Goal: Information Seeking & Learning: Learn about a topic

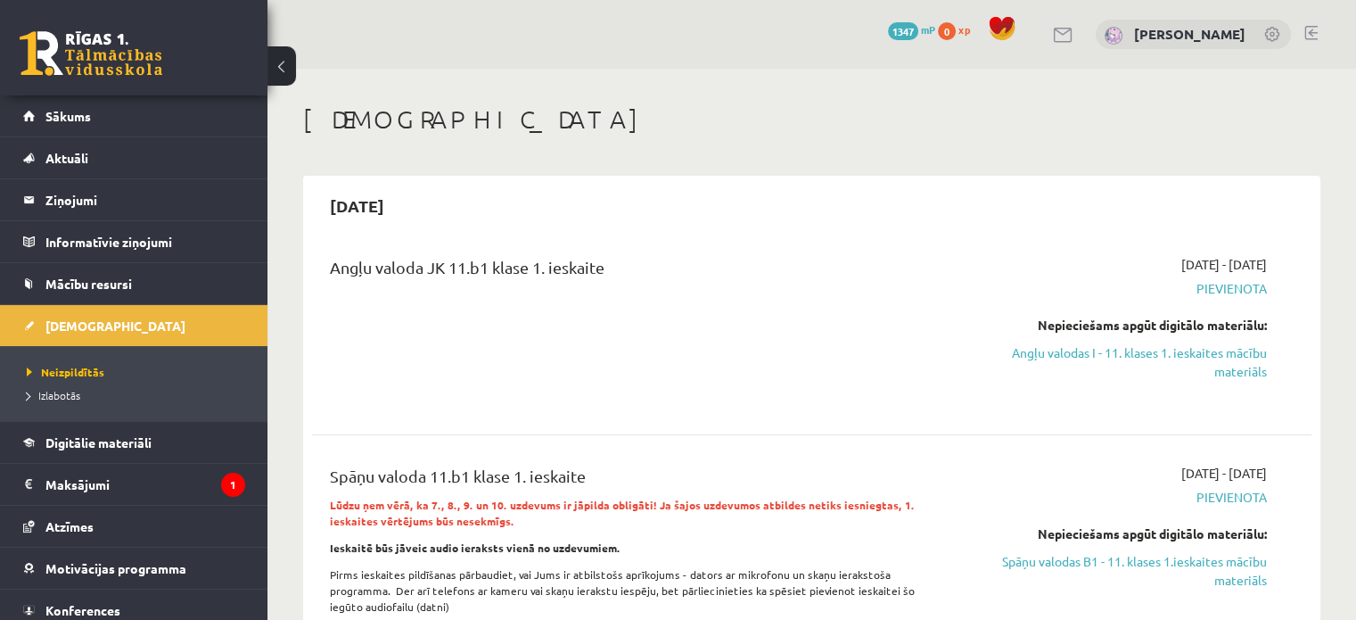
drag, startPoint x: 1216, startPoint y: 346, endPoint x: 735, endPoint y: 60, distance: 560.0
click at [433, 174] on link "Angļu valodas I - 11. klases 1. ieskaites mācību materiāls" at bounding box center [1120, 361] width 294 height 37
click at [433, 60] on div "0 Dāvanas 1347 mP 0 xp Alisa Gerbe" at bounding box center [811, 34] width 1088 height 69
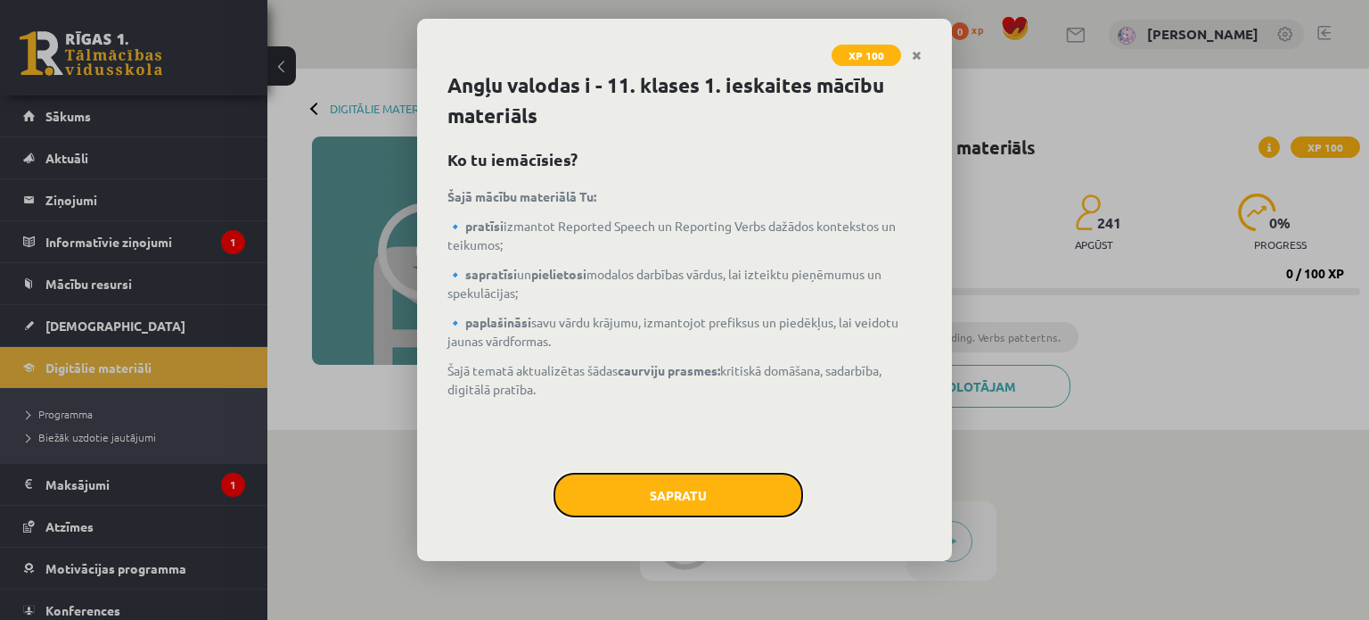
click at [636, 473] on button "Sapratu" at bounding box center [679, 494] width 250 height 45
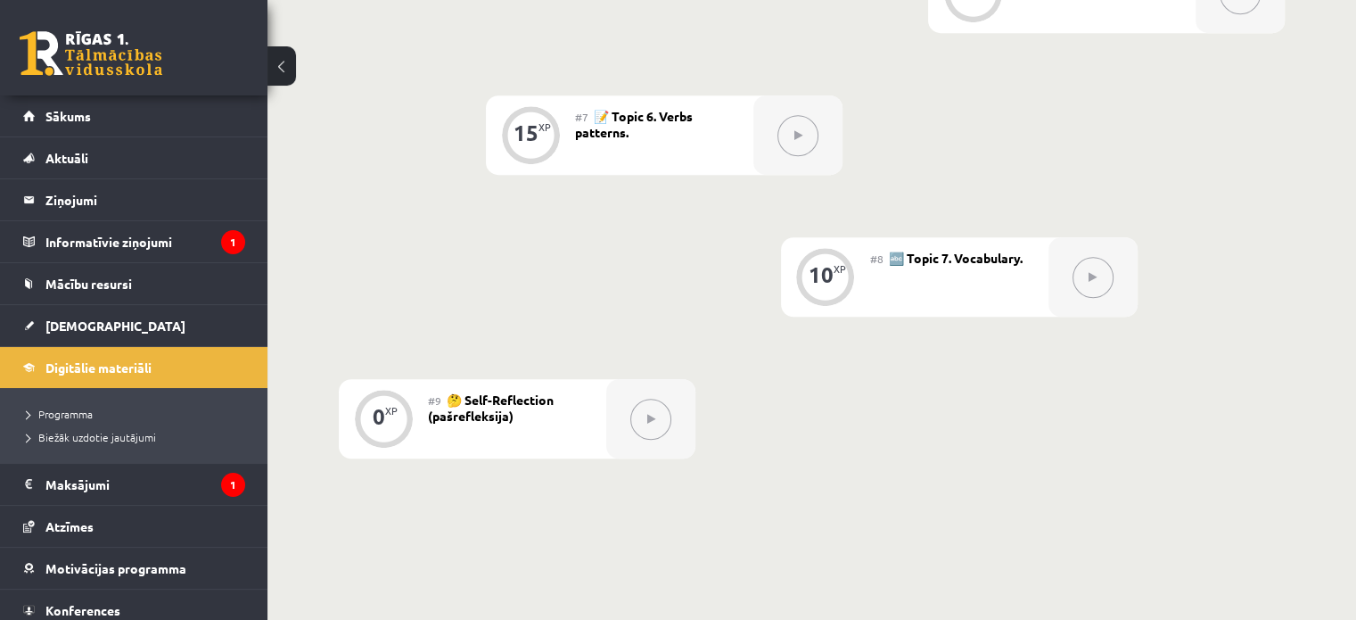
scroll to position [1224, 0]
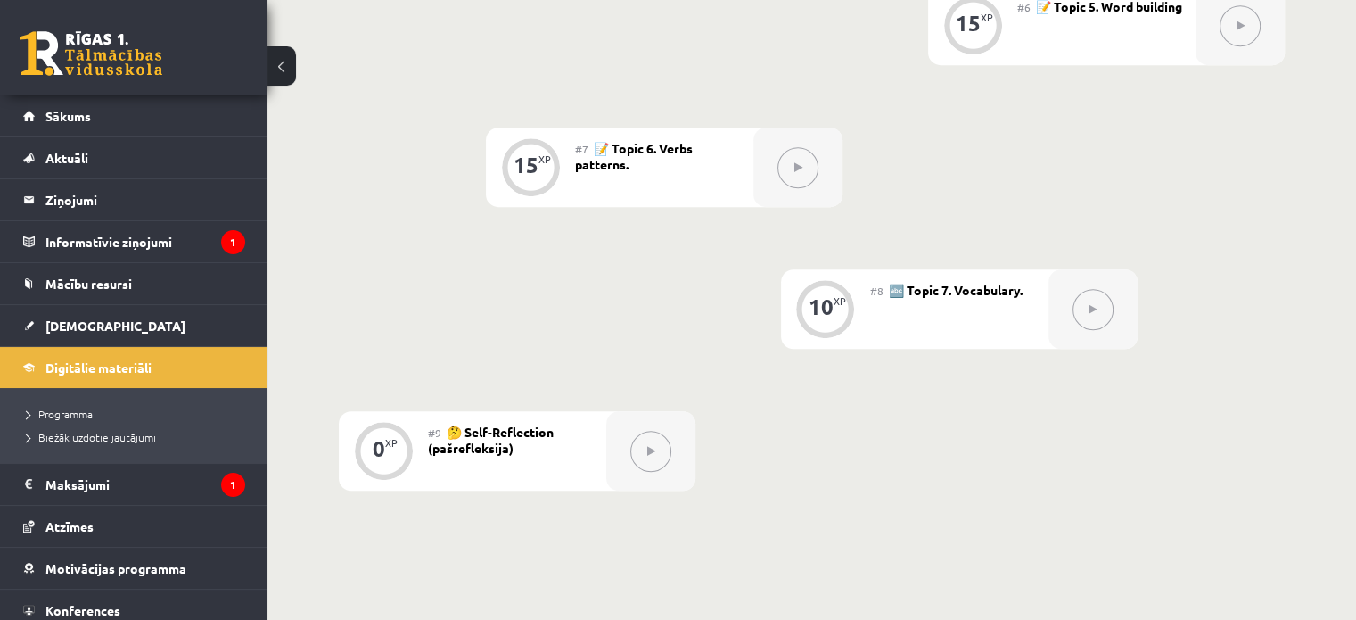
drag, startPoint x: 1354, startPoint y: 388, endPoint x: 1351, endPoint y: 341, distance: 46.4
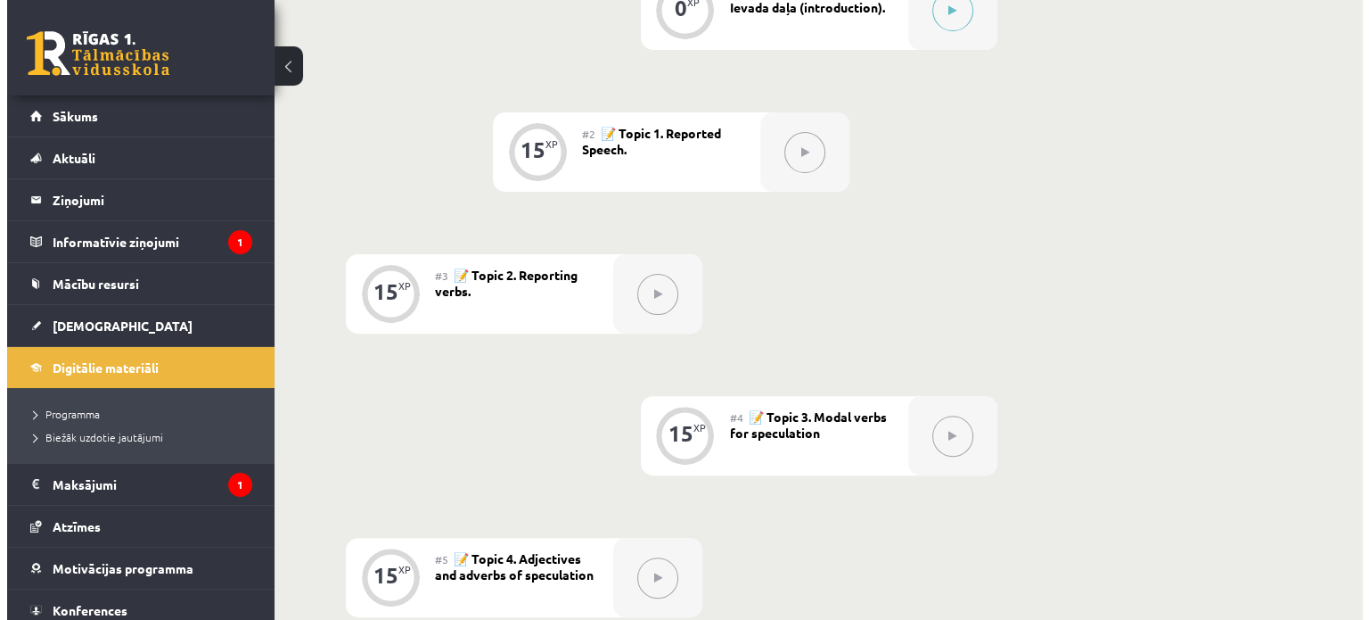
scroll to position [515, 0]
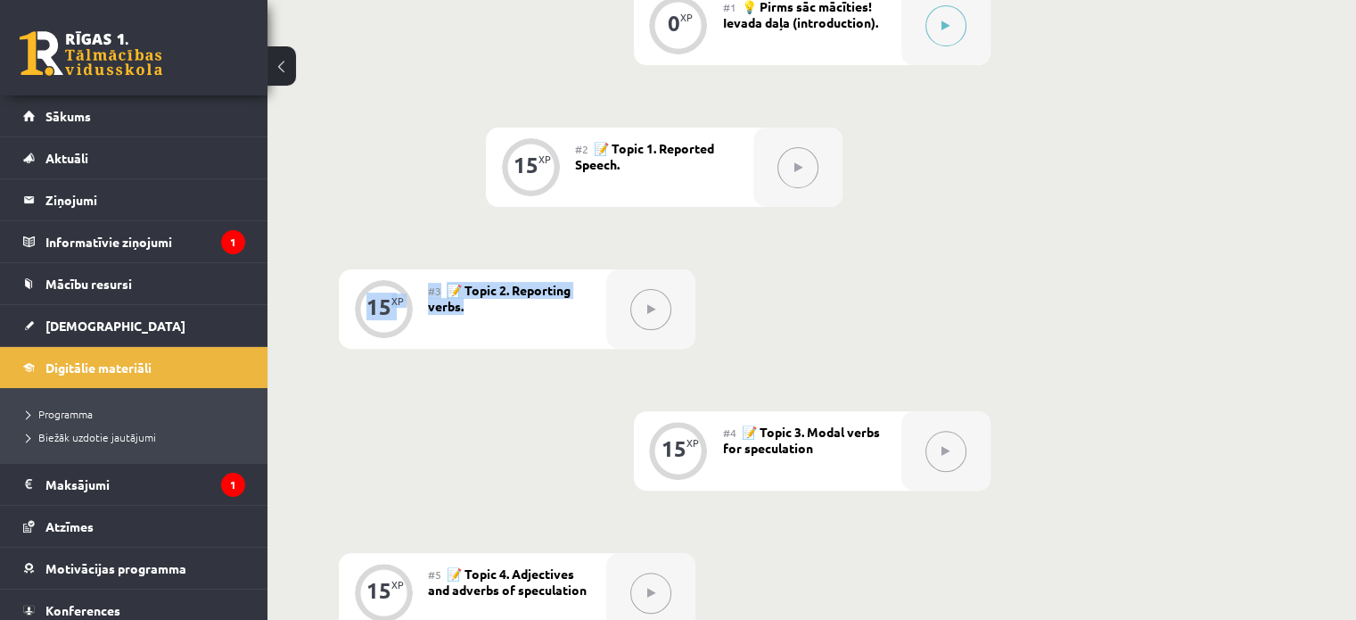
click at [1330, 193] on div "0 XP #1 💡 Pirms sāc mācīties! Ievada daļa (introduction). 15 XP #2 📝 Topic 1. R…" at bounding box center [811, 623] width 1088 height 1418
click at [1330, 190] on div "0 XP #1 💡 Pirms sāc mācīties! Ievada daļa (introduction). 15 XP #2 📝 Topic 1. R…" at bounding box center [811, 623] width 1088 height 1418
click at [965, 34] on div at bounding box center [945, 25] width 89 height 79
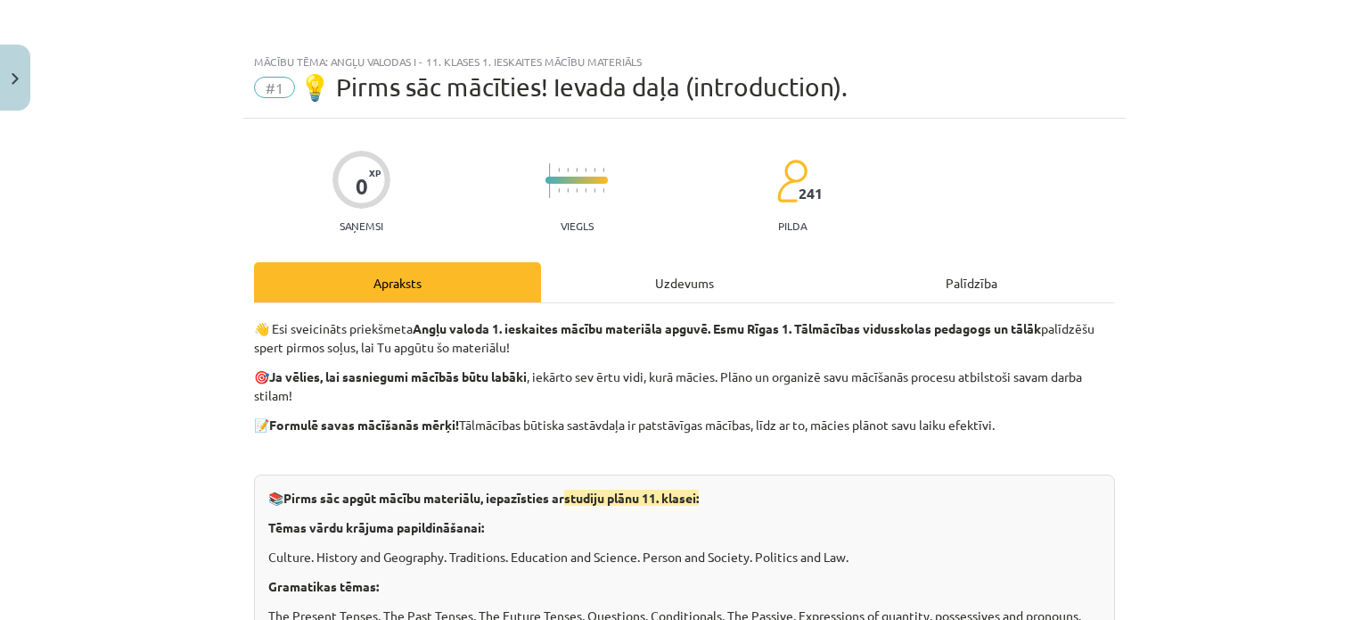
click at [728, 278] on div "Uzdevums" at bounding box center [684, 282] width 287 height 40
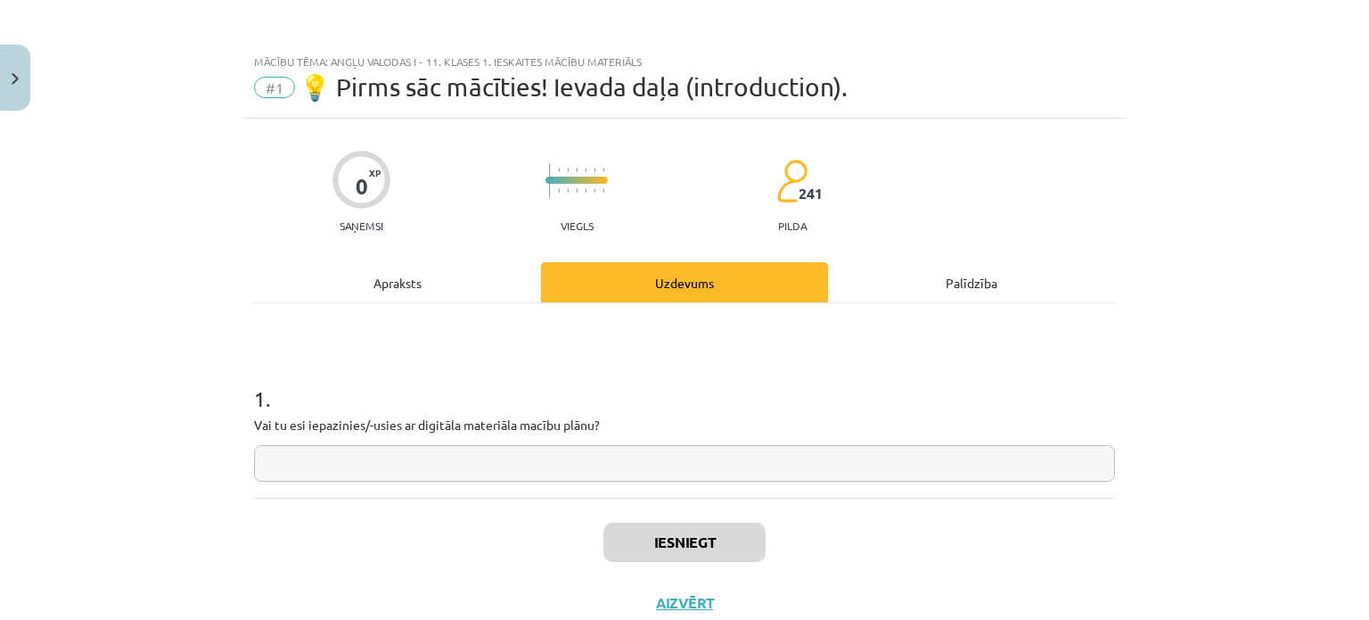
scroll to position [45, 0]
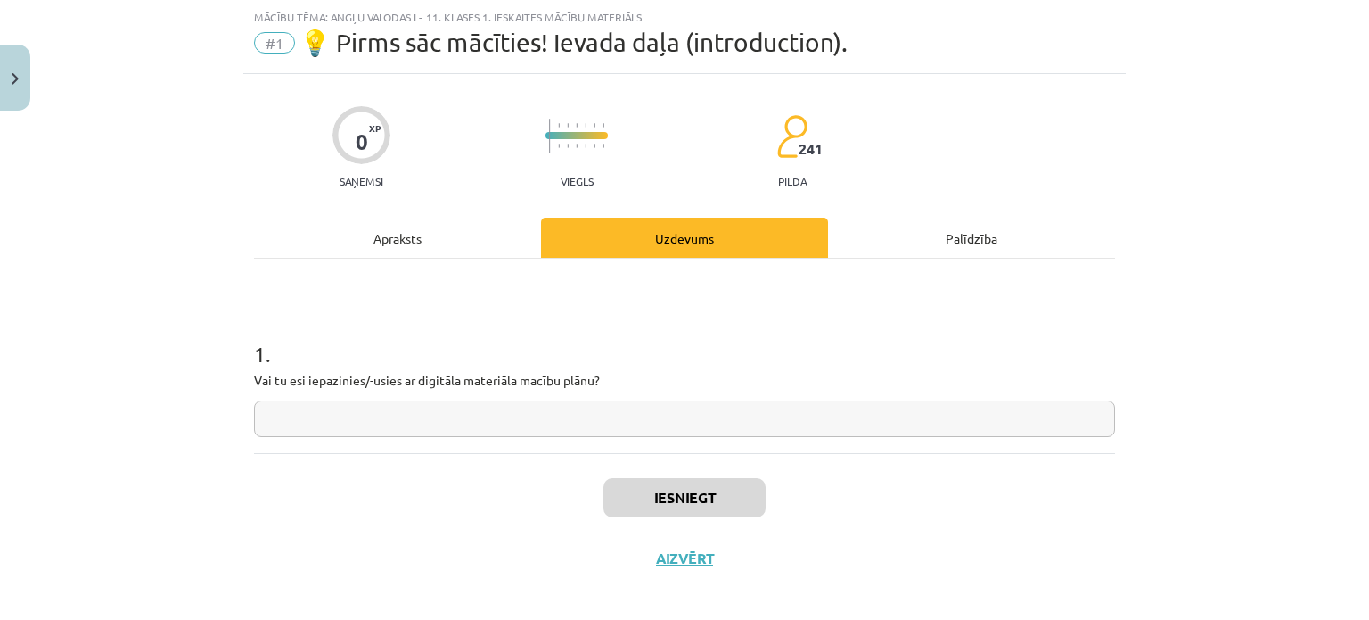
click at [546, 423] on input "text" at bounding box center [684, 418] width 861 height 37
type input "**"
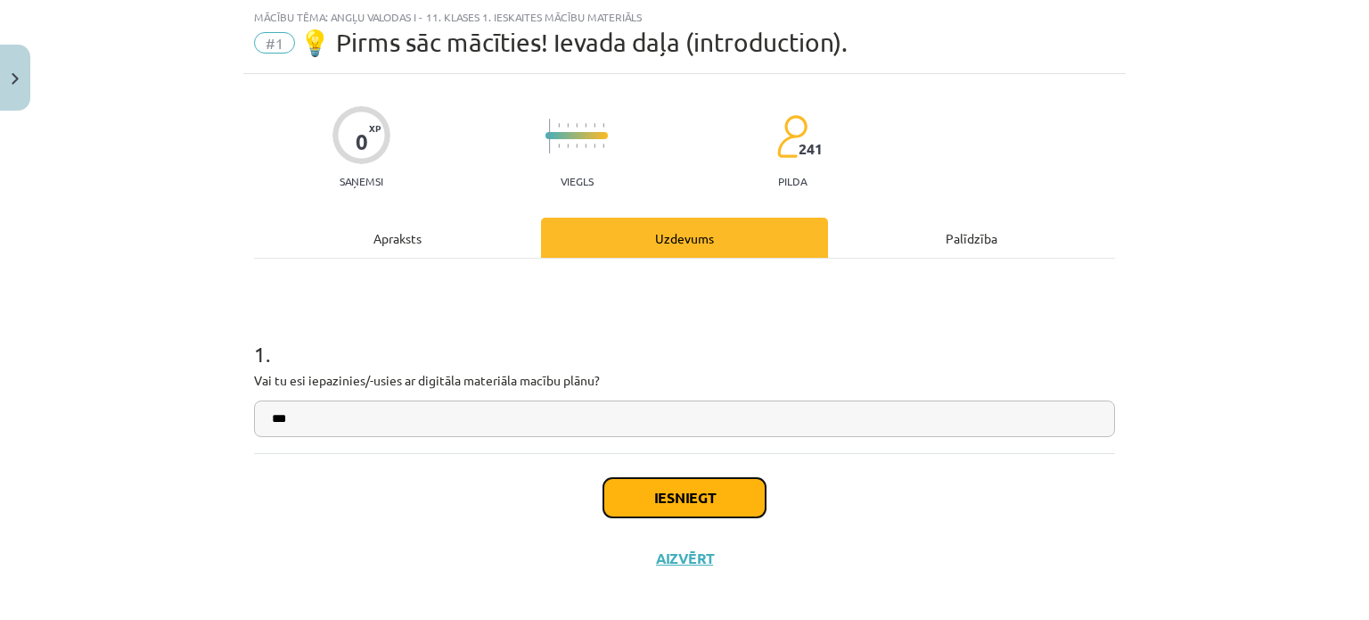
click at [685, 495] on button "Iesniegt" at bounding box center [684, 497] width 162 height 39
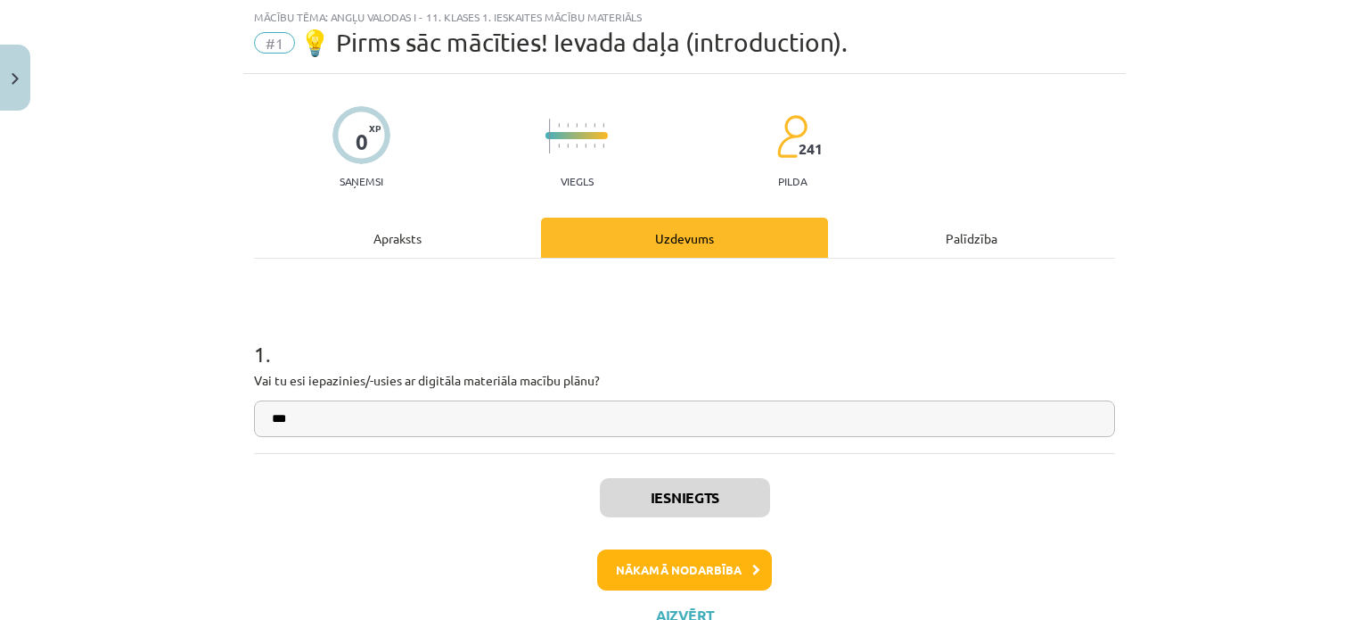
scroll to position [517, 0]
click at [702, 577] on button "Nākamā nodarbība" at bounding box center [684, 569] width 175 height 41
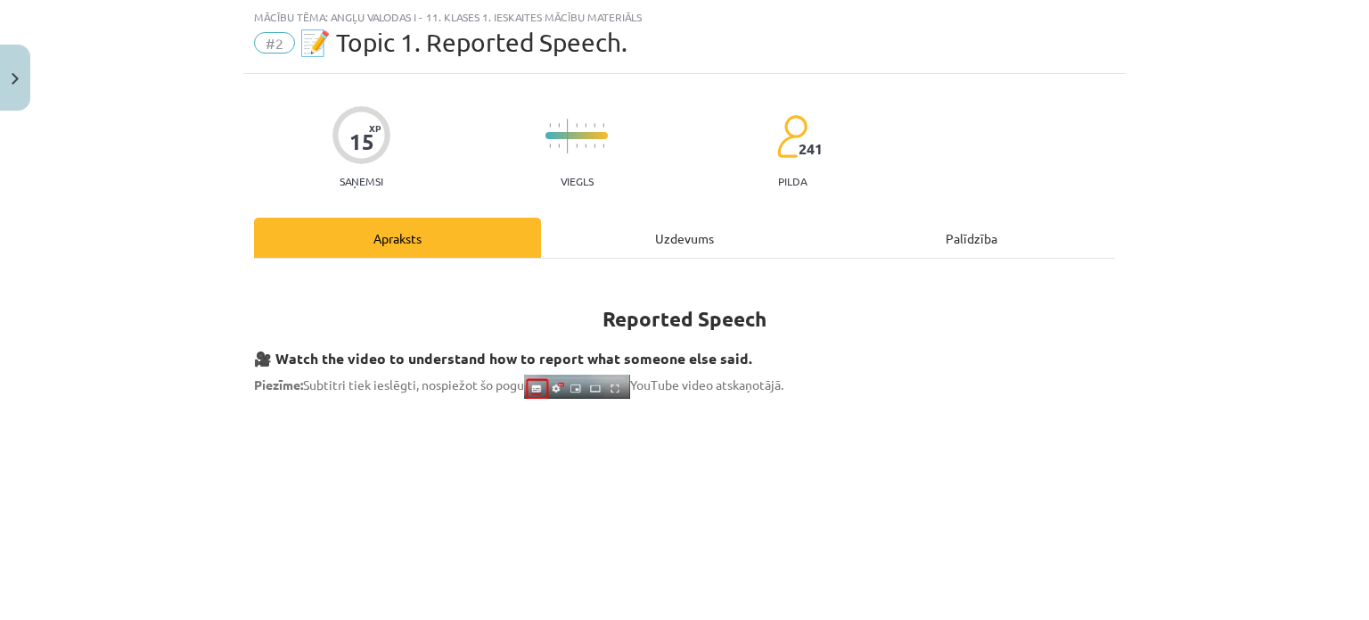
click at [583, 226] on div "Uzdevums" at bounding box center [684, 238] width 287 height 40
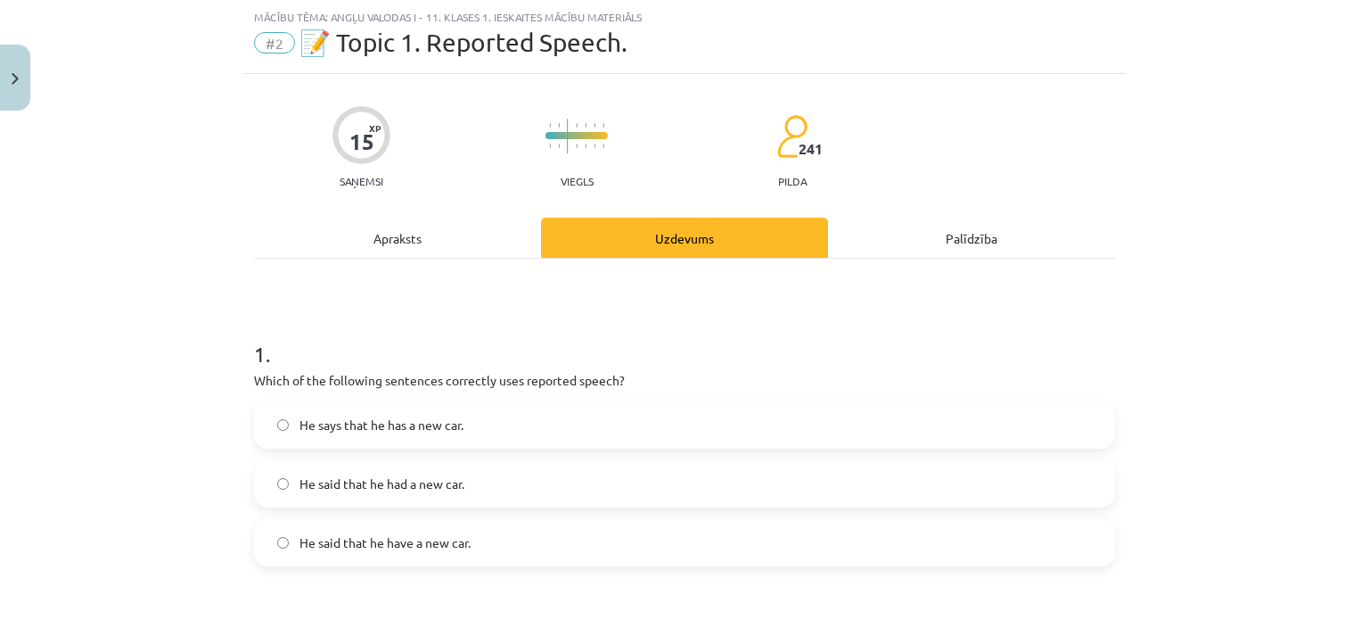
click at [407, 226] on div "Apraksts" at bounding box center [397, 238] width 287 height 40
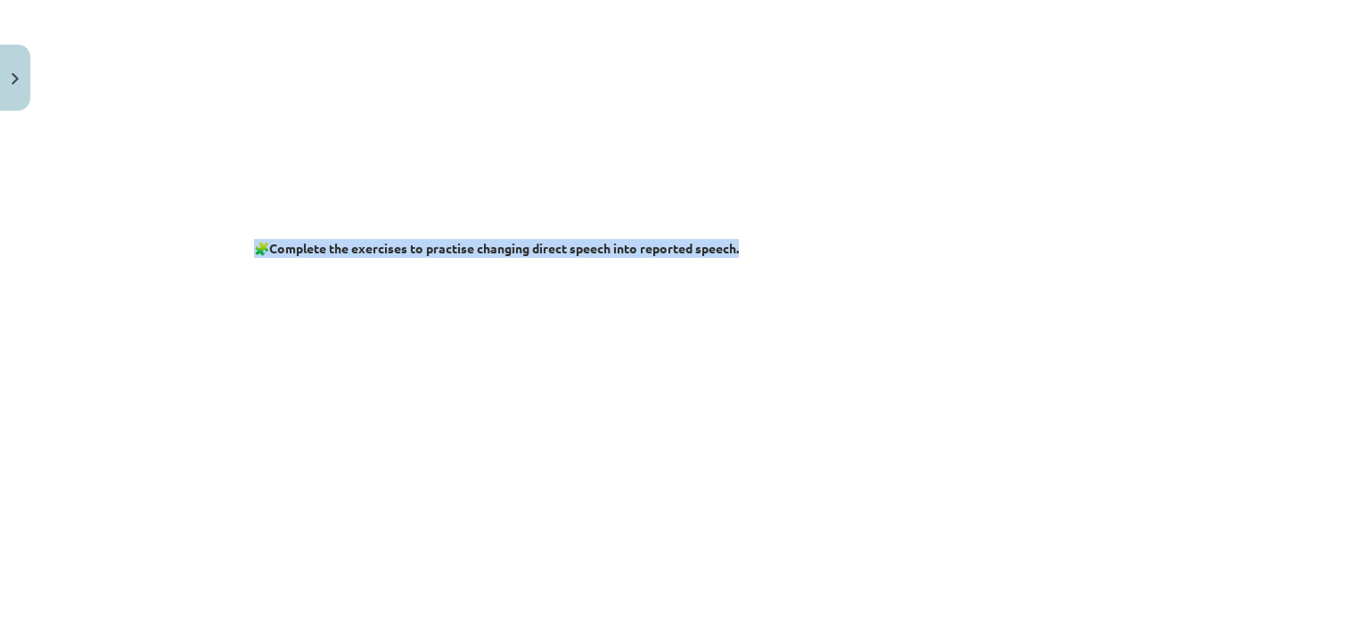
drag, startPoint x: 1348, startPoint y: 215, endPoint x: 1346, endPoint y: 199, distance: 16.1
click at [1346, 201] on div "Mācību tēma: Angļu valodas i - 11. klases 1. ieskaites mācību materiāls #2 📝 To…" at bounding box center [684, 310] width 1369 height 620
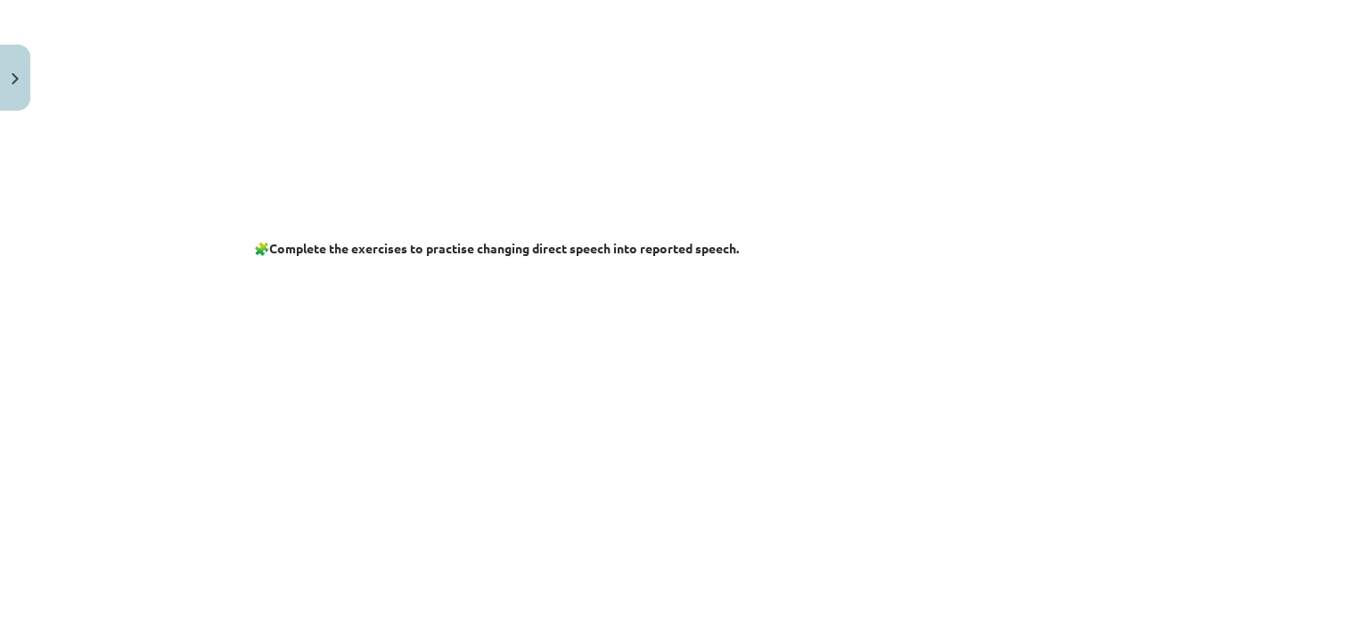
click at [1344, 182] on div "Mācību tēma: Angļu valodas i - 11. klases 1. ieskaites mācību materiāls #2 📝 To…" at bounding box center [684, 310] width 1369 height 620
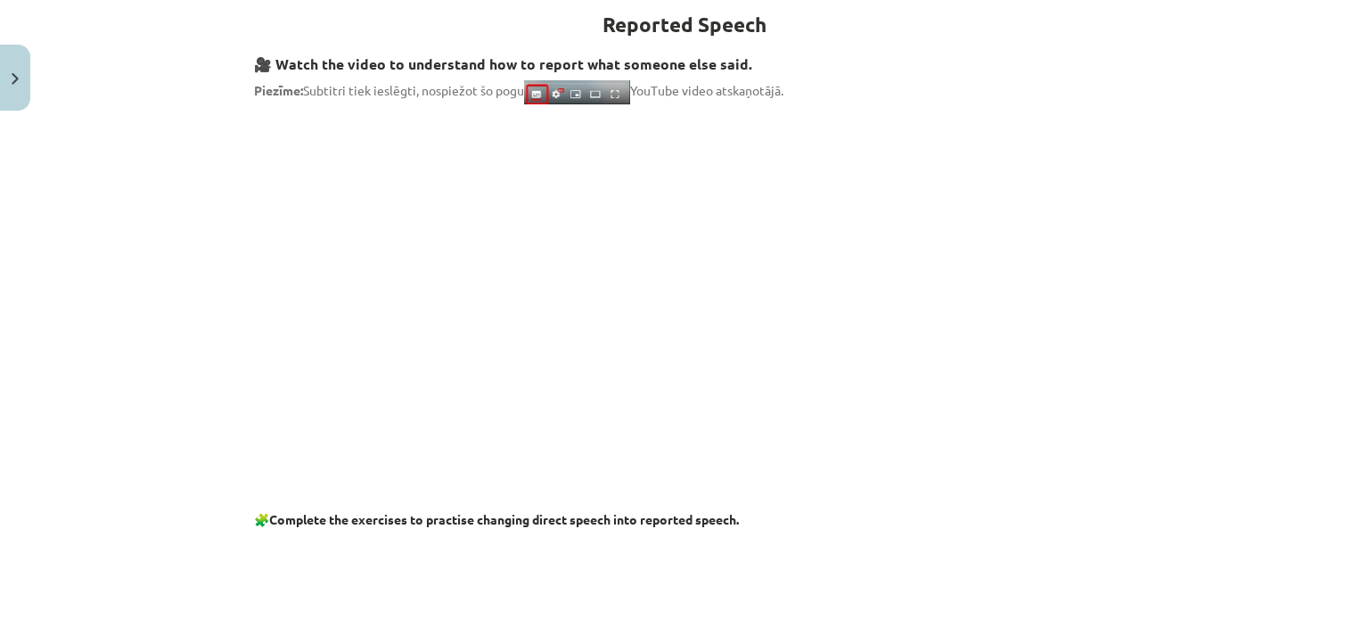
scroll to position [158, 0]
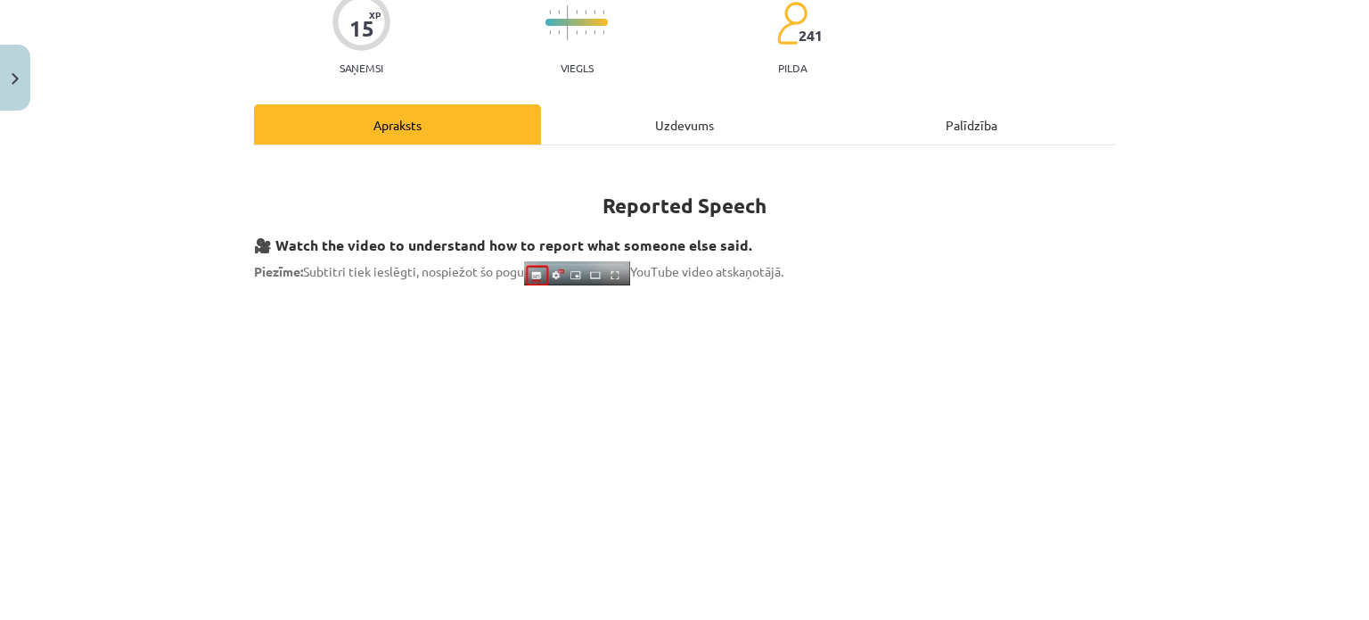
click at [1350, 134] on div "Mācību tēma: Angļu valodas i - 11. klases 1. ieskaites mācību materiāls #2 📝 To…" at bounding box center [684, 310] width 1369 height 620
click at [647, 109] on div "Uzdevums" at bounding box center [684, 124] width 287 height 40
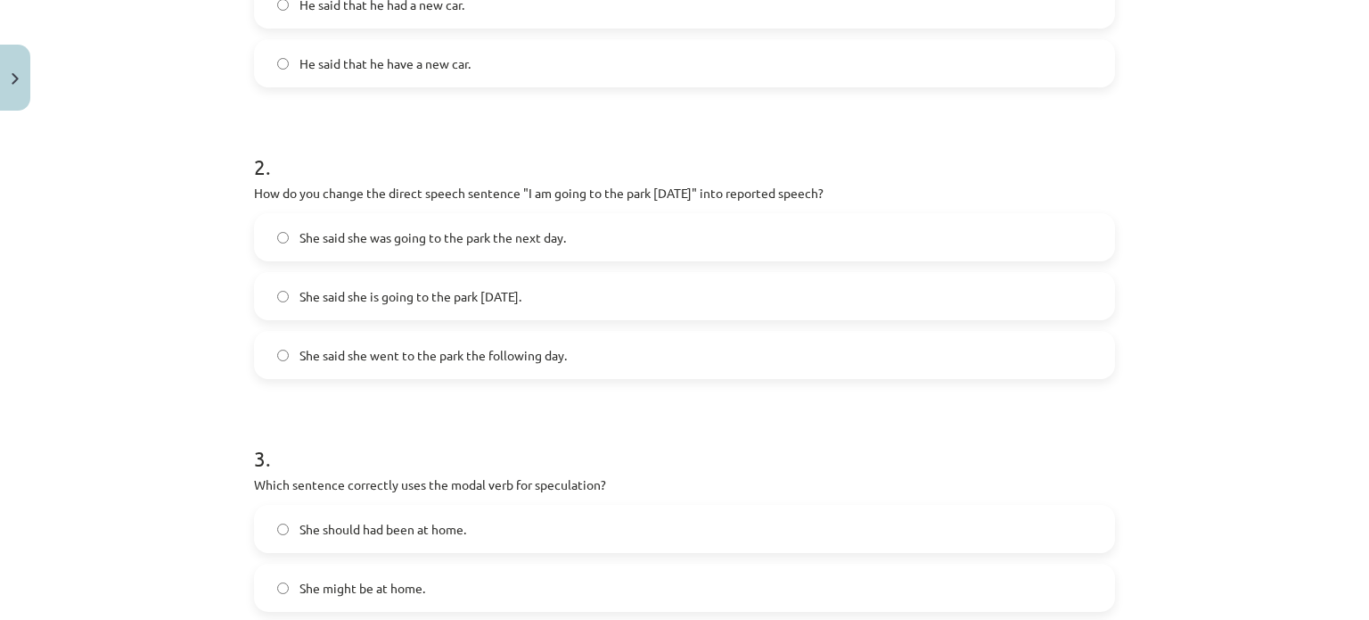
scroll to position [499, 0]
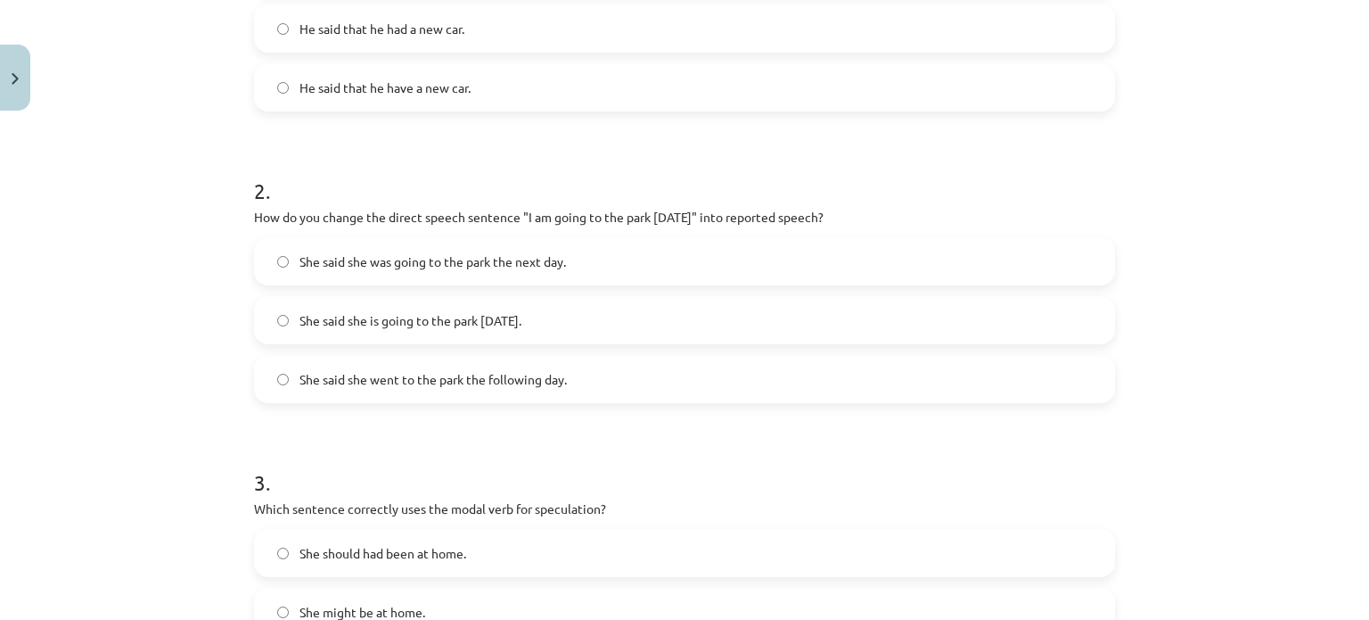
click at [1316, 221] on div "Mācību tēma: Angļu valodas i - 11. klases 1. ieskaites mācību materiāls #2 📝 To…" at bounding box center [684, 310] width 1369 height 620
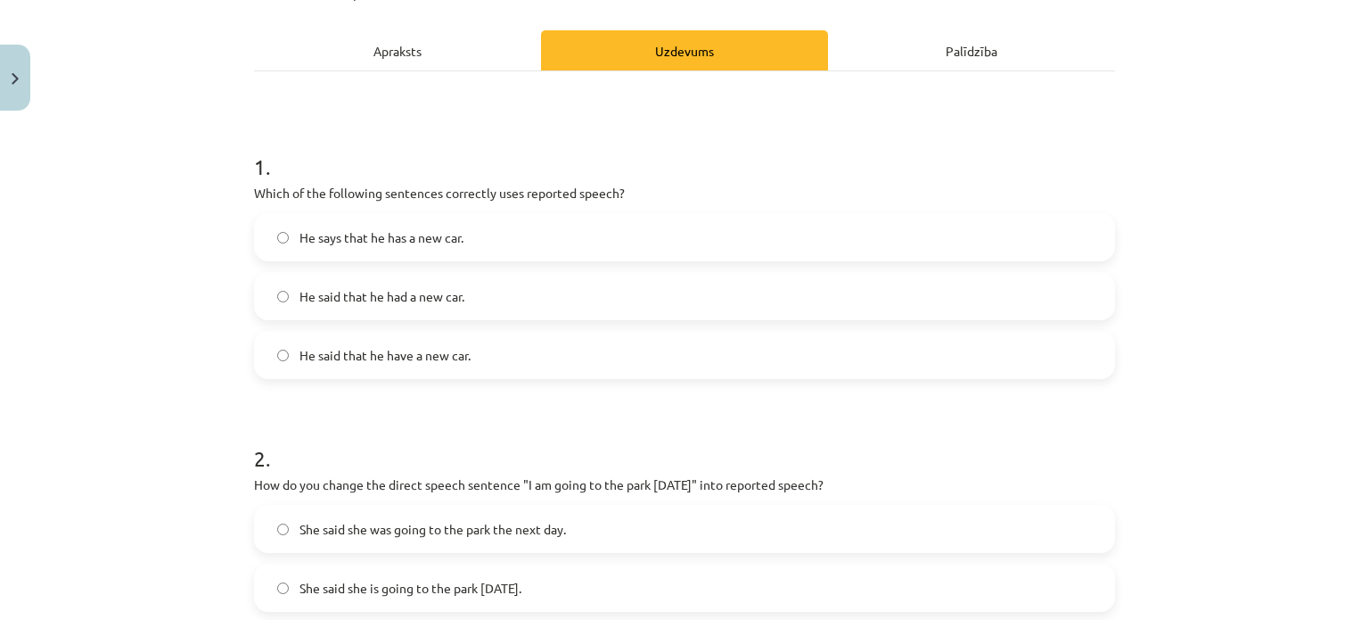
scroll to position [228, 0]
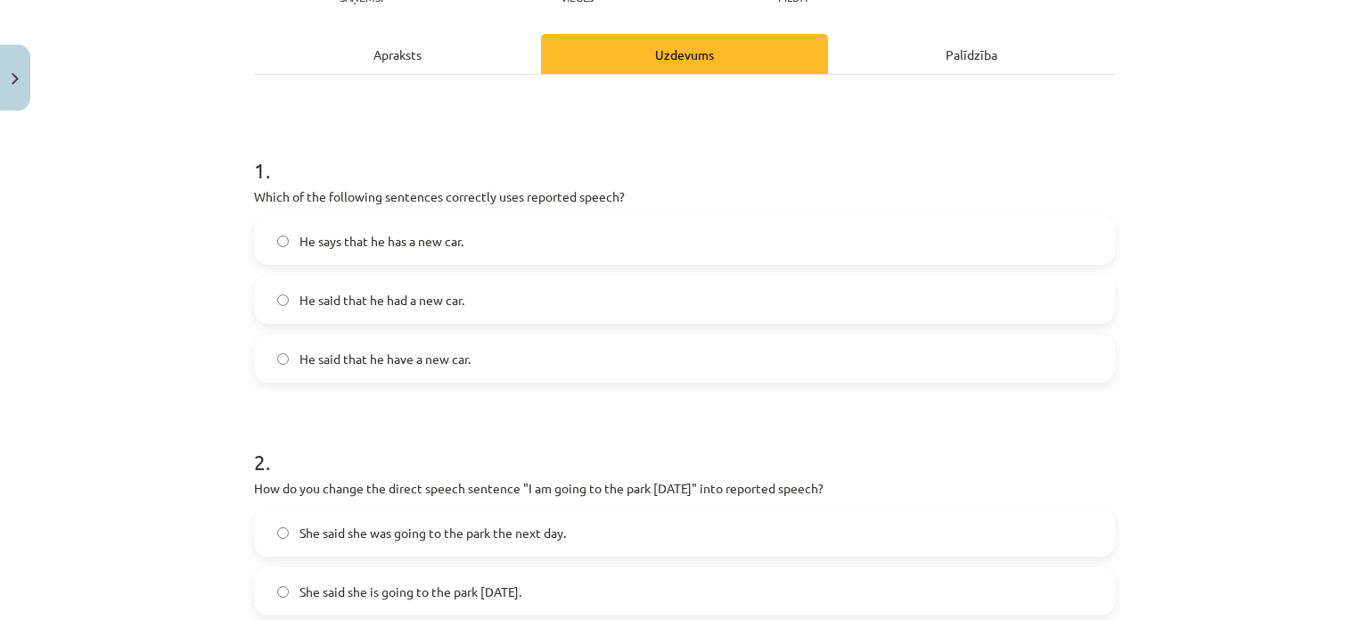
click at [1306, 225] on div "Mācību tēma: Angļu valodas i - 11. klases 1. ieskaites mācību materiāls #2 📝 To…" at bounding box center [684, 310] width 1369 height 620
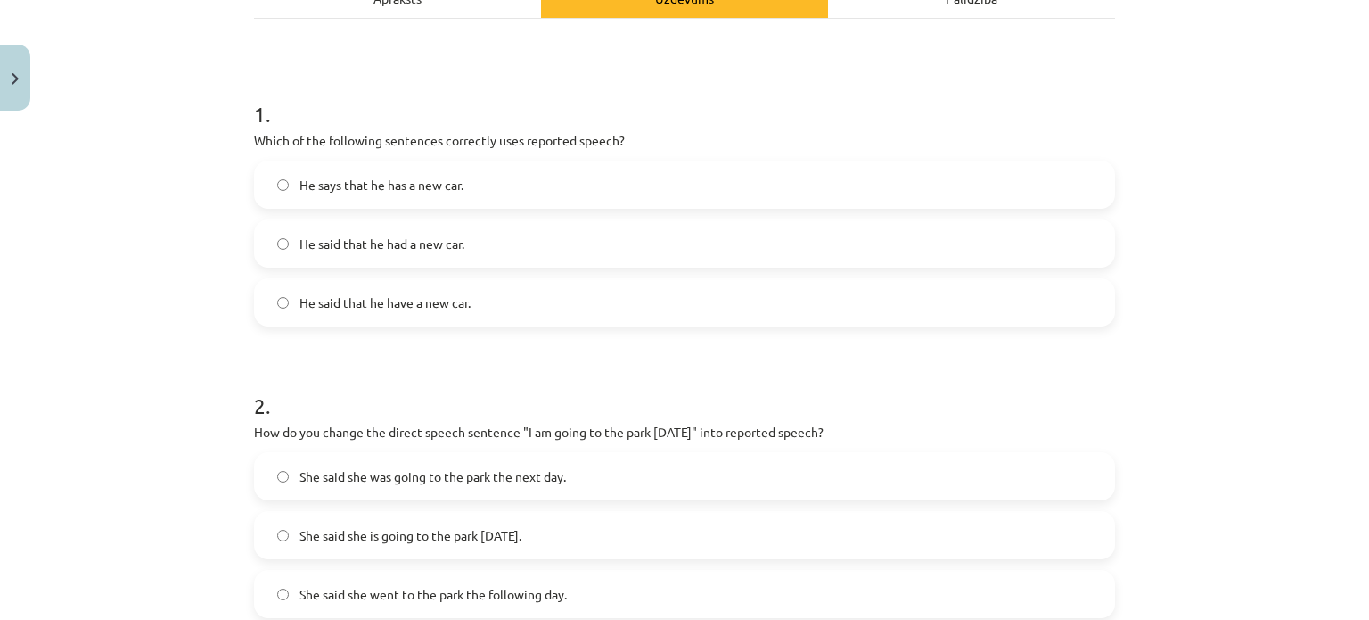
scroll to position [208, 0]
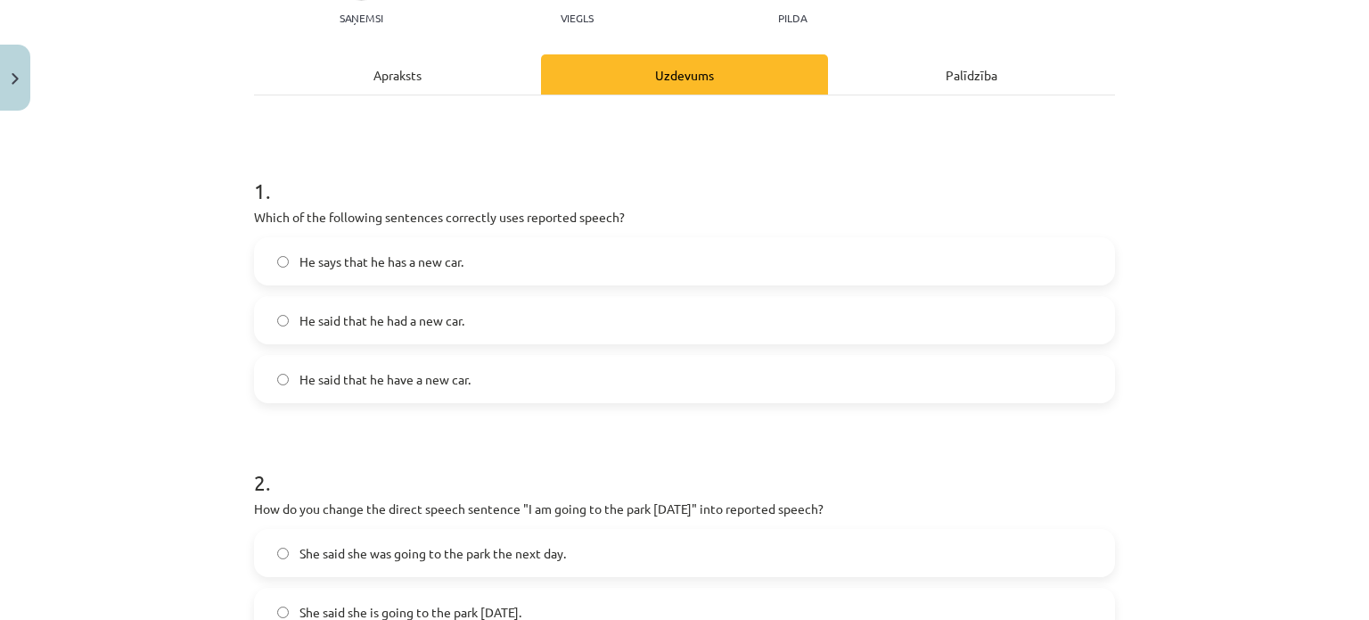
click at [433, 239] on label "He says that he has a new car." at bounding box center [685, 261] width 858 height 45
click at [449, 259] on span "He says that he has a new car." at bounding box center [382, 261] width 164 height 19
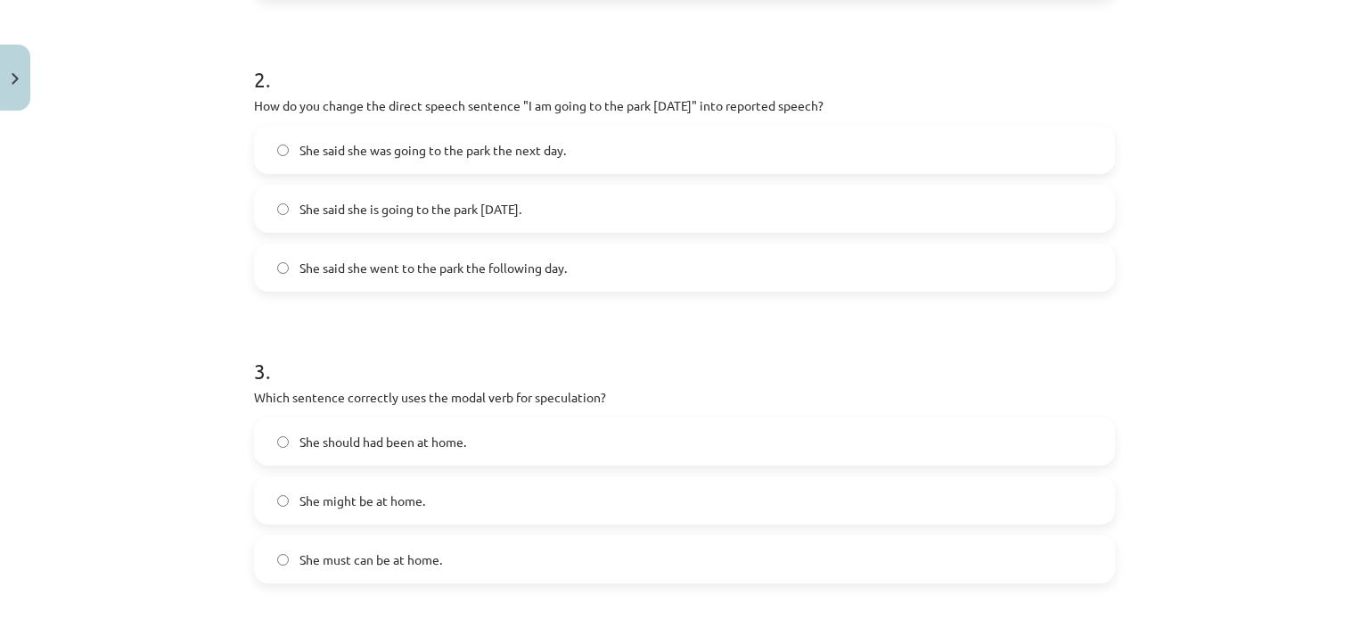
scroll to position [606, 0]
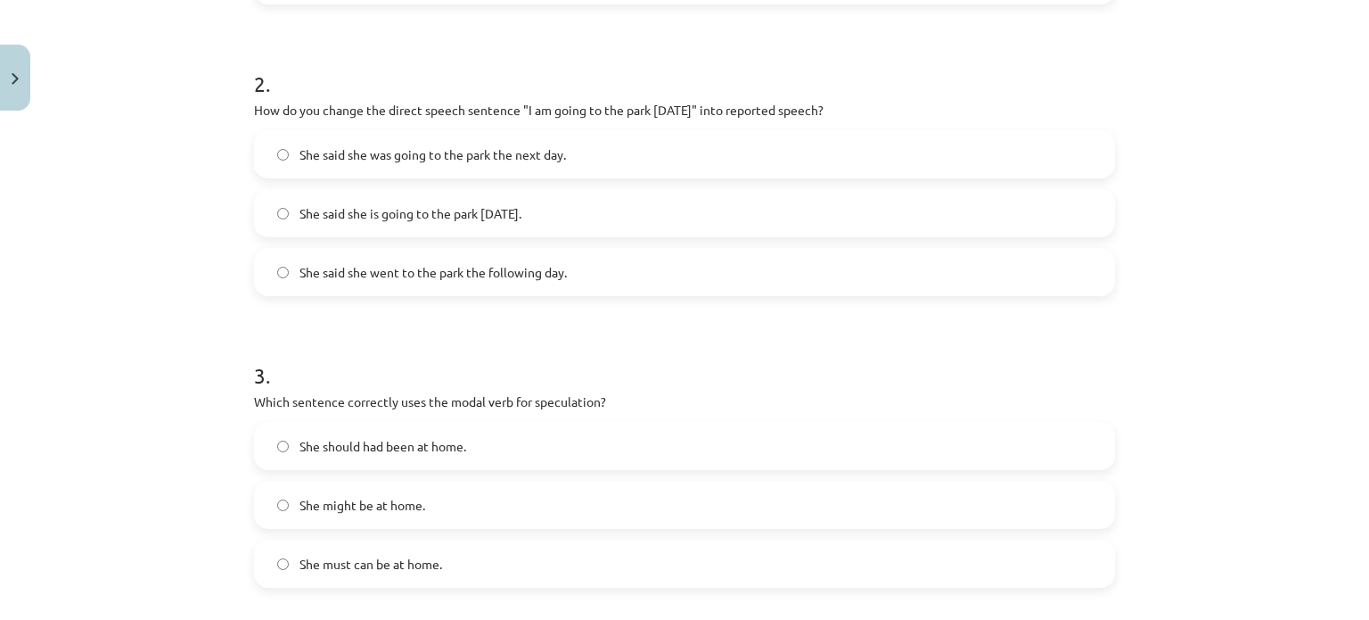
click at [562, 219] on label "She said she is going to the park tomorrow." at bounding box center [685, 213] width 858 height 45
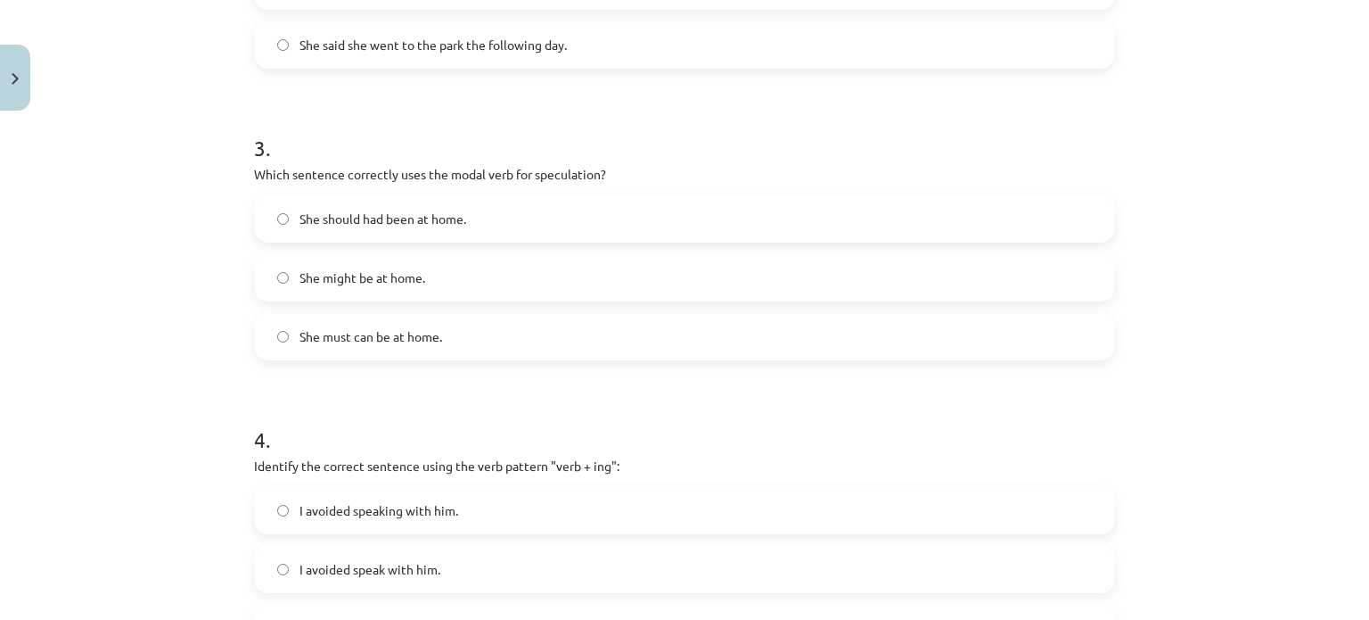
scroll to position [843, 0]
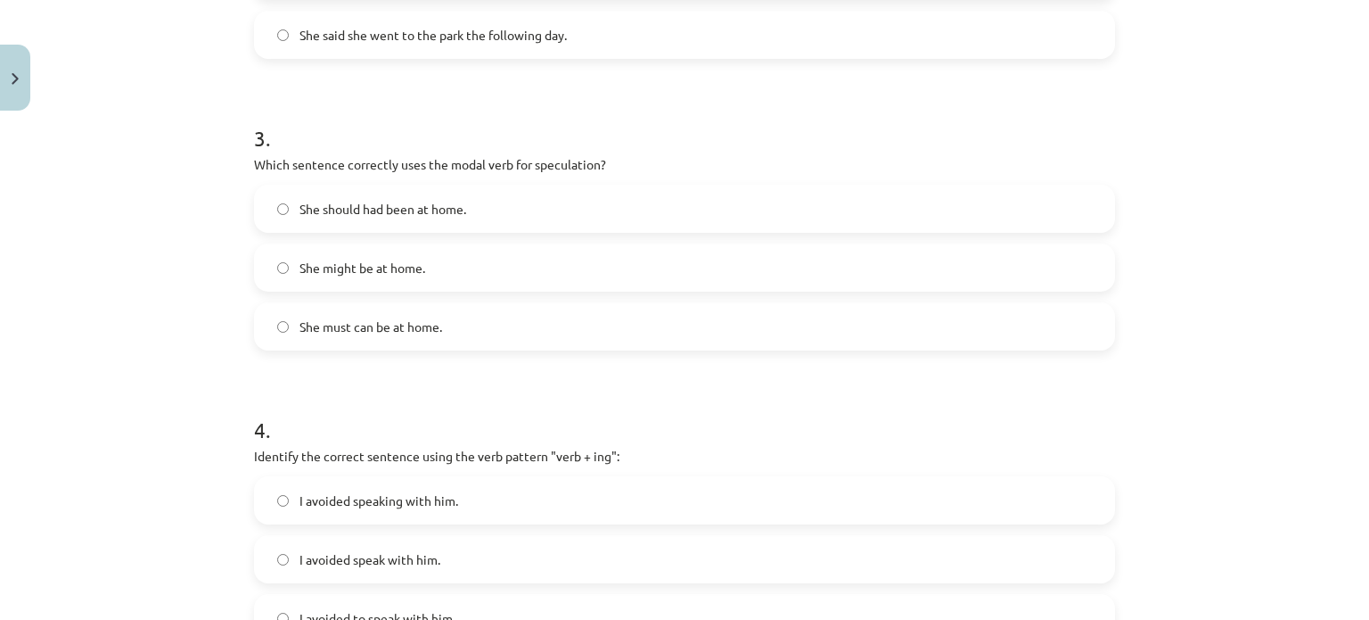
click at [399, 209] on span "She should had been at home." at bounding box center [383, 209] width 167 height 19
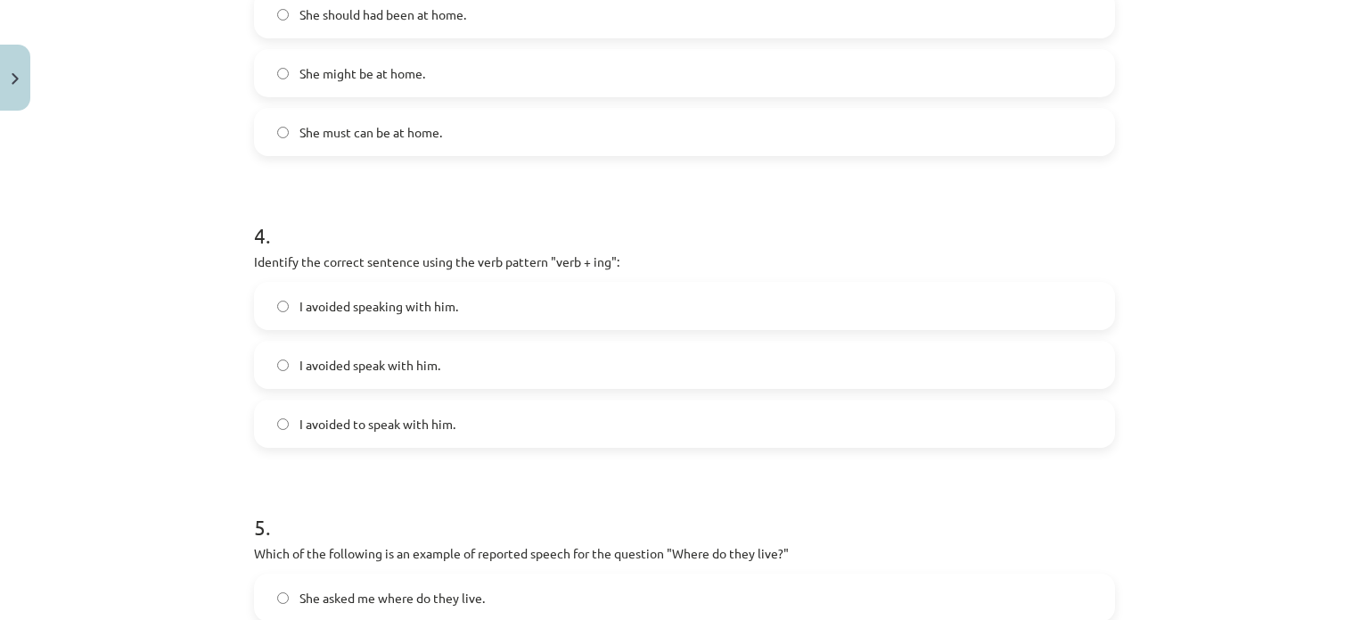
scroll to position [1059, 0]
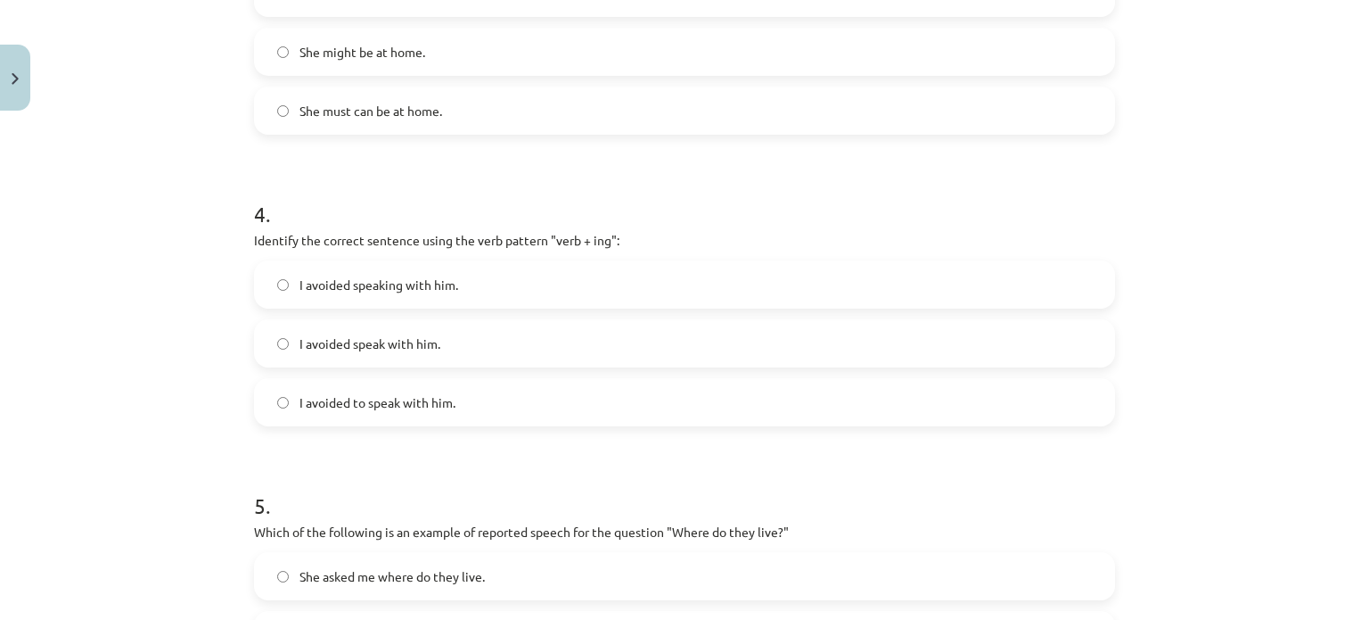
click at [475, 287] on label "I avoided speaking with him." at bounding box center [685, 284] width 858 height 45
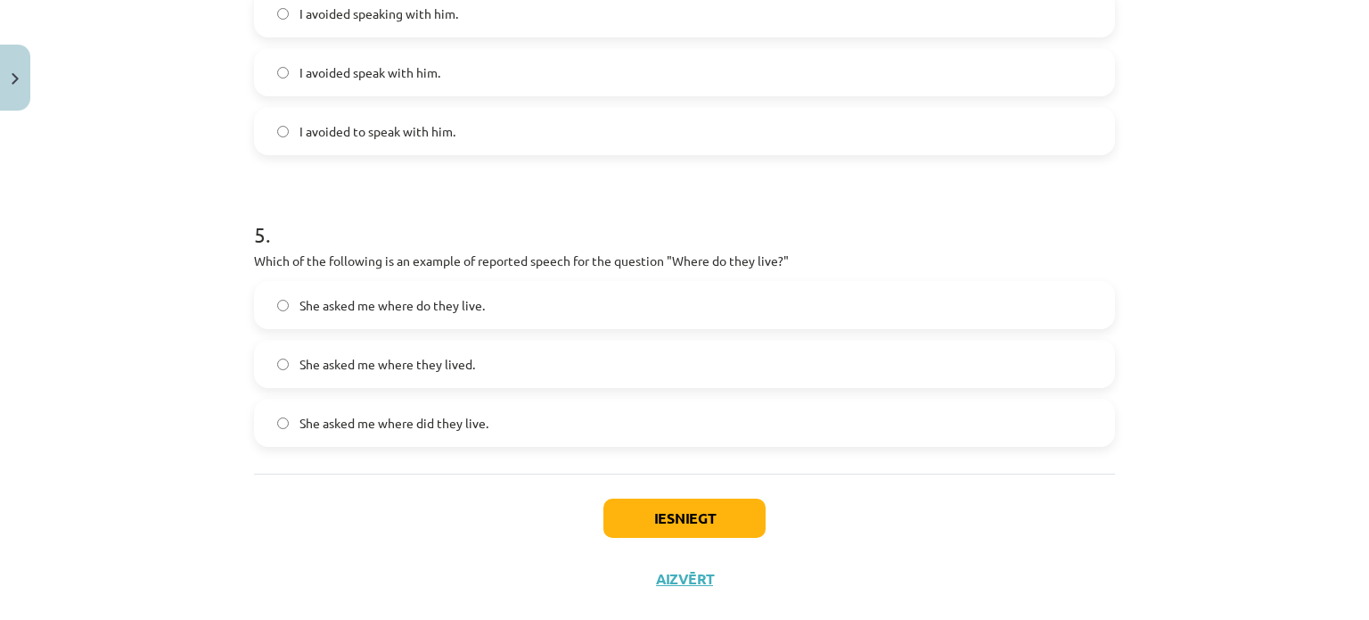
scroll to position [1337, 0]
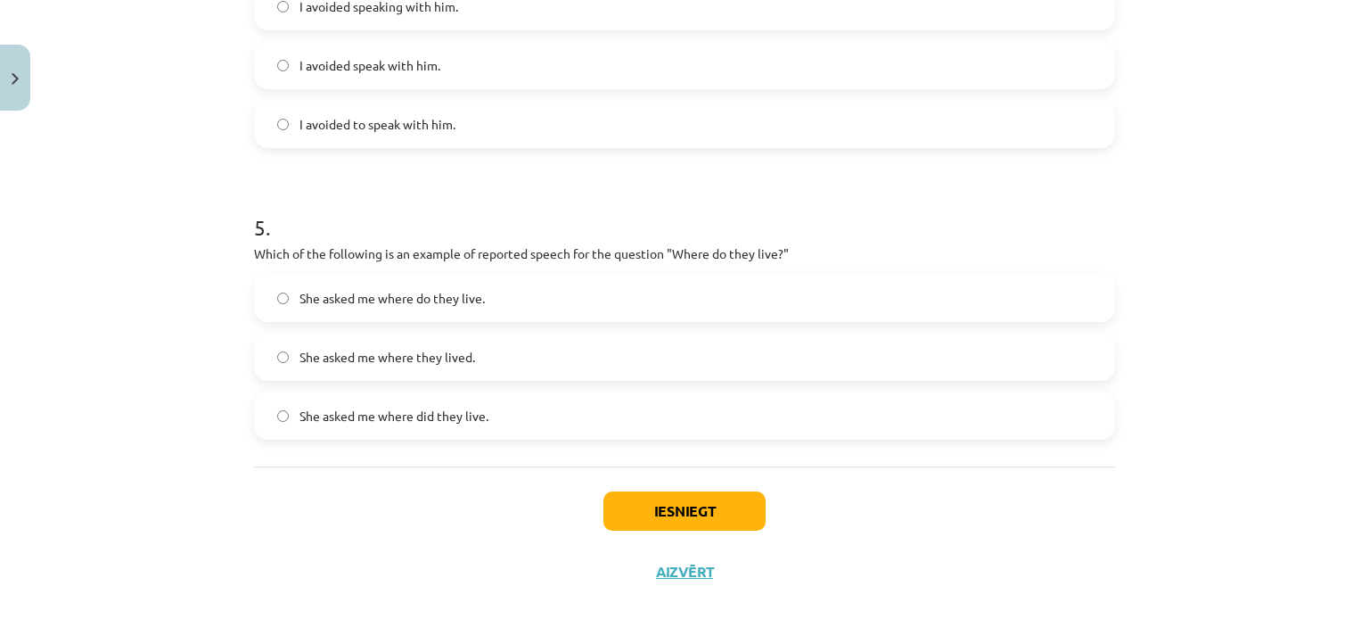
click at [438, 290] on span "She asked me where do they live." at bounding box center [392, 298] width 185 height 19
click at [685, 496] on button "Iesniegt" at bounding box center [684, 510] width 162 height 39
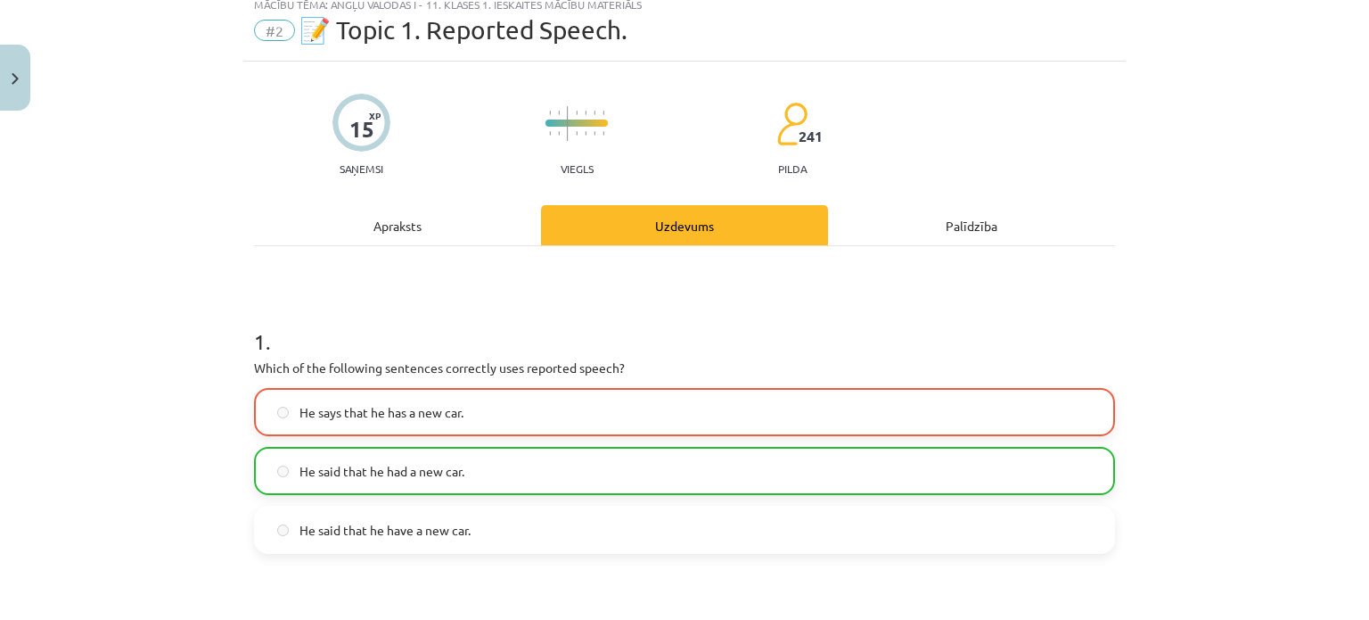
scroll to position [300, 0]
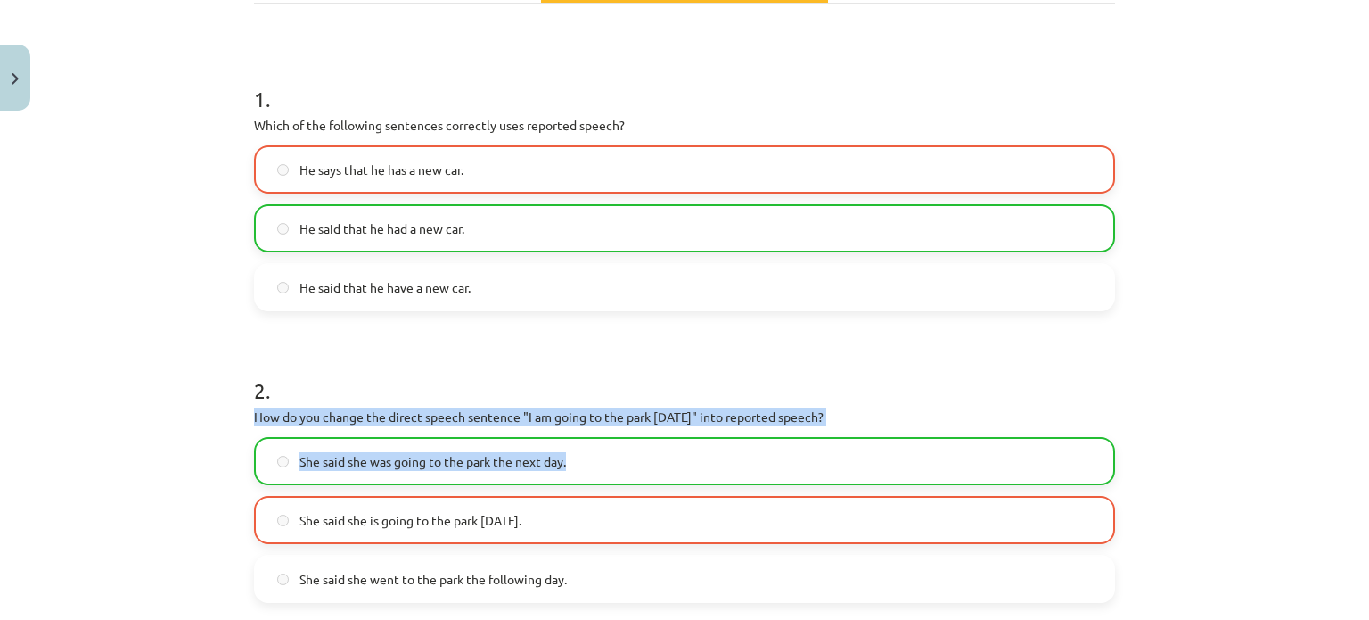
drag, startPoint x: 1336, startPoint y: 395, endPoint x: 1332, endPoint y: 465, distance: 70.6
click at [1333, 452] on div "Mācību tēma: Angļu valodas i - 11. klases 1. ieskaites mācību materiāls #2 📝 To…" at bounding box center [684, 310] width 1369 height 620
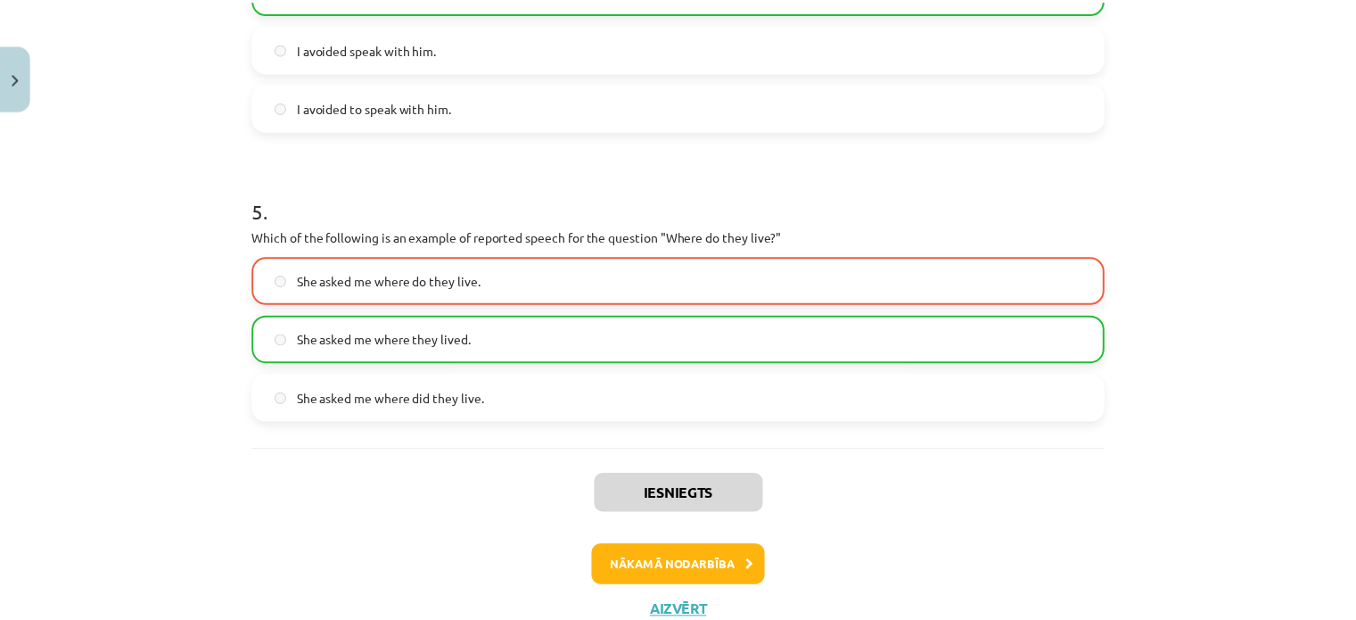
scroll to position [1356, 0]
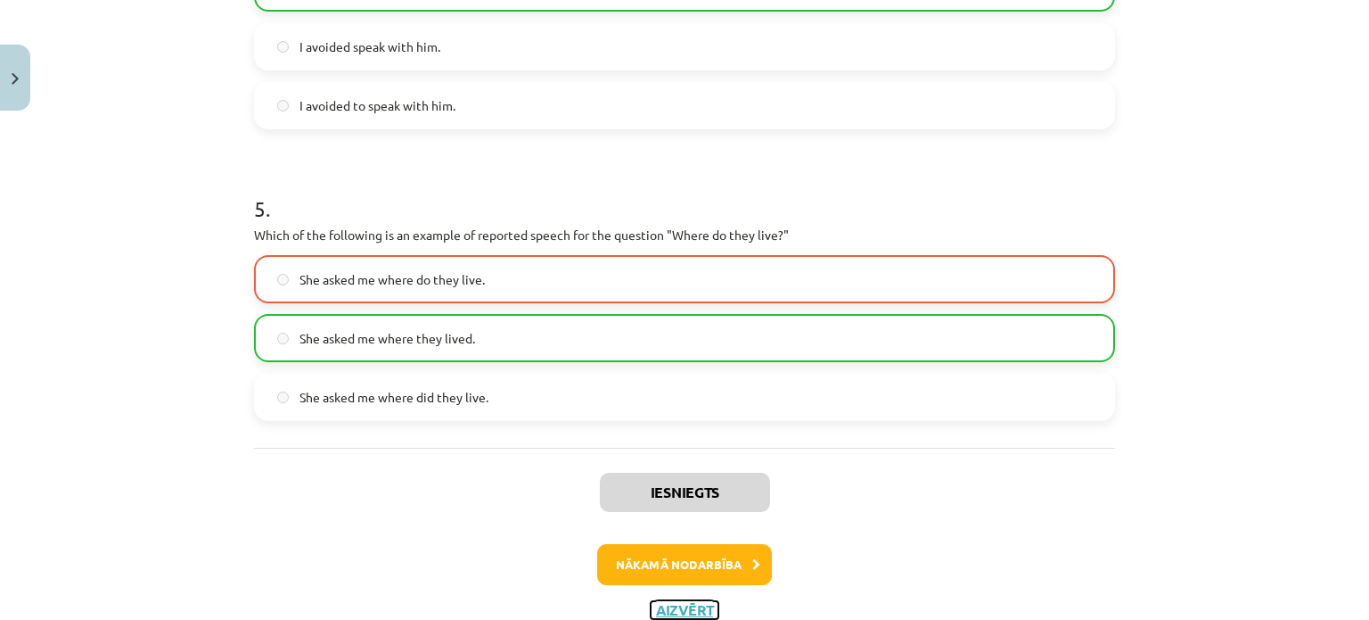
click at [679, 603] on button "Aizvērt" at bounding box center [685, 610] width 68 height 18
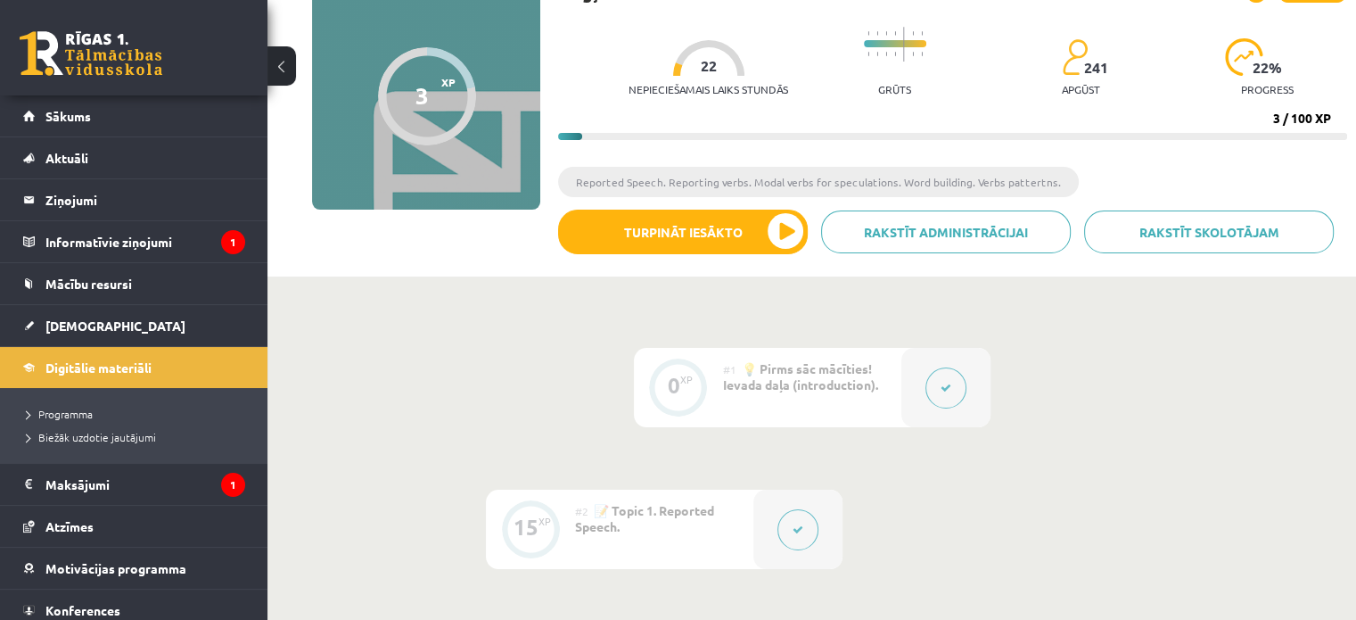
scroll to position [0, 0]
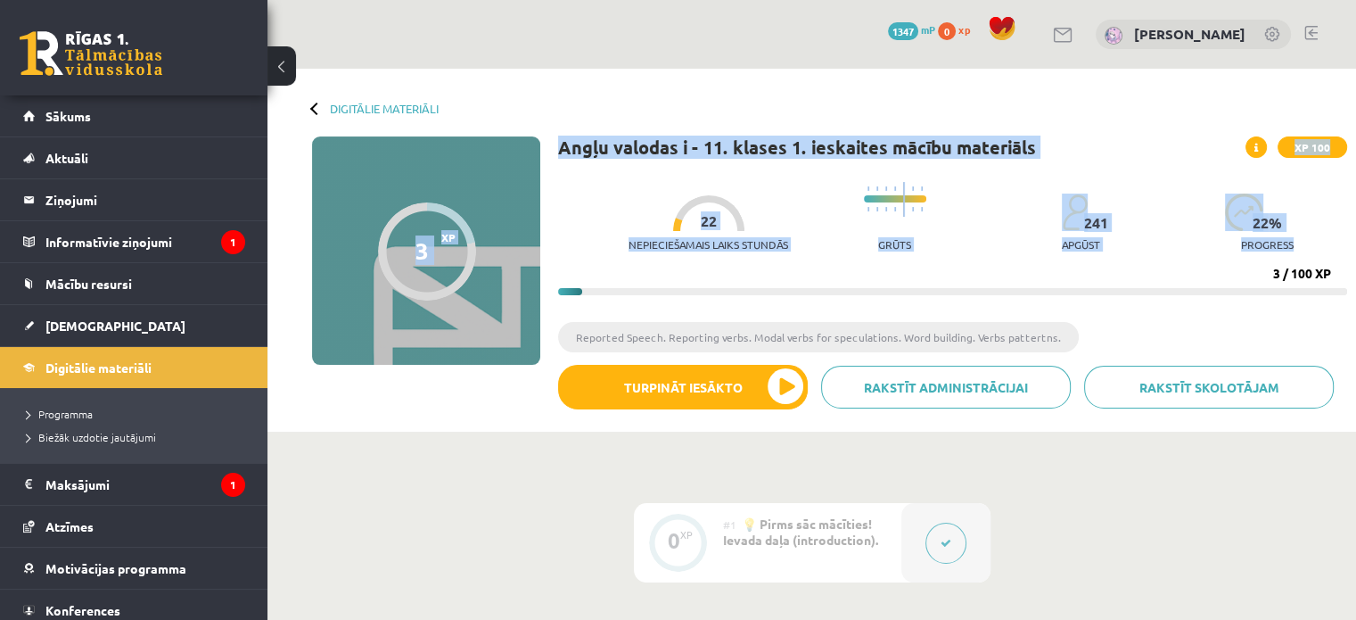
drag, startPoint x: 1338, startPoint y: 124, endPoint x: 1342, endPoint y: 250, distance: 125.8
click at [1342, 250] on div "Digitālie materiāli 3 XP XP 100 3 / 100 XP Angļu valodas i - 11. klases 1. iesk…" at bounding box center [811, 250] width 1088 height 363
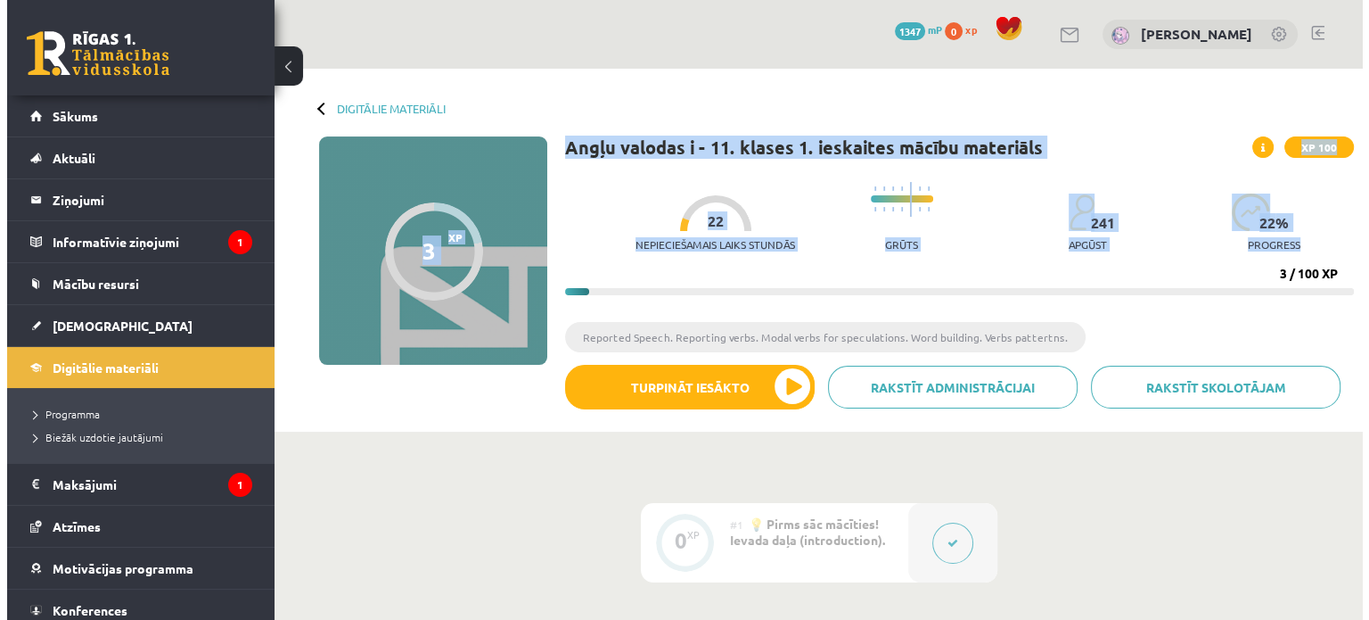
scroll to position [542, 0]
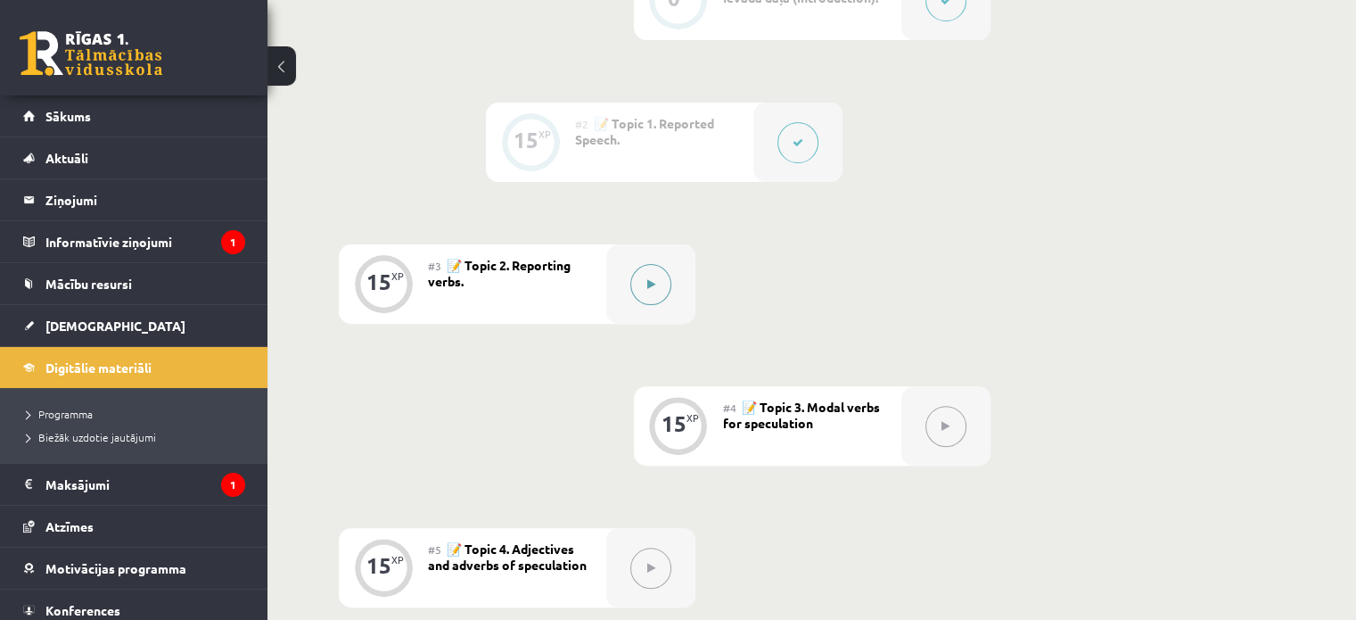
click at [681, 278] on div at bounding box center [650, 283] width 89 height 79
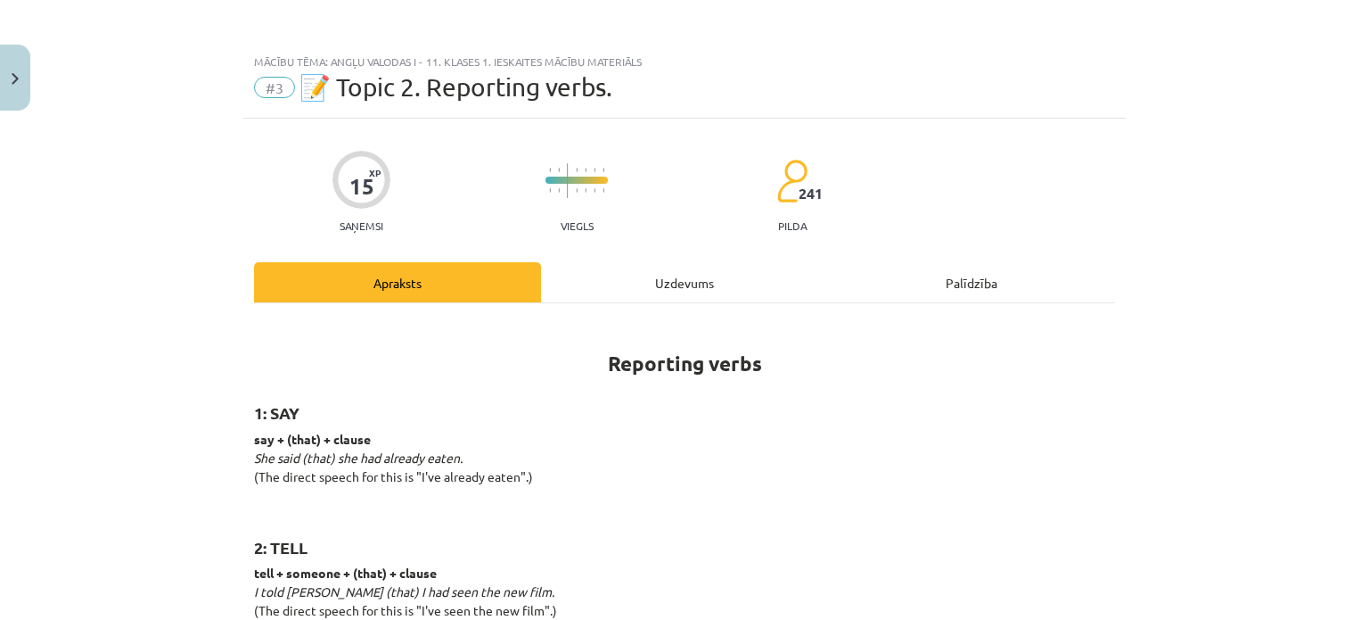
click at [679, 279] on div "Uzdevums" at bounding box center [684, 282] width 287 height 40
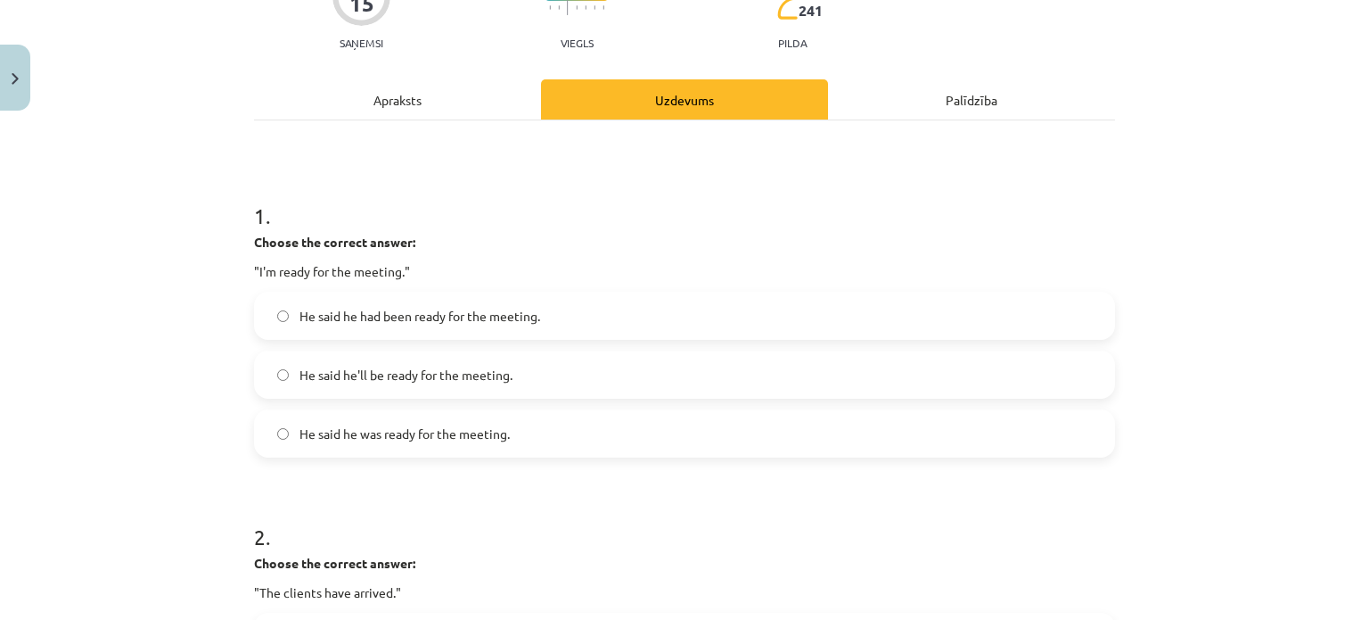
scroll to position [201, 0]
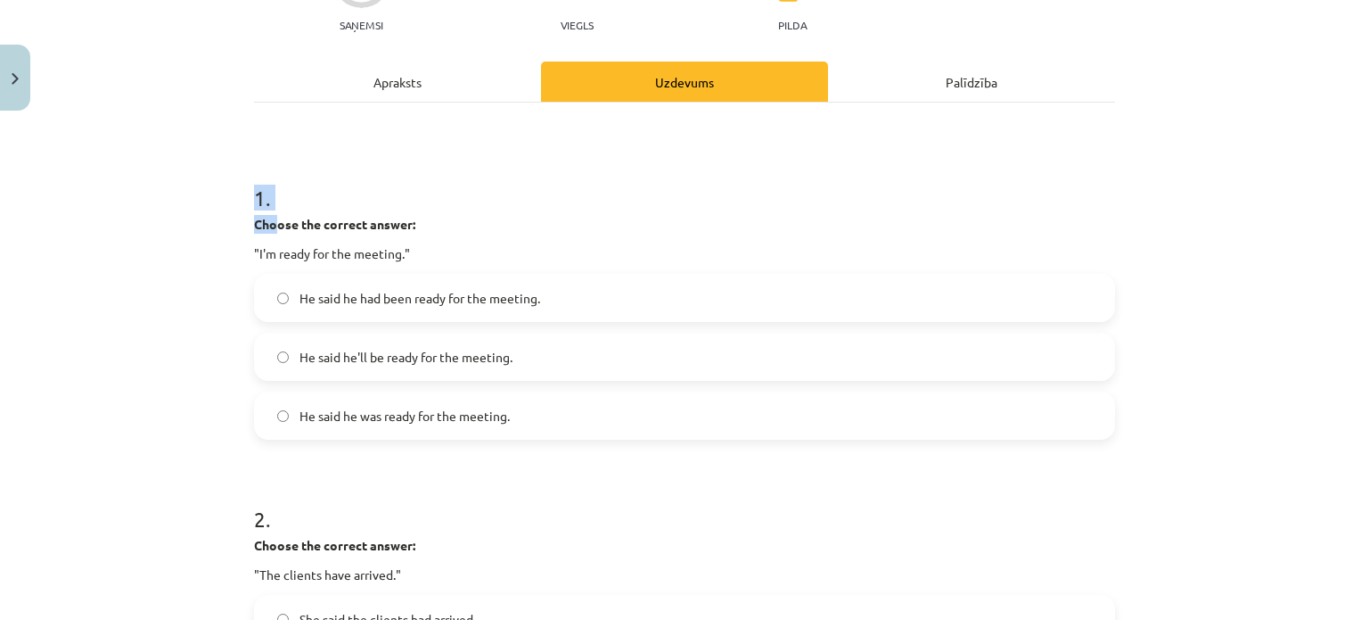
drag, startPoint x: 262, startPoint y: 203, endPoint x: 355, endPoint y: 326, distance: 154.0
click at [285, 229] on div "1 . Choose the correct answer: "I'm ready for the meeting." He said he had been…" at bounding box center [684, 296] width 861 height 285
click at [349, 319] on label "He said he had been ready for the meeting." at bounding box center [685, 297] width 858 height 45
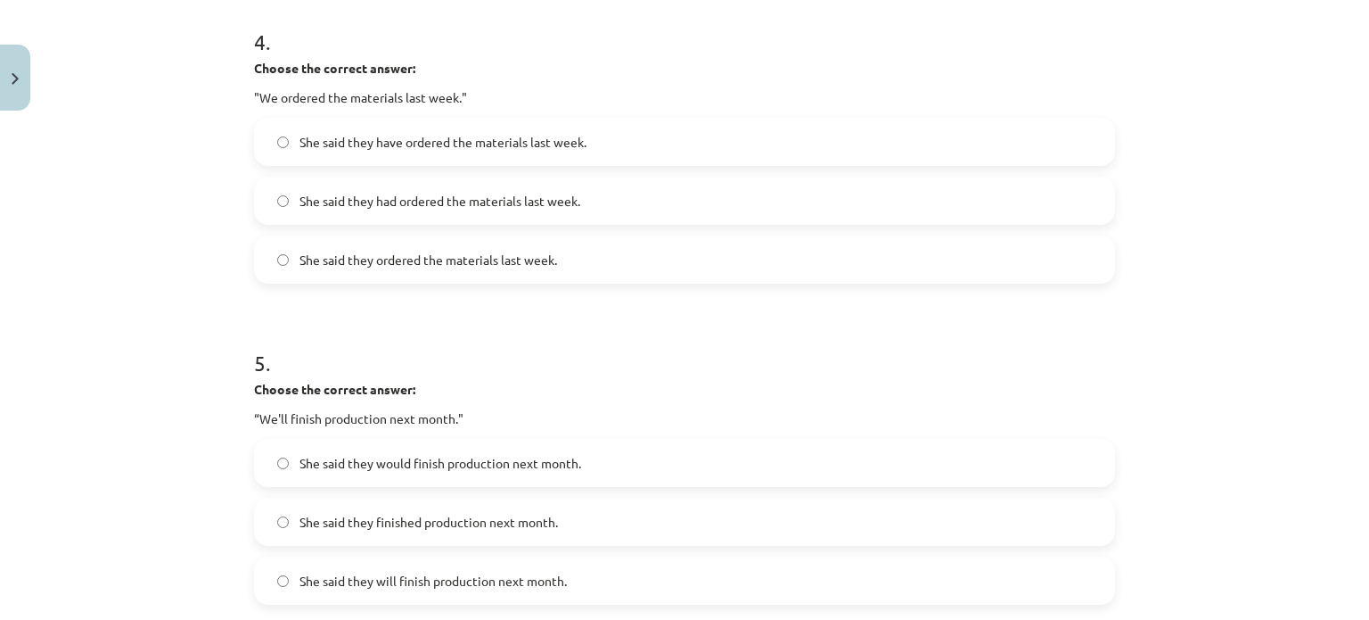
scroll to position [1510, 0]
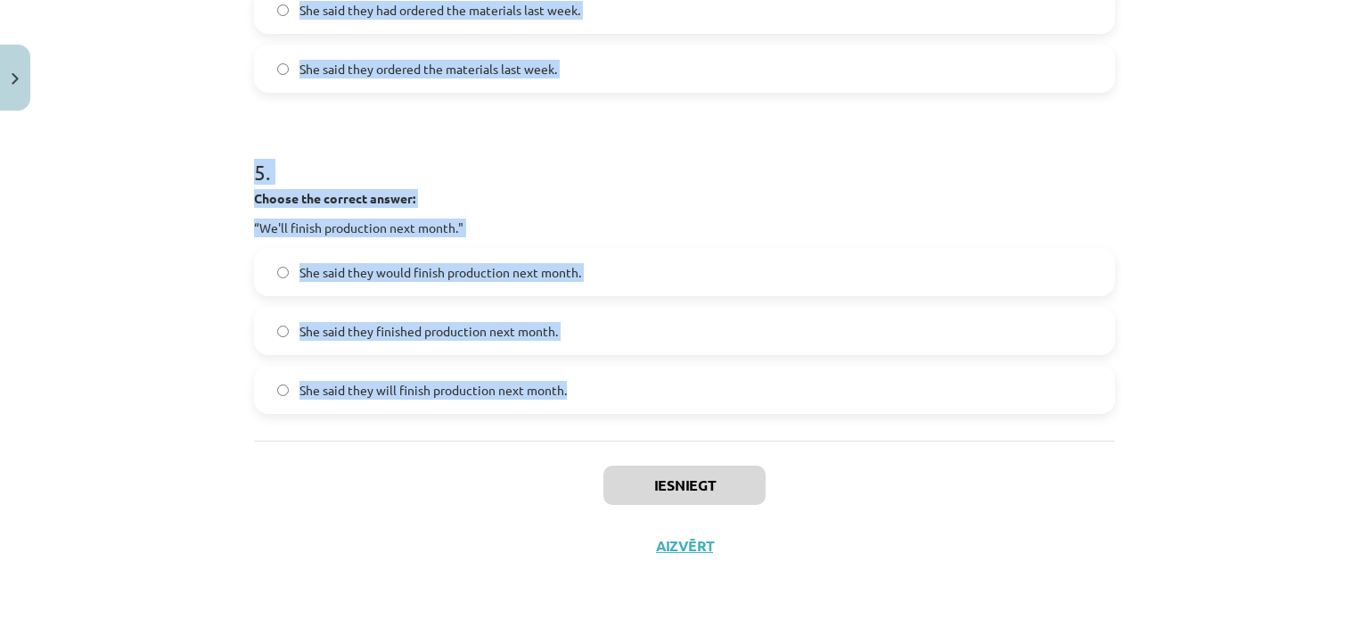
drag, startPoint x: 563, startPoint y: 612, endPoint x: 588, endPoint y: 392, distance: 221.6
click at [588, 392] on label "She said they will finish production next month." at bounding box center [685, 389] width 858 height 45
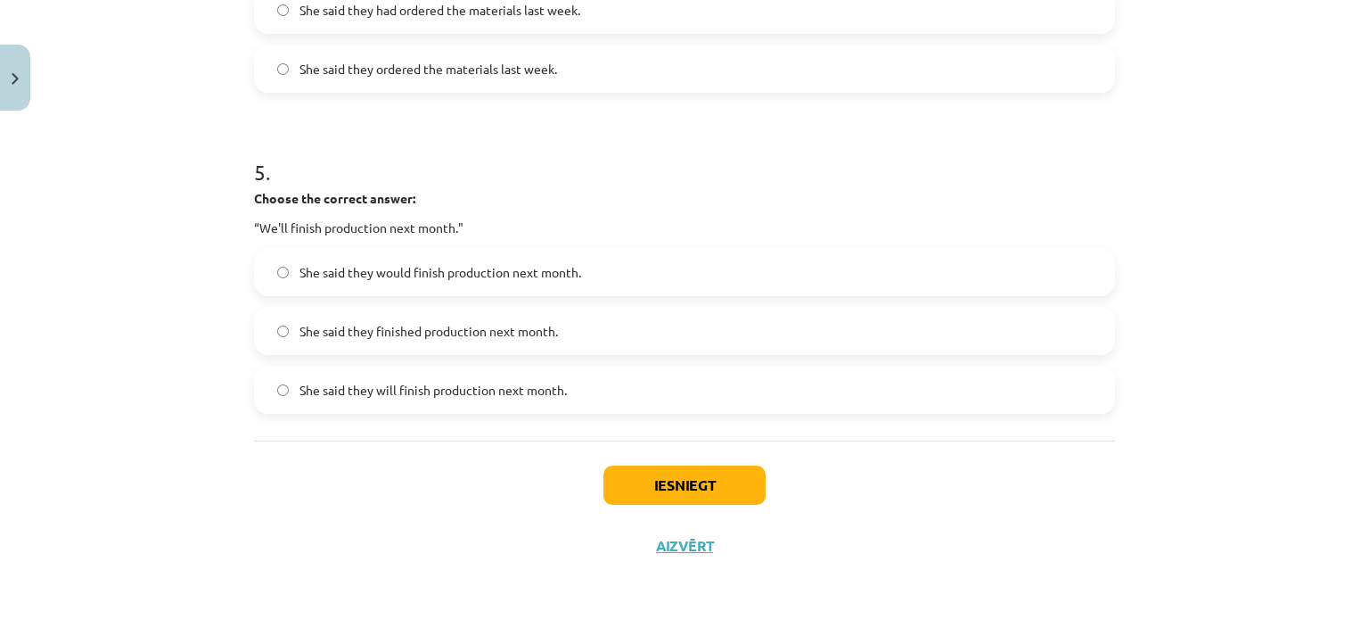
click at [556, 383] on span "She said they will finish production next month." at bounding box center [433, 390] width 267 height 19
drag, startPoint x: 556, startPoint y: 383, endPoint x: 267, endPoint y: 242, distance: 321.7
click at [277, 307] on div "She said they would finish production next month. She said they finished produc…" at bounding box center [684, 331] width 861 height 166
drag, startPoint x: 267, startPoint y: 242, endPoint x: 310, endPoint y: 278, distance: 56.3
click at [310, 276] on label "She said they would finish production next month." at bounding box center [685, 272] width 858 height 45
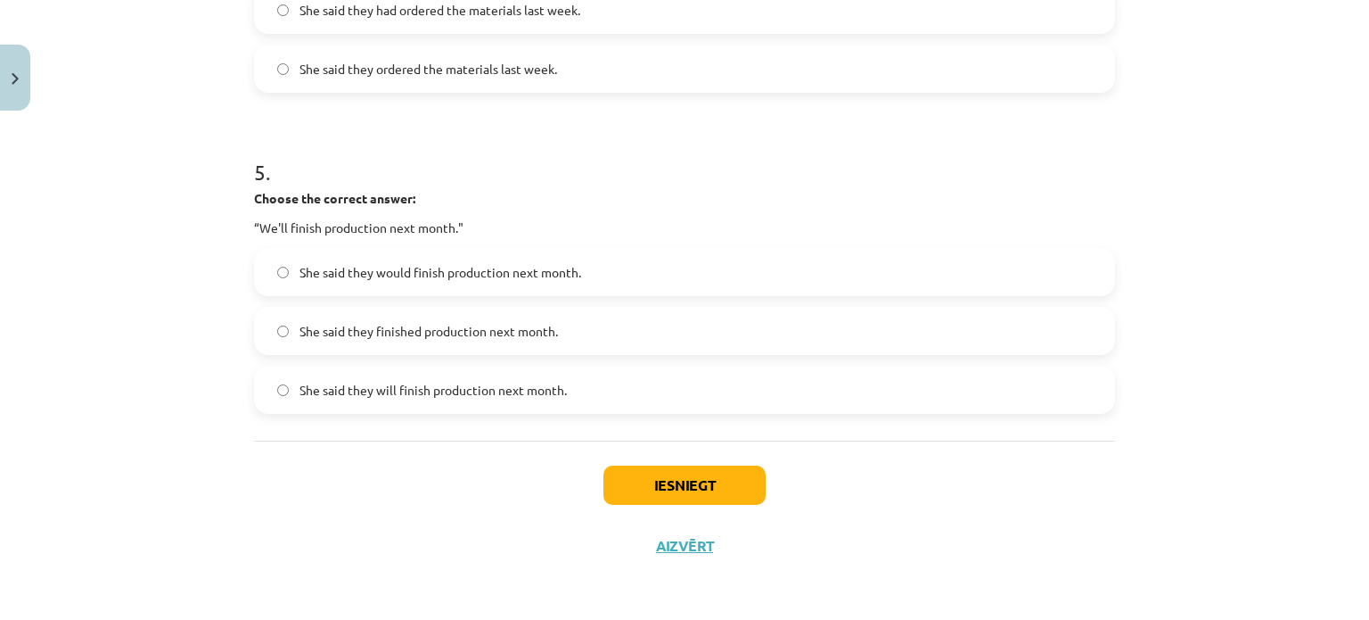
click at [579, 184] on div "5 . Choose the correct answer: “We'll finish production next month." She said t…" at bounding box center [684, 270] width 861 height 285
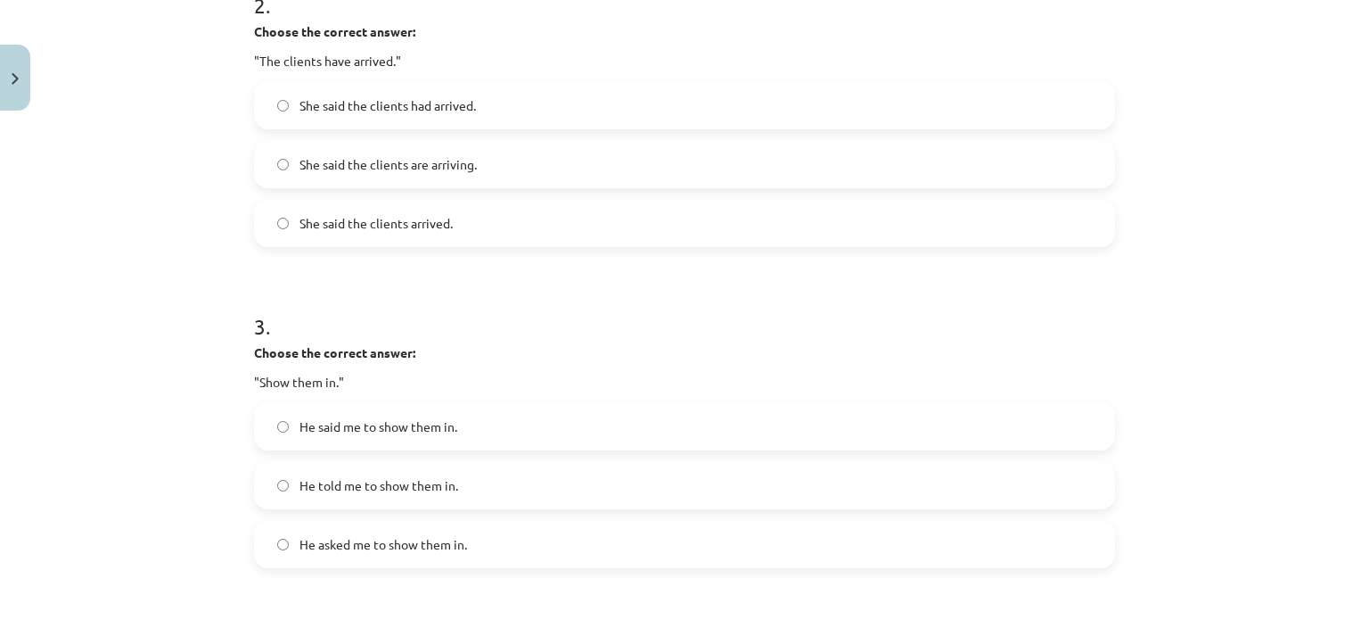
scroll to position [699, 0]
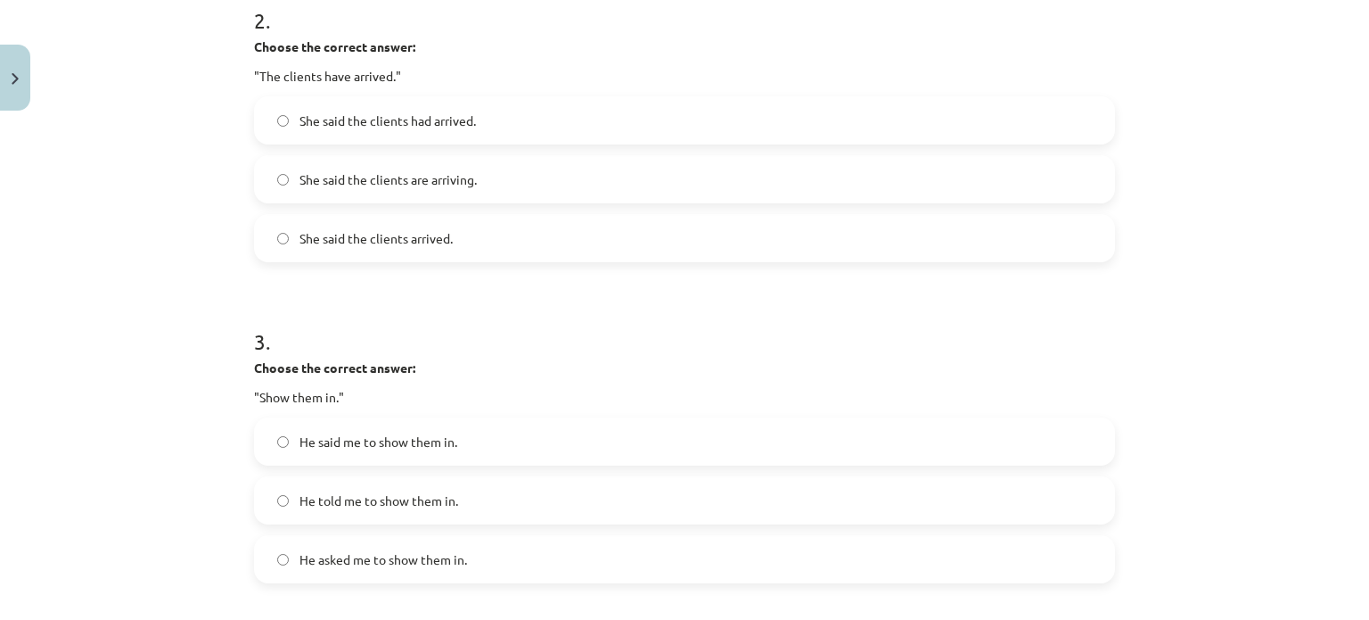
drag, startPoint x: 1255, startPoint y: 236, endPoint x: 1249, endPoint y: 226, distance: 11.6
click at [1252, 231] on div "Mācību tēma: Angļu valodas i - 11. klases 1. ieskaites mācību materiāls #3 📝 To…" at bounding box center [684, 310] width 1369 height 620
click at [1248, 226] on div "Mācību tēma: Angļu valodas i - 11. klases 1. ieskaites mācību materiāls #3 📝 To…" at bounding box center [684, 310] width 1369 height 620
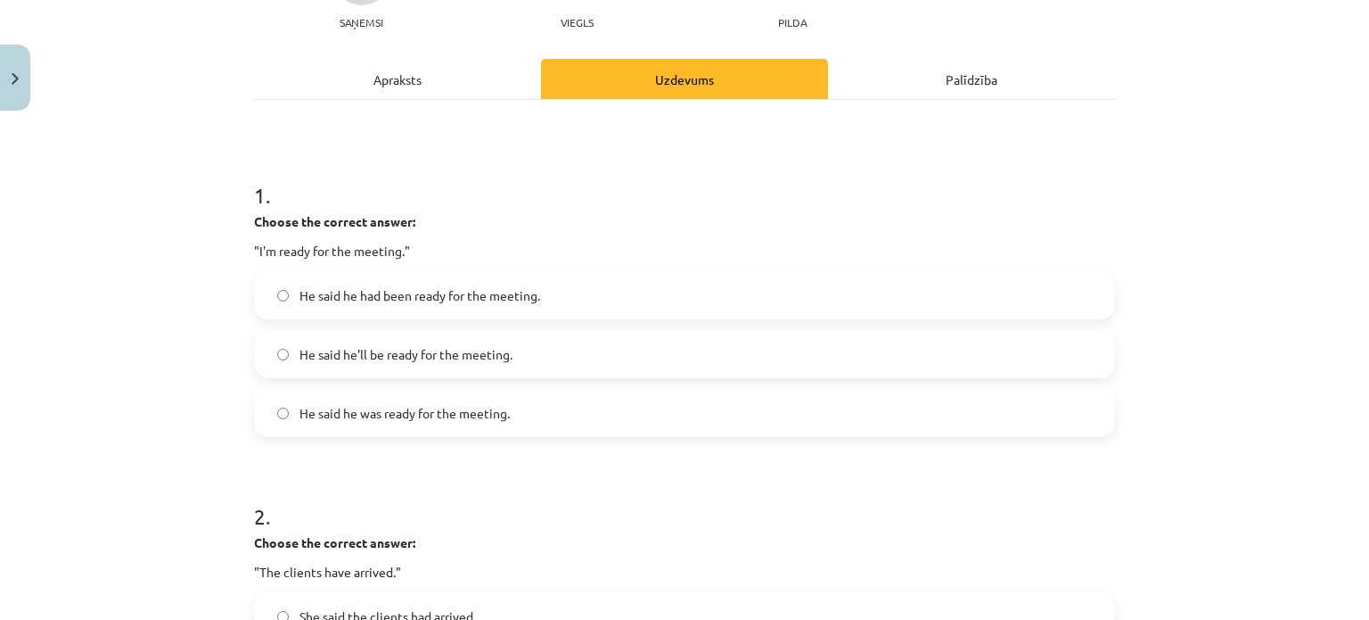
scroll to position [164, 0]
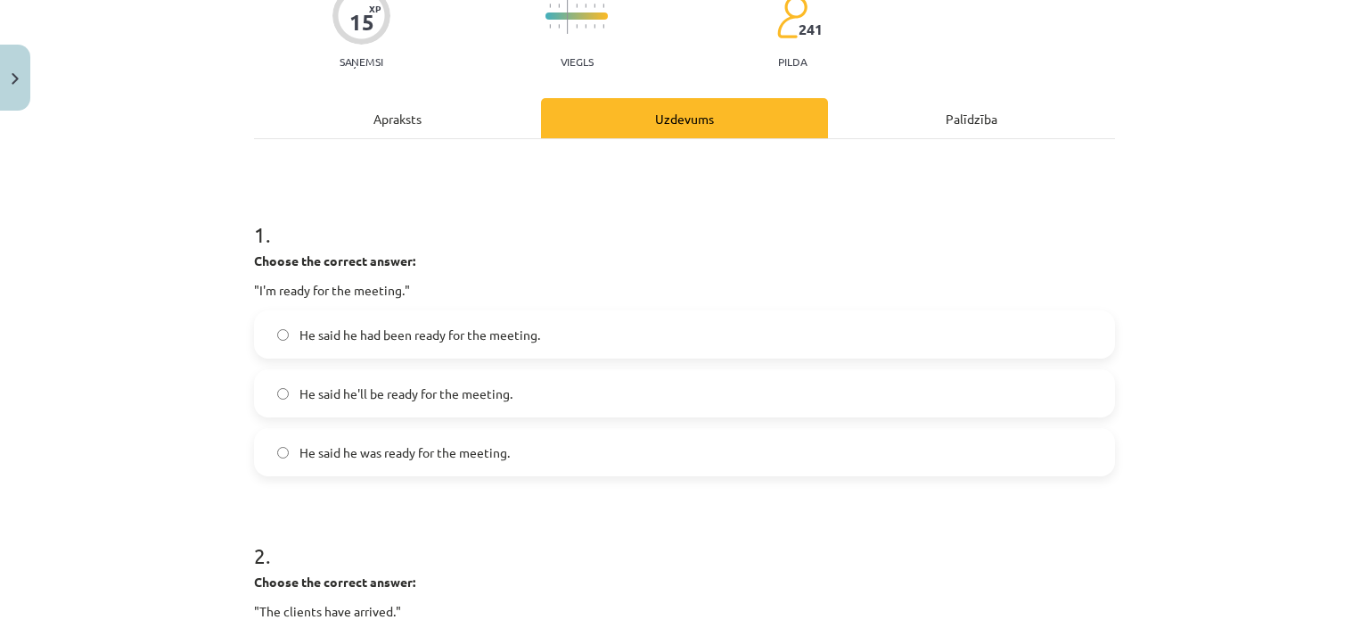
click at [1341, 123] on div "Mācību tēma: Angļu valodas i - 11. klases 1. ieskaites mācību materiāls #3 📝 To…" at bounding box center [684, 310] width 1369 height 620
click at [361, 351] on label "He said he had been ready for the meeting." at bounding box center [685, 334] width 858 height 45
click at [275, 240] on h1 "1 ." at bounding box center [684, 218] width 861 height 55
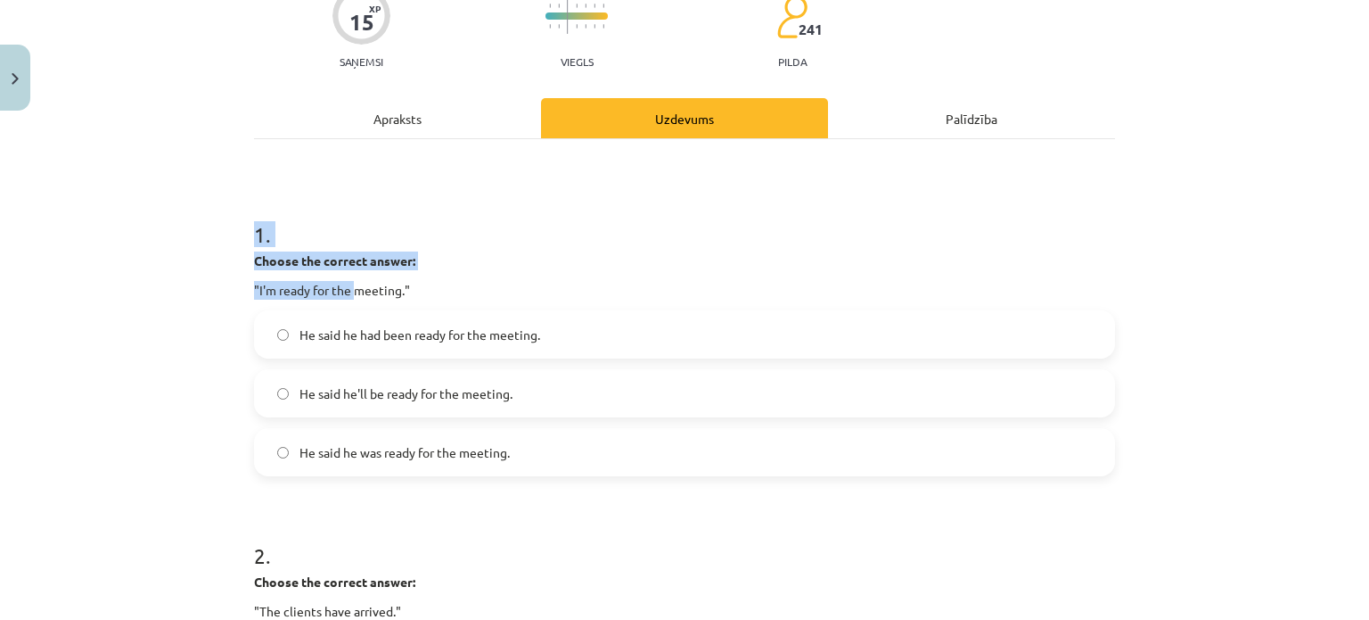
drag, startPoint x: 249, startPoint y: 227, endPoint x: 395, endPoint y: 332, distance: 180.1
click at [377, 318] on div "1 . Choose the correct answer: "I'm ready for the meeting." He said he had been…" at bounding box center [684, 333] width 861 height 285
click at [508, 458] on label "He said he was ready for the meeting." at bounding box center [685, 452] width 858 height 45
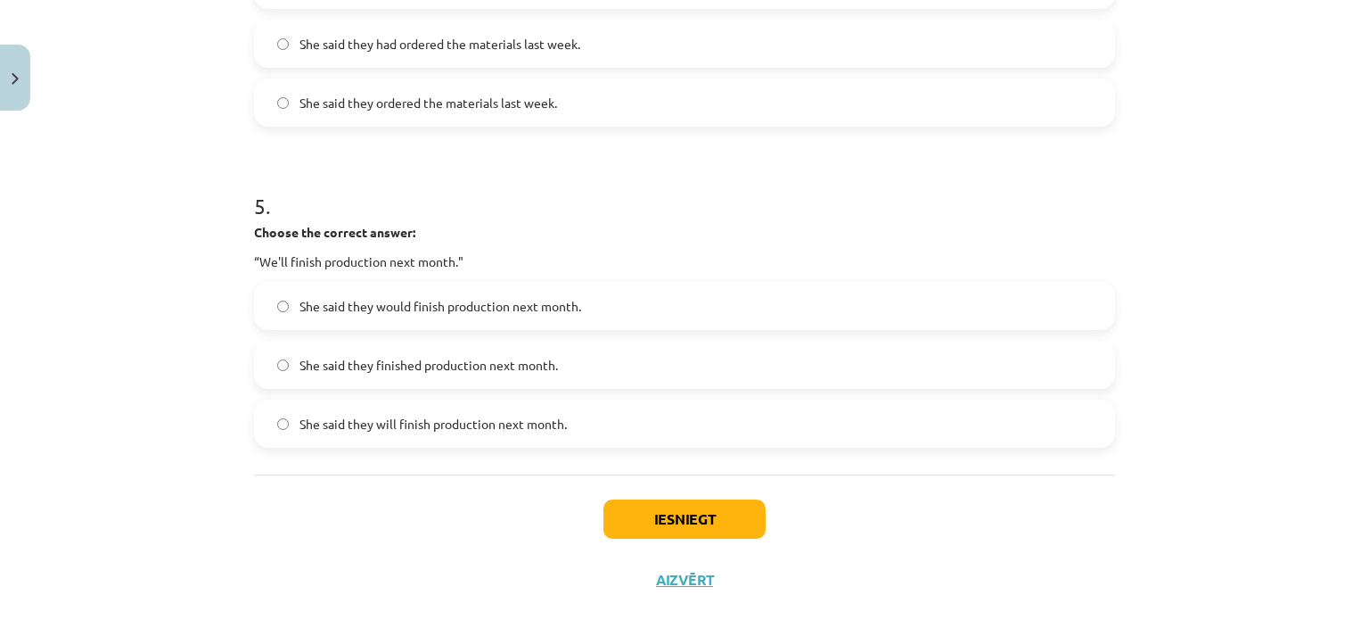
scroll to position [1510, 0]
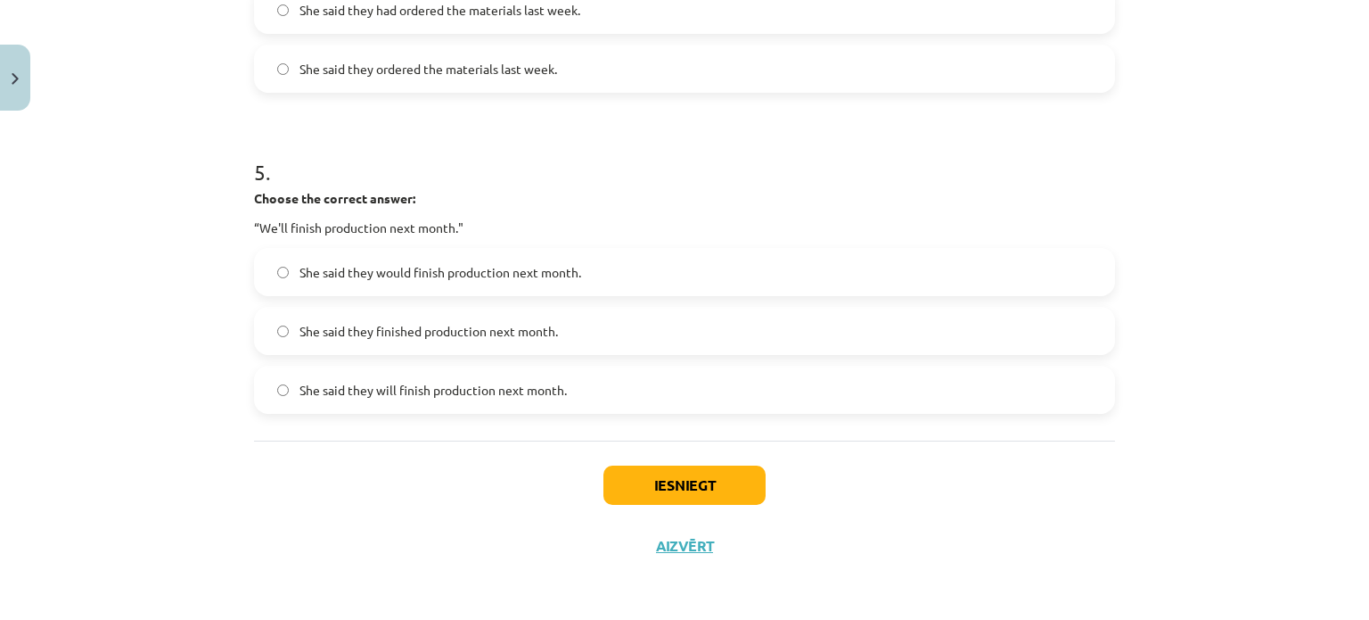
click at [382, 282] on label "She said they would finish production next month." at bounding box center [685, 272] width 858 height 45
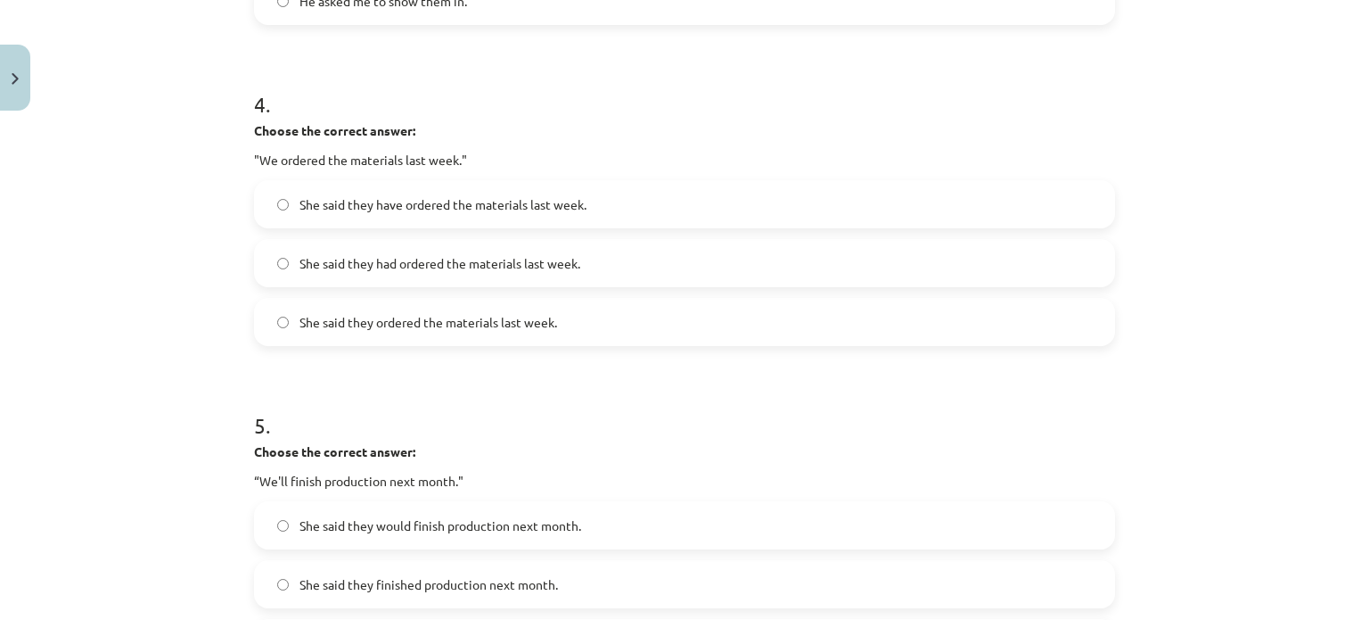
scroll to position [1211, 0]
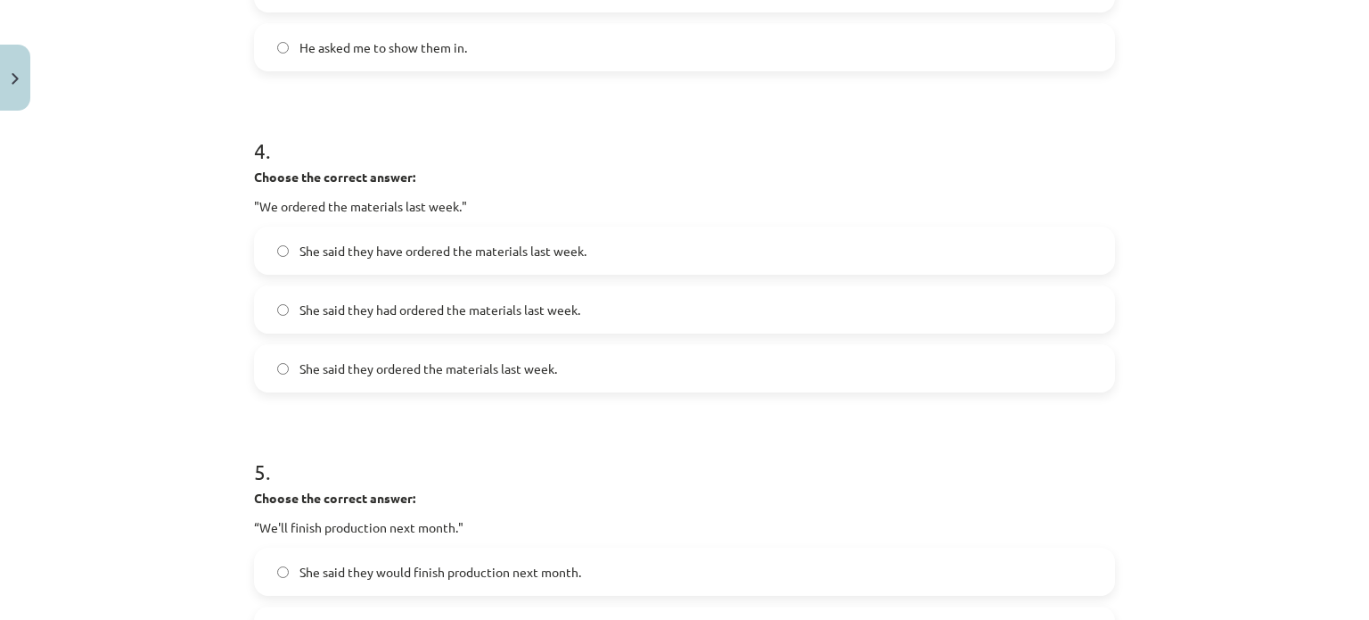
click at [436, 306] on span "She said they had ordered the materials last week." at bounding box center [440, 309] width 281 height 19
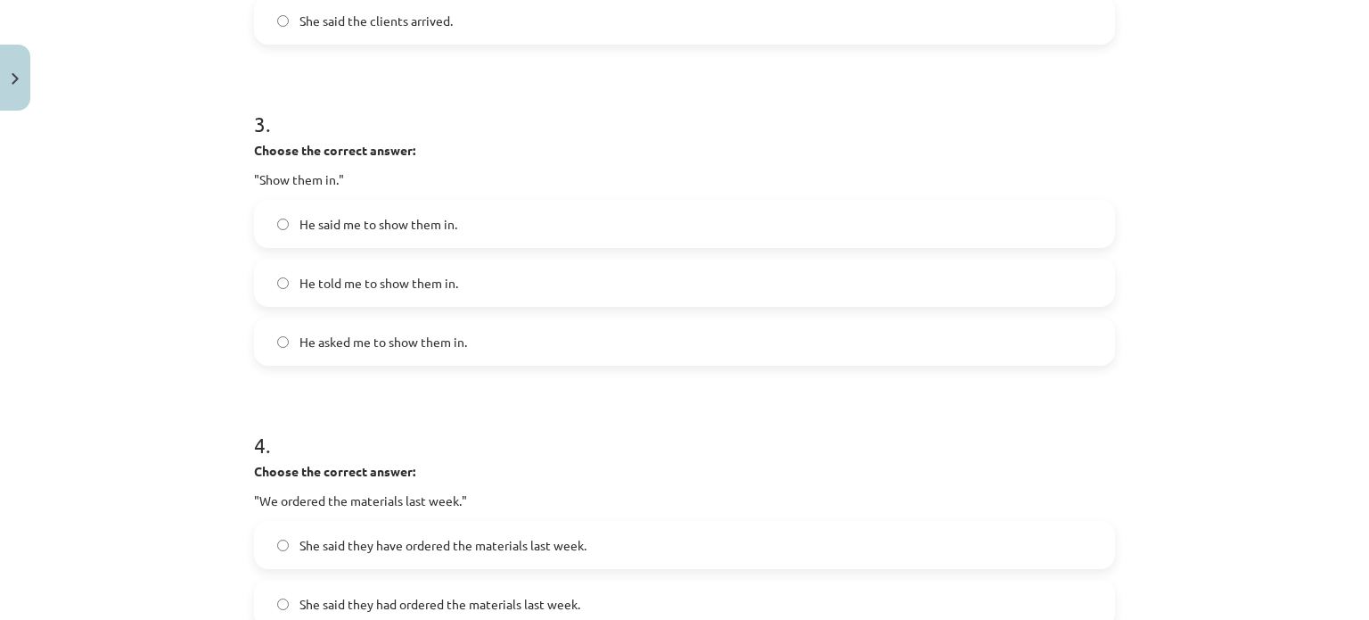
scroll to position [881, 0]
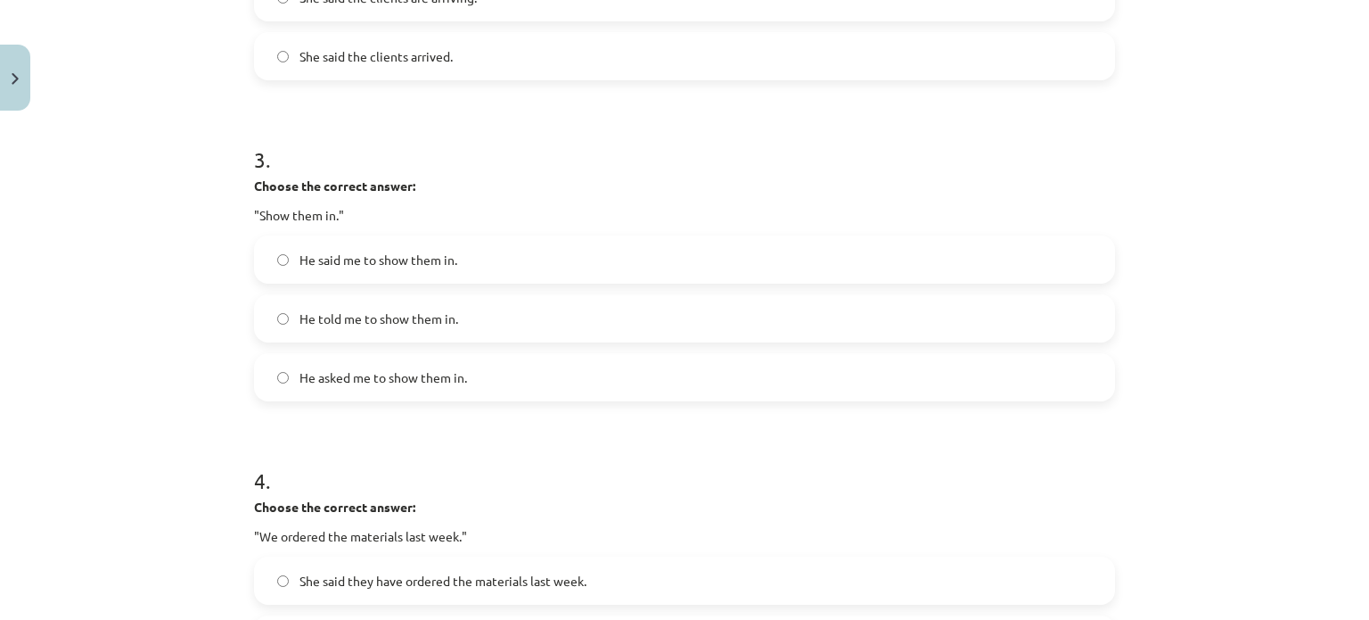
click at [1352, 319] on div "Mācību tēma: Angļu valodas i - 11. klases 1. ieskaites mācību materiāls #3 📝 To…" at bounding box center [684, 310] width 1369 height 620
click at [563, 301] on label "He told me to show them in." at bounding box center [685, 318] width 858 height 45
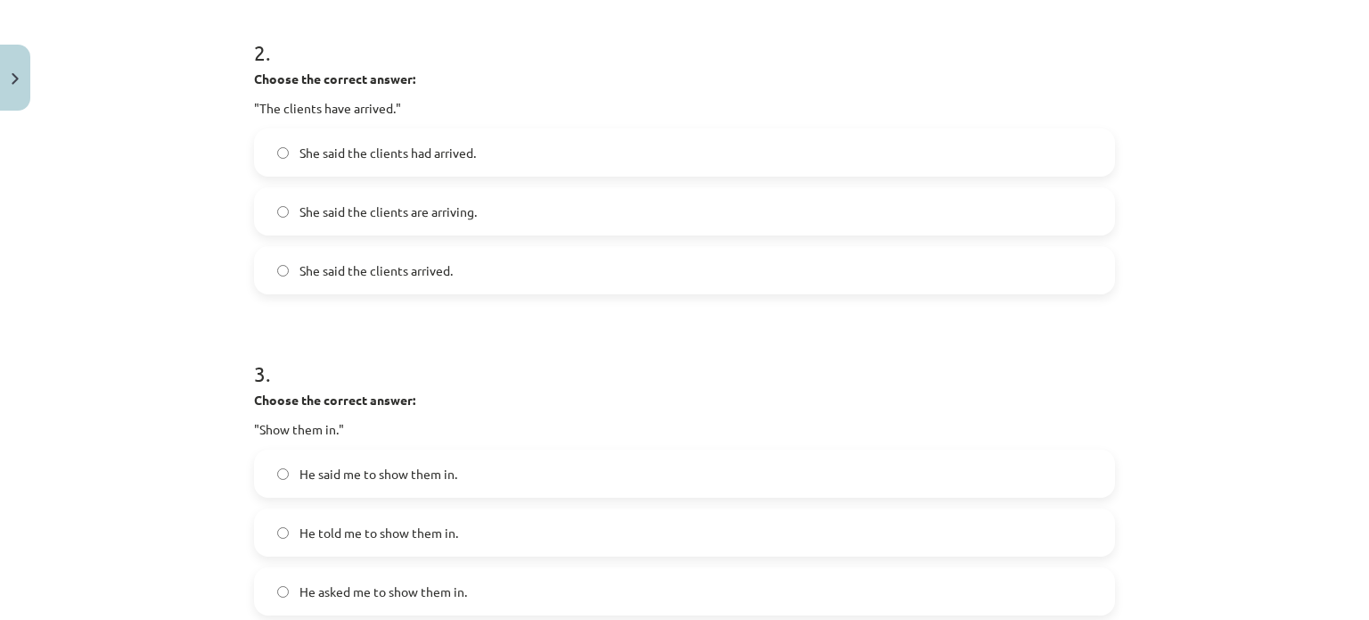
scroll to position [614, 0]
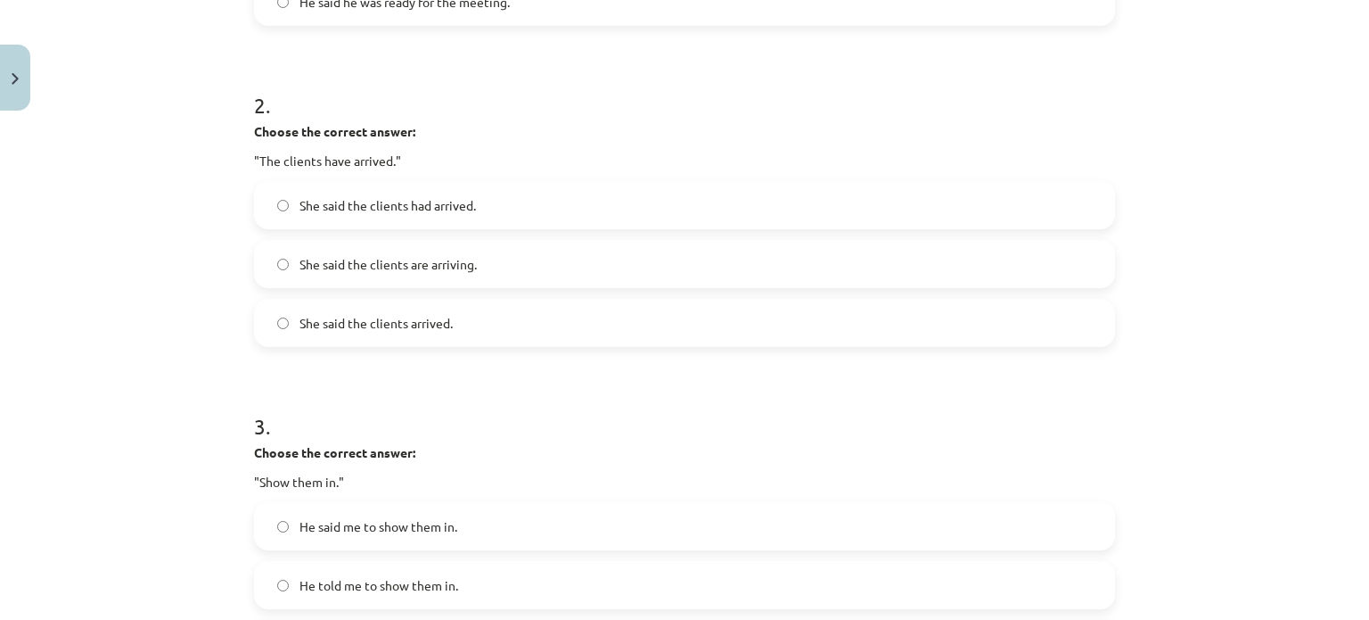
click at [1334, 297] on div "Mācību tēma: Angļu valodas i - 11. klases 1. ieskaites mācību materiāls #3 📝 To…" at bounding box center [684, 310] width 1369 height 620
click at [420, 210] on span "She said the clients had arrived." at bounding box center [388, 205] width 176 height 19
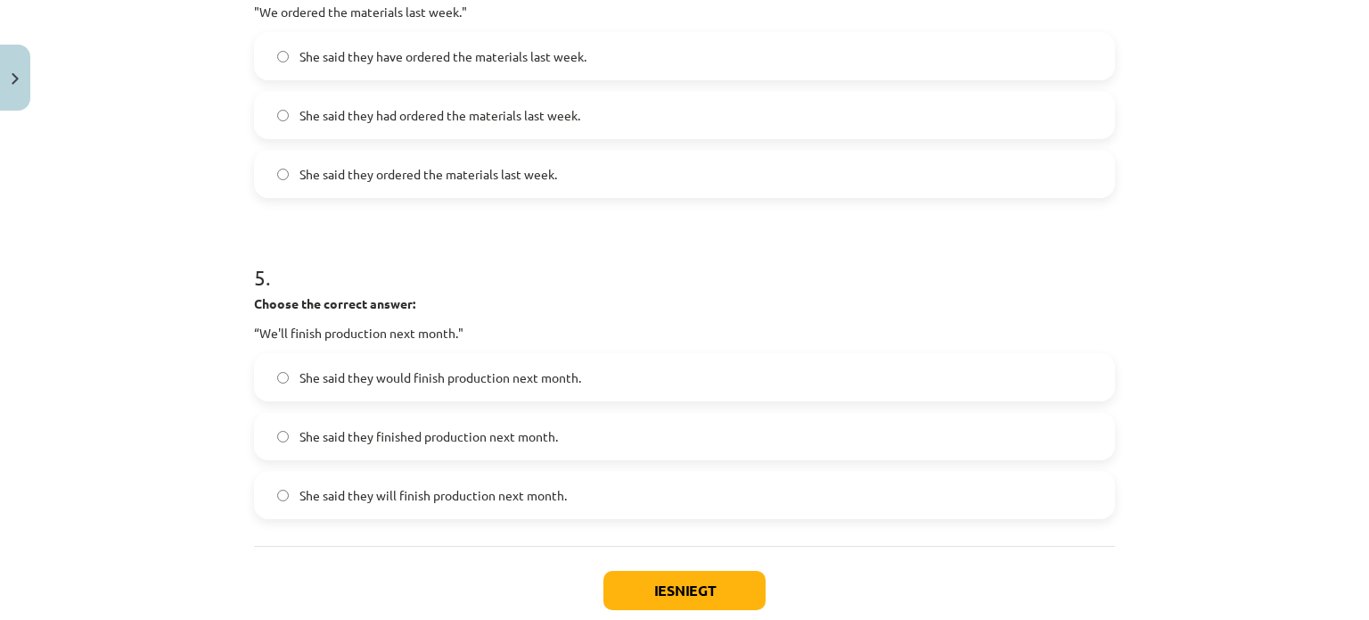
scroll to position [1510, 0]
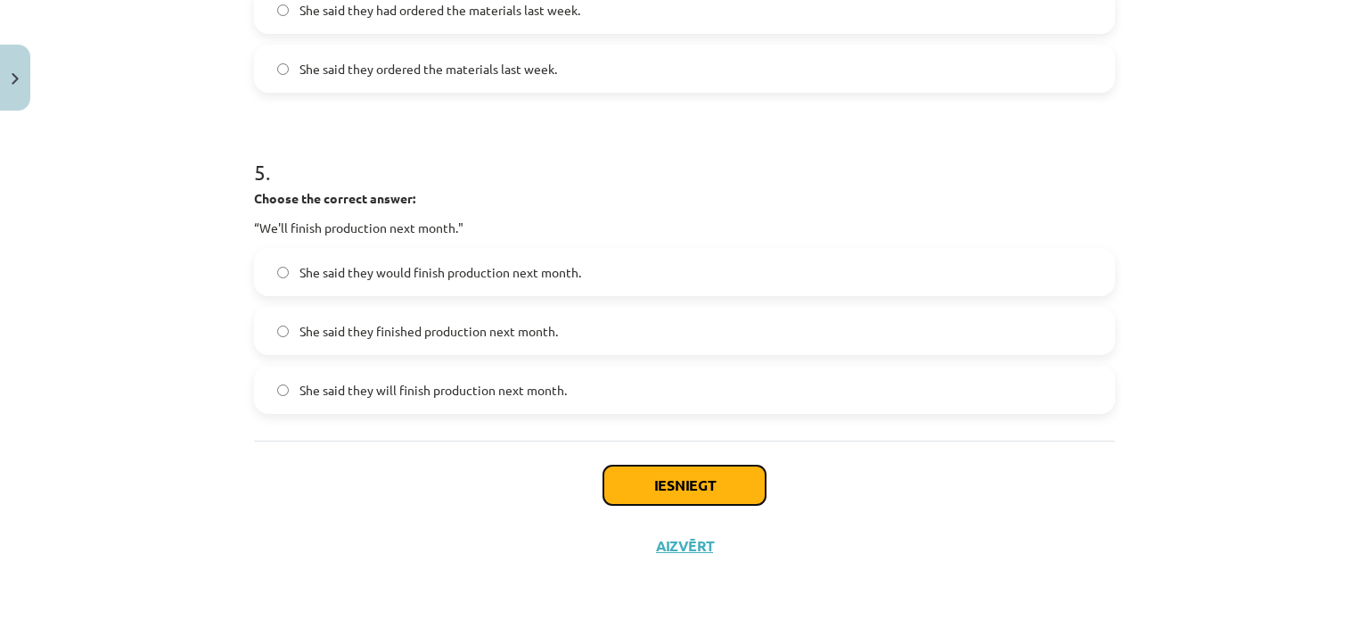
click at [721, 479] on button "Iesniegt" at bounding box center [684, 484] width 162 height 39
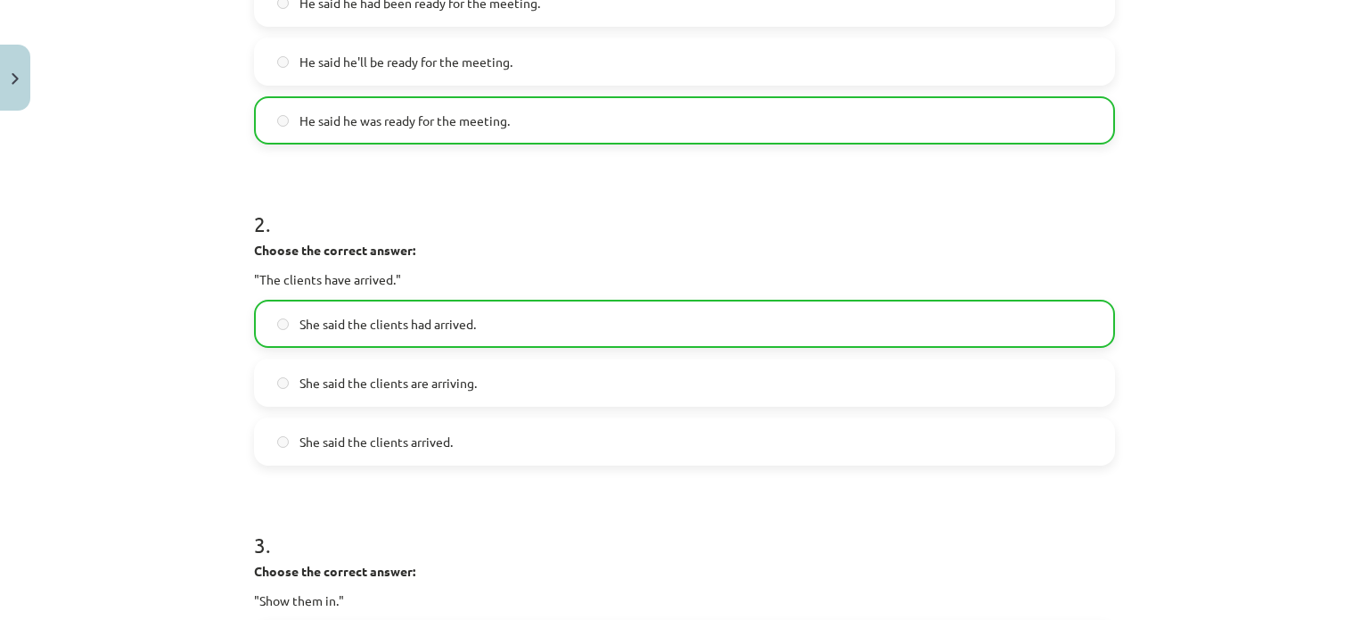
scroll to position [456, 0]
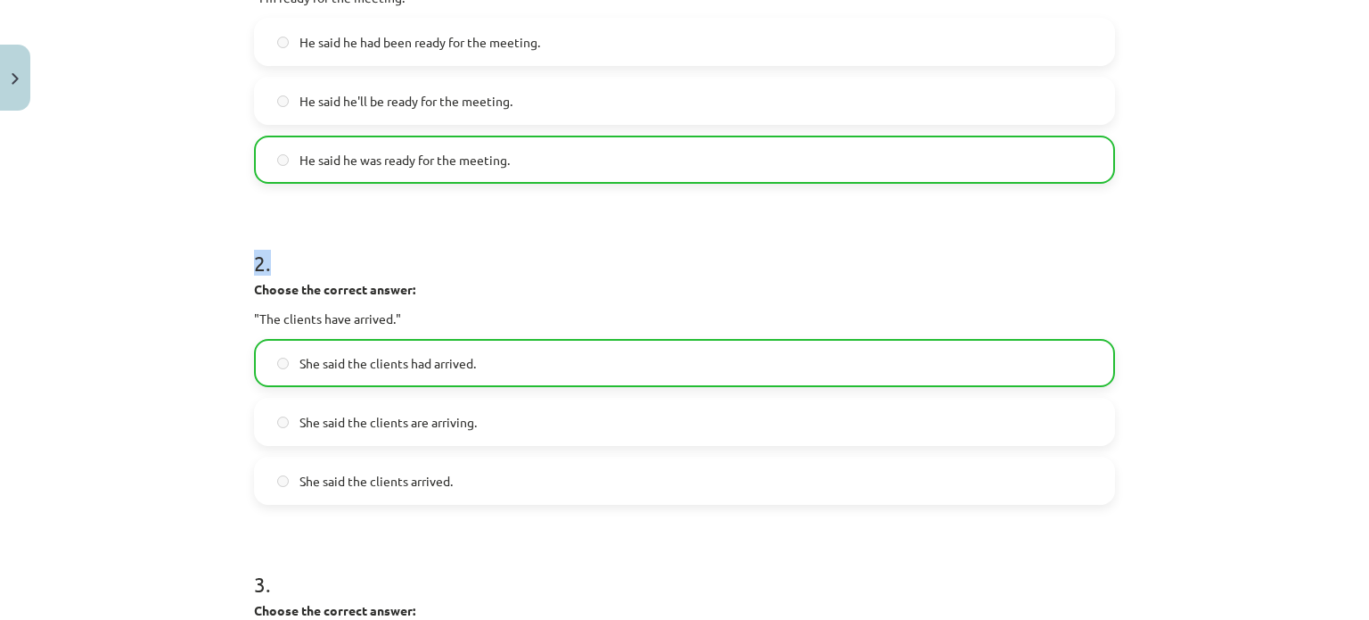
click at [1312, 170] on div "Mācību tēma: Angļu valodas i - 11. klases 1. ieskaites mācību materiāls #3 📝 To…" at bounding box center [684, 310] width 1369 height 620
click at [1320, 375] on div "Mācību tēma: Angļu valodas i - 11. klases 1. ieskaites mācību materiāls #3 📝 To…" at bounding box center [684, 310] width 1369 height 620
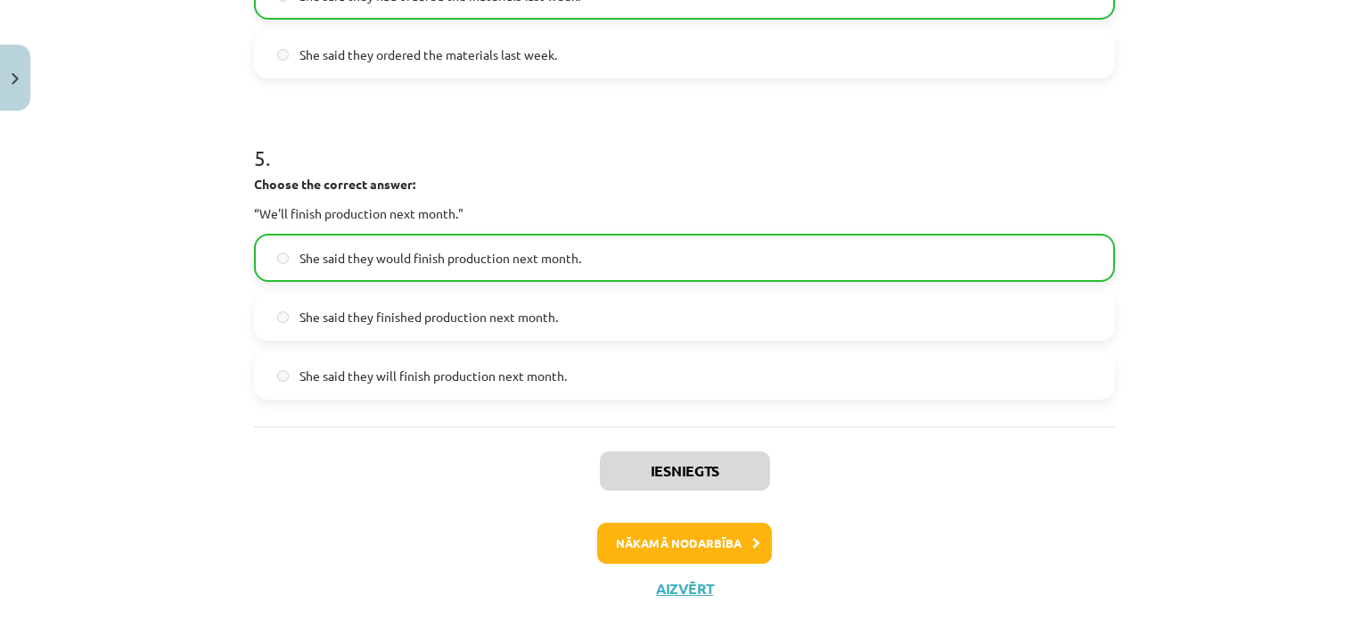
scroll to position [1566, 0]
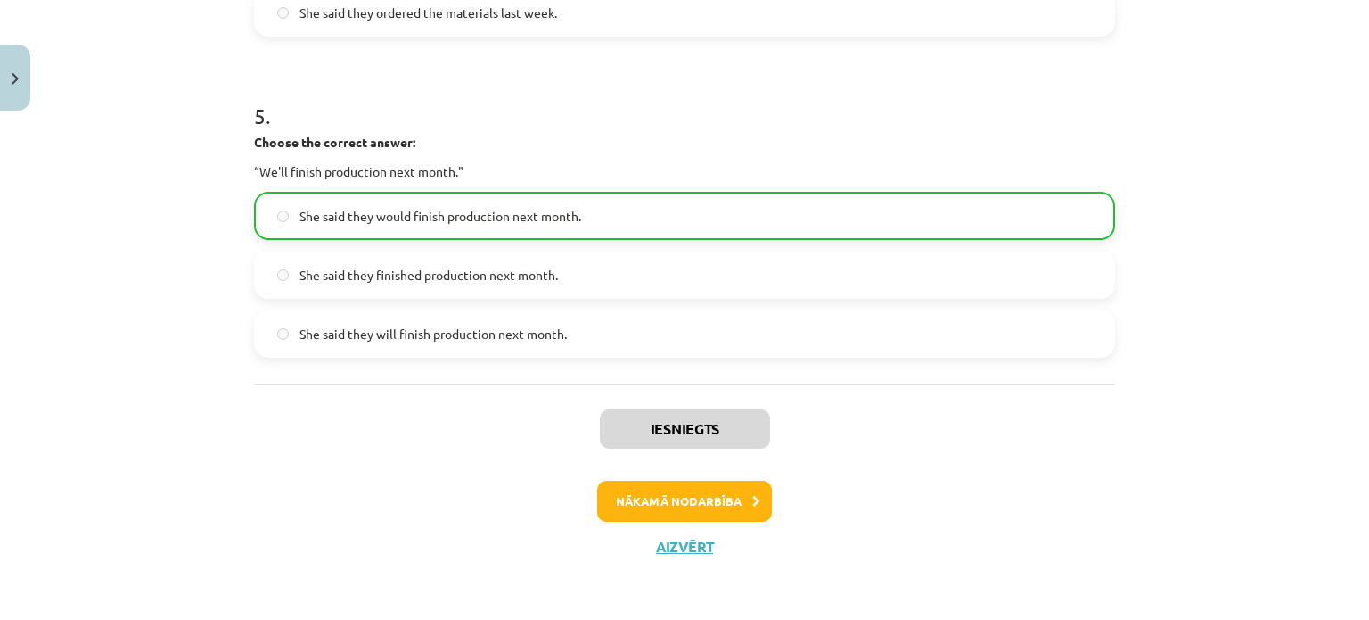
click at [1346, 548] on div "Mācību tēma: Angļu valodas i - 11. klases 1. ieskaites mācību materiāls #3 📝 To…" at bounding box center [684, 310] width 1369 height 620
click at [689, 486] on button "Nākamā nodarbība" at bounding box center [684, 500] width 175 height 41
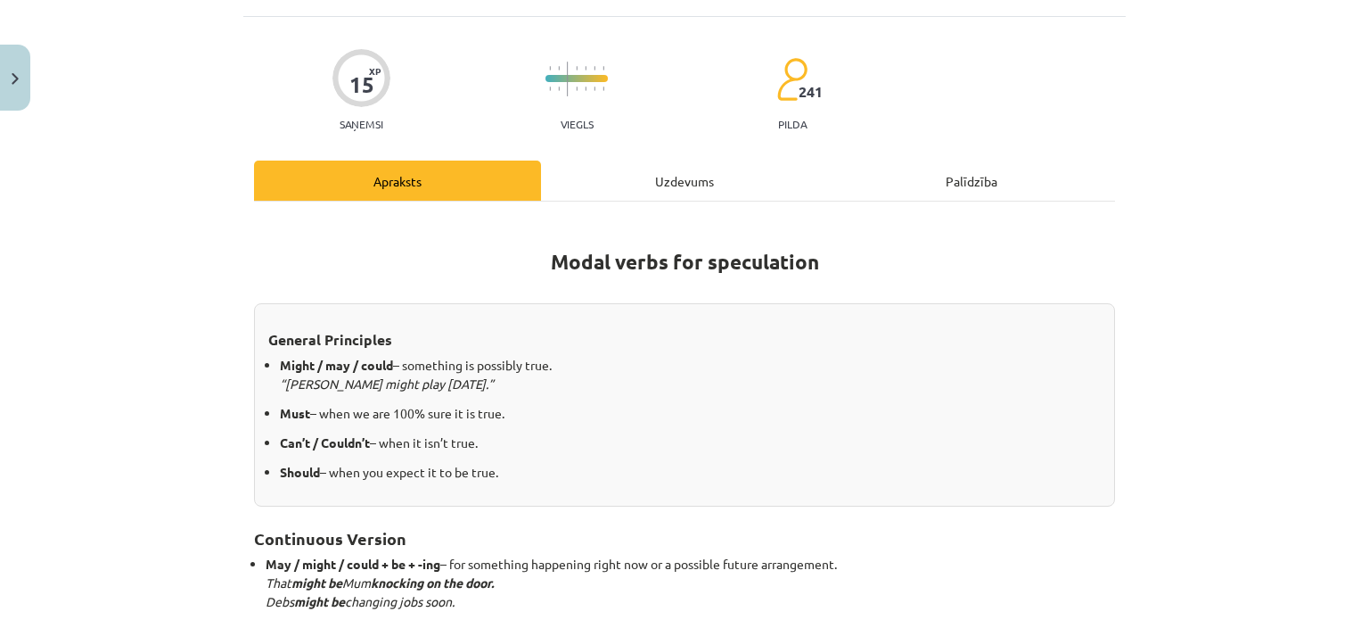
scroll to position [45, 0]
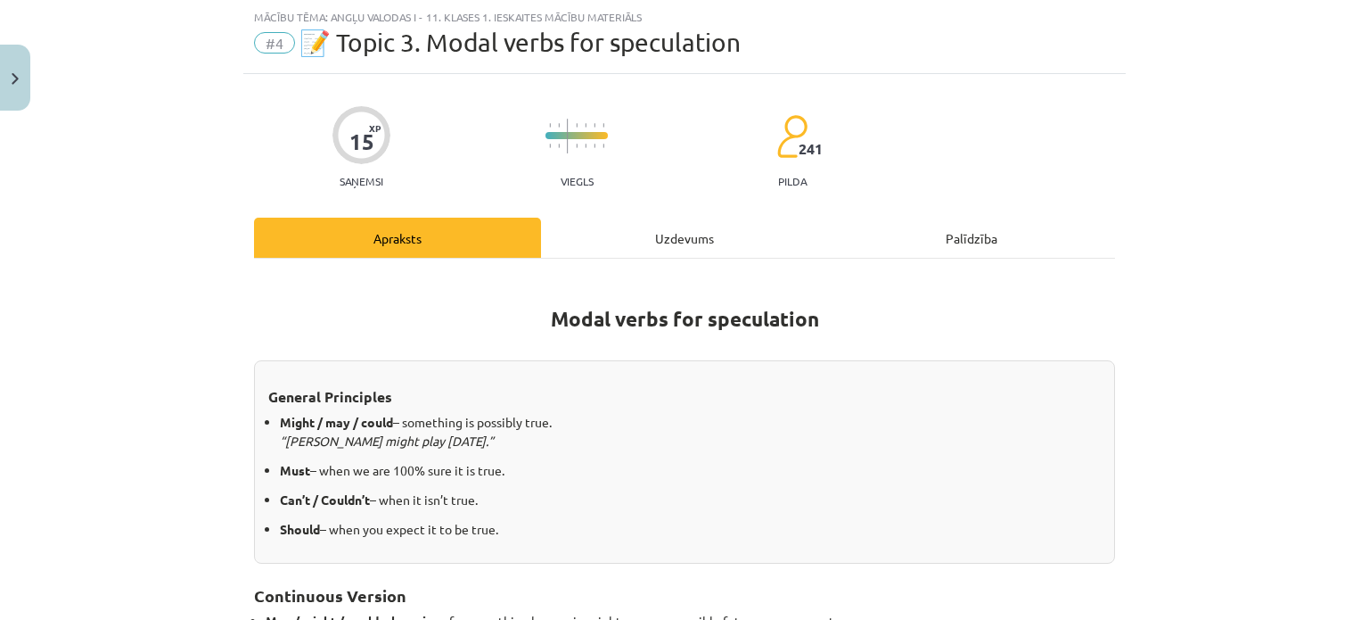
click at [596, 232] on div "Uzdevums" at bounding box center [684, 238] width 287 height 40
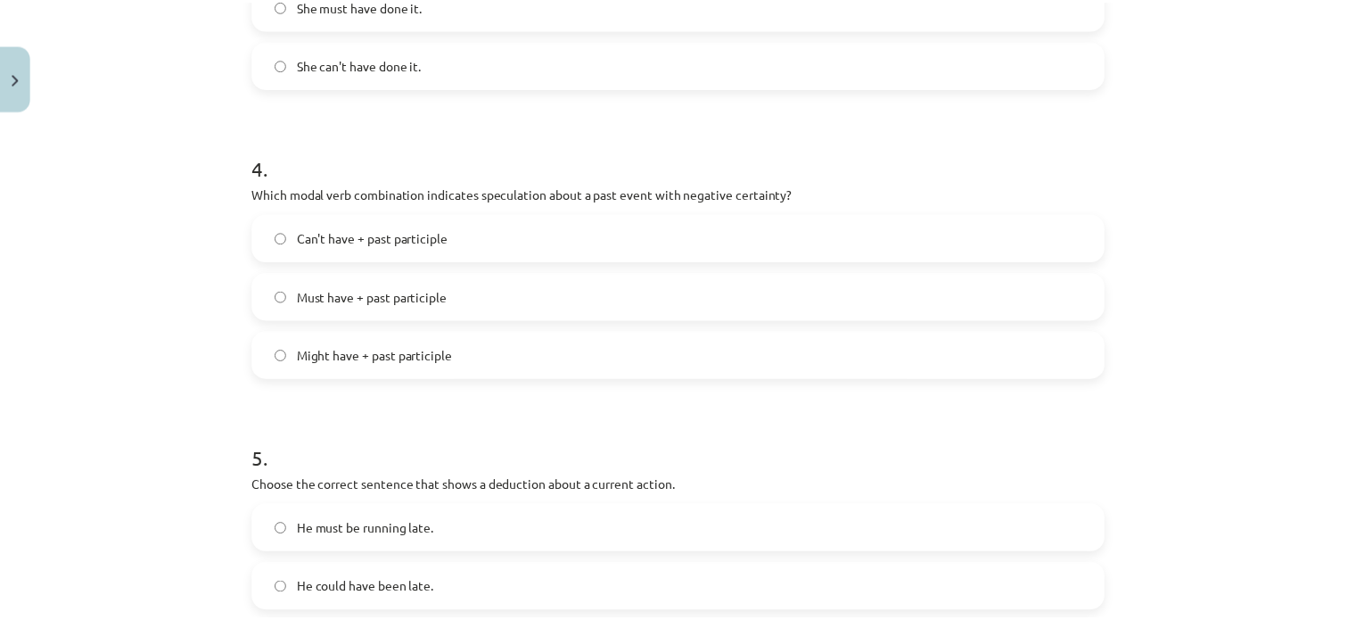
scroll to position [1363, 0]
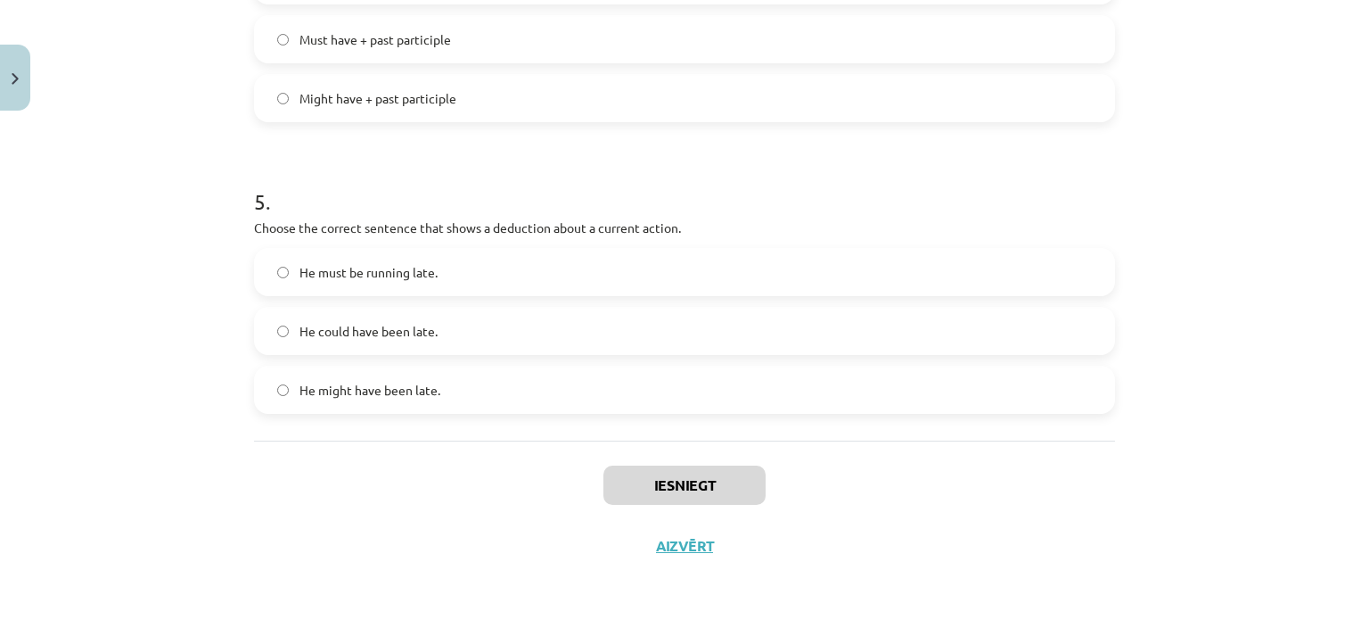
click at [699, 530] on div "Iesniegt Aizvērt" at bounding box center [684, 502] width 861 height 125
click at [703, 551] on button "Aizvērt" at bounding box center [685, 546] width 68 height 18
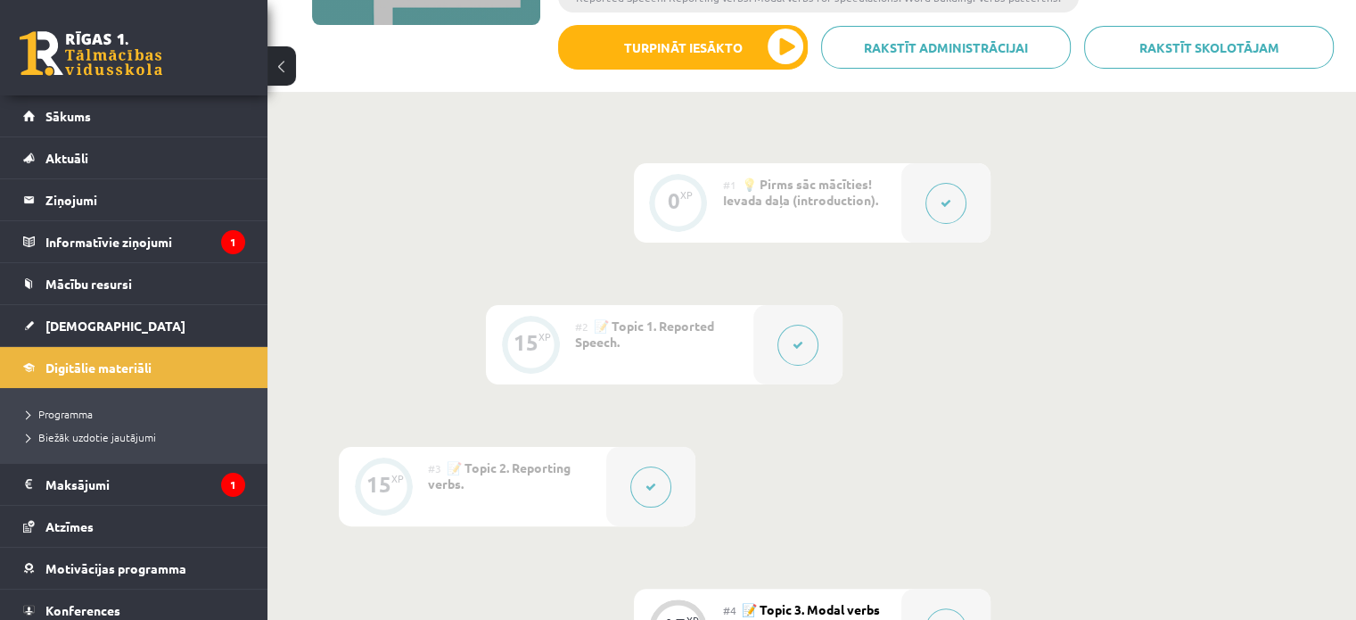
scroll to position [0, 0]
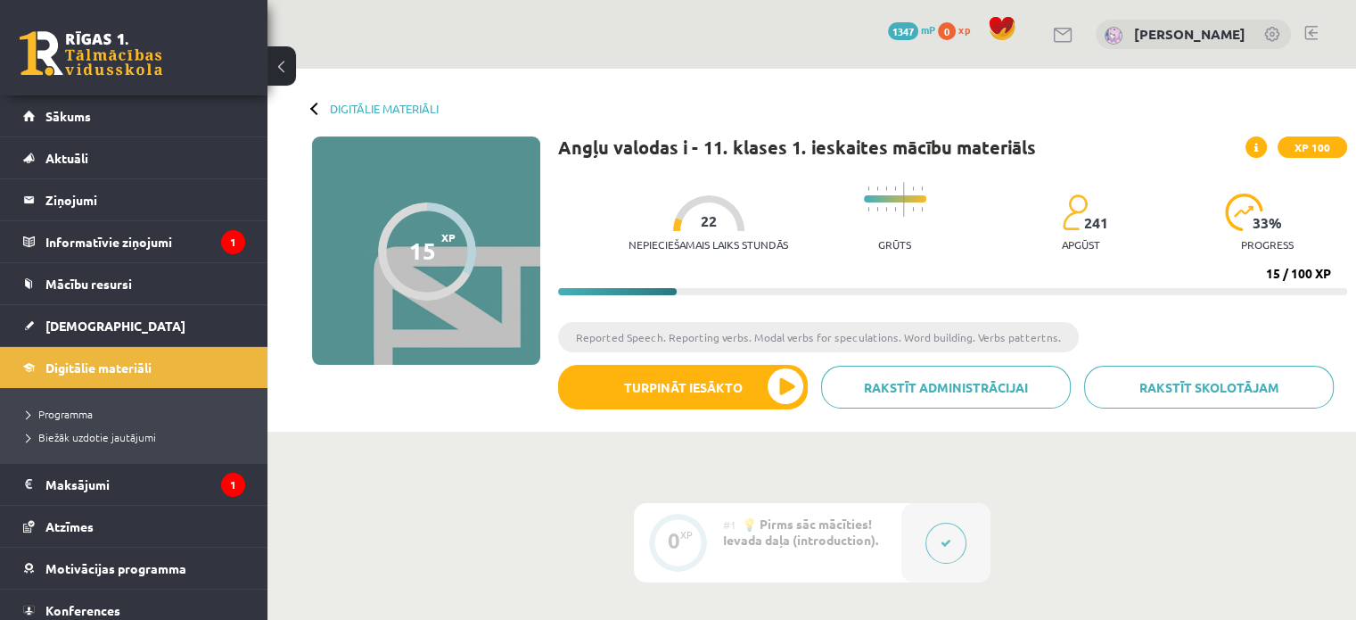
click at [1341, 43] on div "0 Dāvanas 1347 mP 0 xp Alisa Gerbe" at bounding box center [811, 34] width 1088 height 69
drag, startPoint x: 1346, startPoint y: 63, endPoint x: 1350, endPoint y: 89, distance: 26.1
click at [1350, 89] on div "Digitālie materiāli 15 XP XP 100 15 / 100 XP Angļu valodas i - 11. klases 1. ie…" at bounding box center [811, 250] width 1088 height 363
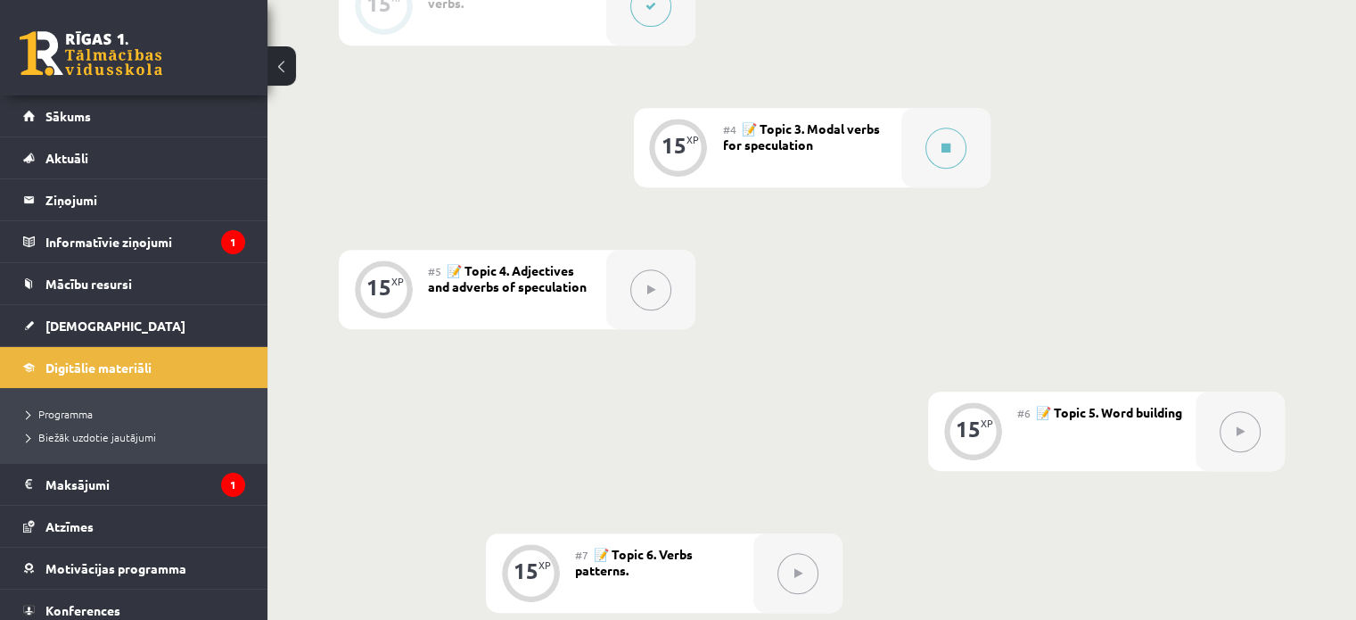
scroll to position [814, 0]
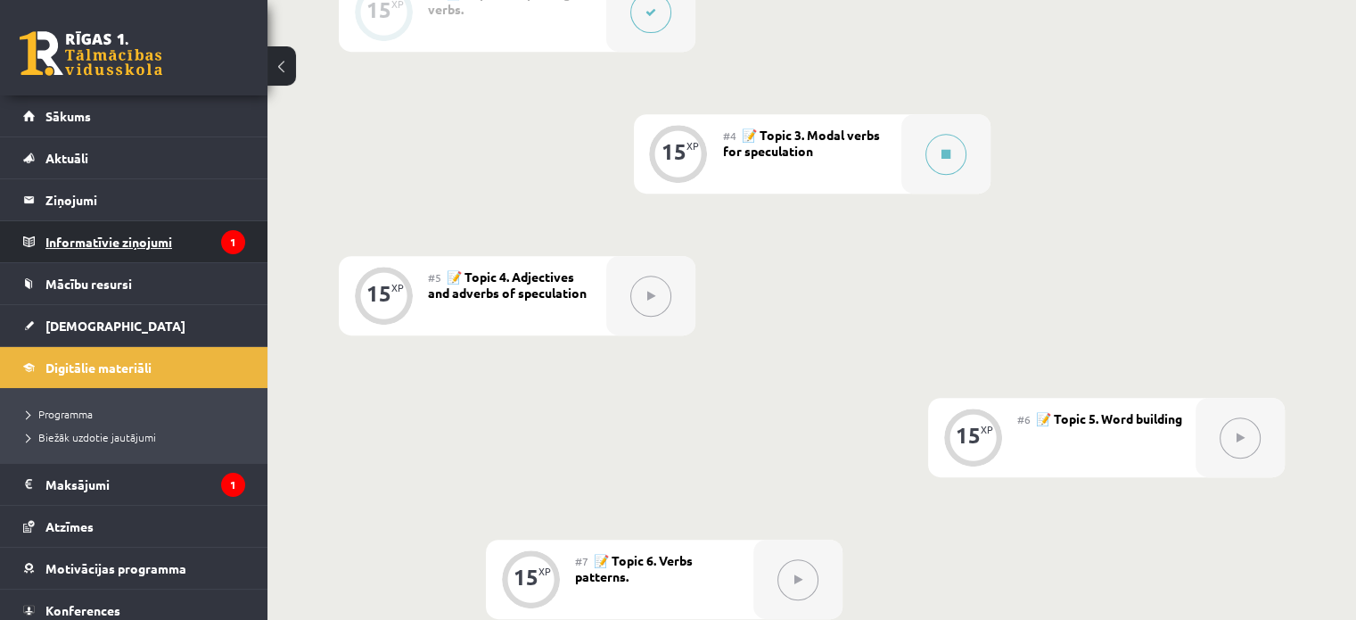
click at [168, 242] on legend "Informatīvie ziņojumi 1" at bounding box center [145, 241] width 200 height 41
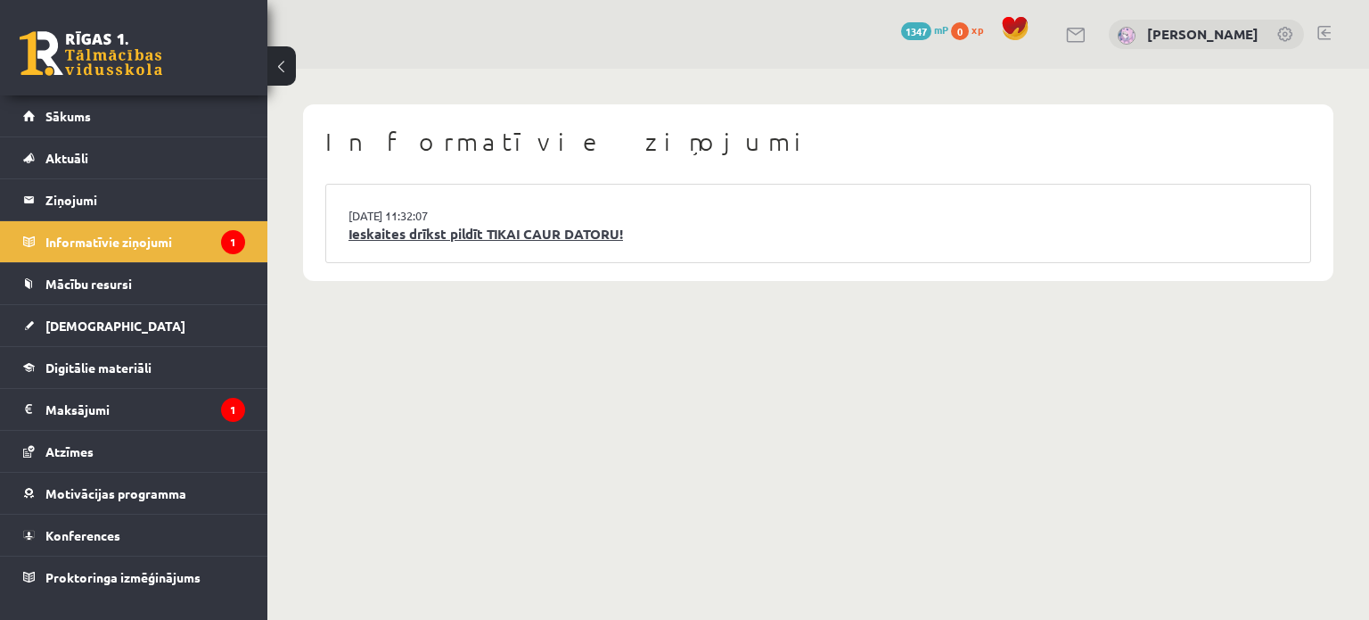
click at [586, 241] on link "Ieskaites drīkst pildīt TIKAI CAUR DATORU!" at bounding box center [819, 234] width 940 height 21
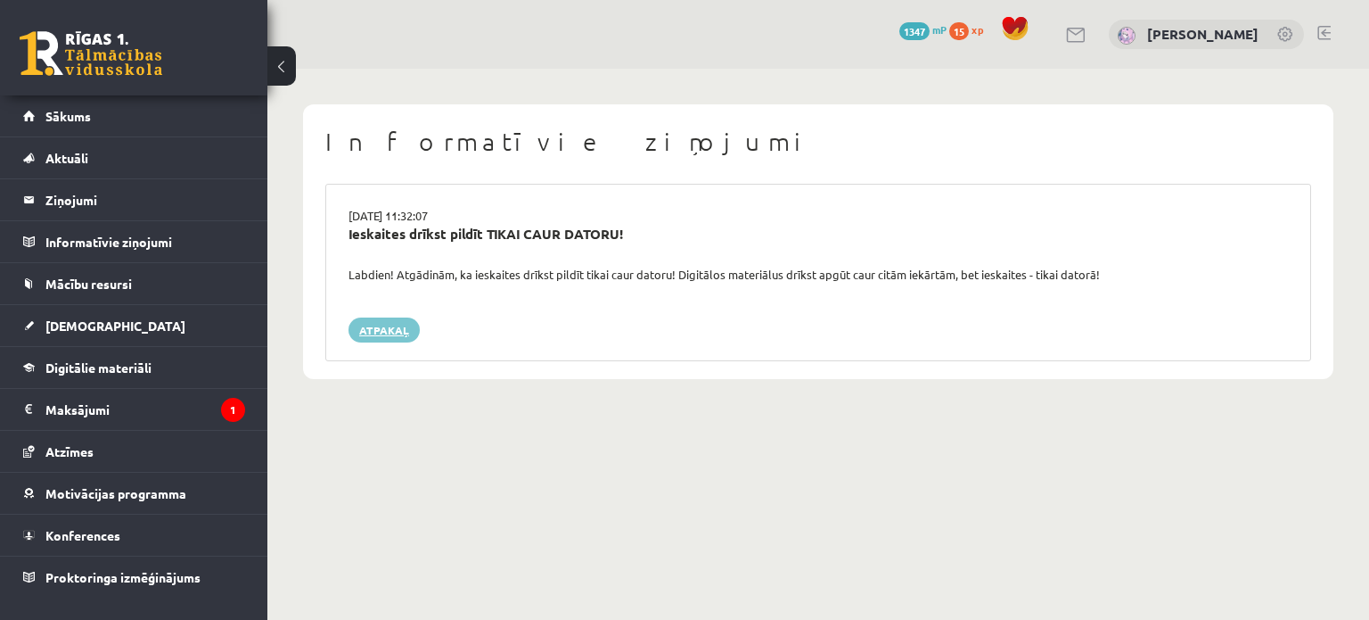
click at [380, 329] on link "Atpakaļ" at bounding box center [384, 329] width 71 height 25
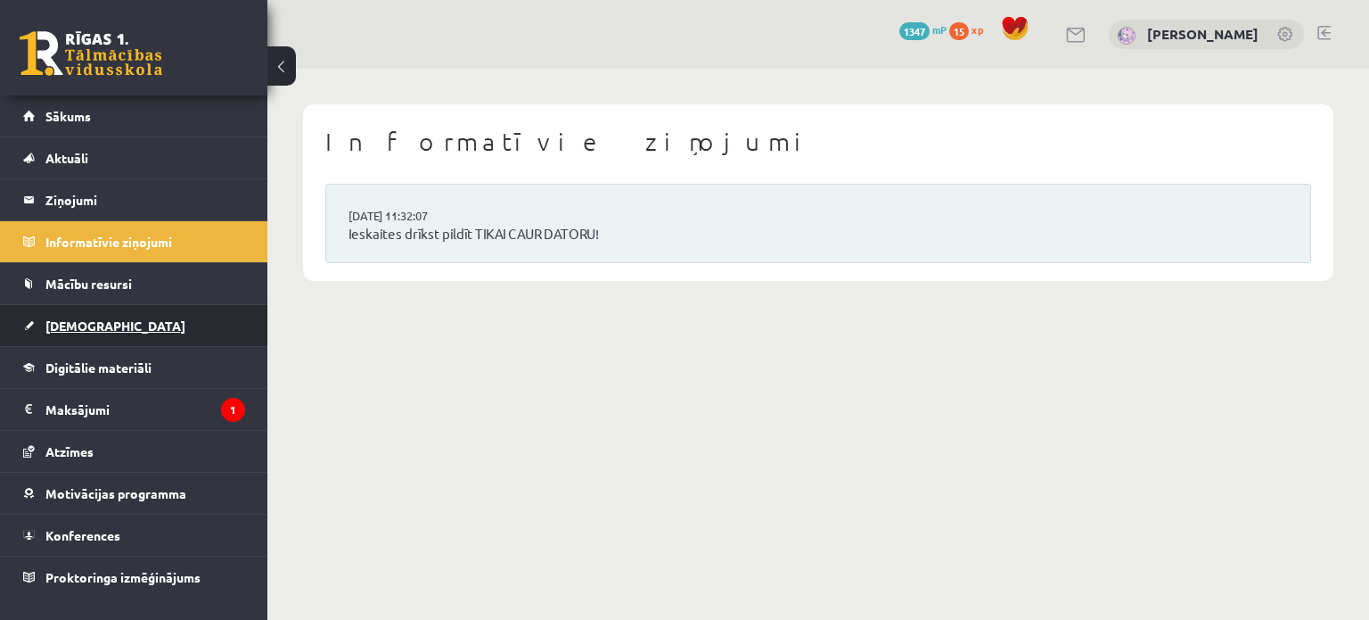
click at [107, 315] on link "[DEMOGRAPHIC_DATA]" at bounding box center [134, 325] width 222 height 41
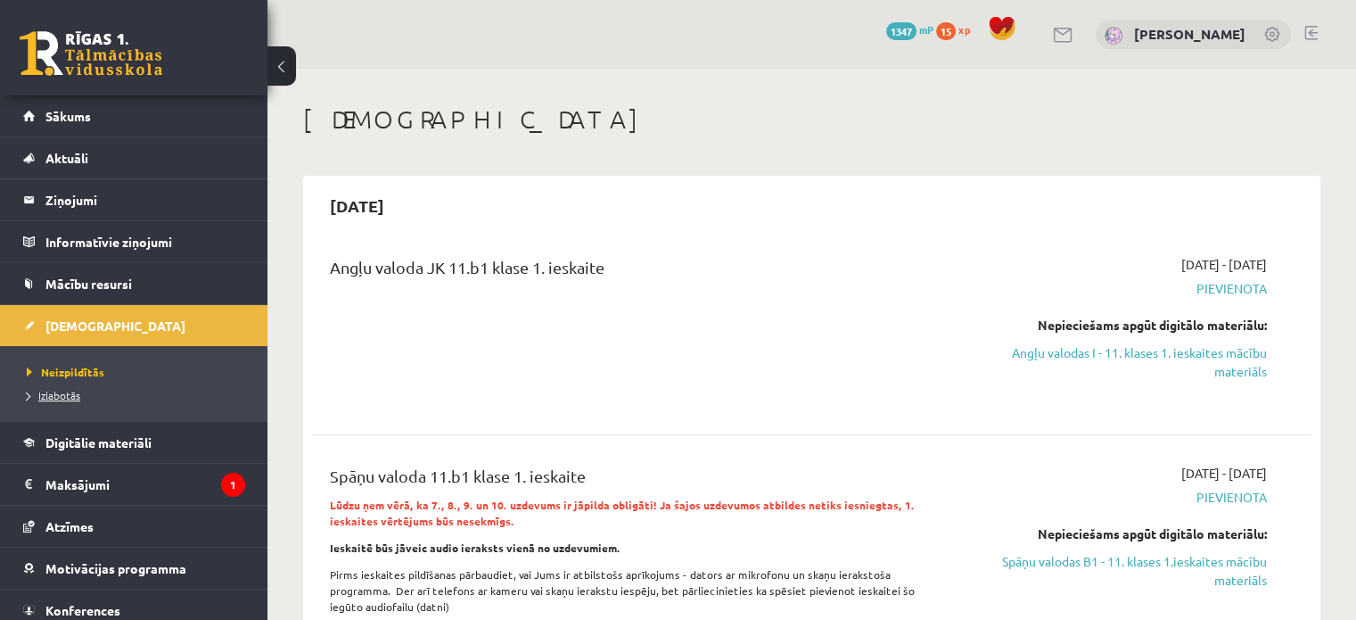
click at [61, 390] on span "Izlabotās" at bounding box center [53, 395] width 53 height 14
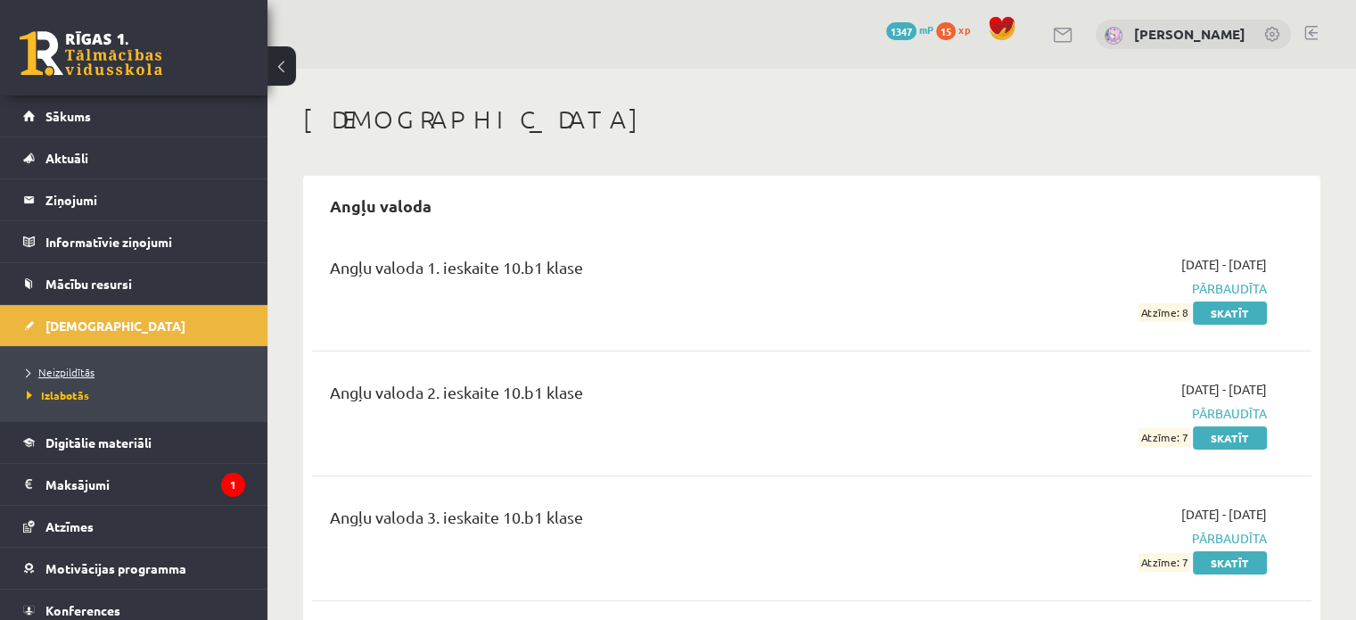
click at [66, 374] on span "Neizpildītās" at bounding box center [61, 372] width 68 height 14
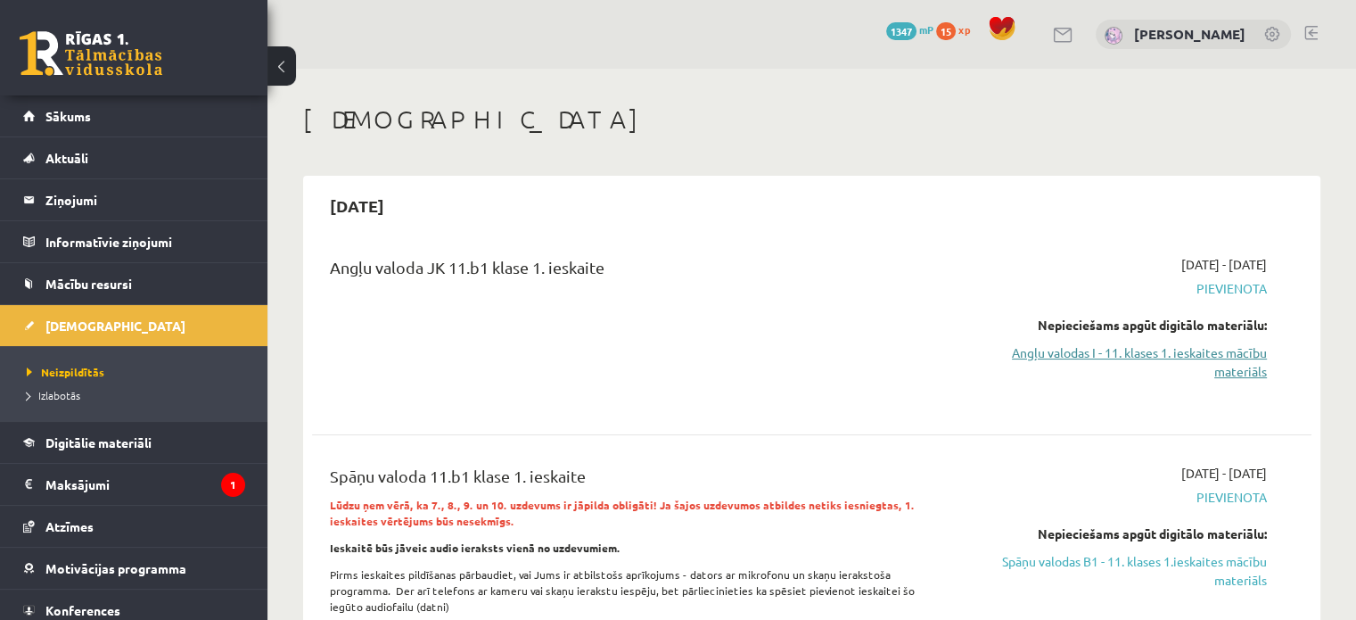
click at [1227, 361] on link "Angļu valodas I - 11. klases 1. ieskaites mācību materiāls" at bounding box center [1120, 361] width 294 height 37
click at [1225, 363] on link "Angļu valodas I - 11. klases 1. ieskaites mācību materiāls" at bounding box center [1120, 361] width 294 height 37
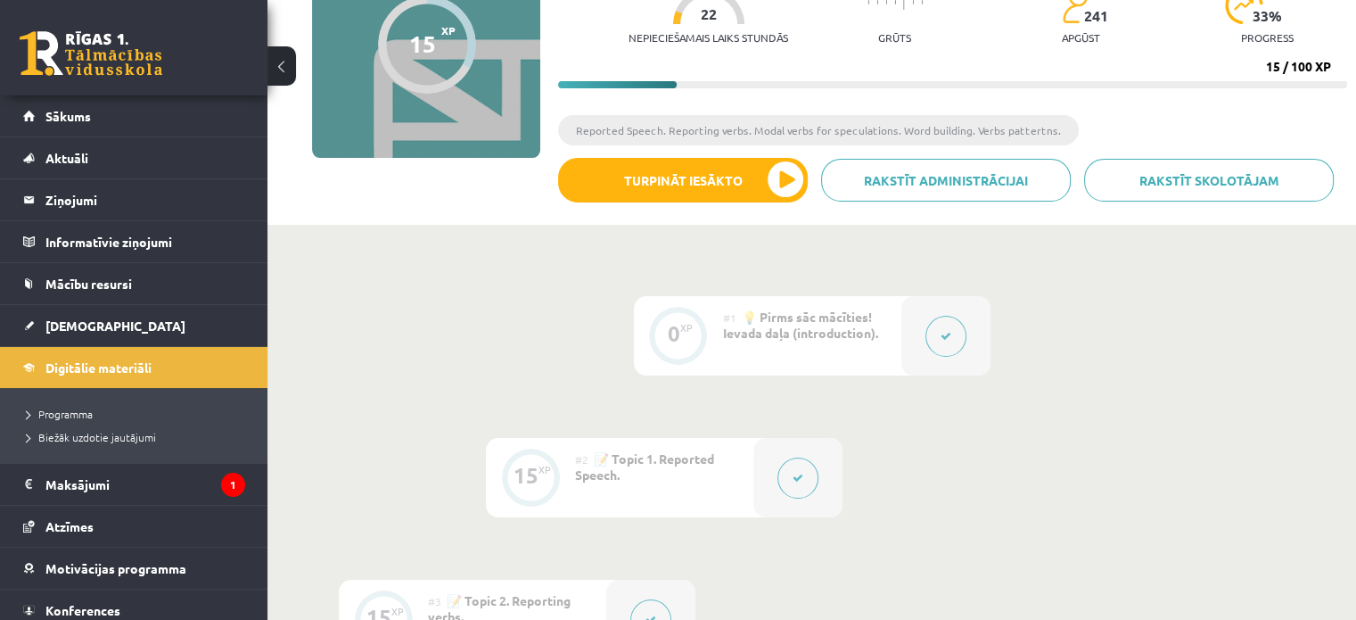
scroll to position [179, 0]
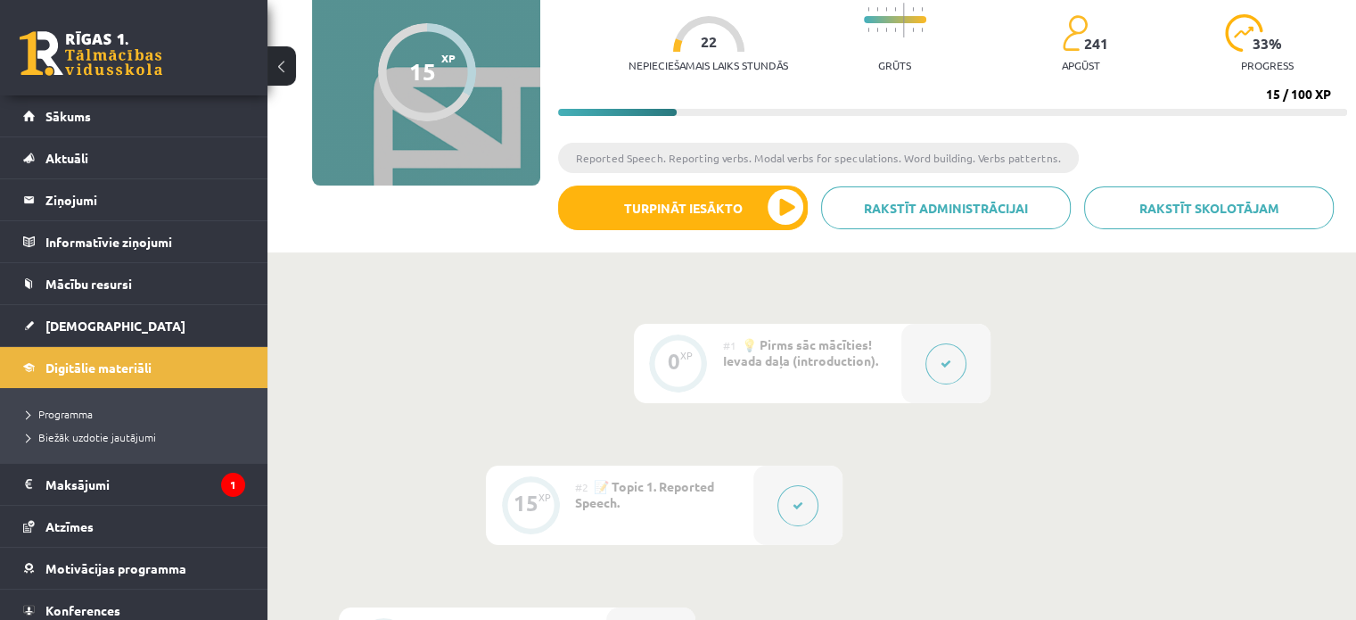
click at [1324, 149] on ul "Reported Speech. Reporting verbs. Modal verbs for speculations. Word building. …" at bounding box center [952, 164] width 789 height 43
drag, startPoint x: 1324, startPoint y: 149, endPoint x: 1334, endPoint y: 242, distance: 93.3
click at [1324, 154] on ul "Reported Speech. Reporting verbs. Modal verbs for speculations. Word building. …" at bounding box center [952, 164] width 789 height 43
drag, startPoint x: 1334, startPoint y: 242, endPoint x: 1337, endPoint y: 277, distance: 35.8
click at [1335, 247] on div "Digitālie materiāli 15 XP XP 100 15 / 100 XP Angļu valodas i - 11. klases 1. ie…" at bounding box center [811, 70] width 1088 height 363
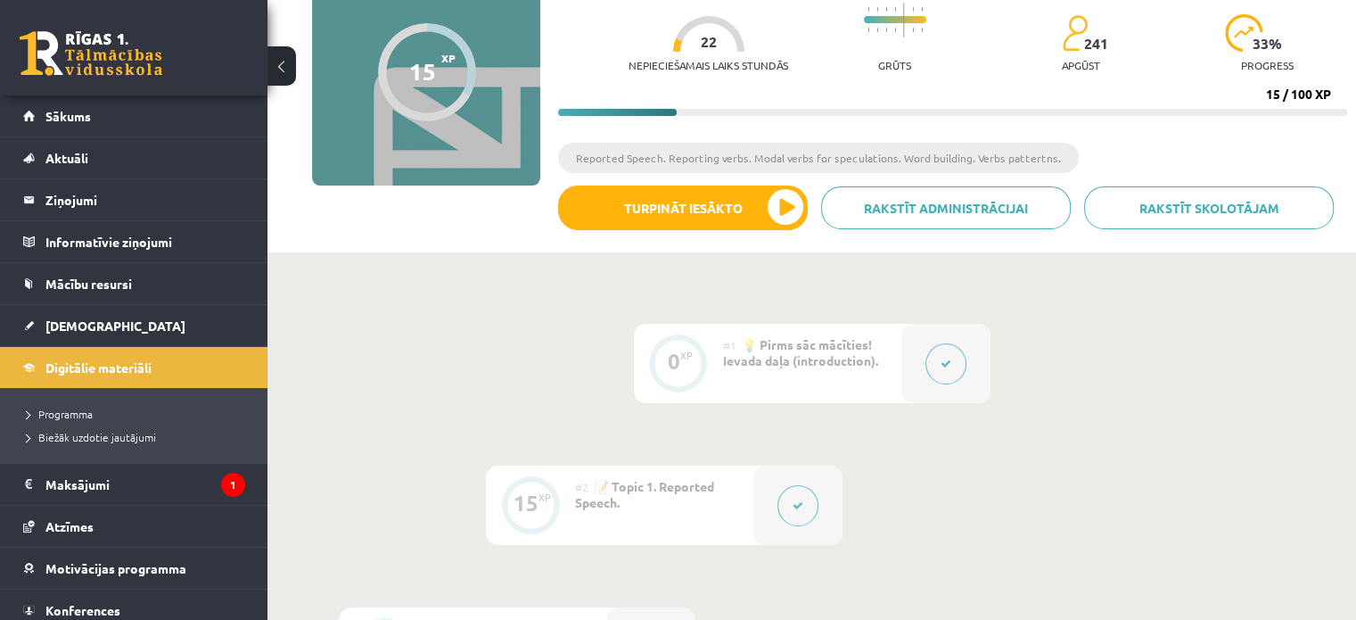
drag, startPoint x: 1337, startPoint y: 277, endPoint x: 1338, endPoint y: 300, distance: 22.3
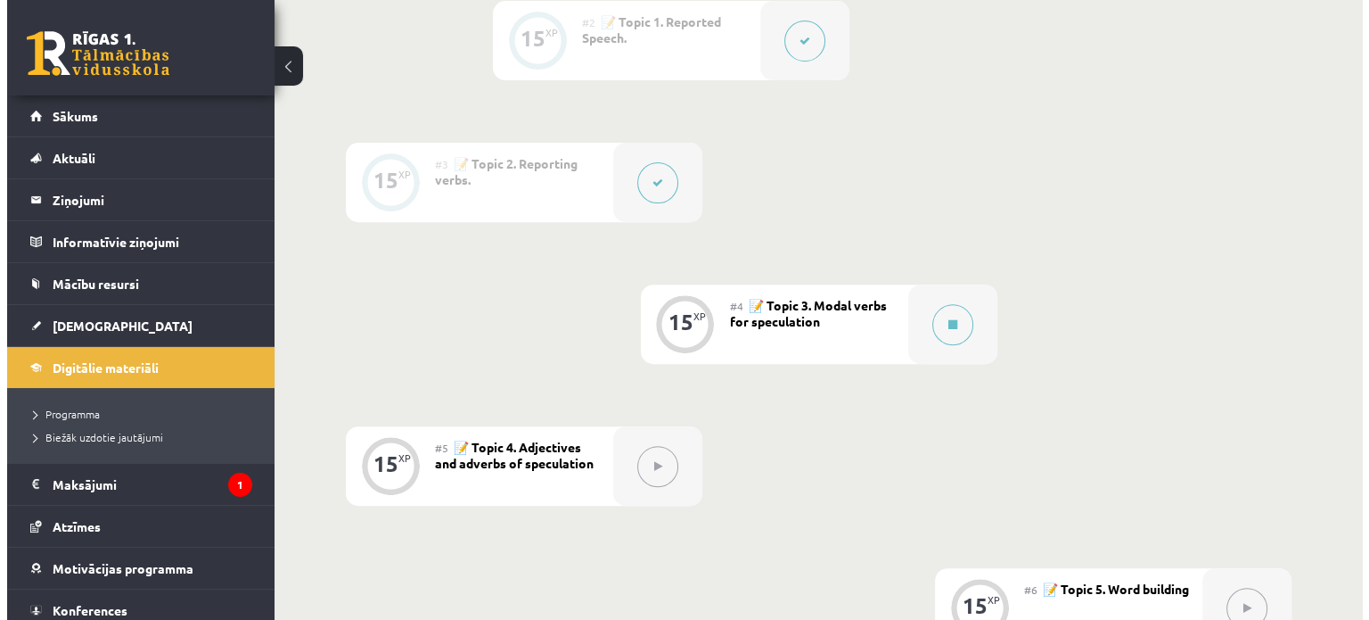
scroll to position [653, 0]
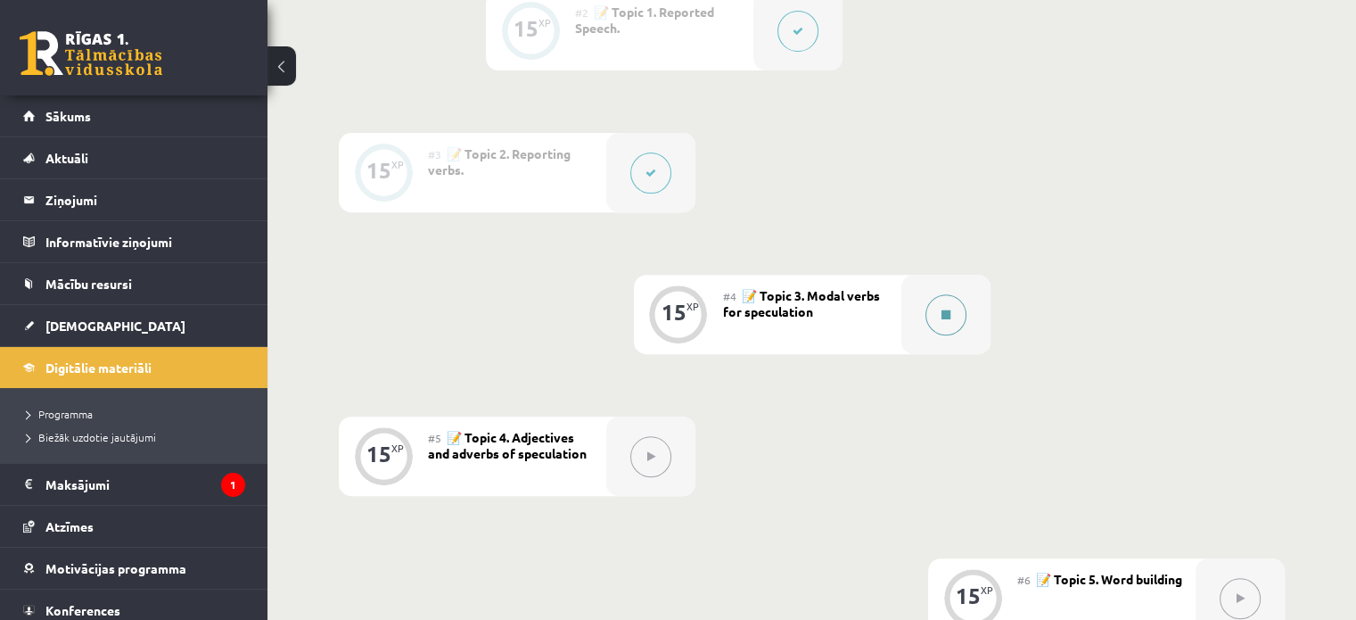
click at [948, 321] on button at bounding box center [945, 314] width 41 height 41
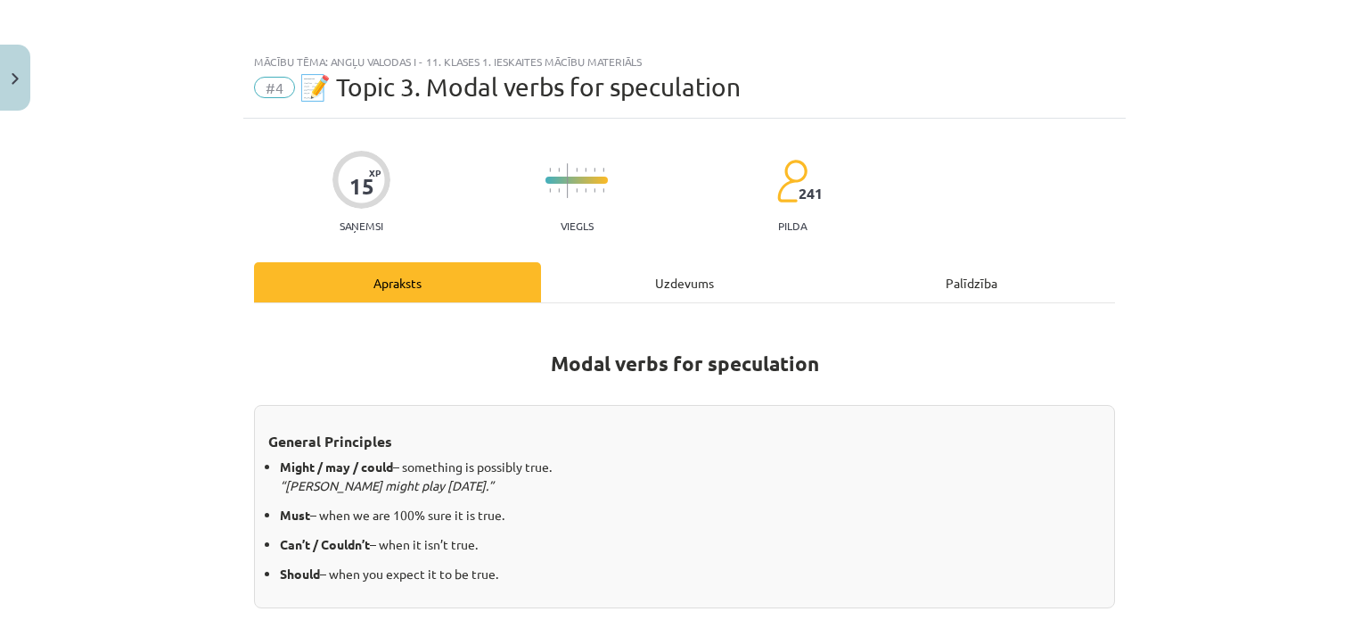
click at [702, 262] on div "15 XP Saņemsi Viegls 241 pilda Apraksts Uzdevums Palīdzība Modal verbs for spec…" at bounding box center [684, 597] width 882 height 956
click at [694, 281] on div "Uzdevums" at bounding box center [684, 282] width 287 height 40
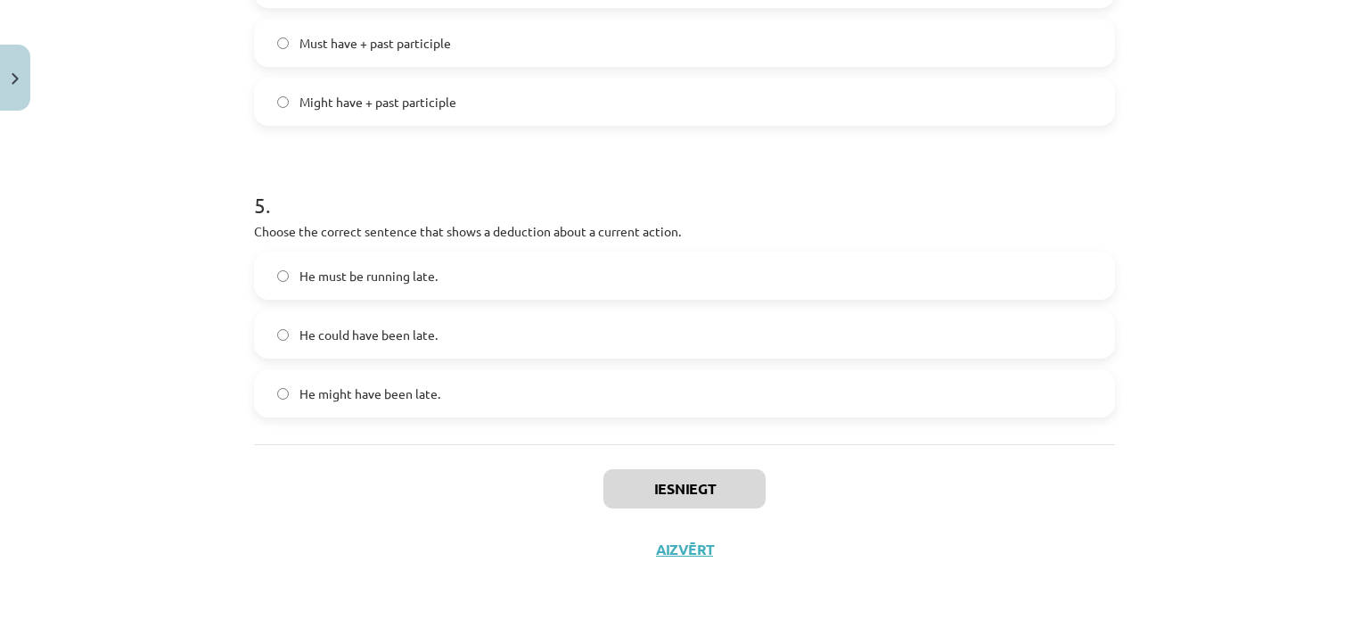
scroll to position [1363, 0]
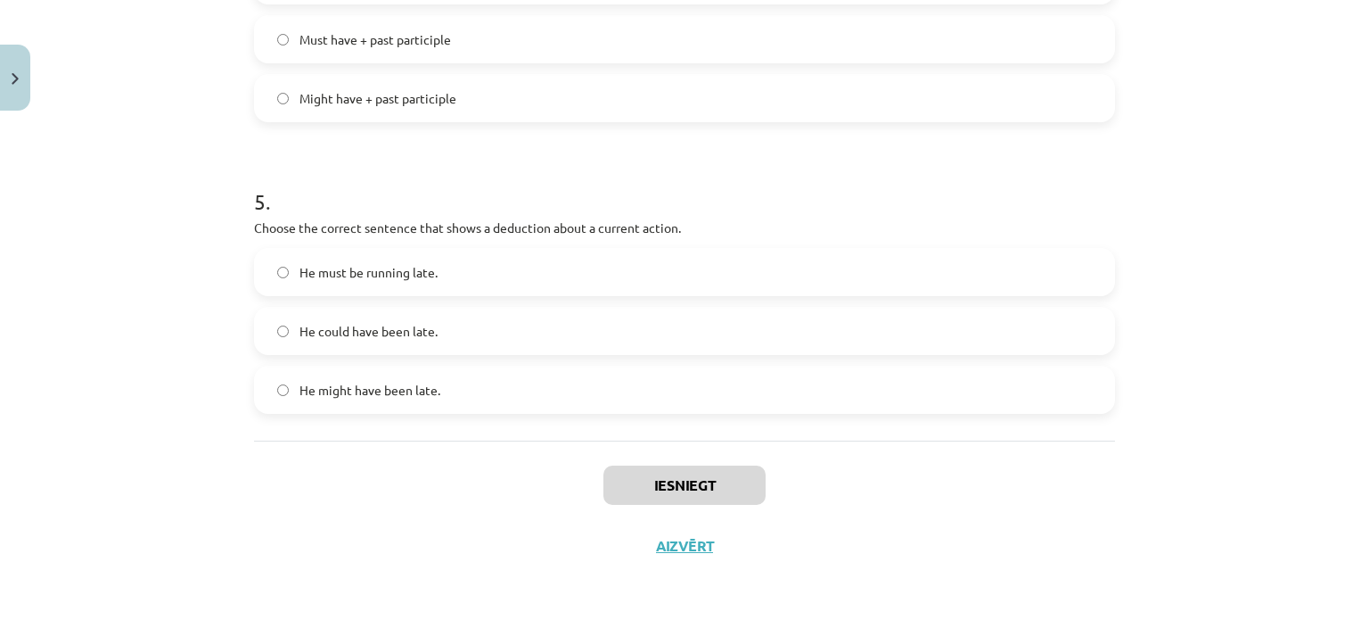
click at [411, 268] on span "He must be running late." at bounding box center [369, 272] width 138 height 19
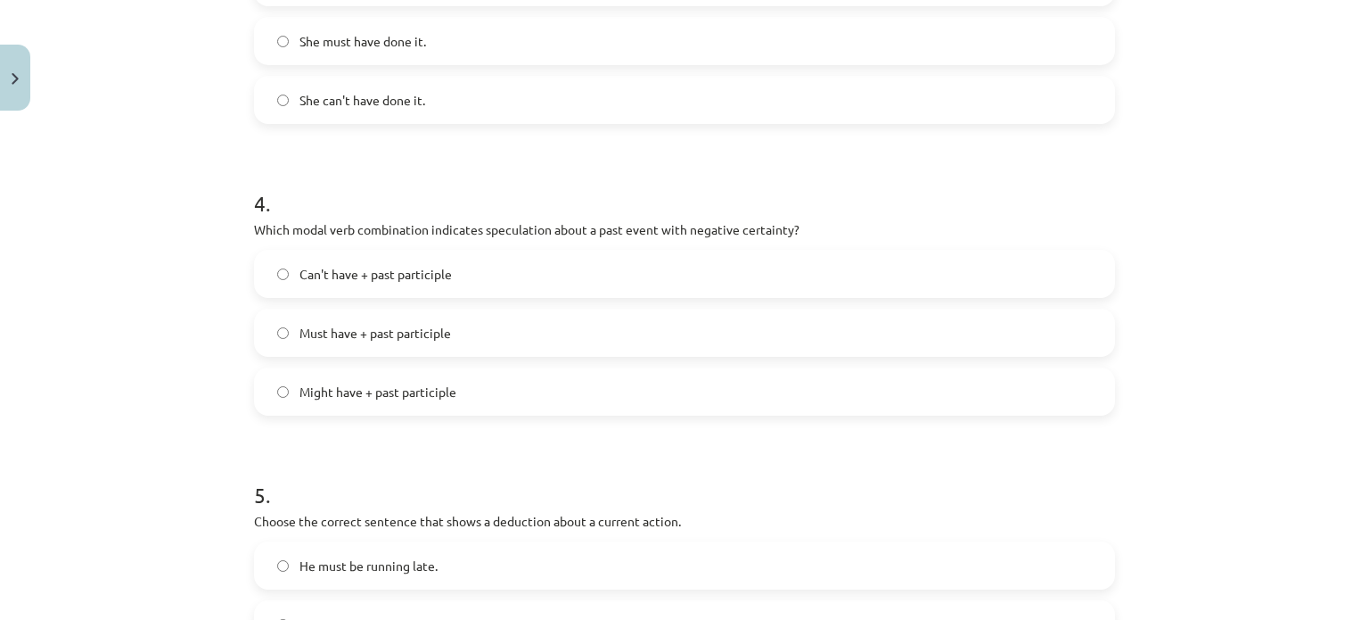
scroll to position [1067, 0]
click at [488, 270] on label "Can't have + past participle" at bounding box center [685, 276] width 858 height 45
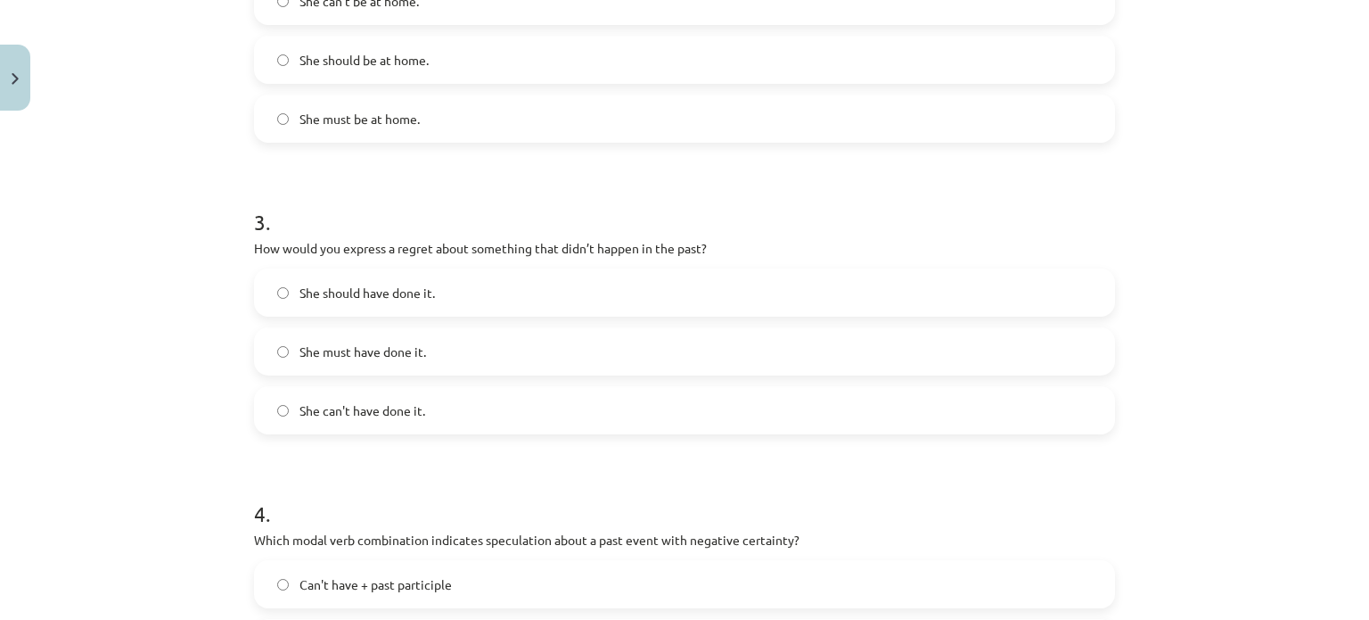
click at [1342, 351] on div "Mācību tēma: Angļu valodas i - 11. klases 1. ieskaites mācību materiāls #4 📝 To…" at bounding box center [684, 310] width 1369 height 620
click at [409, 295] on span "She should have done it." at bounding box center [367, 292] width 135 height 19
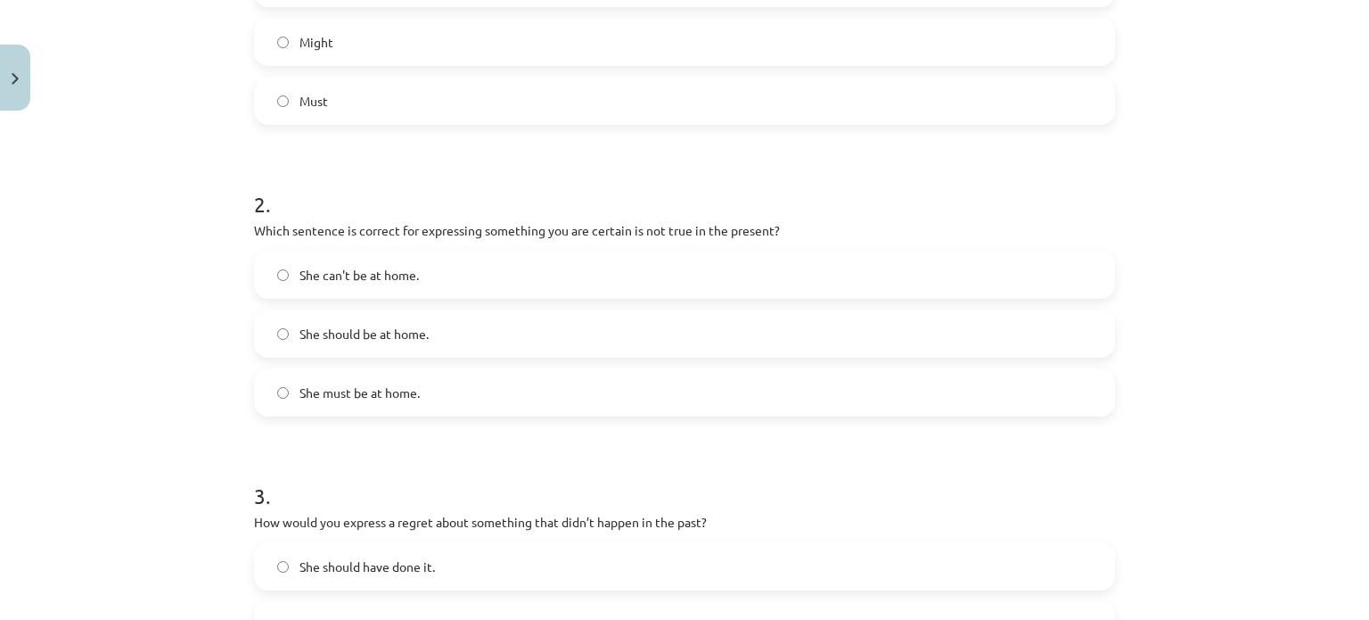
scroll to position [462, 0]
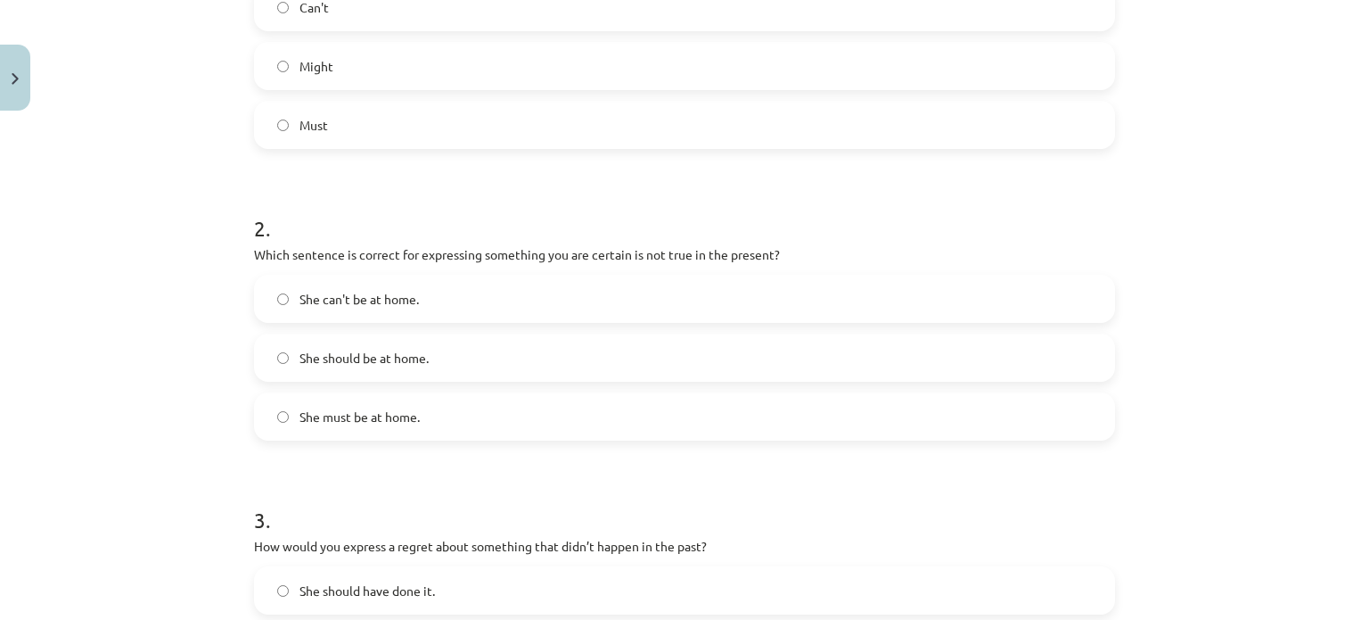
click at [414, 297] on label "She can't be at home." at bounding box center [685, 298] width 858 height 45
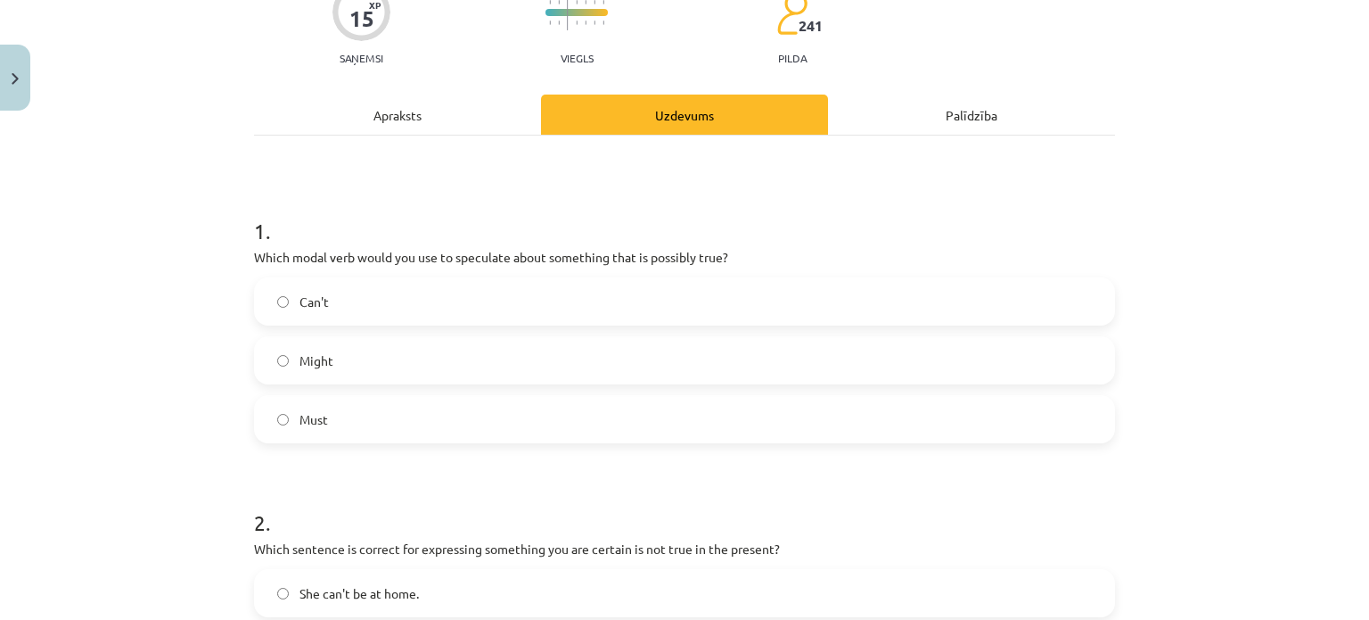
scroll to position [157, 0]
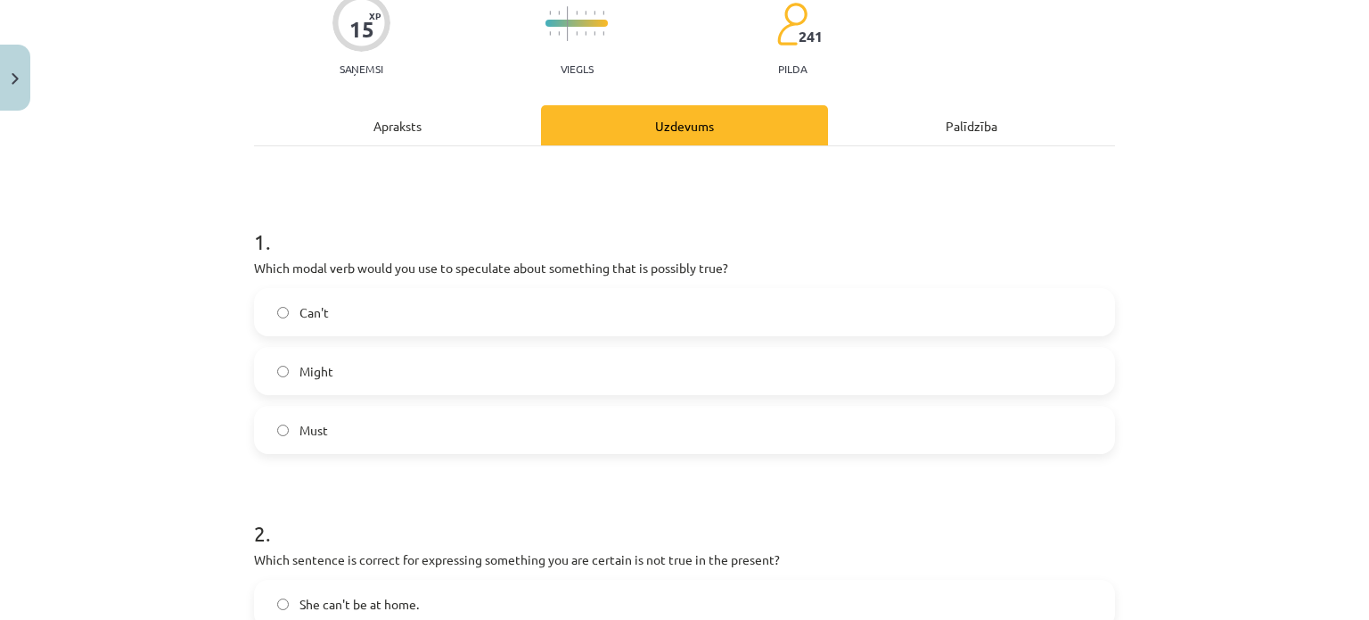
click at [332, 367] on label "Might" at bounding box center [685, 371] width 858 height 45
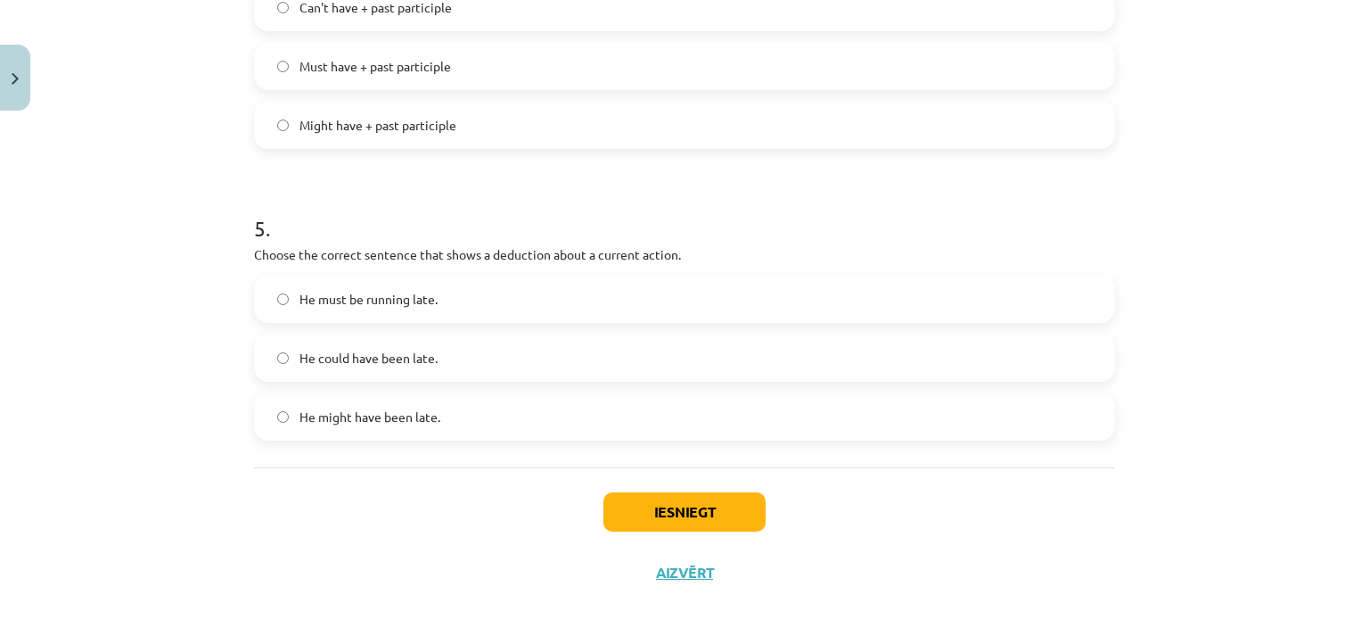
scroll to position [1363, 0]
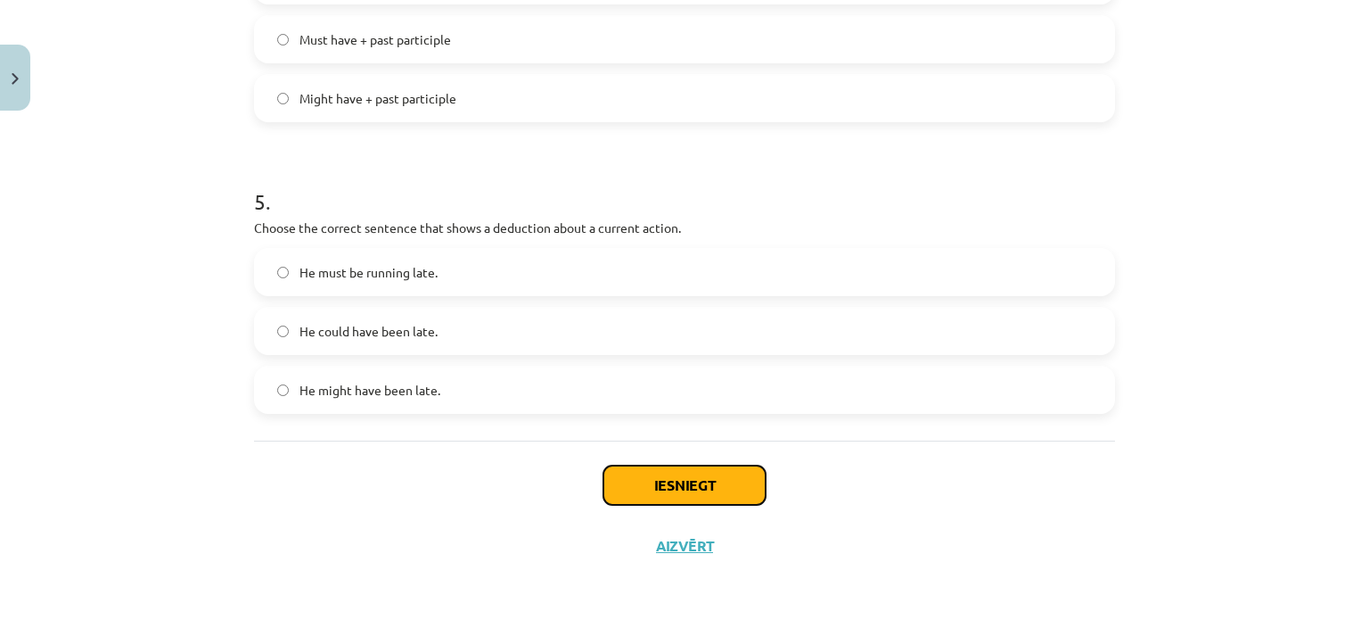
click at [702, 485] on button "Iesniegt" at bounding box center [684, 484] width 162 height 39
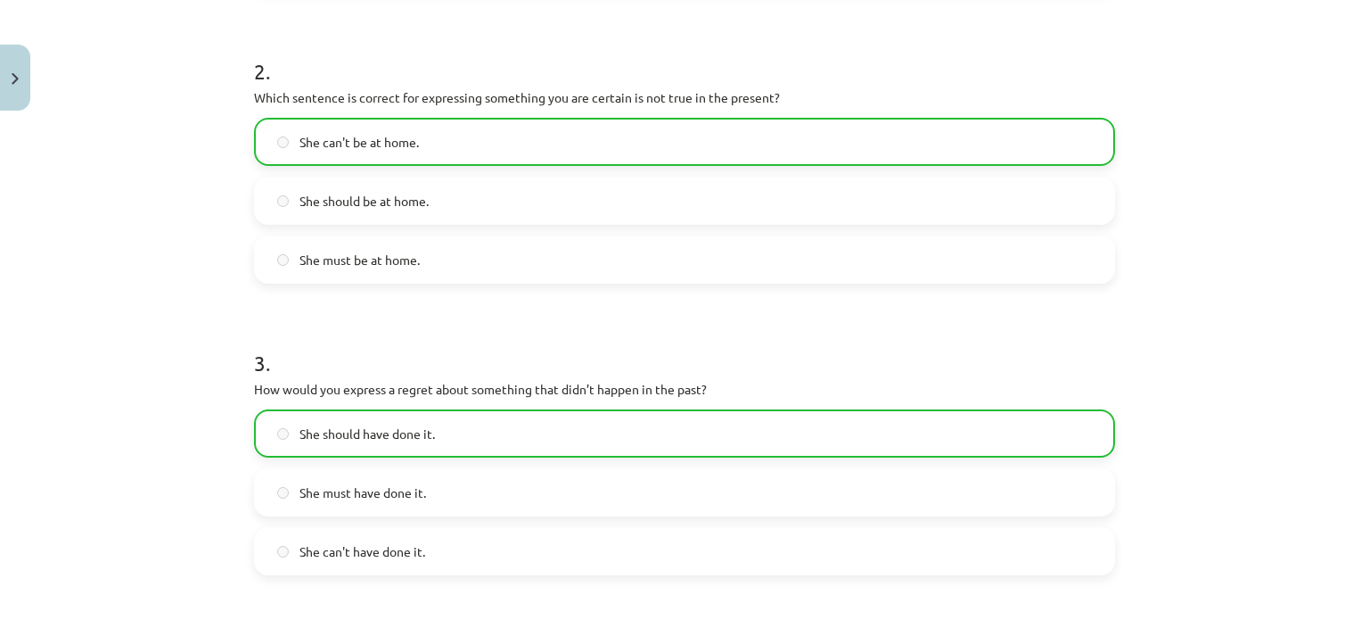
scroll to position [398, 0]
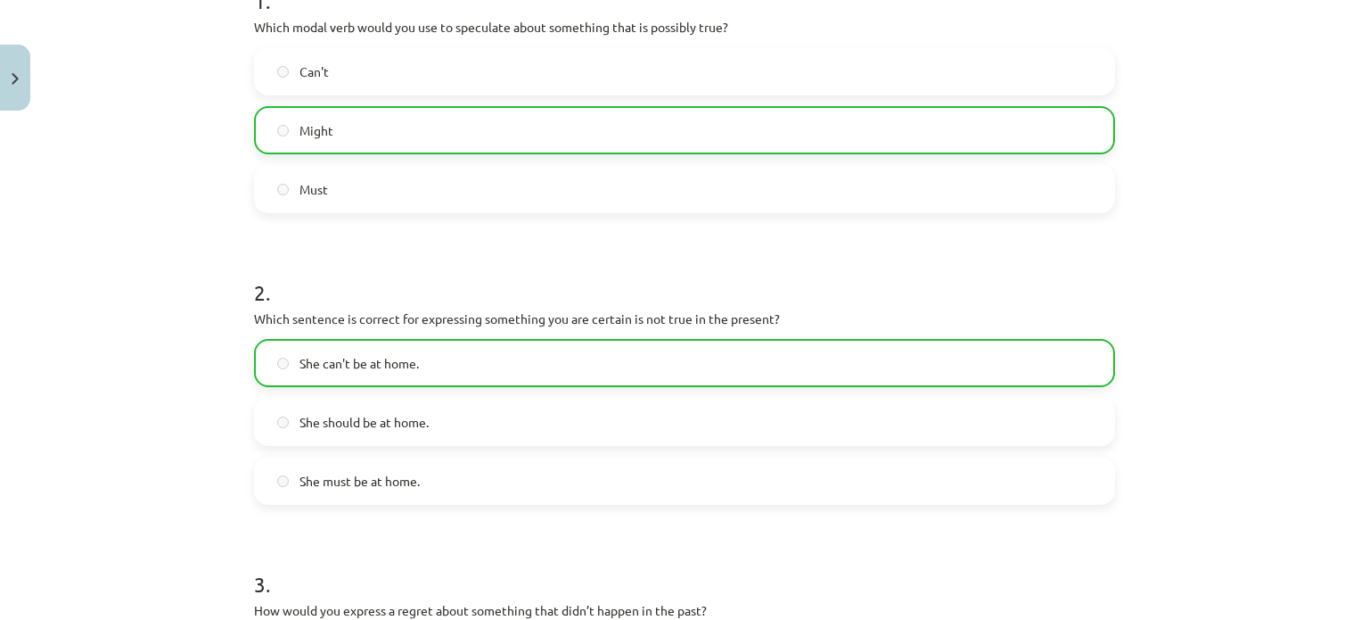
click at [1317, 238] on div "Mācību tēma: Angļu valodas i - 11. klases 1. ieskaites mācību materiāls #4 📝 To…" at bounding box center [684, 310] width 1369 height 620
drag, startPoint x: 1316, startPoint y: 230, endPoint x: 1314, endPoint y: 208, distance: 22.4
click at [1314, 208] on div "Mācību tēma: Angļu valodas i - 11. klases 1. ieskaites mācību materiāls #4 📝 To…" at bounding box center [684, 310] width 1369 height 620
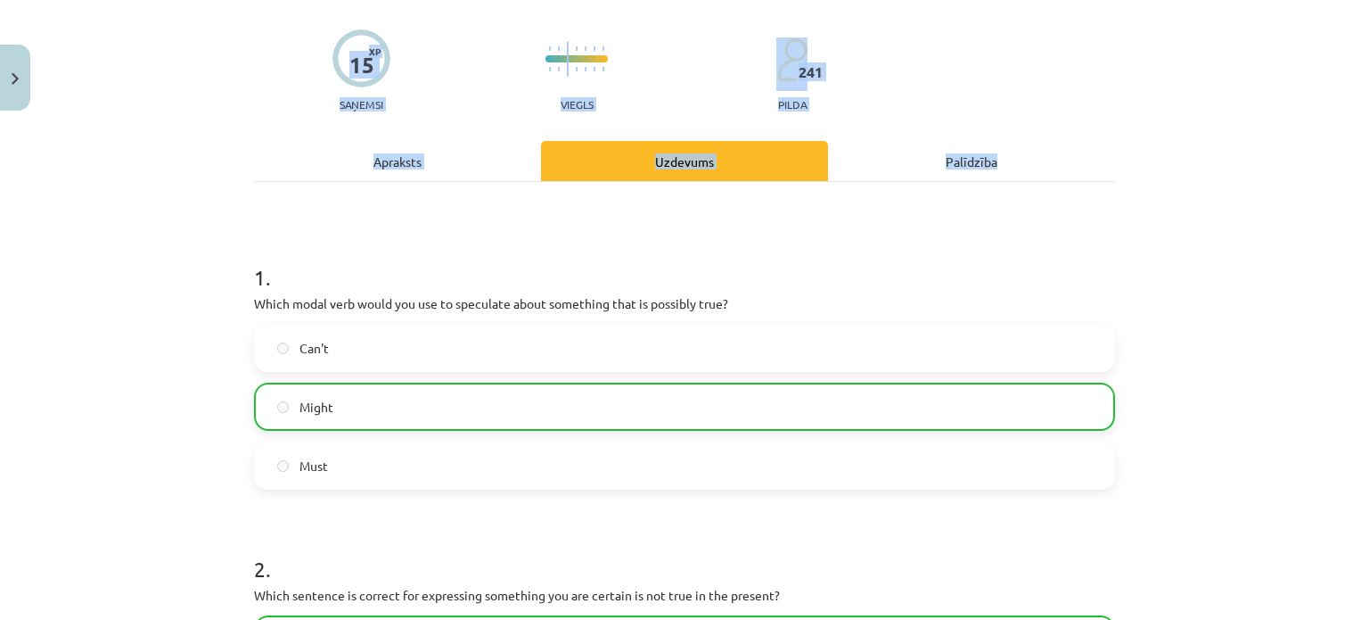
scroll to position [267, 0]
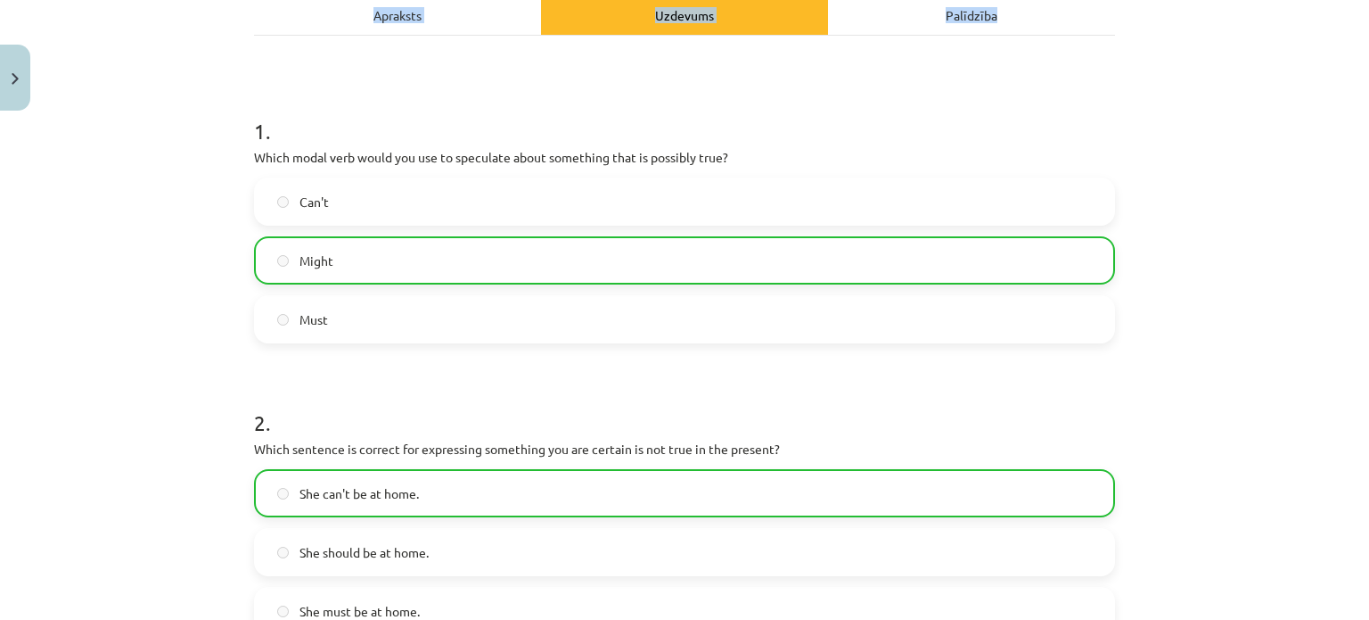
drag, startPoint x: 1346, startPoint y: 152, endPoint x: 1334, endPoint y: 488, distance: 335.4
drag, startPoint x: 1230, startPoint y: 290, endPoint x: 1323, endPoint y: 218, distance: 117.0
click at [1234, 287] on div "Mācību tēma: Angļu valodas i - 11. klases 1. ieskaites mācību materiāls #4 📝 To…" at bounding box center [684, 310] width 1369 height 620
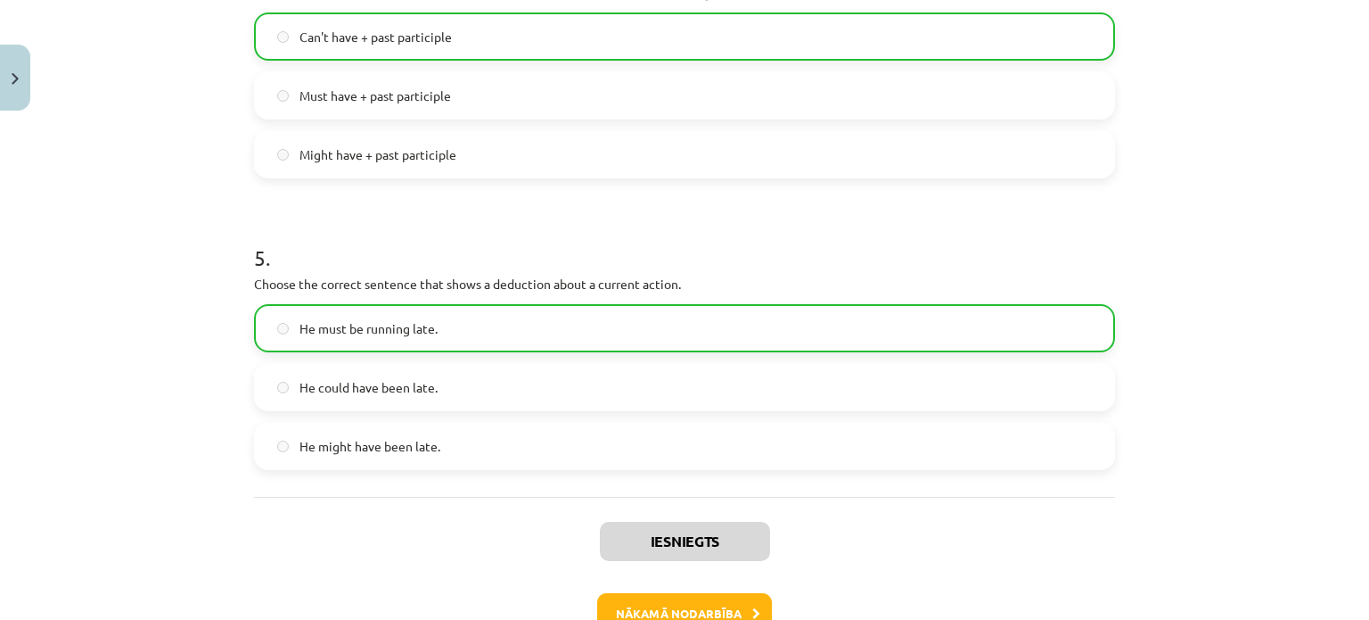
scroll to position [1355, 0]
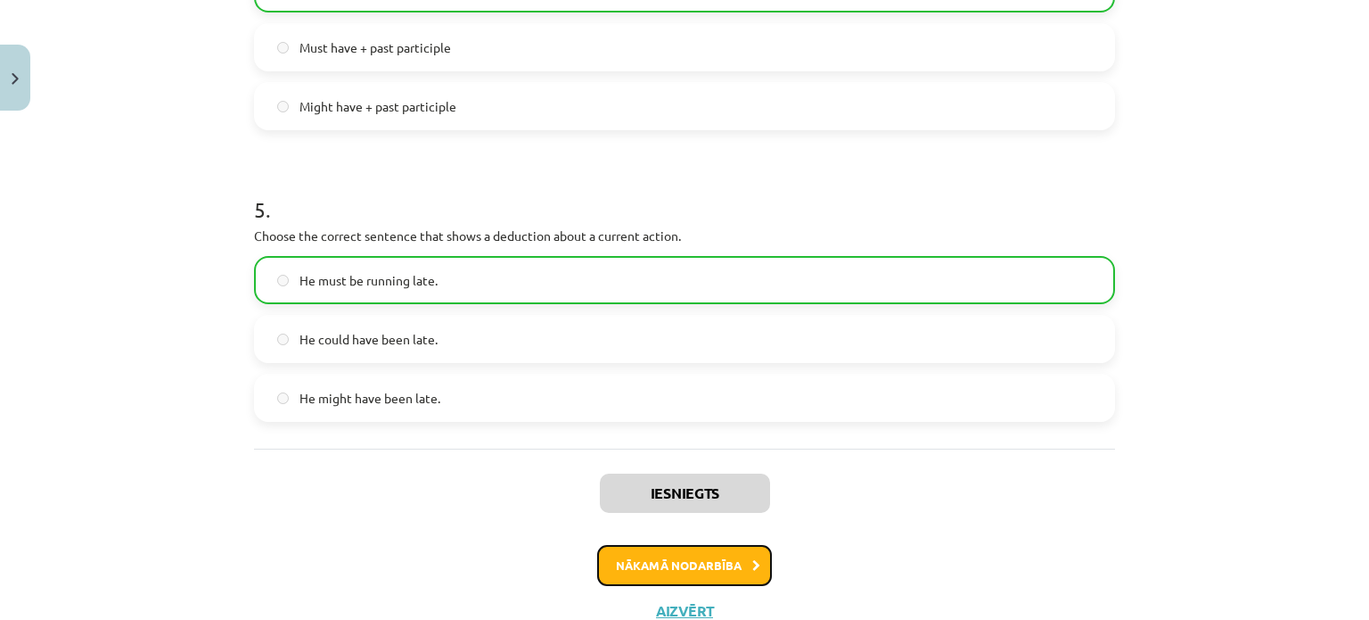
click at [642, 564] on button "Nākamā nodarbība" at bounding box center [684, 565] width 175 height 41
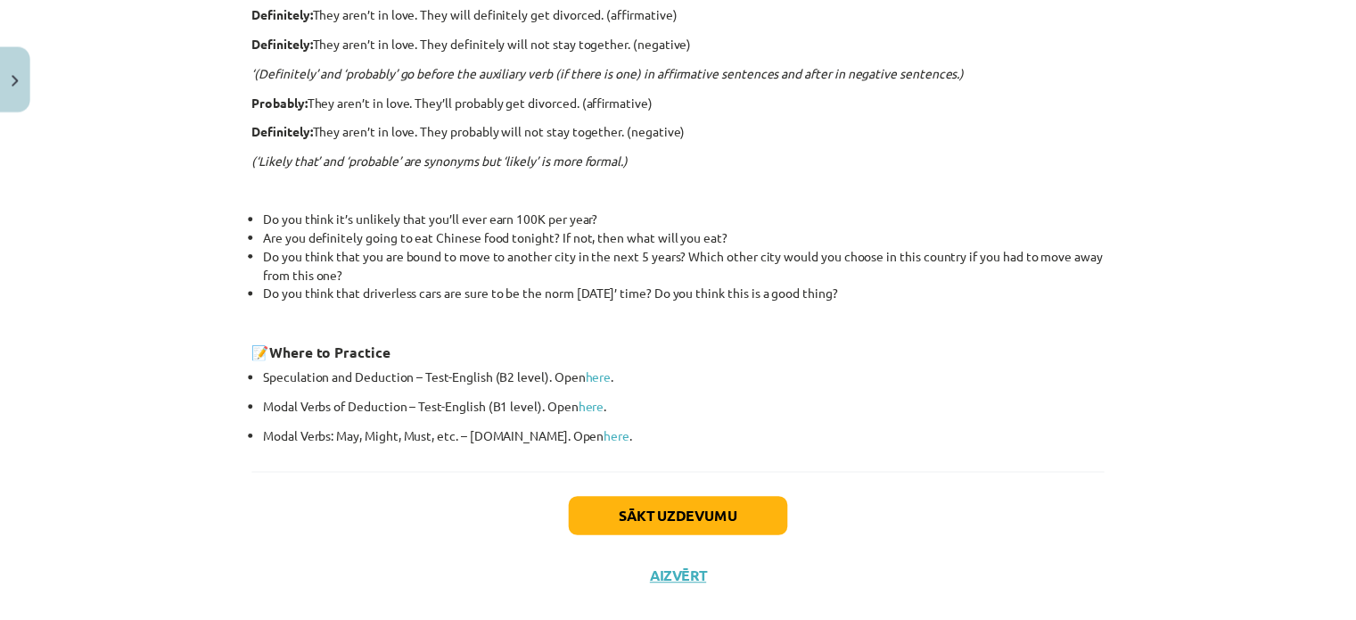
scroll to position [609, 0]
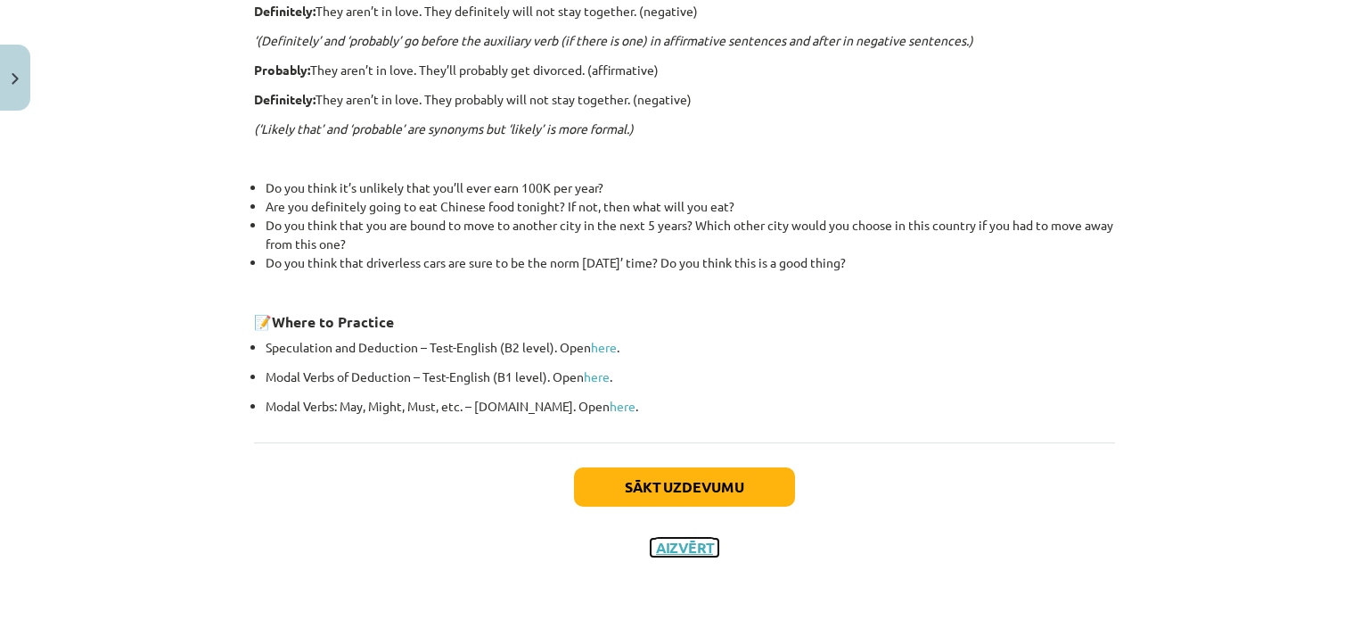
click at [682, 541] on button "Aizvērt" at bounding box center [685, 547] width 68 height 18
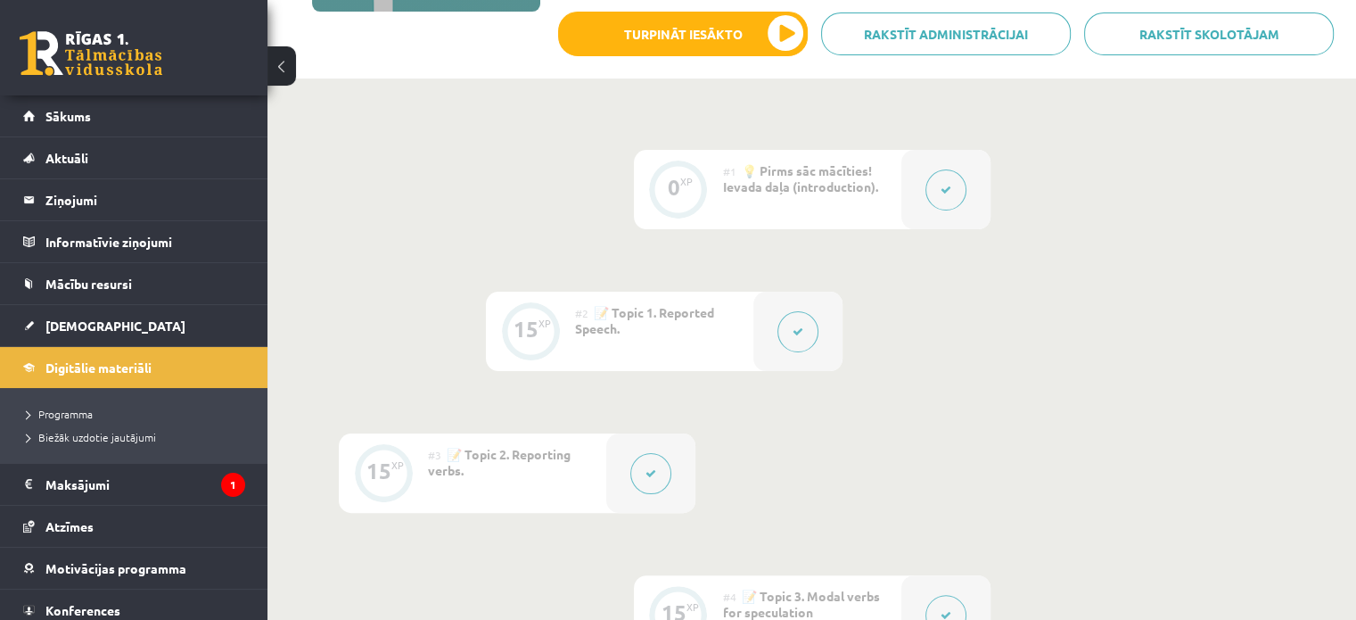
scroll to position [213, 0]
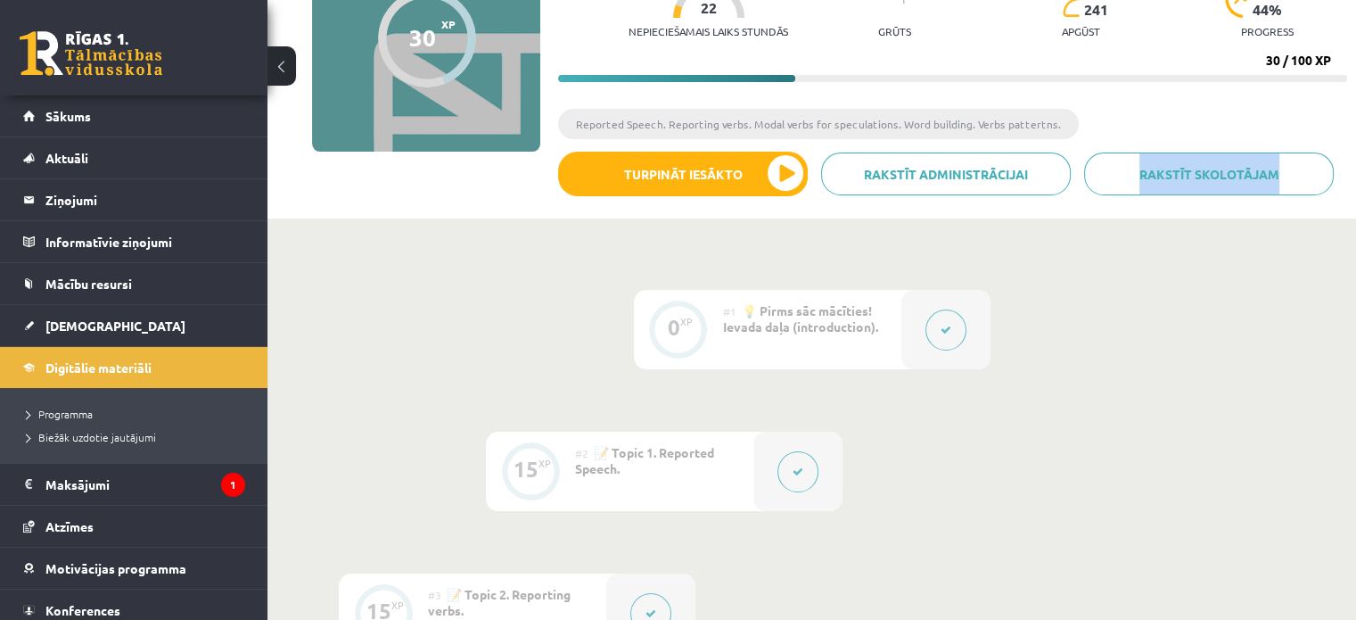
drag, startPoint x: 1342, startPoint y: 162, endPoint x: 1339, endPoint y: 145, distance: 17.3
click at [1339, 145] on div "Angļu valodas i - 11. klases 1. ieskaites mācību materiāls XP 100 Nepieciešamai…" at bounding box center [952, 66] width 789 height 286
drag, startPoint x: 1316, startPoint y: 331, endPoint x: 1325, endPoint y: 284, distance: 47.2
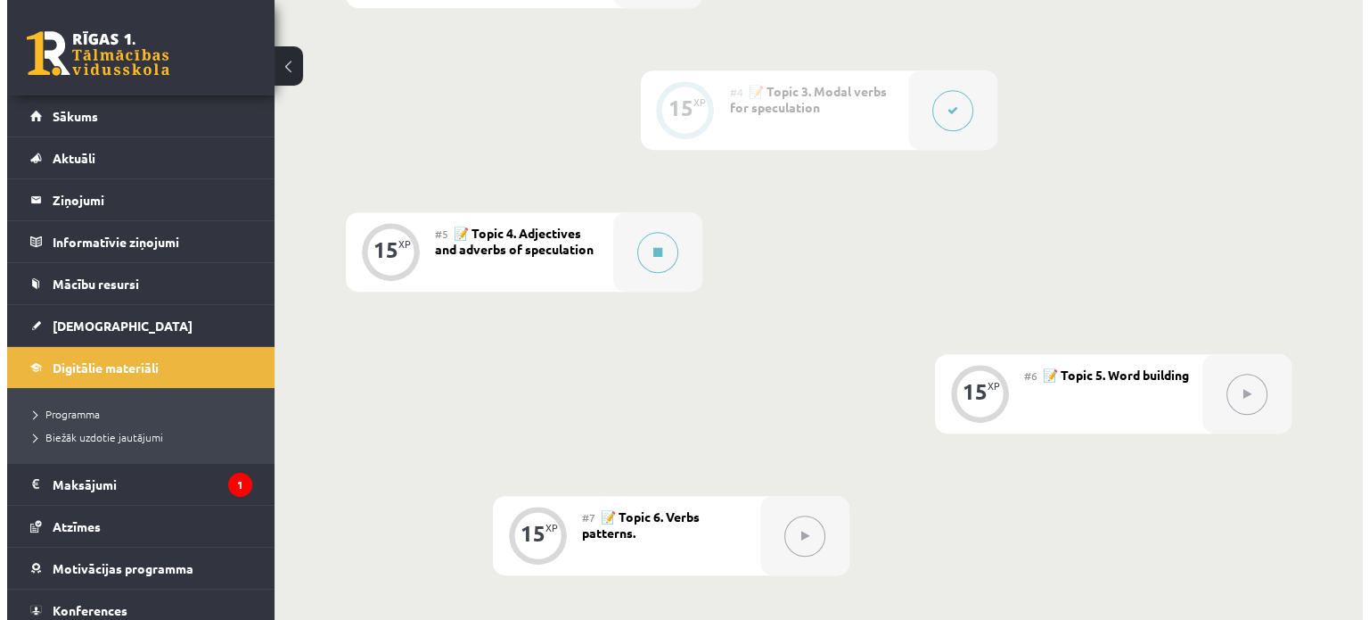
scroll to position [850, 0]
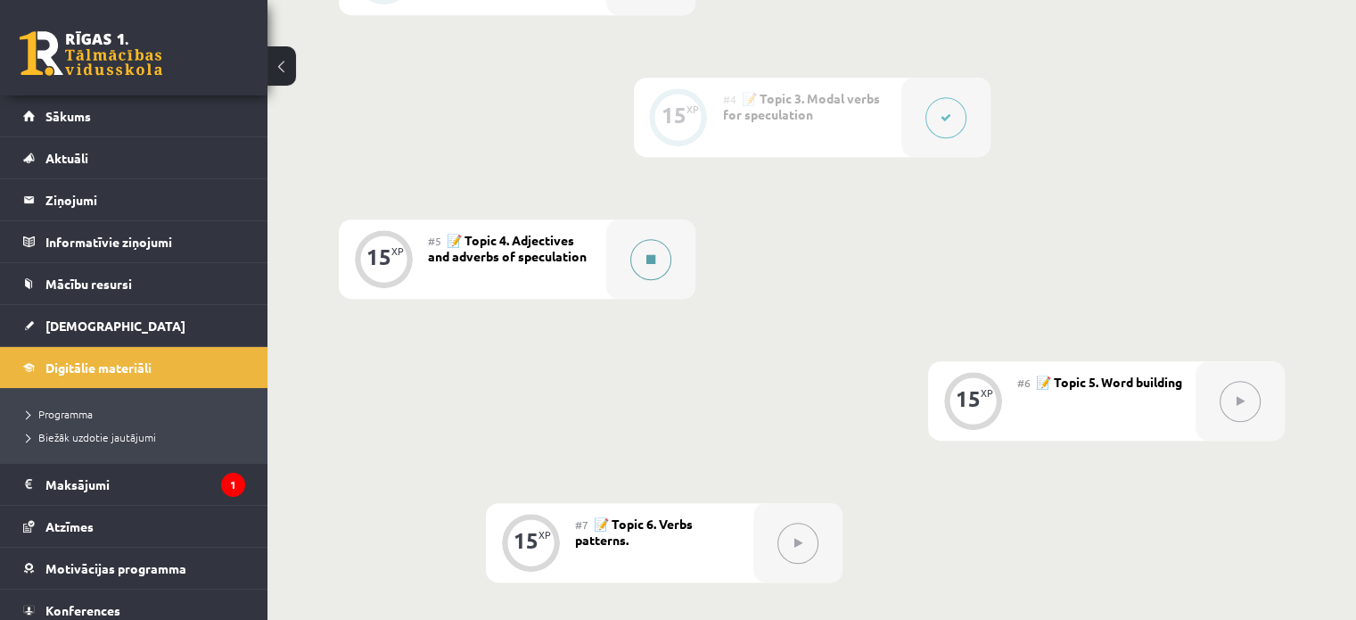
click at [628, 255] on div at bounding box center [650, 258] width 89 height 79
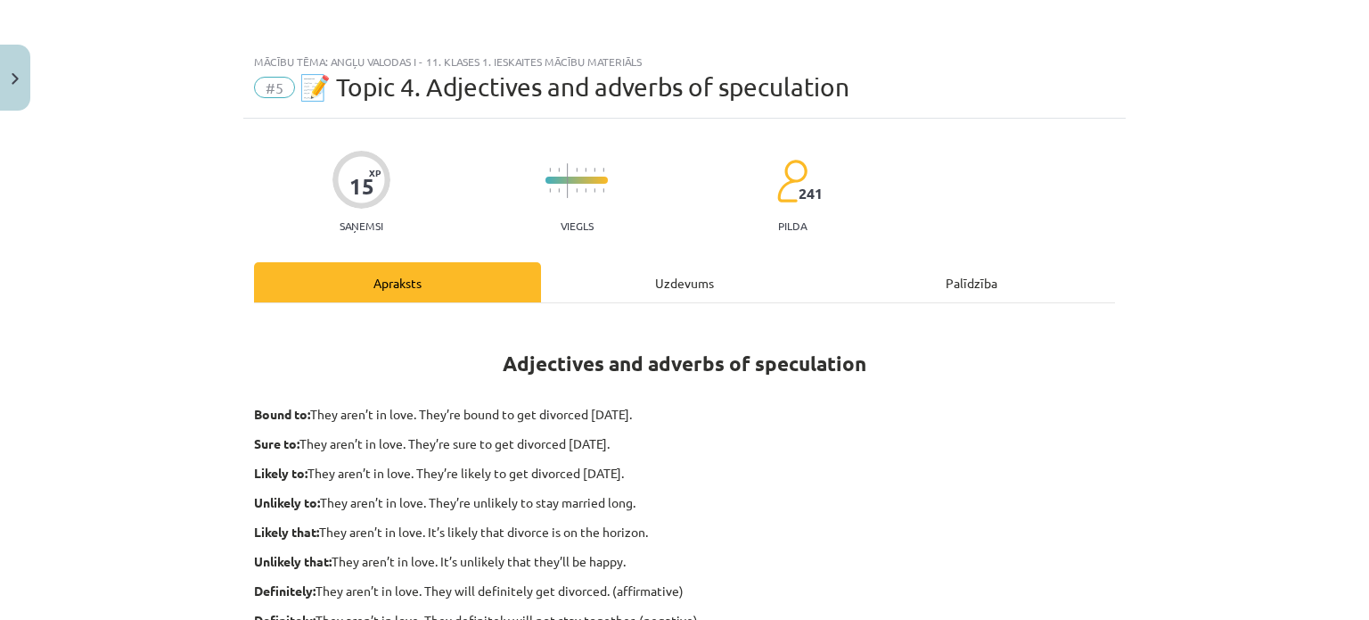
click at [642, 275] on div "Uzdevums" at bounding box center [684, 282] width 287 height 40
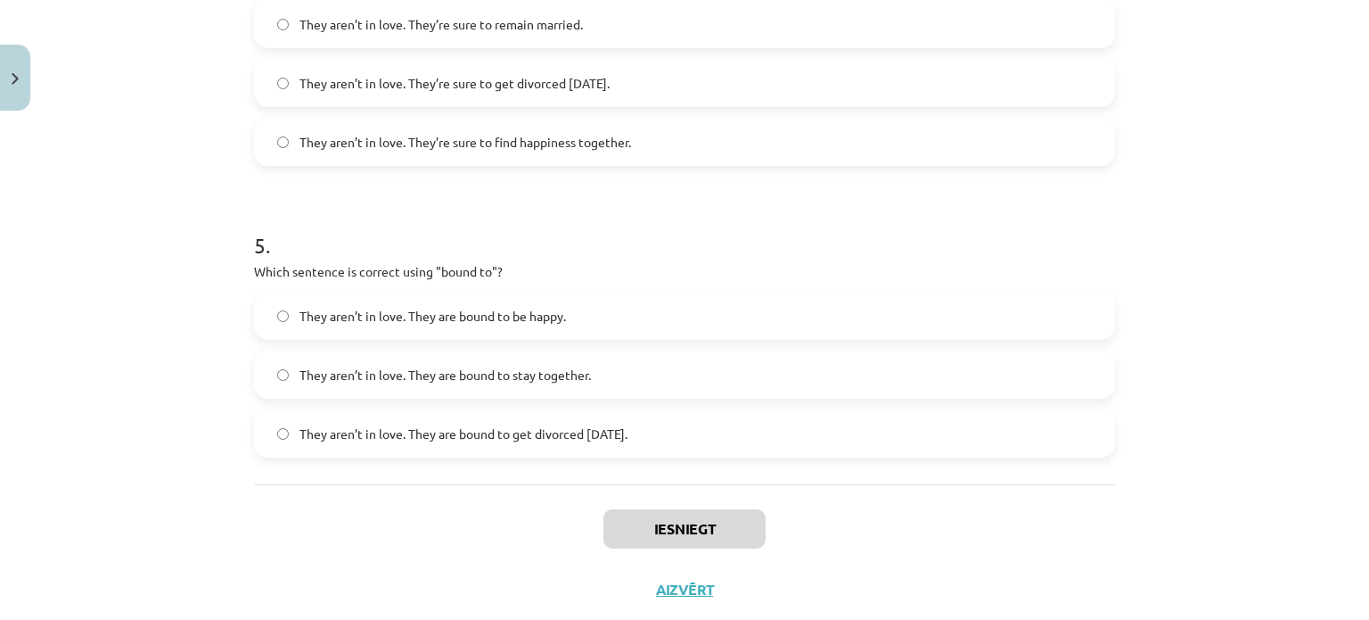
scroll to position [1354, 0]
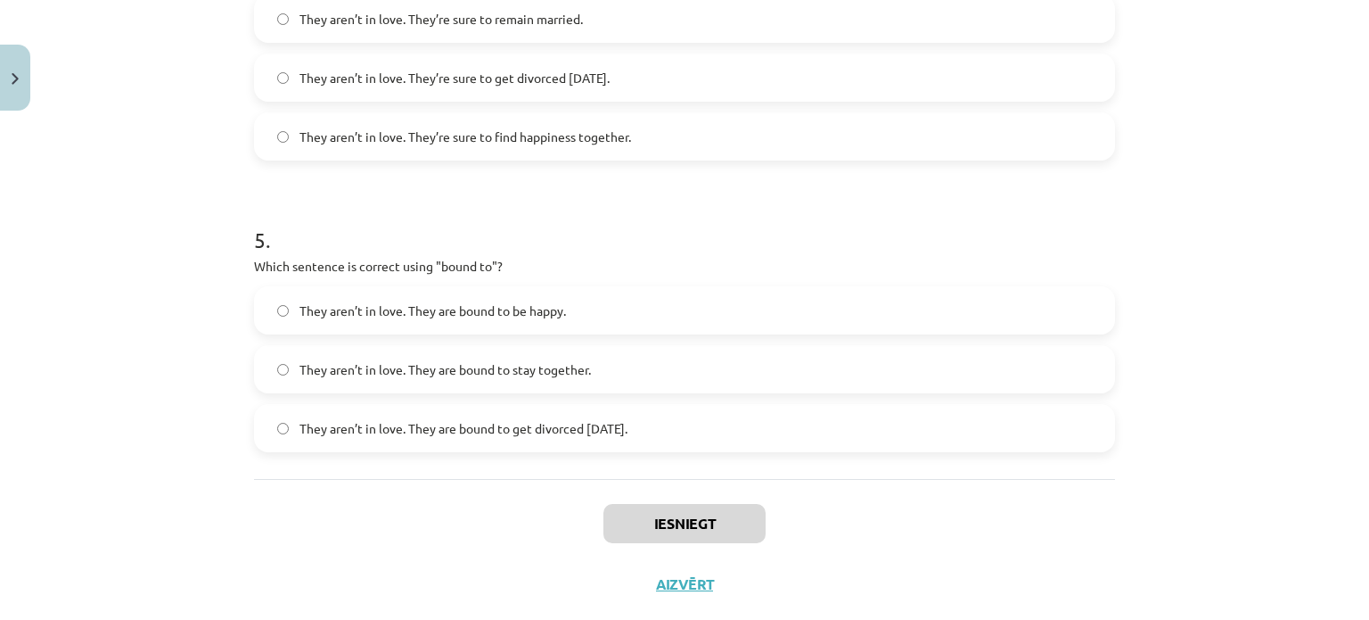
click at [500, 421] on span "They aren’t in love. They are bound to get divorced [DATE]." at bounding box center [464, 428] width 328 height 19
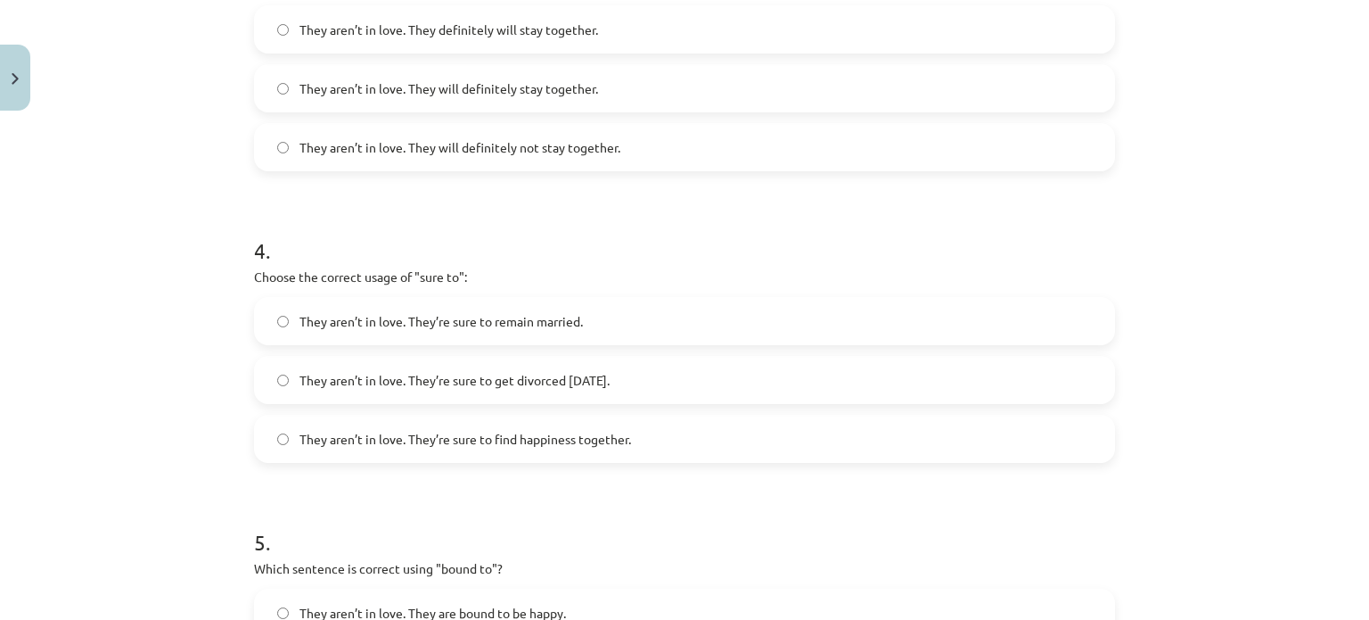
scroll to position [1014, 0]
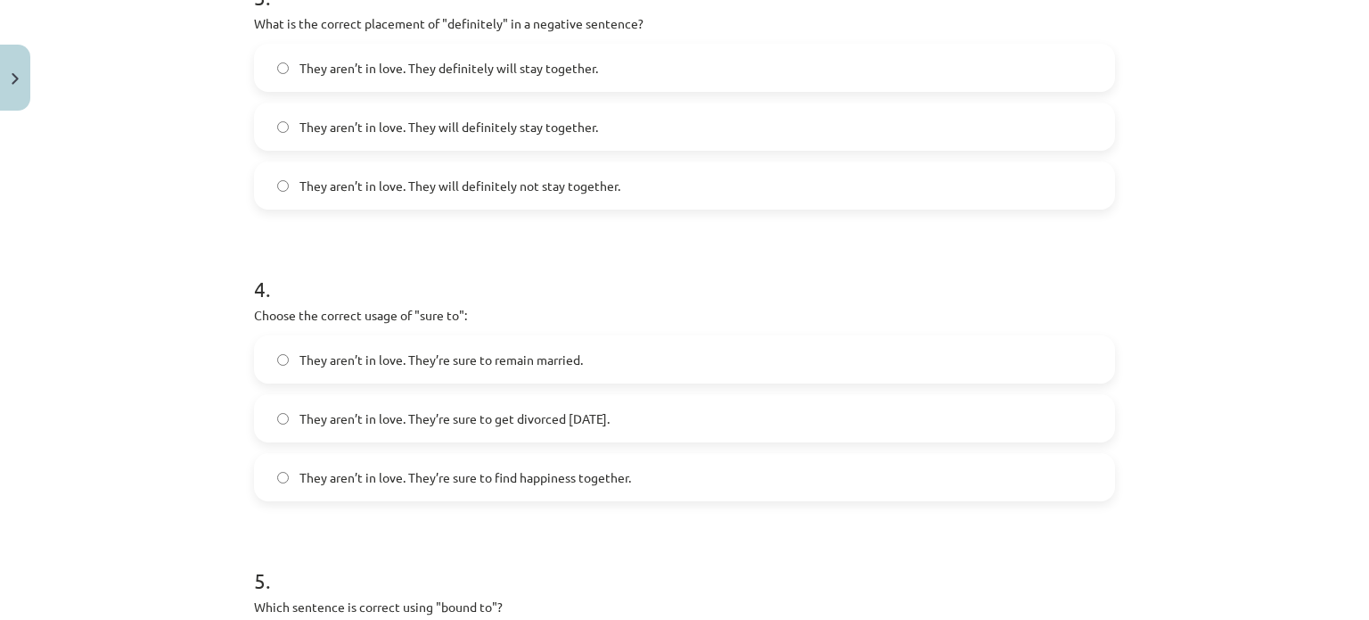
click at [610, 425] on span "They aren’t in love. They’re sure to get divorced [DATE]." at bounding box center [455, 418] width 310 height 19
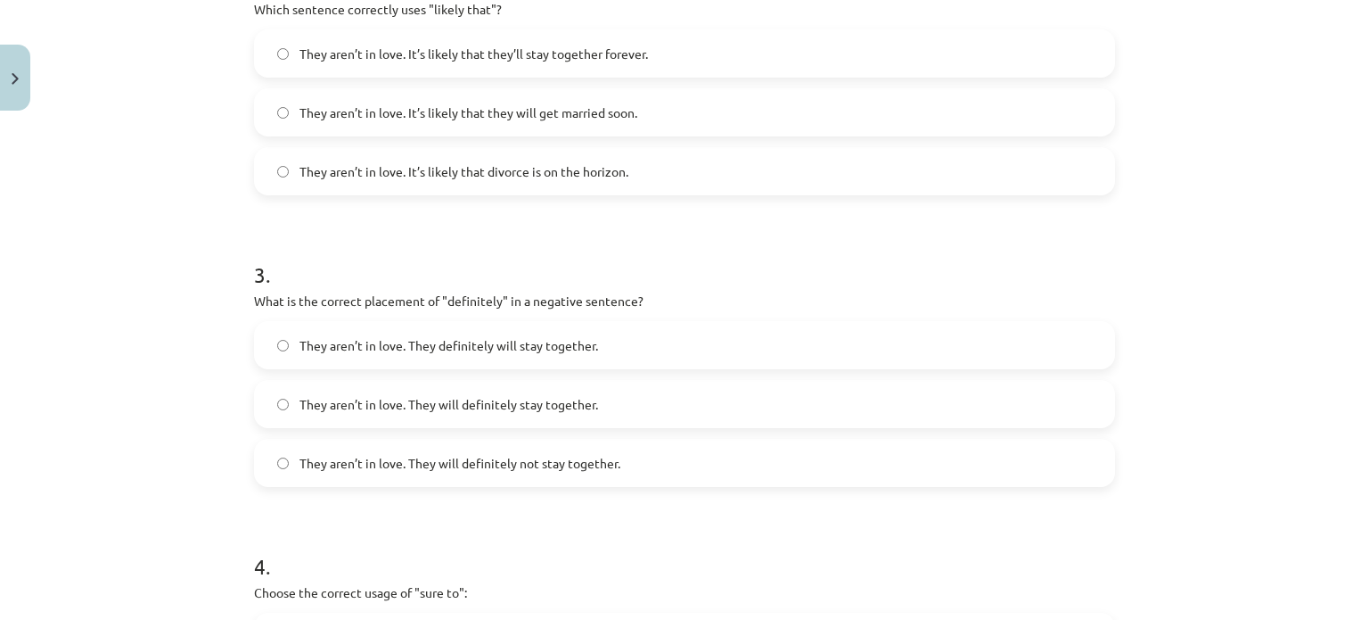
scroll to position [707, 0]
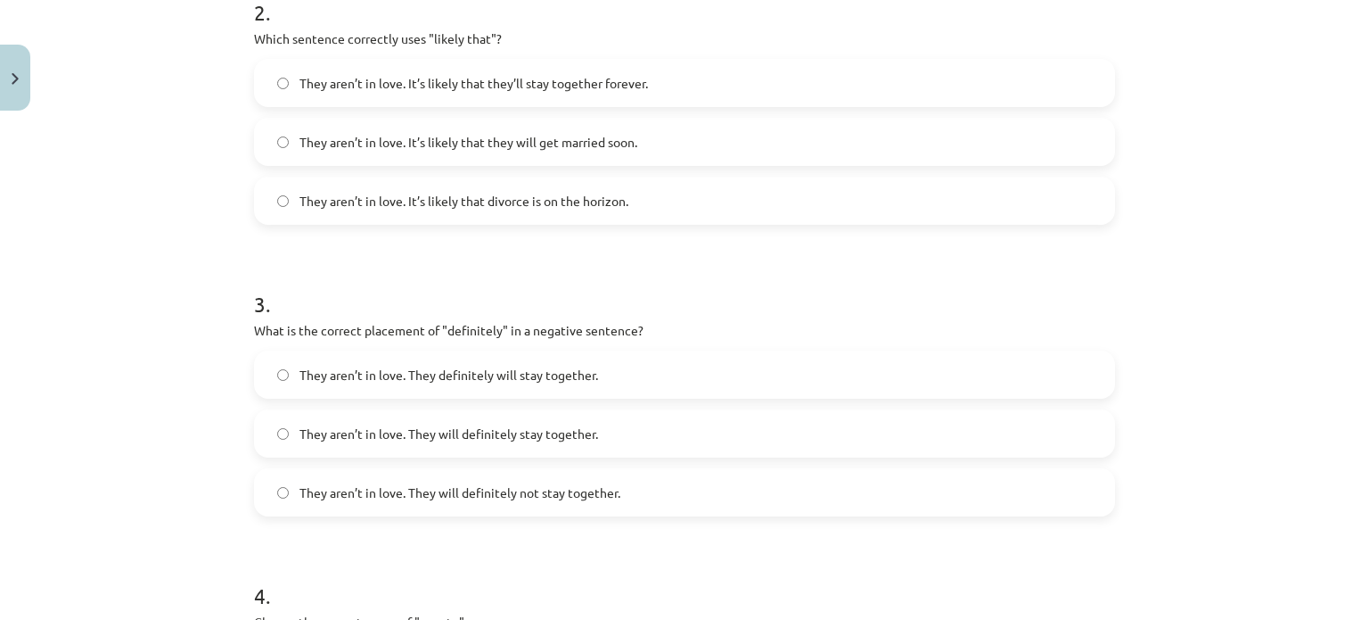
click at [1346, 315] on div "Mācību tēma: Angļu valodas i - 11. klases 1. ieskaites mācību materiāls #5 📝 To…" at bounding box center [684, 310] width 1369 height 620
click at [576, 491] on span "They aren’t in love. They will definitely not stay together." at bounding box center [460, 492] width 321 height 19
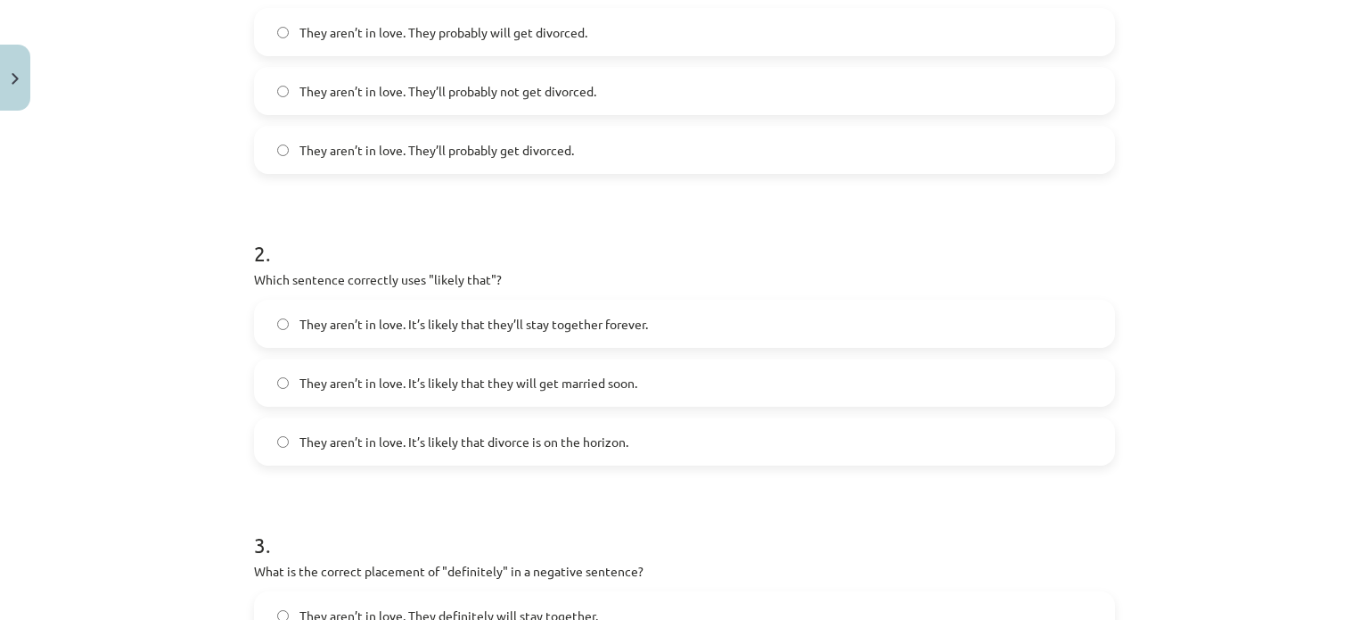
scroll to position [459, 0]
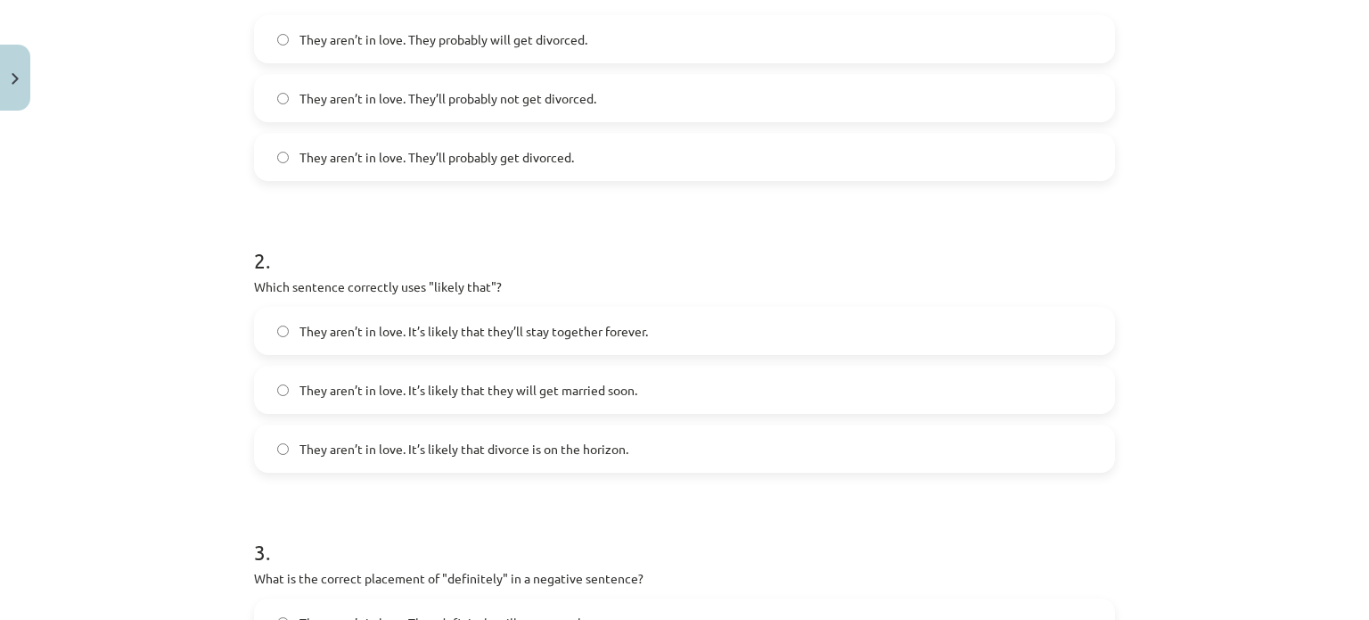
click at [536, 399] on label "They aren’t in love. It’s likely that they will get married soon." at bounding box center [685, 389] width 858 height 45
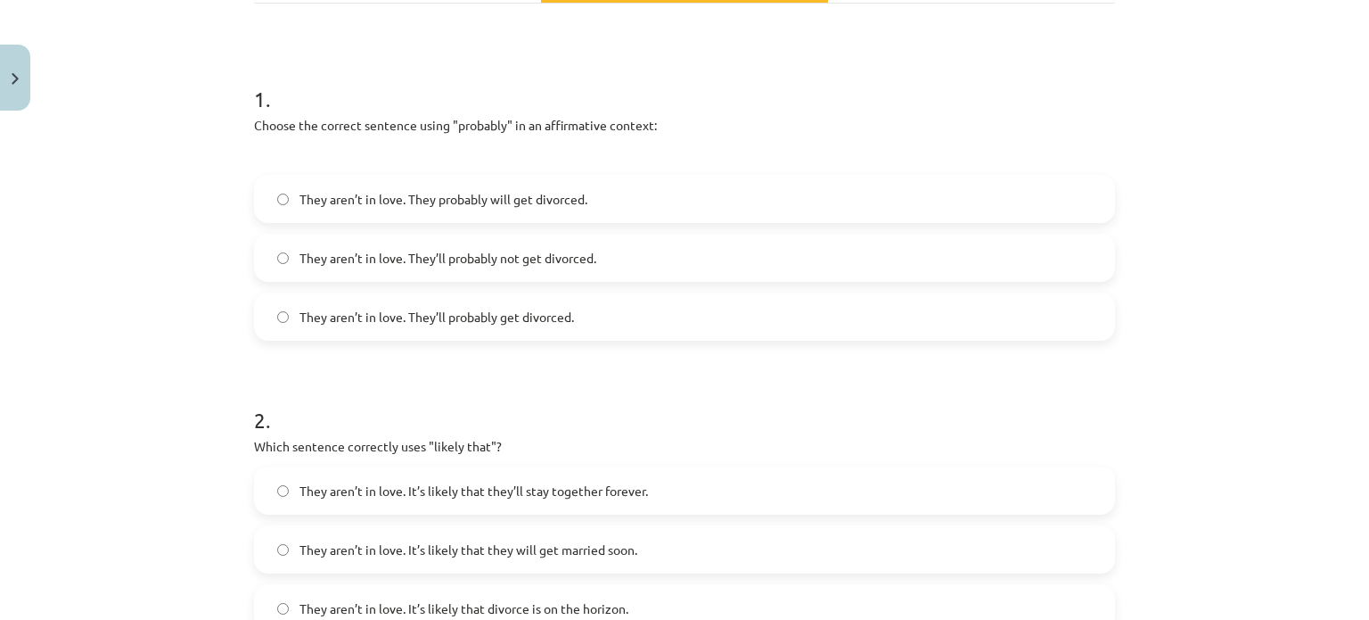
scroll to position [294, 0]
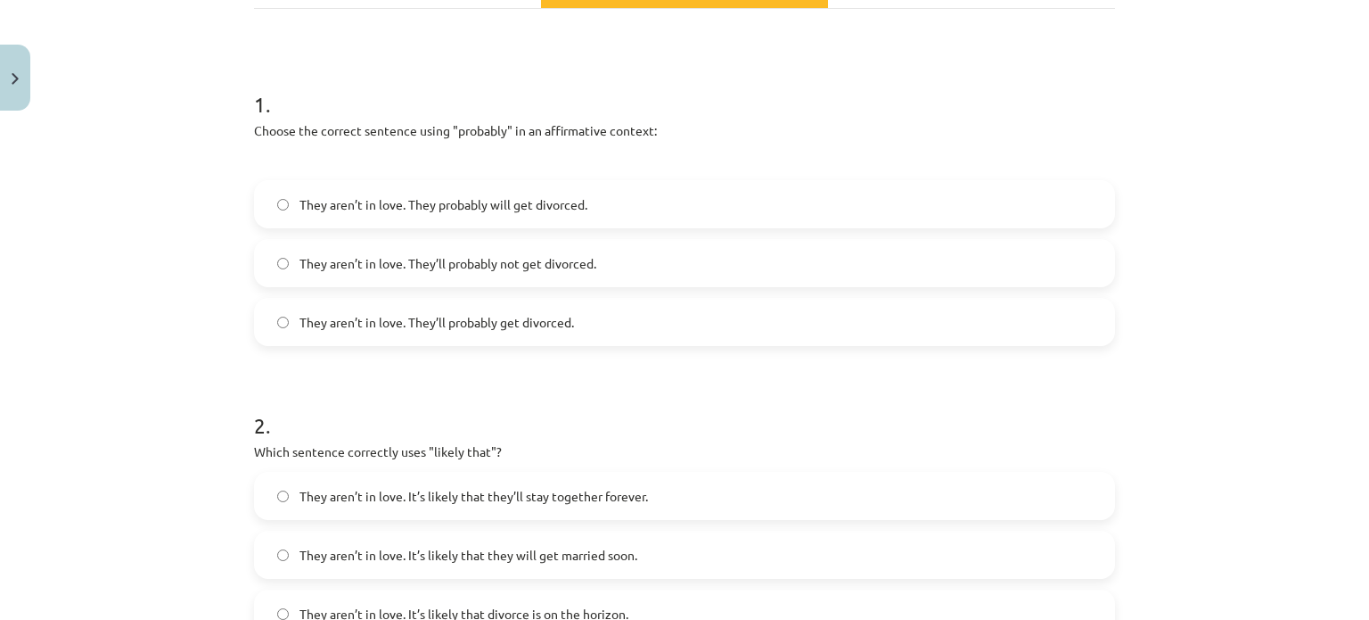
click at [568, 199] on span "They aren’t in love. They probably will get divorced." at bounding box center [444, 204] width 288 height 19
click at [536, 309] on label "They aren’t in love. They’ll probably get divorced." at bounding box center [685, 322] width 858 height 45
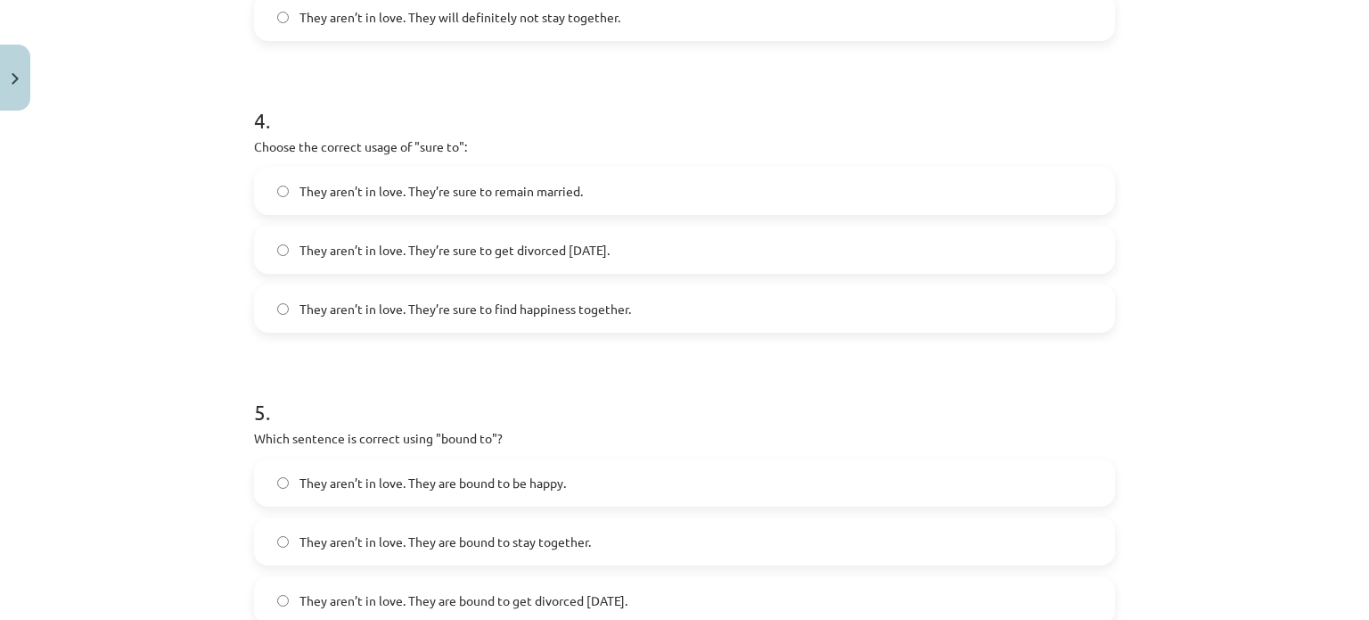
scroll to position [1392, 0]
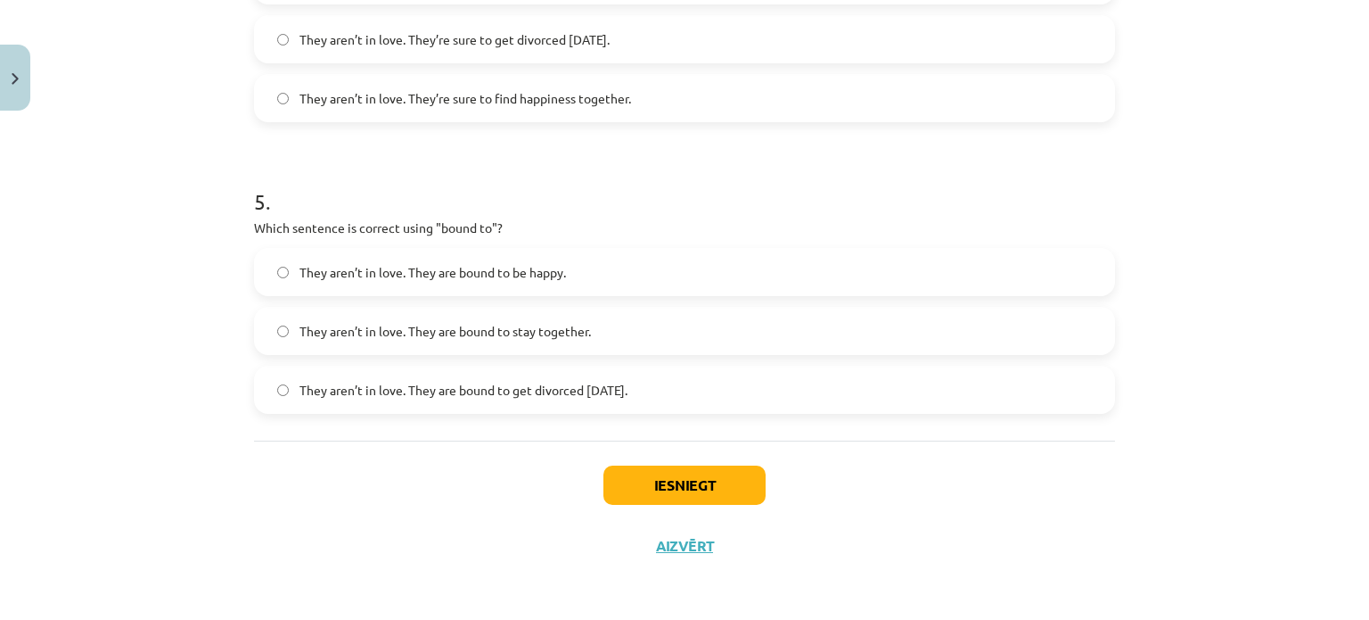
click at [769, 493] on div "Iesniegt Aizvērt" at bounding box center [684, 502] width 861 height 125
click at [752, 490] on button "Iesniegt" at bounding box center [684, 484] width 162 height 39
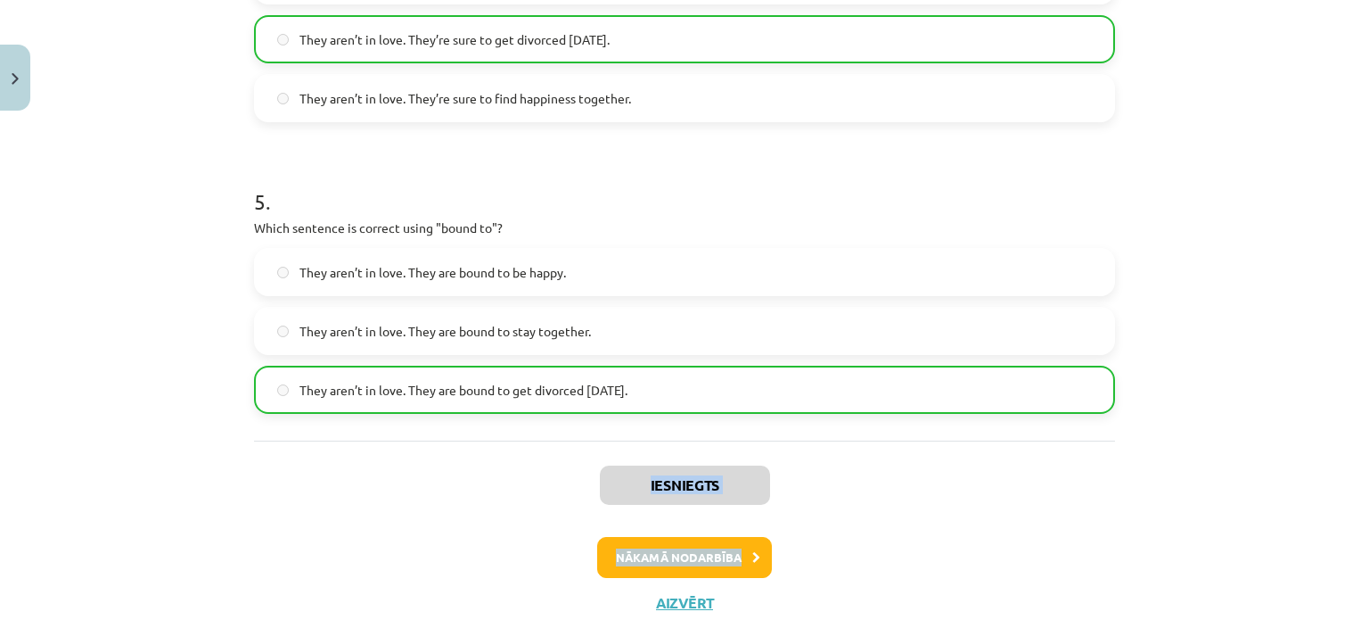
click at [1332, 434] on div "Mācību tēma: Angļu valodas i - 11. klases 1. ieskaites mācību materiāls #5 📝 To…" at bounding box center [684, 310] width 1369 height 620
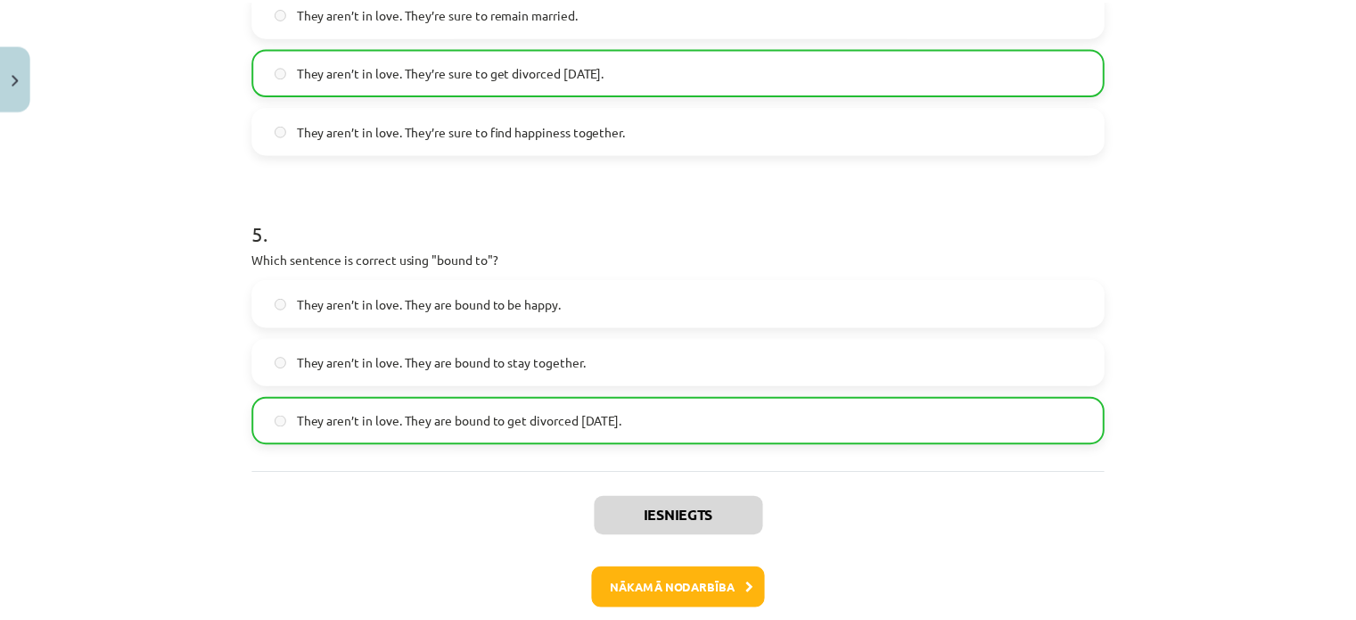
scroll to position [1449, 0]
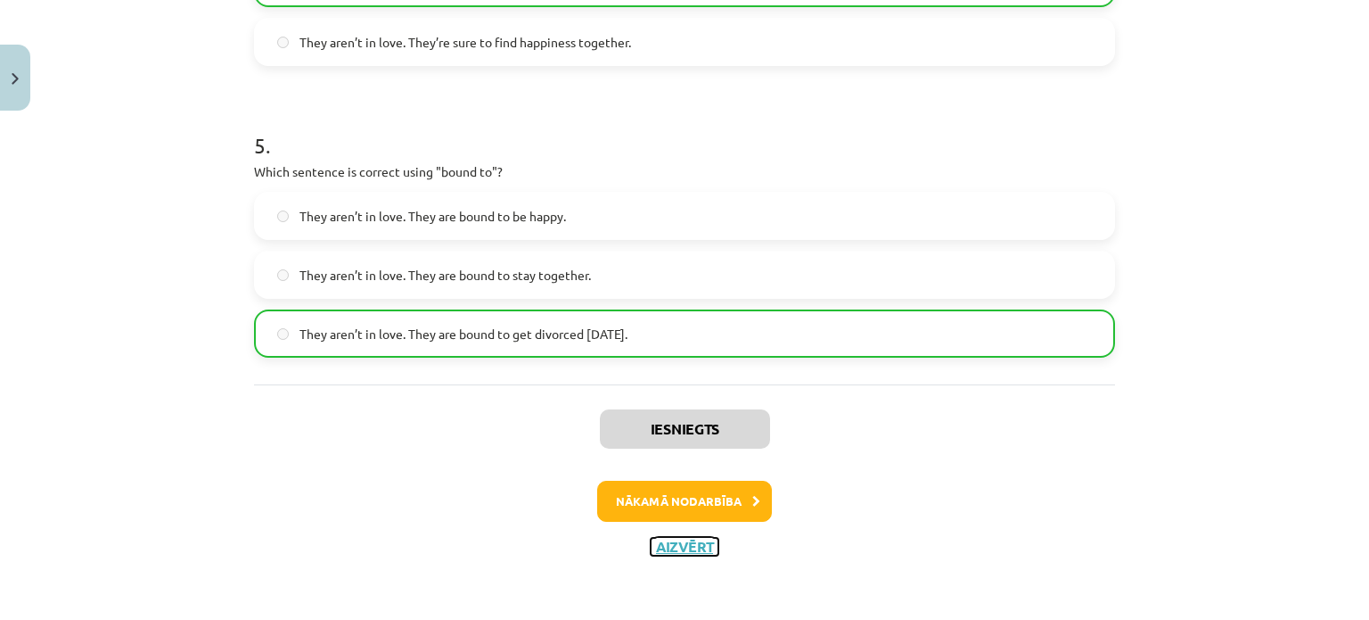
click at [701, 545] on button "Aizvērt" at bounding box center [685, 547] width 68 height 18
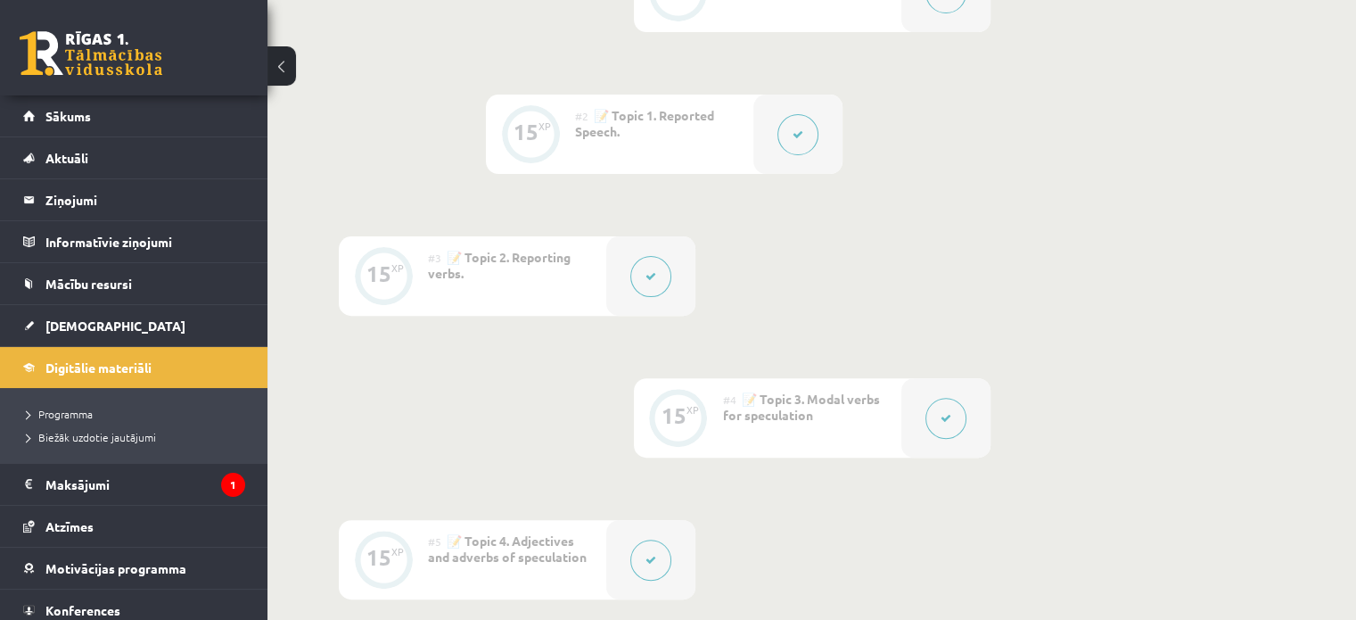
drag, startPoint x: 1347, startPoint y: 206, endPoint x: 1342, endPoint y: 177, distance: 29.0
click at [1342, 177] on div "0 XP #1 💡 Pirms sāc mācīties! Ievada daļa (introduction). 15 XP #2 📝 Topic 1. R…" at bounding box center [811, 590] width 1088 height 1418
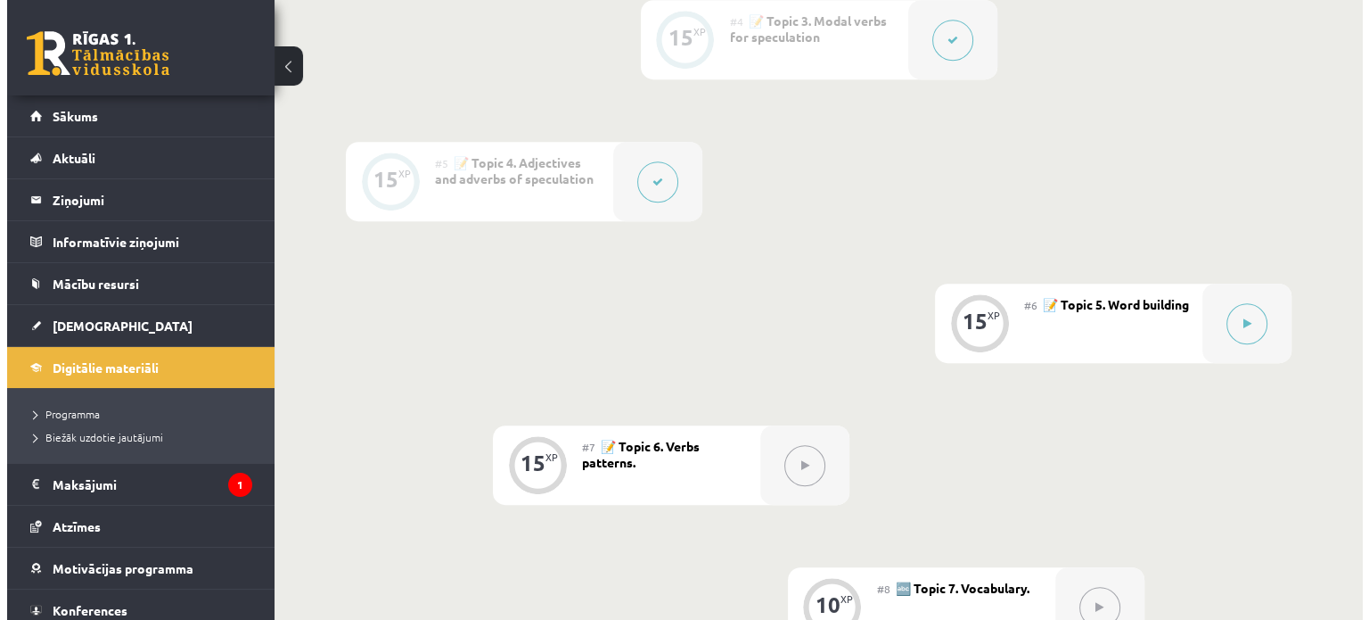
scroll to position [1109, 0]
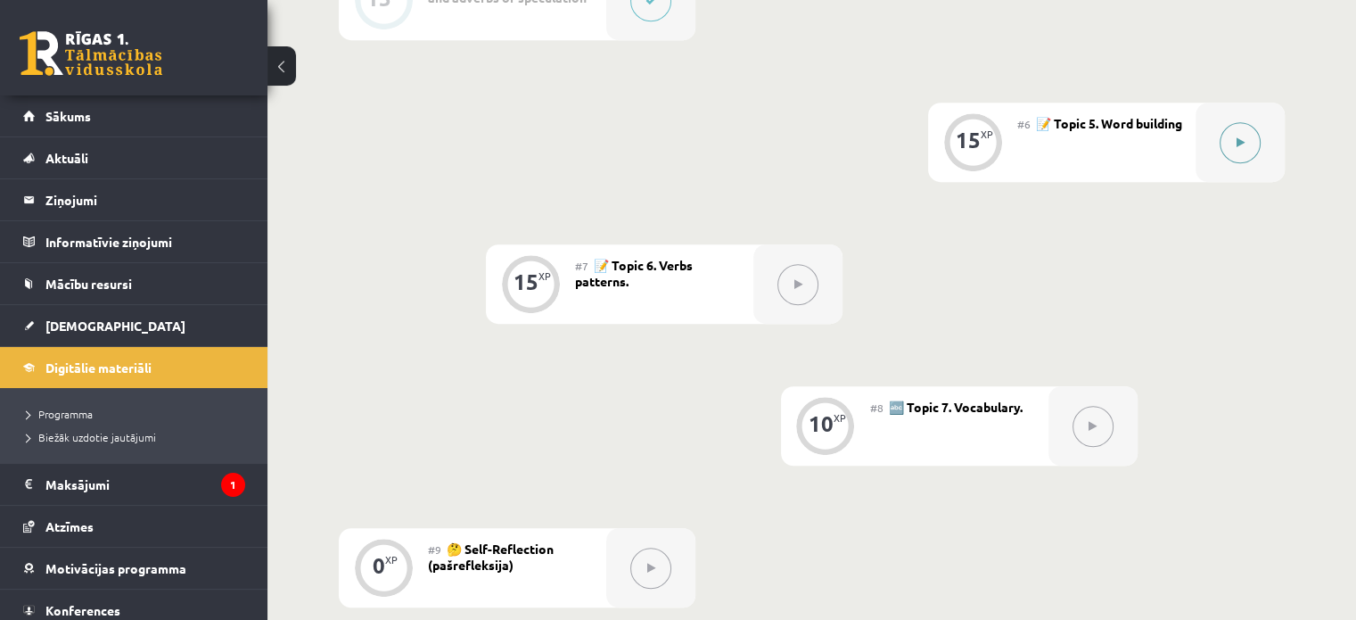
click at [1238, 157] on button at bounding box center [1239, 142] width 41 height 41
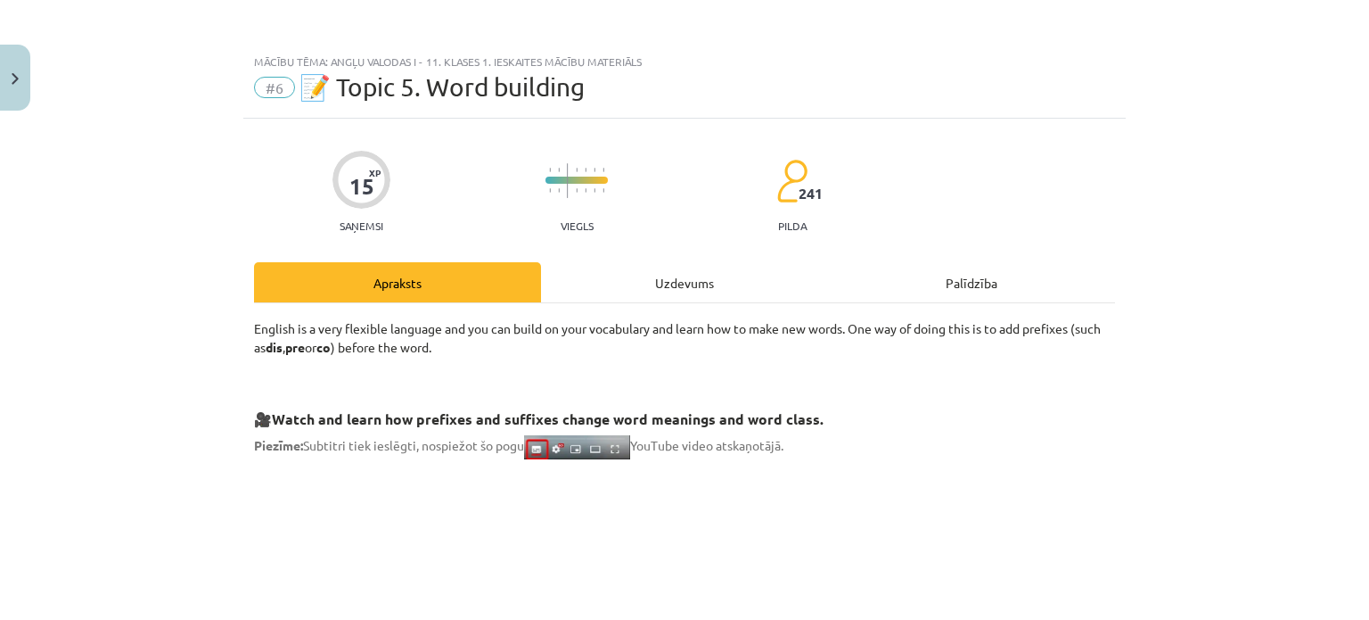
click at [683, 279] on div "Uzdevums" at bounding box center [684, 282] width 287 height 40
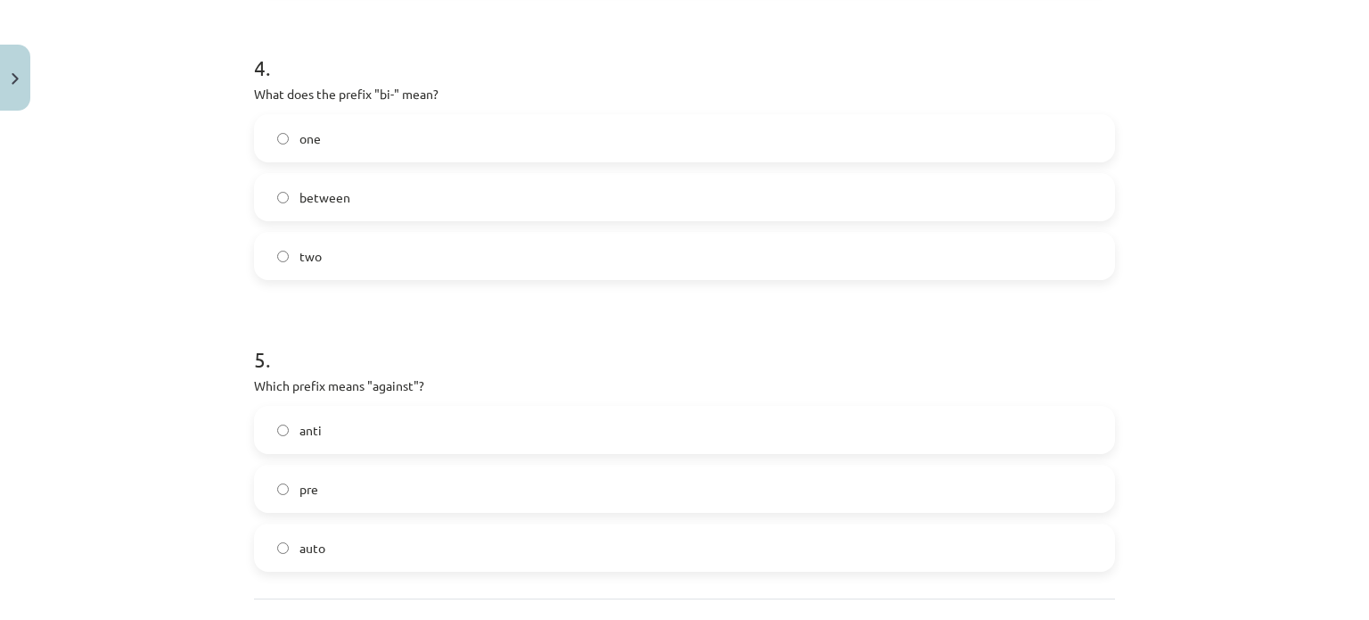
scroll to position [1392, 0]
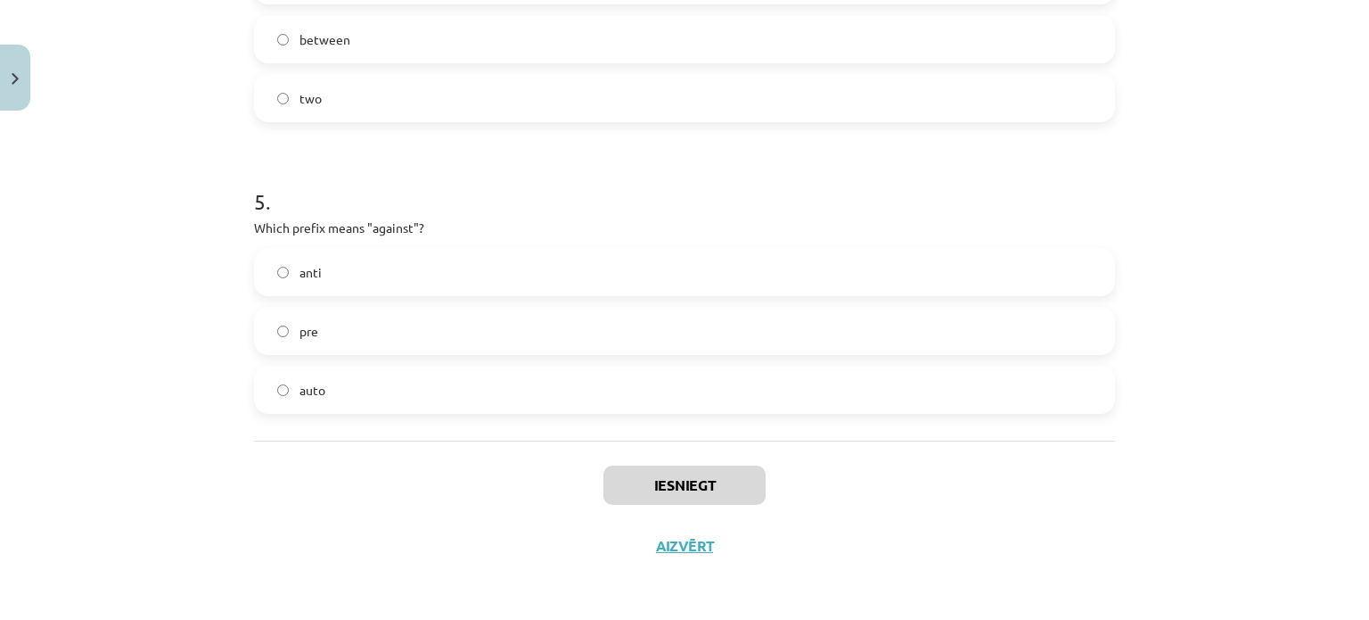
click at [324, 262] on label "anti" at bounding box center [685, 272] width 858 height 45
click at [332, 113] on label "two" at bounding box center [685, 98] width 858 height 45
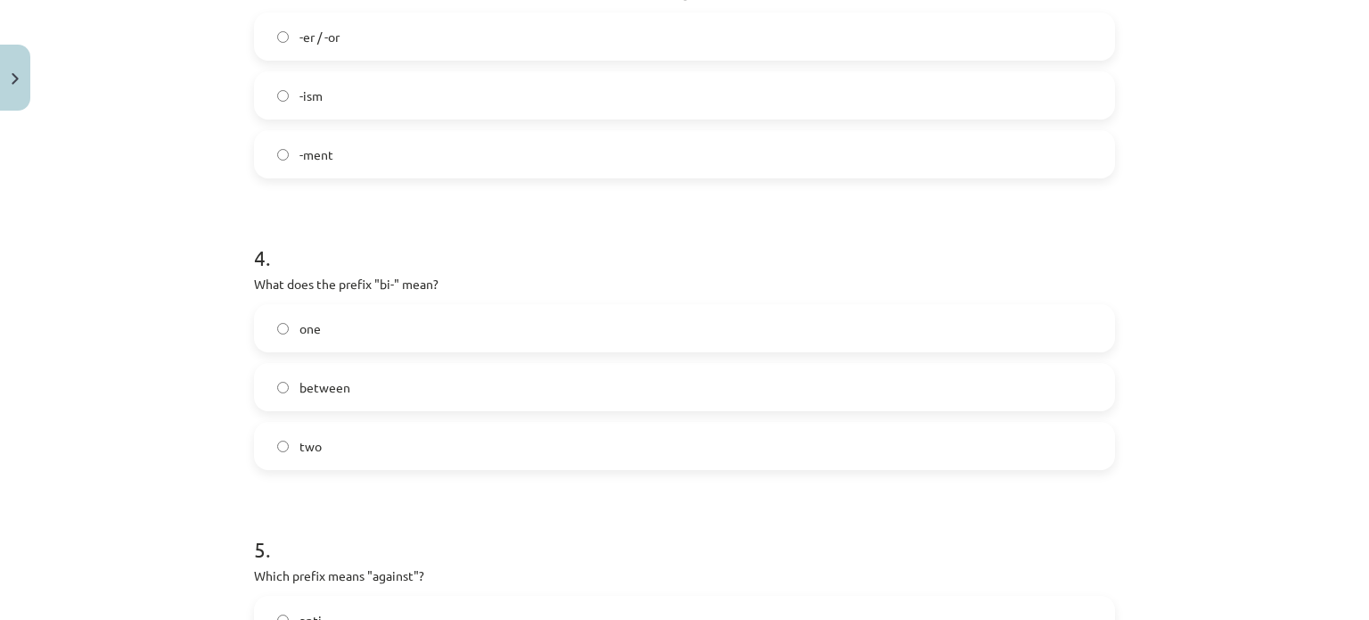
scroll to position [1036, 0]
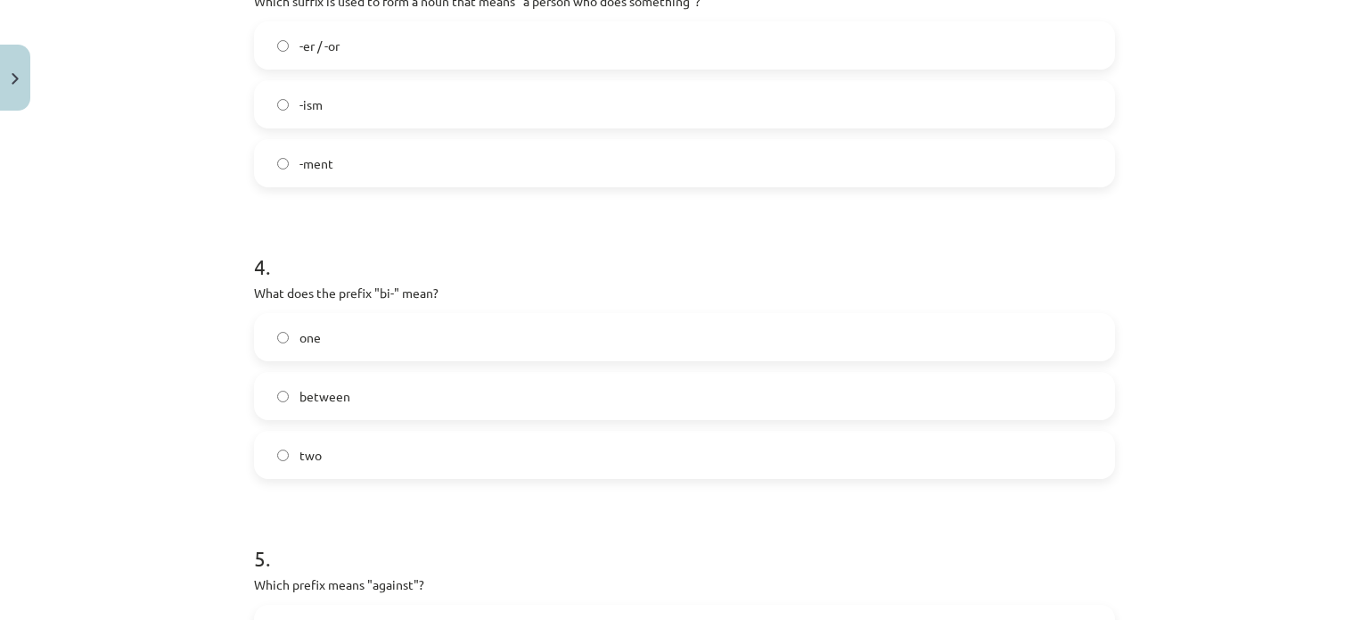
drag, startPoint x: 285, startPoint y: 49, endPoint x: 295, endPoint y: 62, distance: 15.9
click at [287, 49] on label "-er / -or" at bounding box center [685, 45] width 858 height 45
click at [339, 56] on label "-er / -or" at bounding box center [685, 45] width 858 height 45
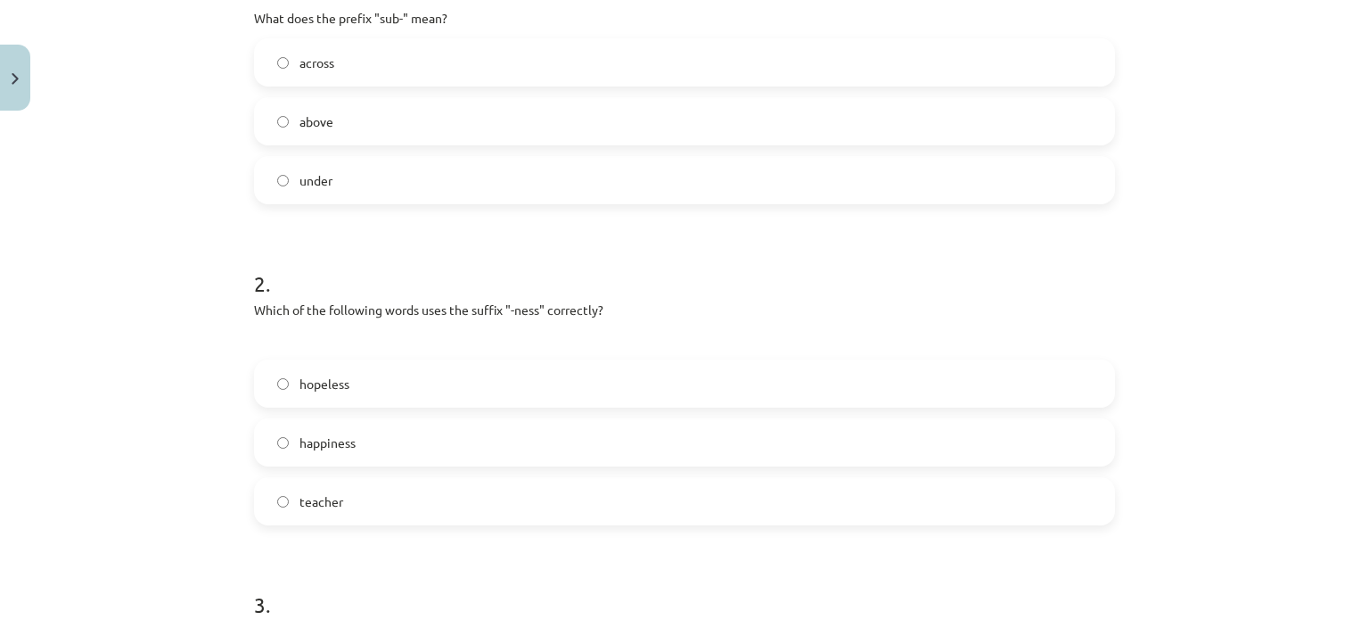
scroll to position [442, 0]
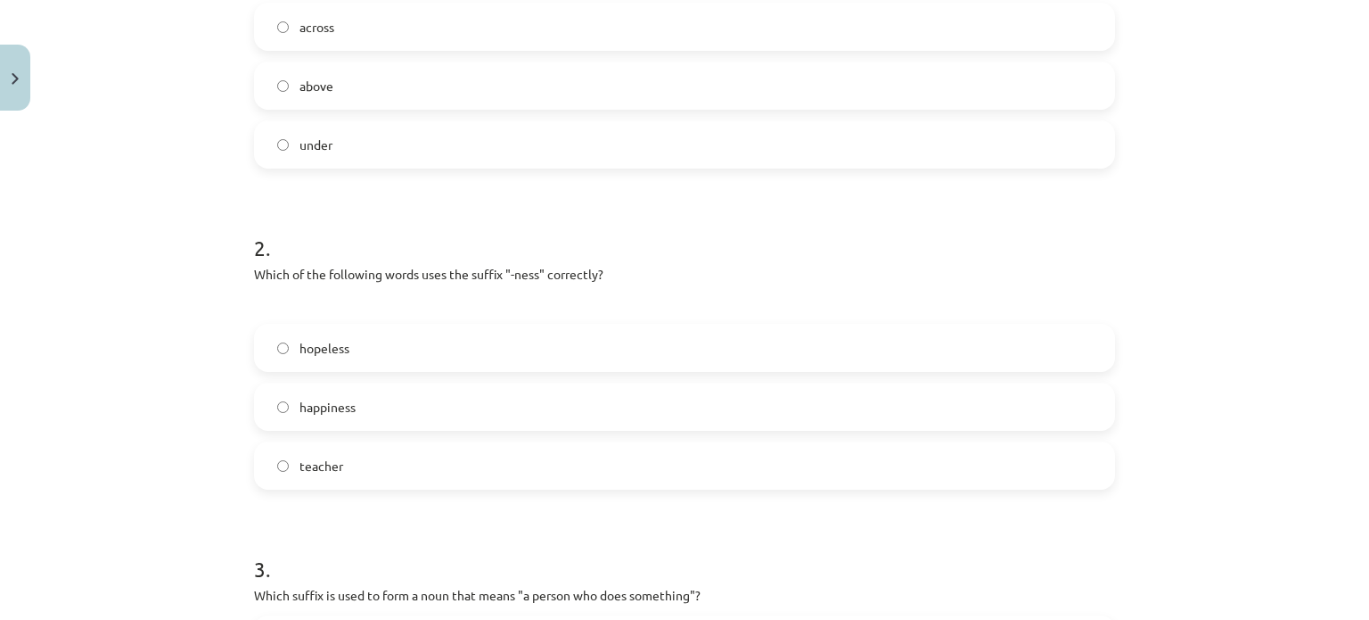
click at [332, 406] on span "happiness" at bounding box center [328, 407] width 56 height 19
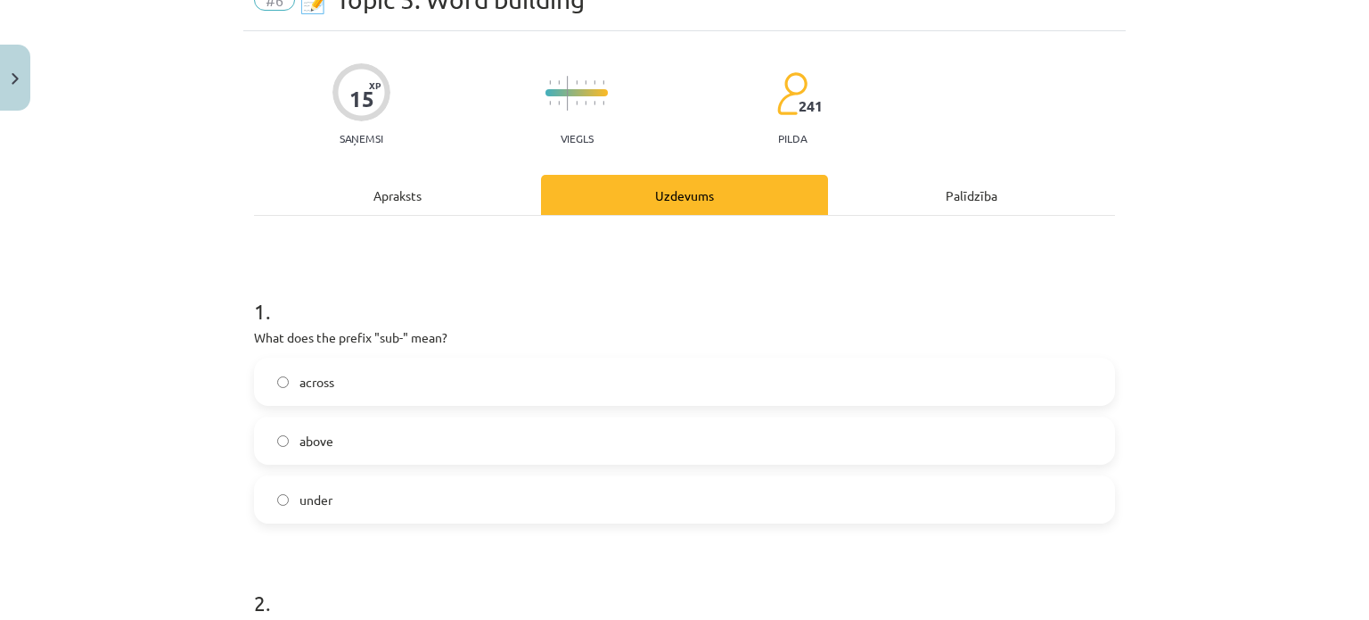
scroll to position [86, 0]
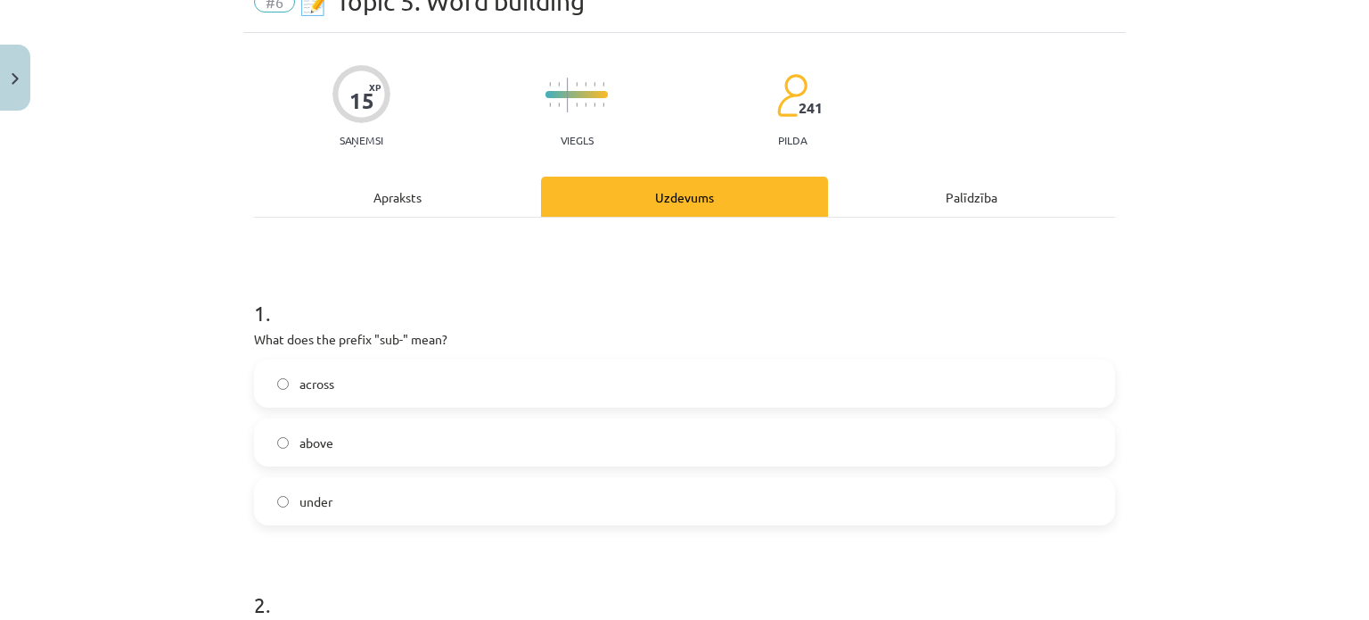
click at [407, 500] on label "under" at bounding box center [685, 501] width 858 height 45
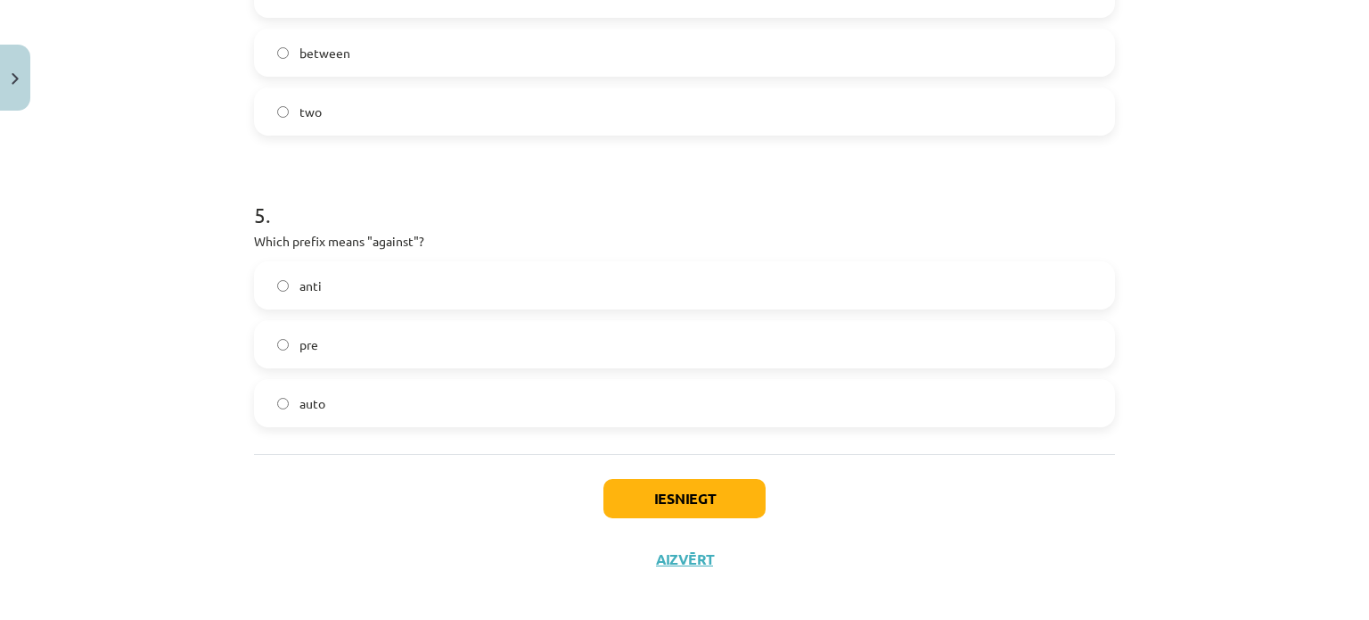
scroll to position [1392, 0]
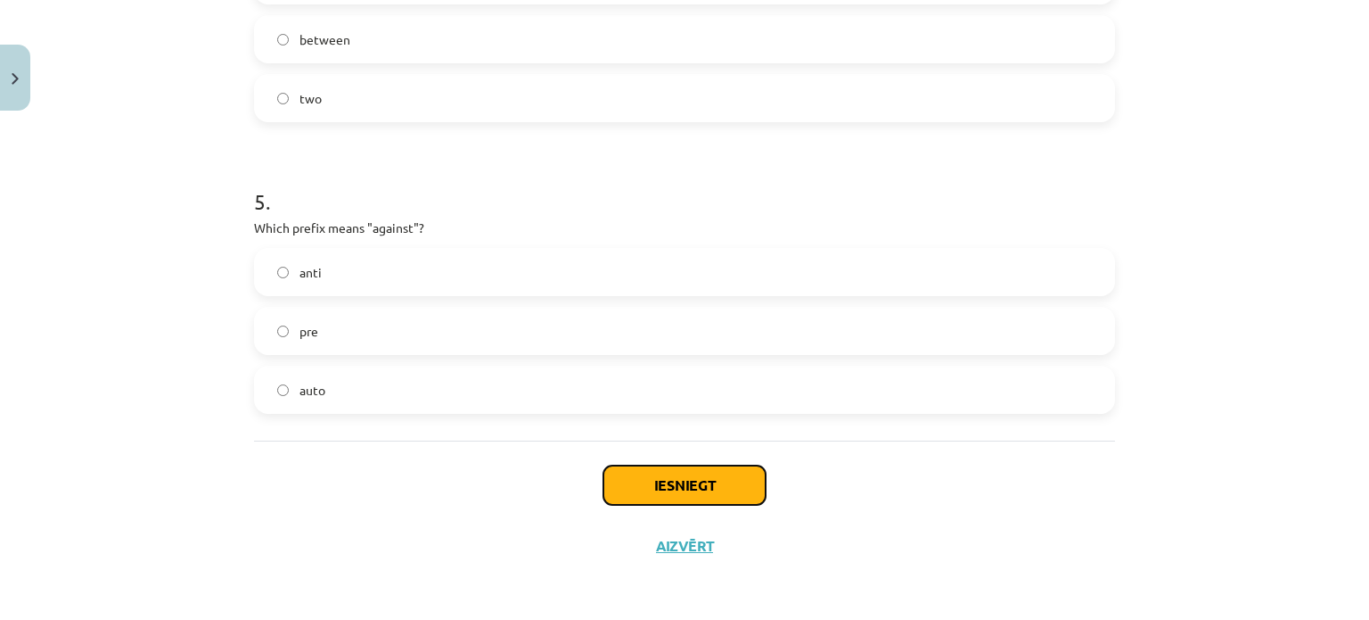
click at [708, 470] on button "Iesniegt" at bounding box center [684, 484] width 162 height 39
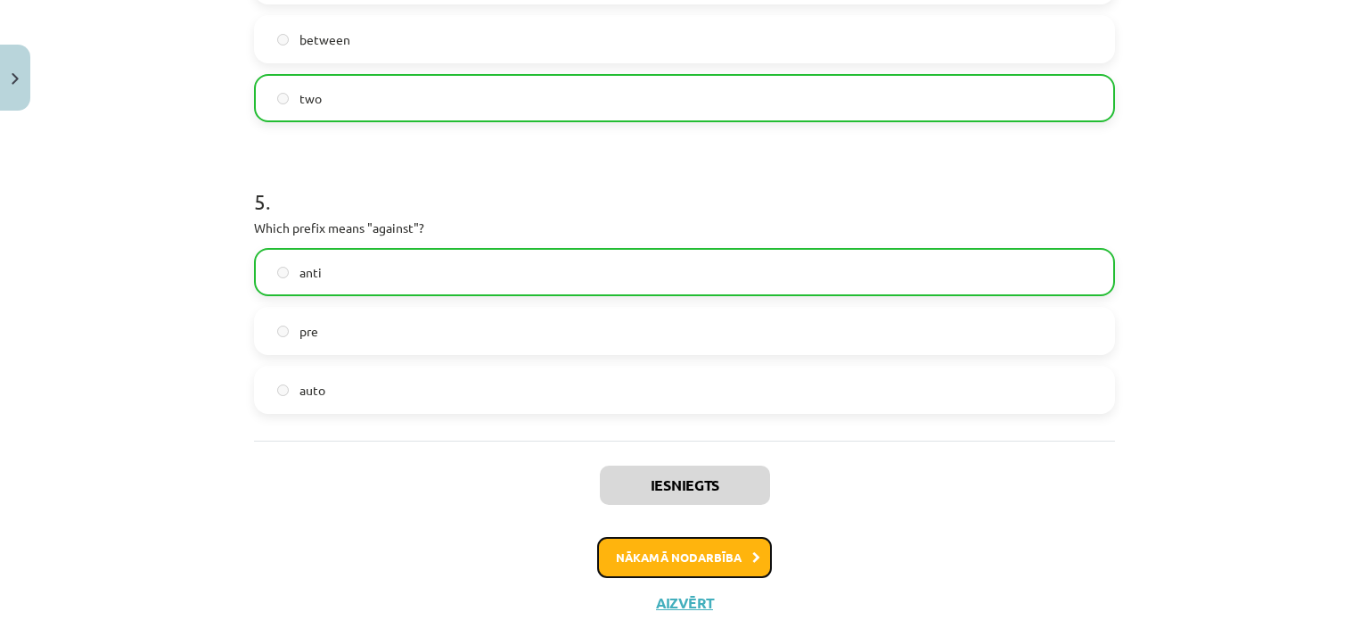
click at [710, 557] on button "Nākamā nodarbība" at bounding box center [684, 557] width 175 height 41
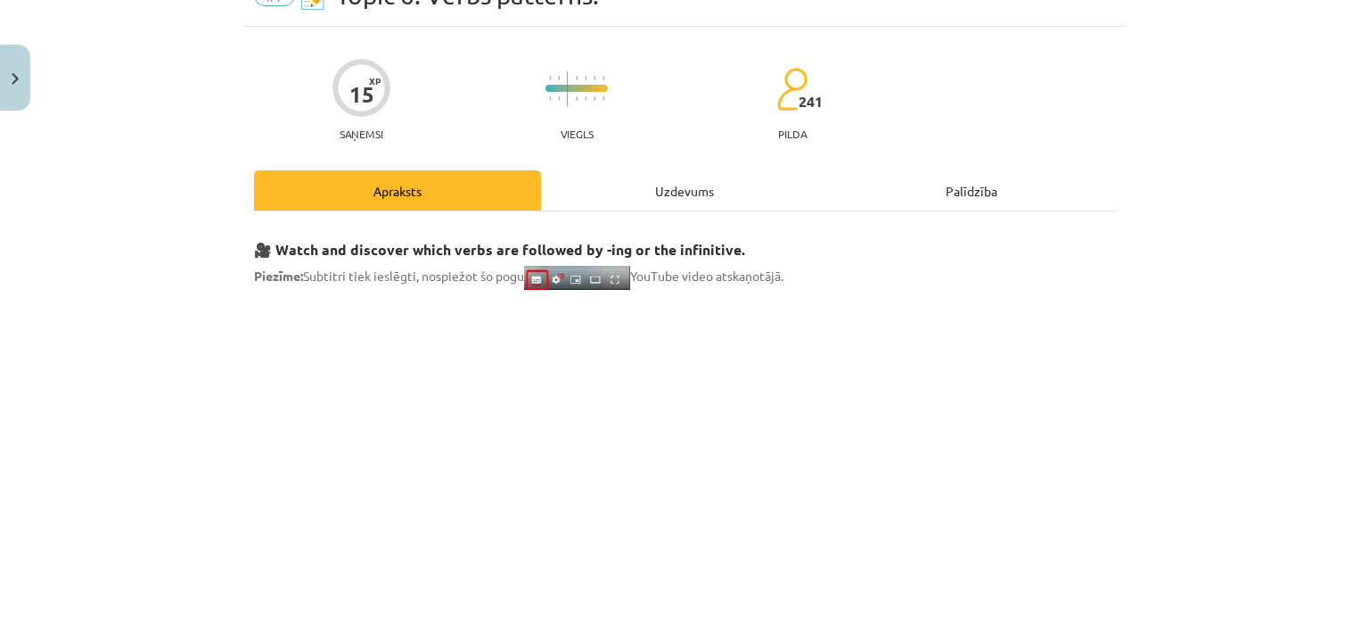
scroll to position [45, 0]
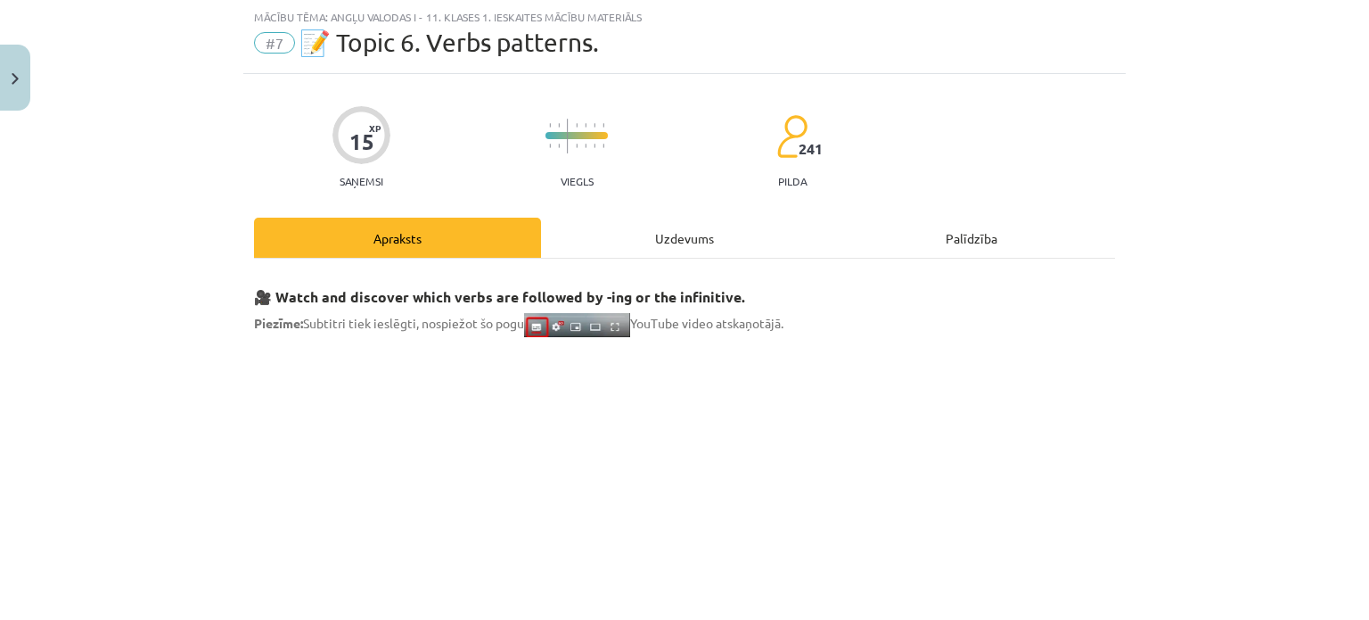
click at [632, 243] on div "Uzdevums" at bounding box center [684, 238] width 287 height 40
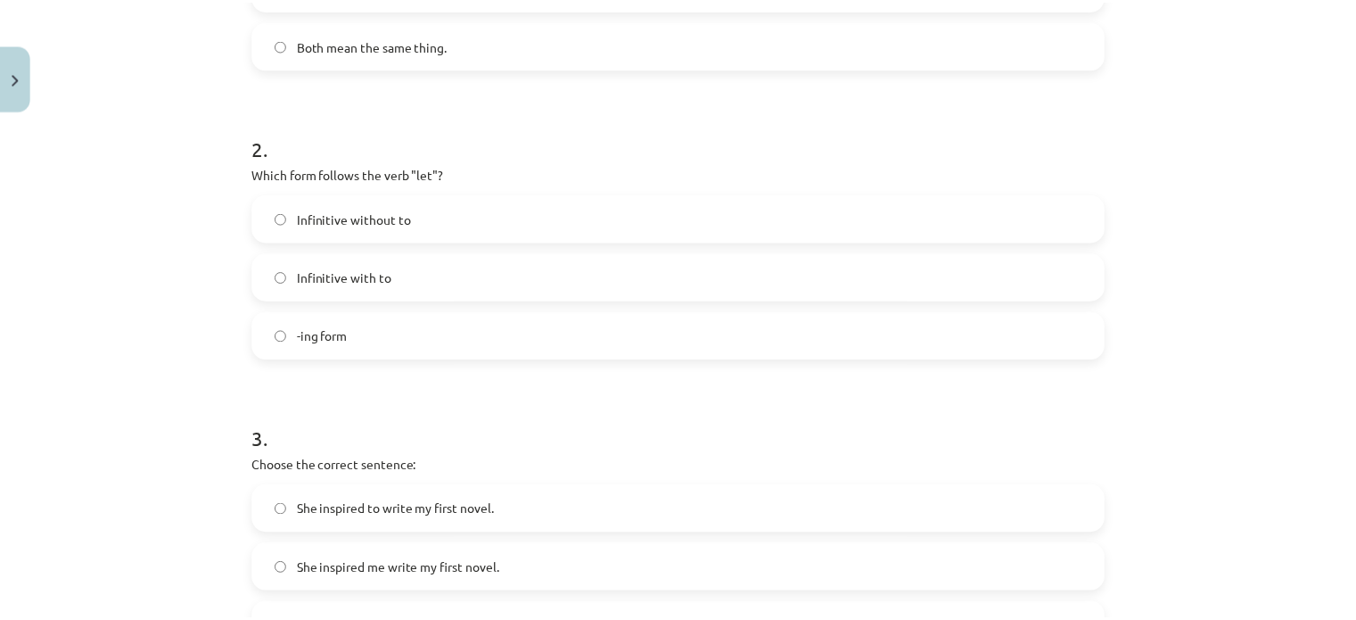
scroll to position [1363, 0]
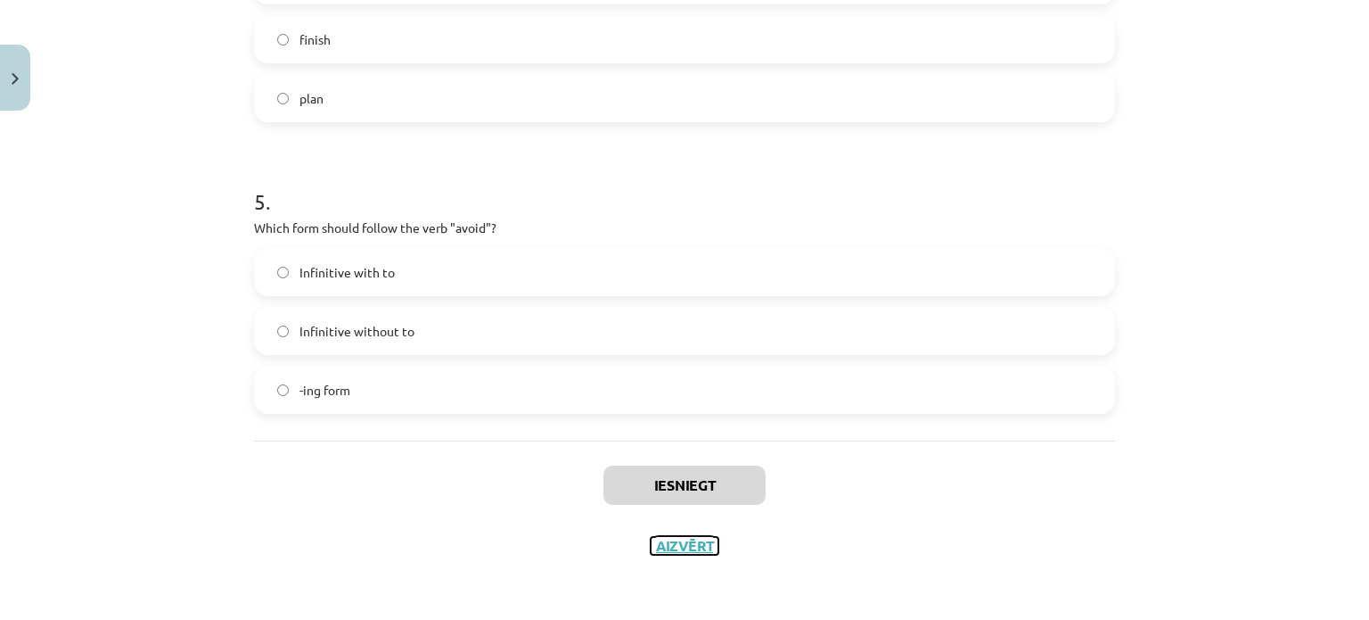
click at [699, 553] on button "Aizvērt" at bounding box center [685, 546] width 68 height 18
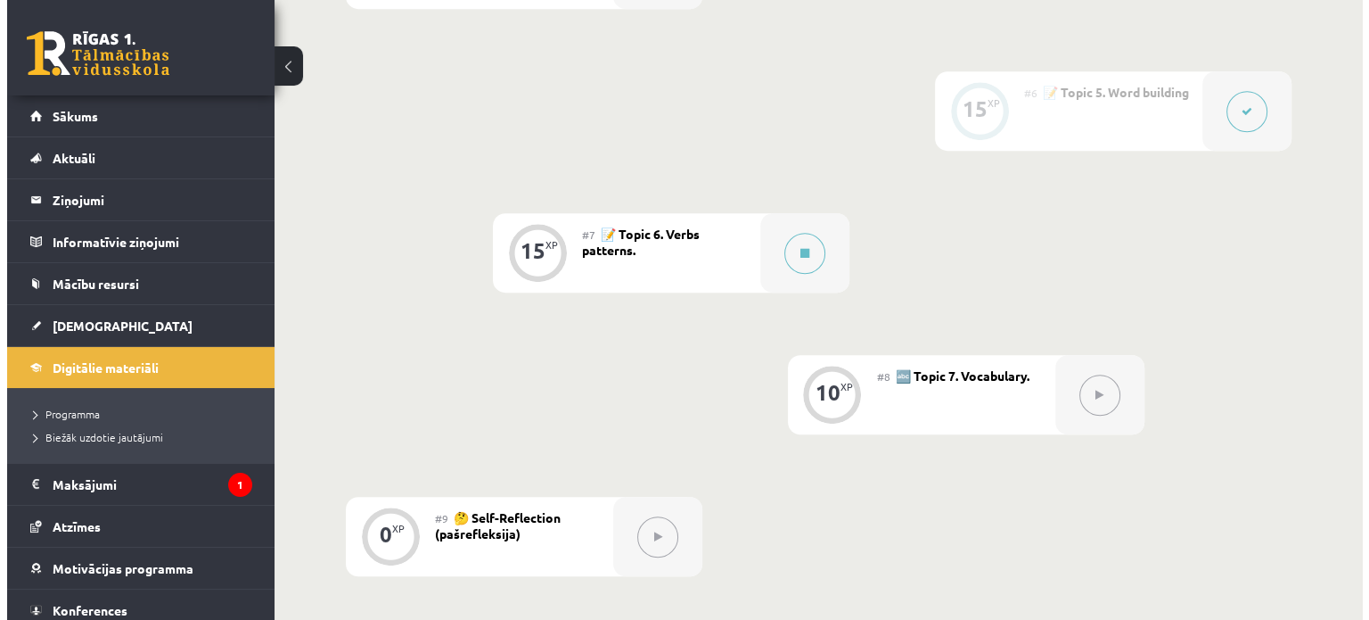
scroll to position [1148, 0]
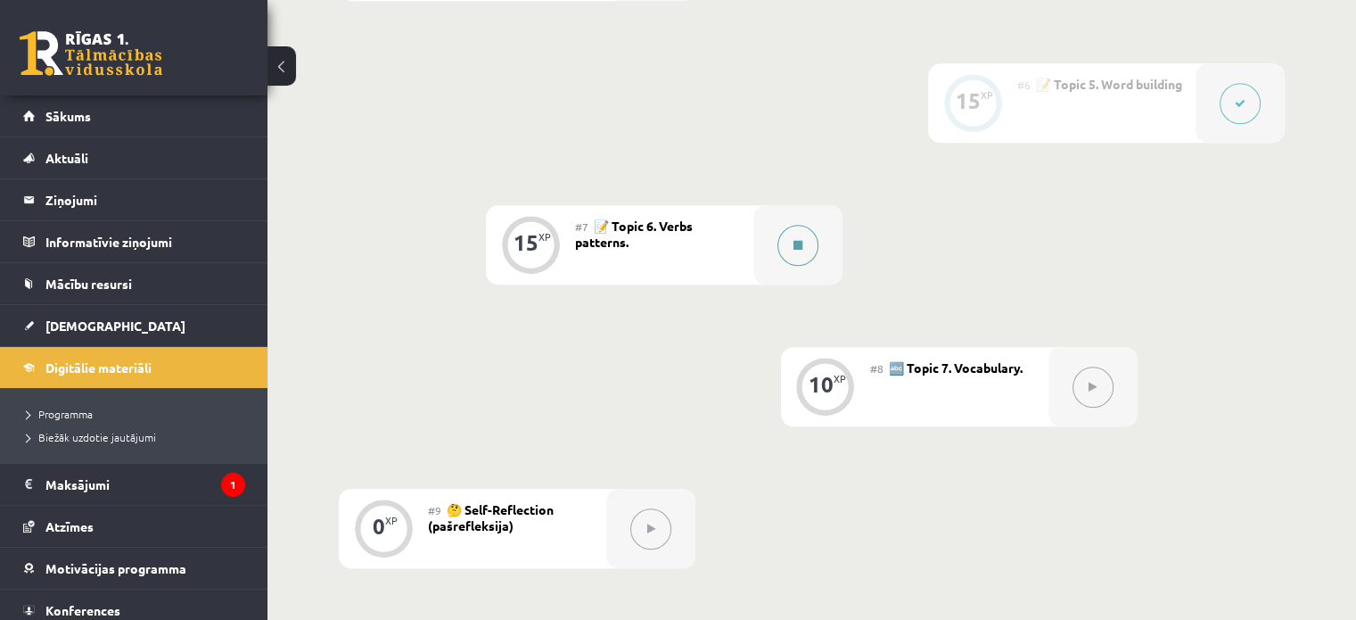
click at [810, 248] on button at bounding box center [797, 245] width 41 height 41
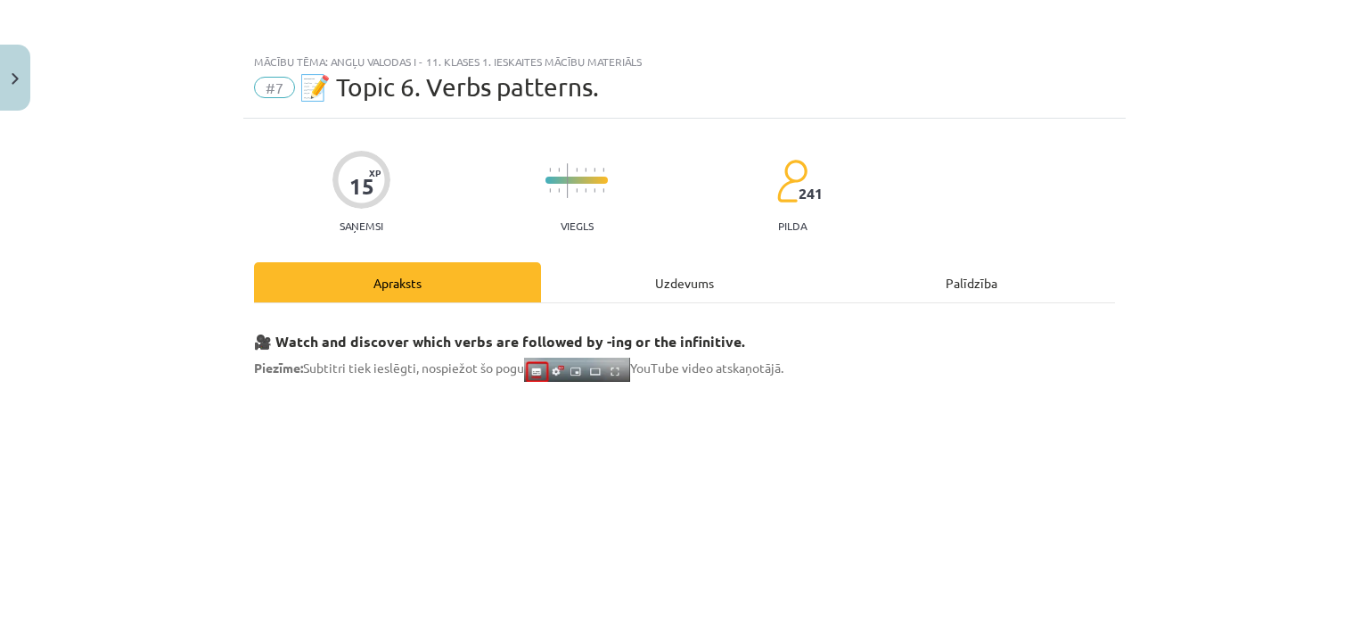
click at [746, 267] on div "Uzdevums" at bounding box center [684, 282] width 287 height 40
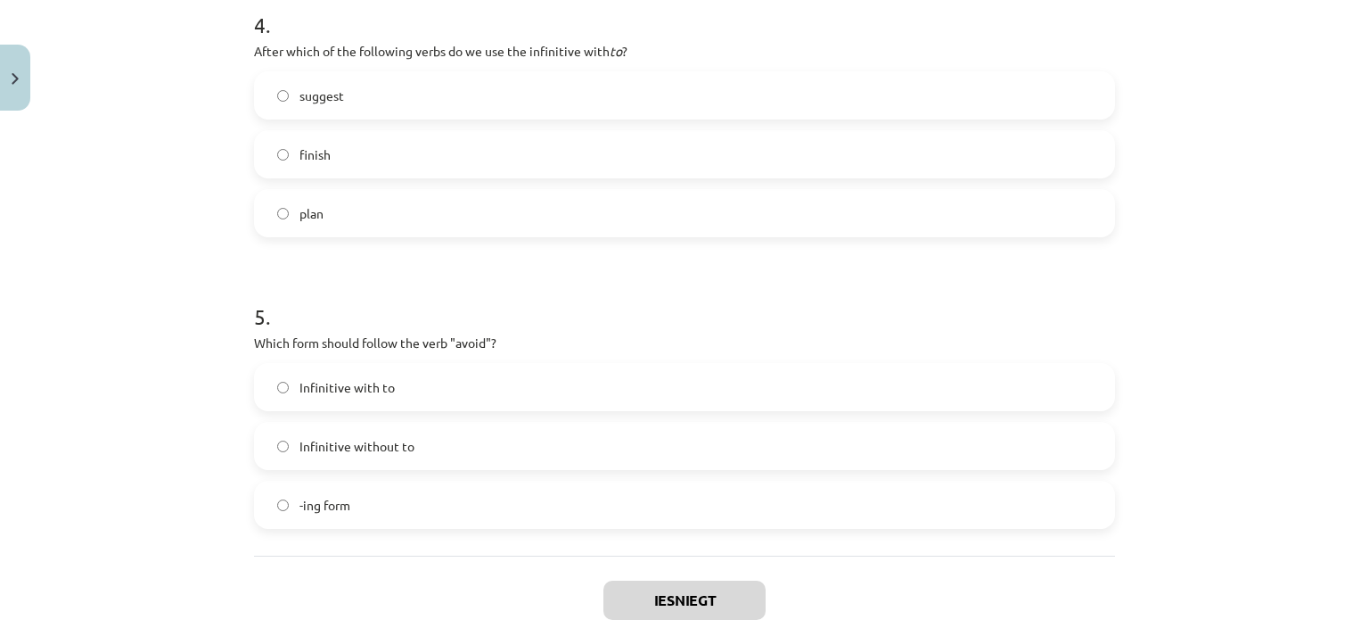
scroll to position [1248, 0]
click at [351, 505] on label "-ing form" at bounding box center [685, 504] width 858 height 45
click at [295, 195] on label "plan" at bounding box center [685, 213] width 858 height 45
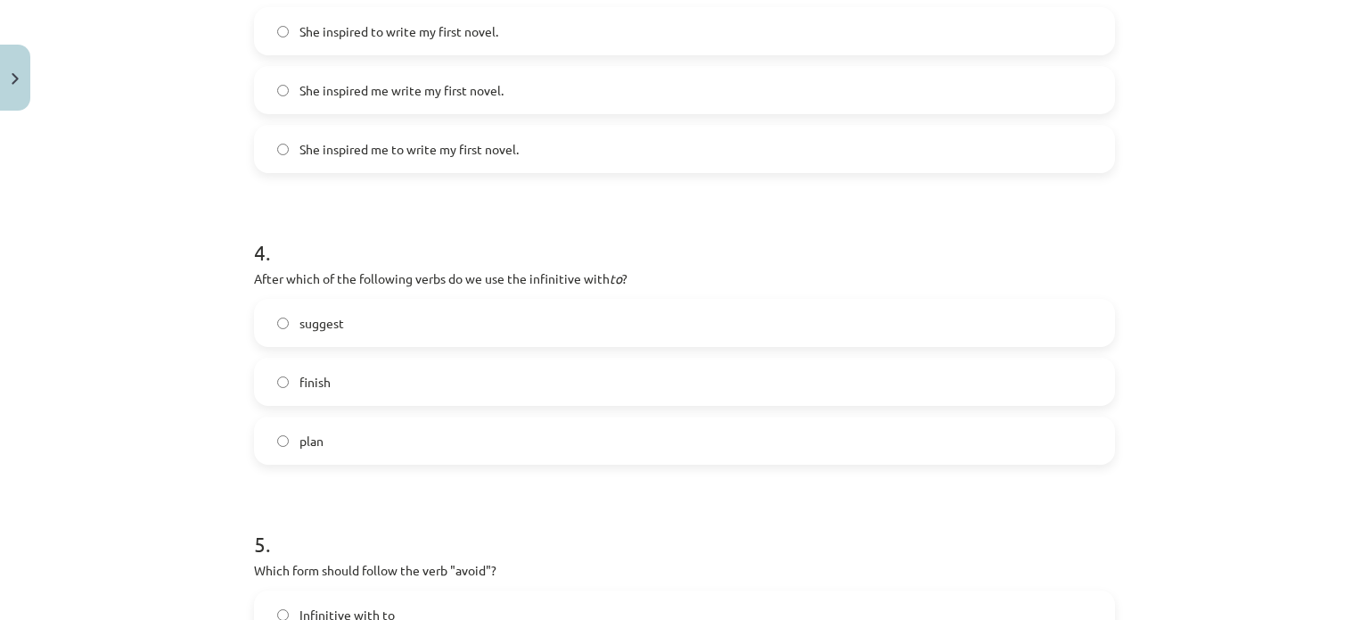
scroll to position [769, 0]
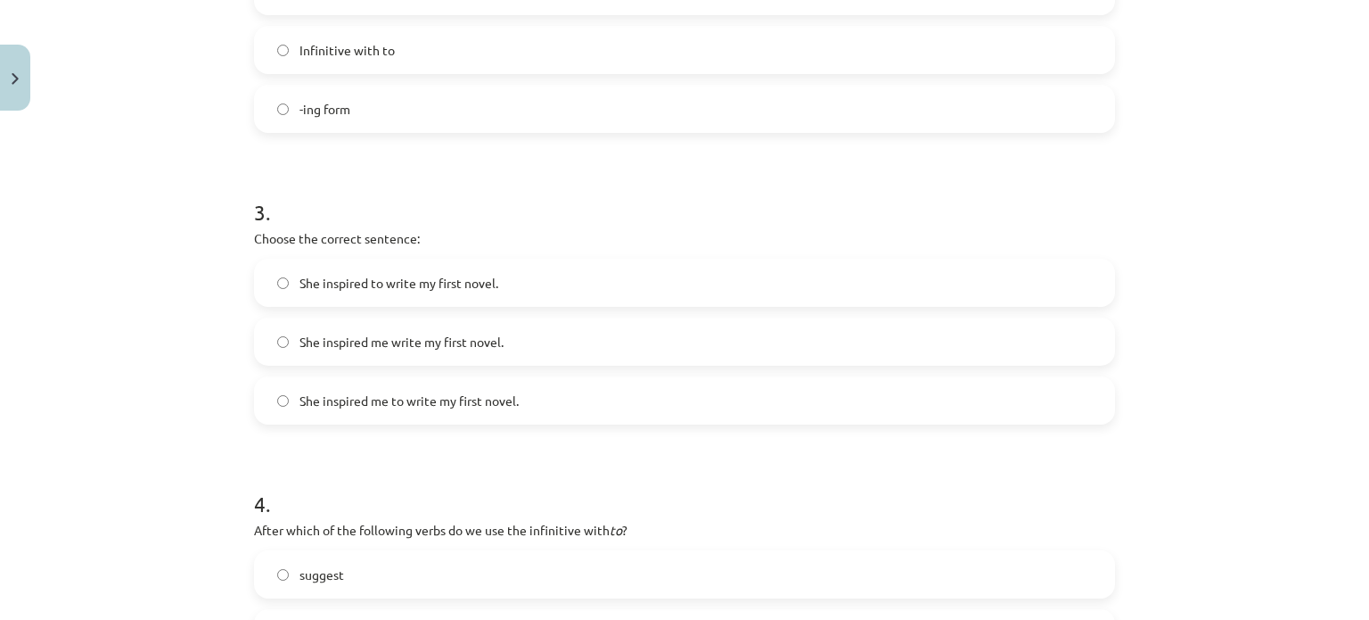
click at [400, 283] on span "She inspired to write my first novel." at bounding box center [399, 283] width 199 height 19
click at [442, 392] on span "She inspired me to write my first novel." at bounding box center [409, 400] width 219 height 19
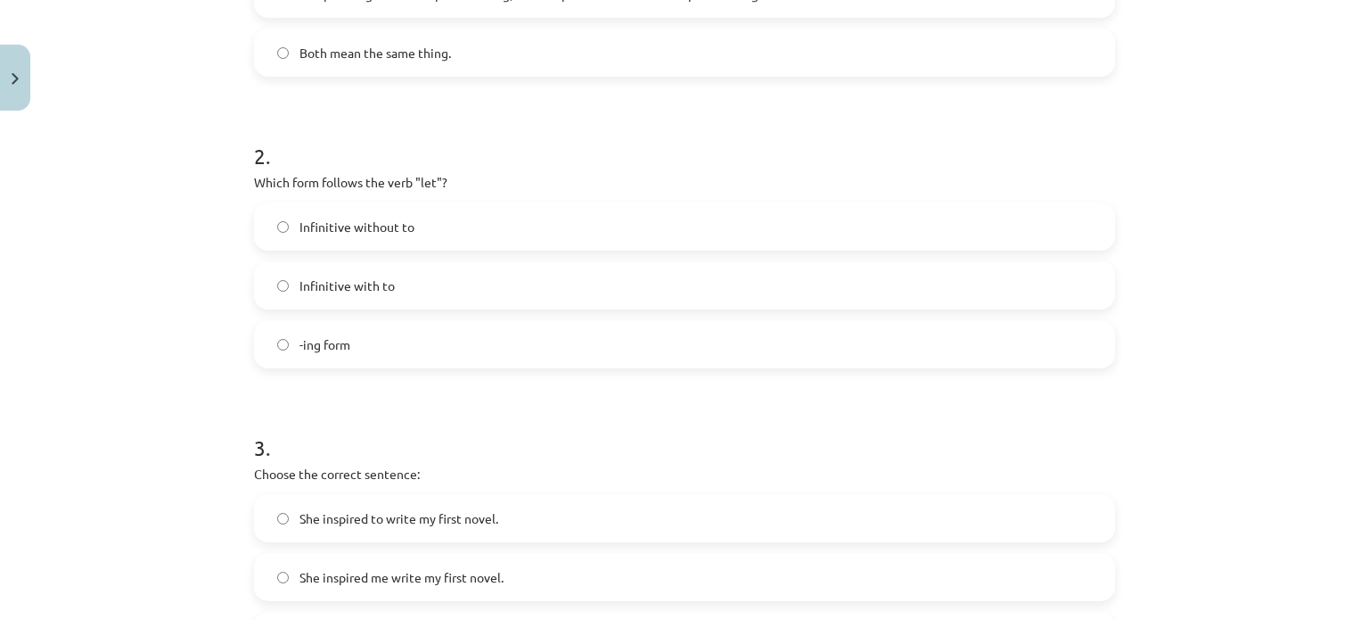
scroll to position [531, 0]
click at [398, 209] on label "Infinitive without to" at bounding box center [685, 229] width 858 height 45
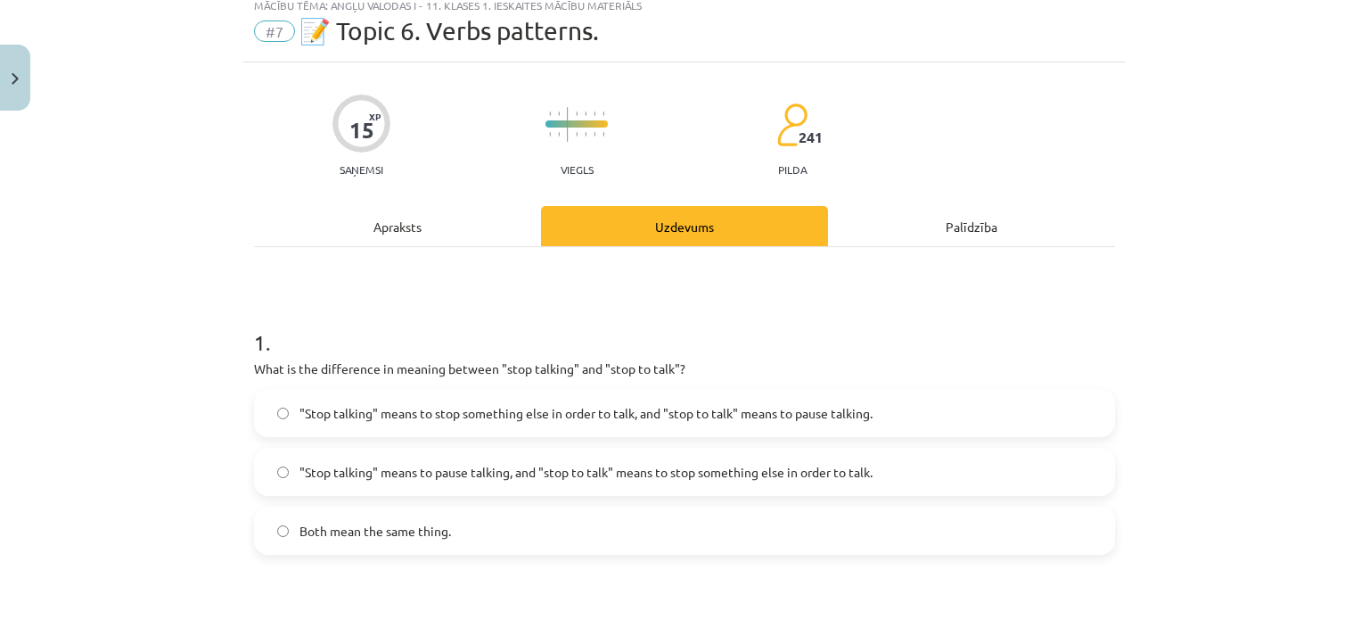
click at [425, 468] on span ""Stop talking" means to pause talking, and "stop to talk" means to stop somethi…" at bounding box center [586, 472] width 573 height 19
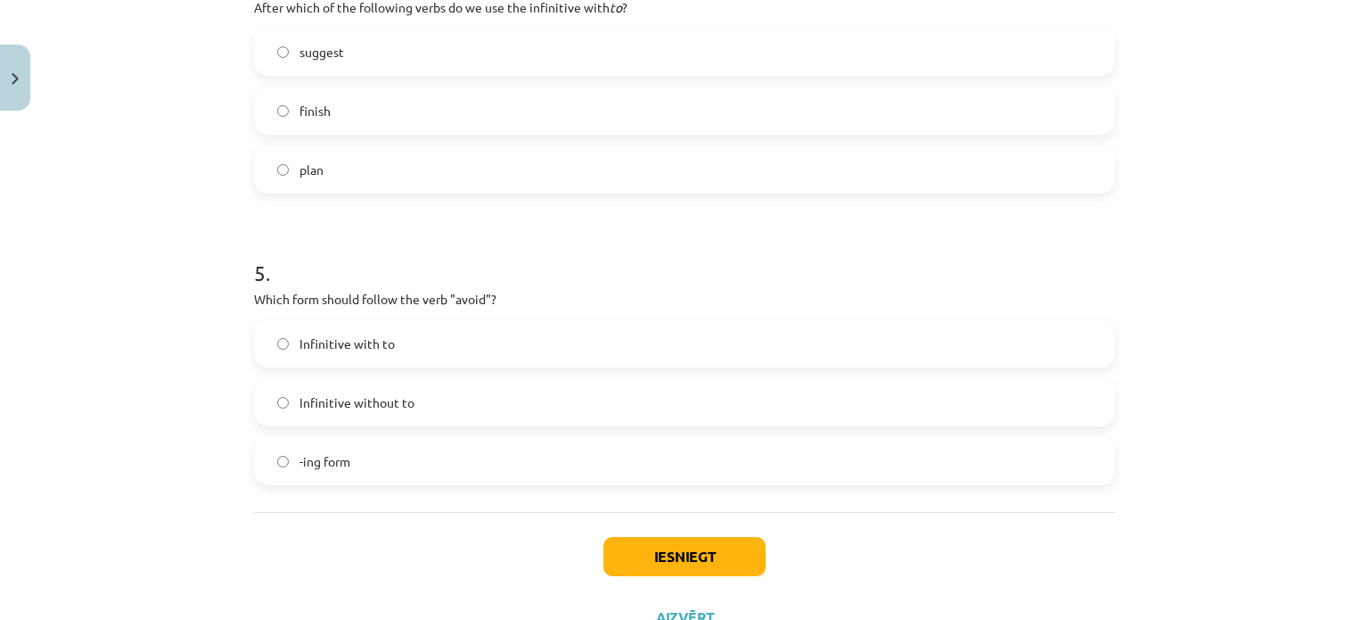
scroll to position [1363, 0]
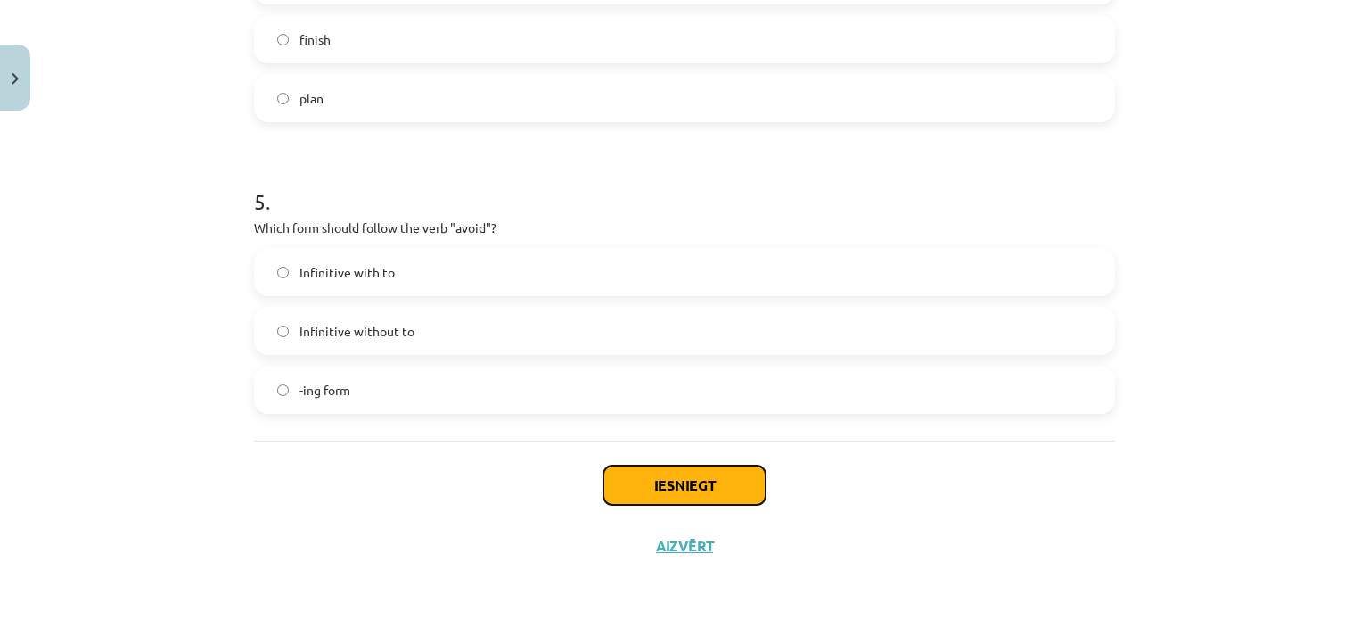
click at [749, 479] on button "Iesniegt" at bounding box center [684, 484] width 162 height 39
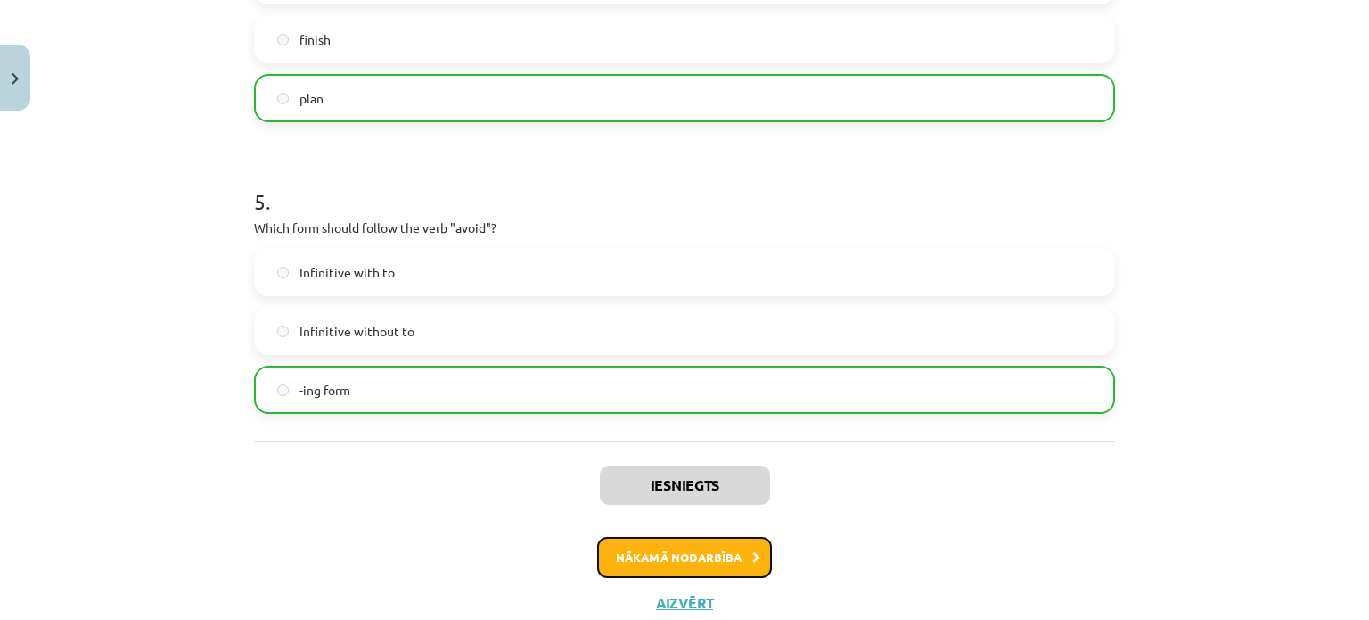
click at [726, 548] on button "Nākamā nodarbība" at bounding box center [684, 557] width 175 height 41
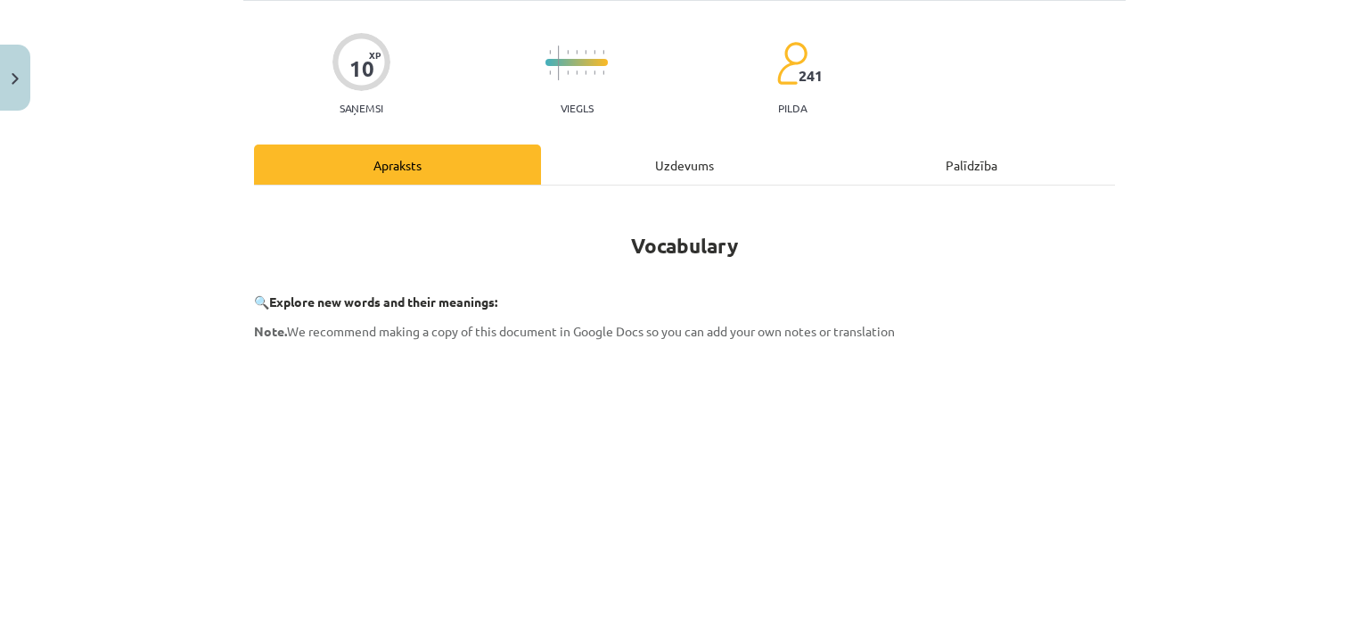
scroll to position [45, 0]
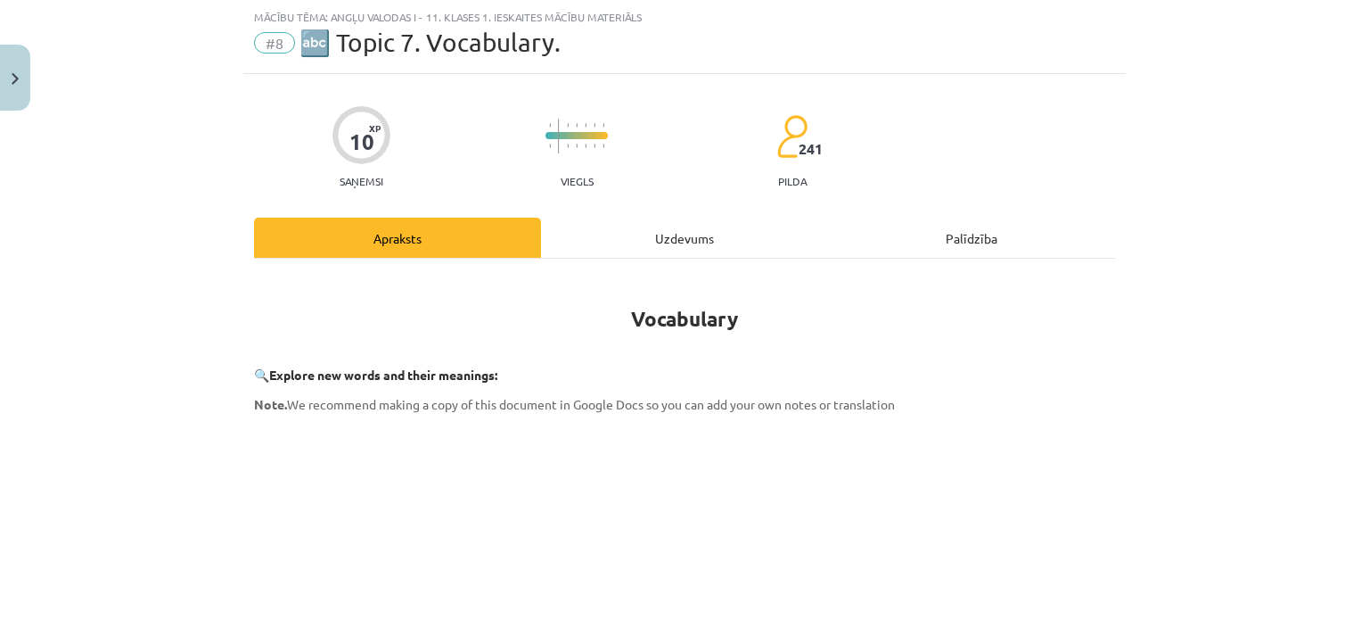
click at [689, 242] on div "Uzdevums" at bounding box center [684, 238] width 287 height 40
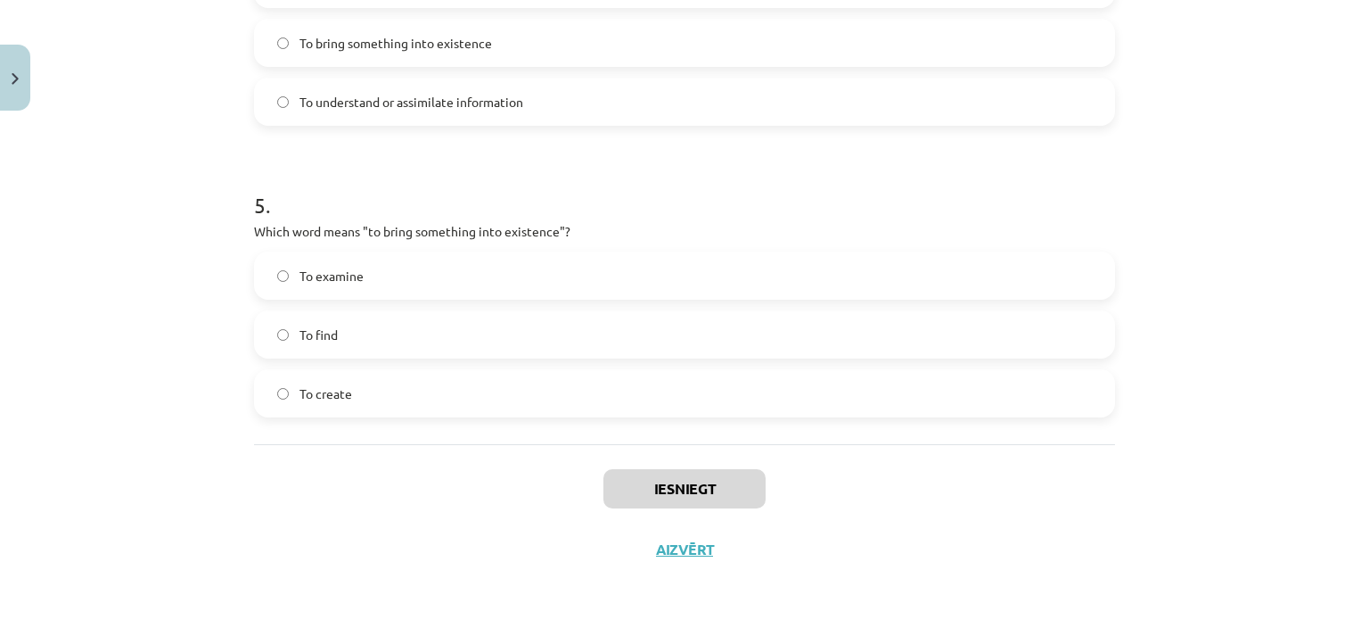
scroll to position [1422, 0]
click at [474, 375] on label "To create" at bounding box center [685, 389] width 858 height 45
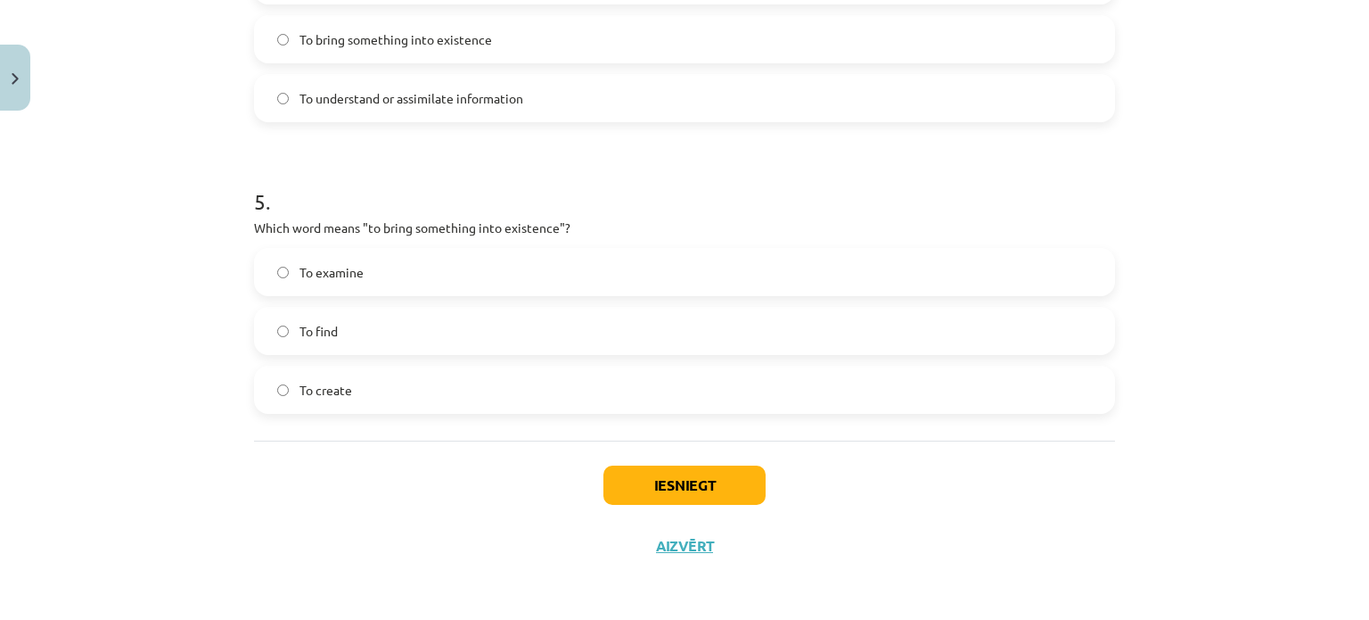
scroll to position [1065, 0]
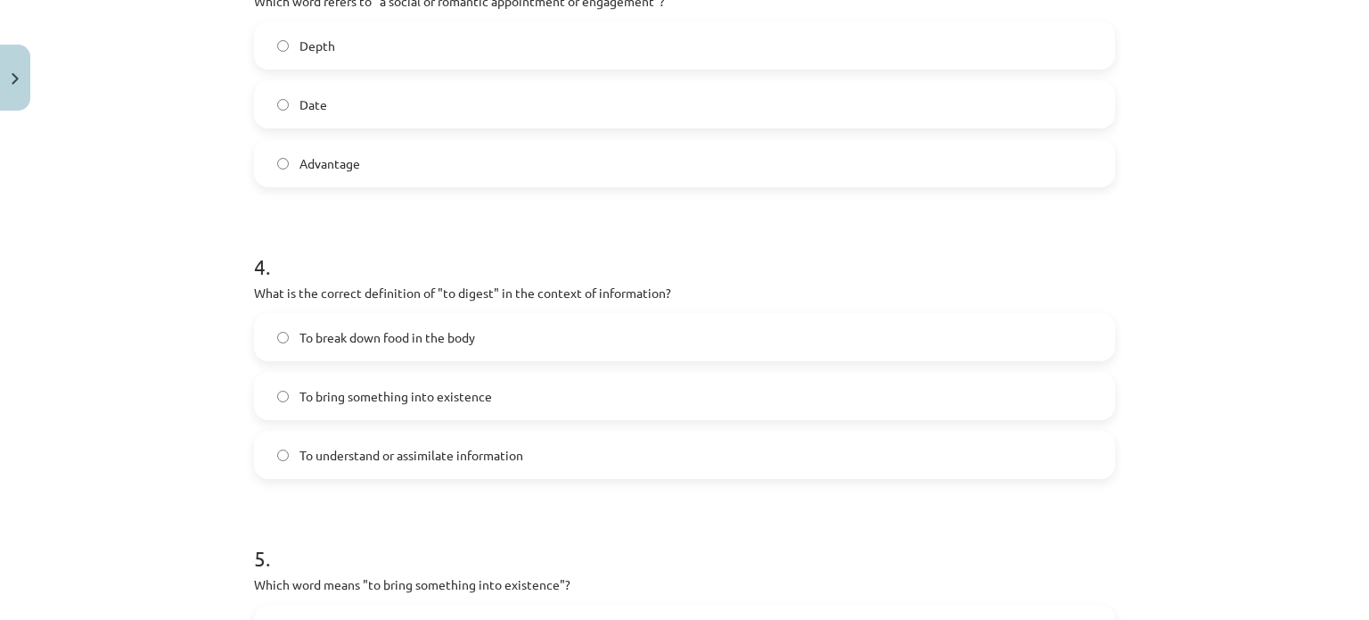
click at [414, 442] on label "To understand or assimilate information" at bounding box center [685, 454] width 858 height 45
click at [300, 83] on label "Date" at bounding box center [685, 104] width 858 height 45
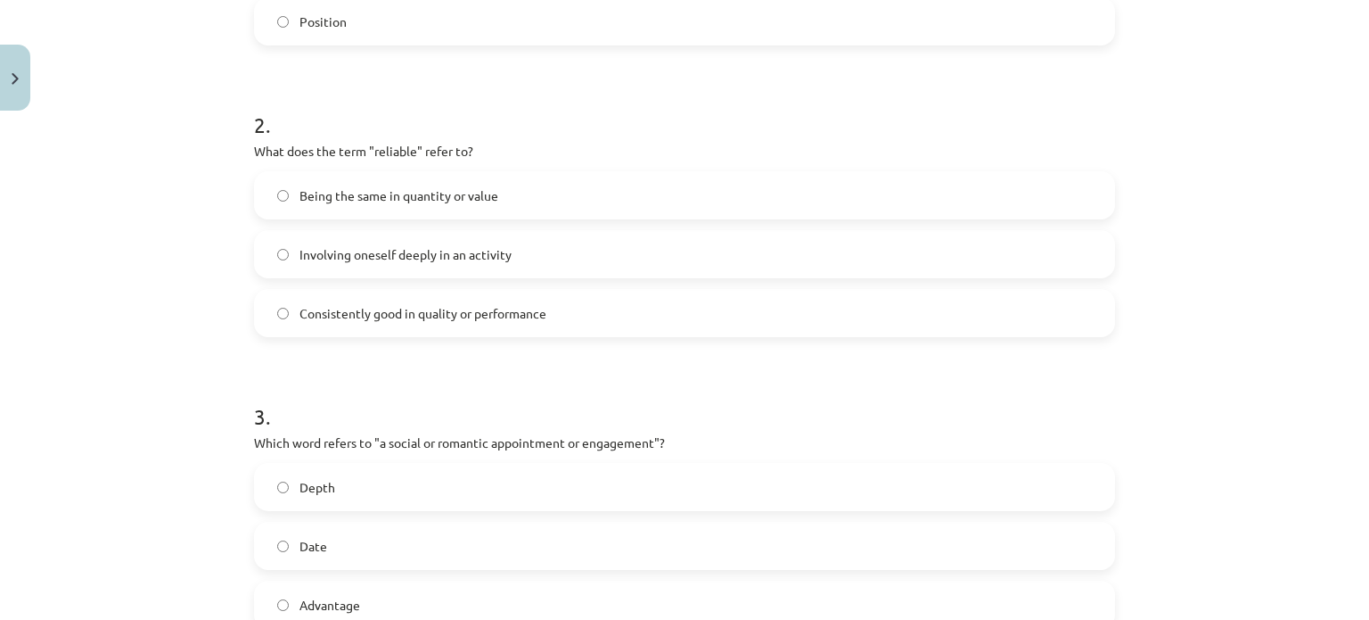
scroll to position [589, 0]
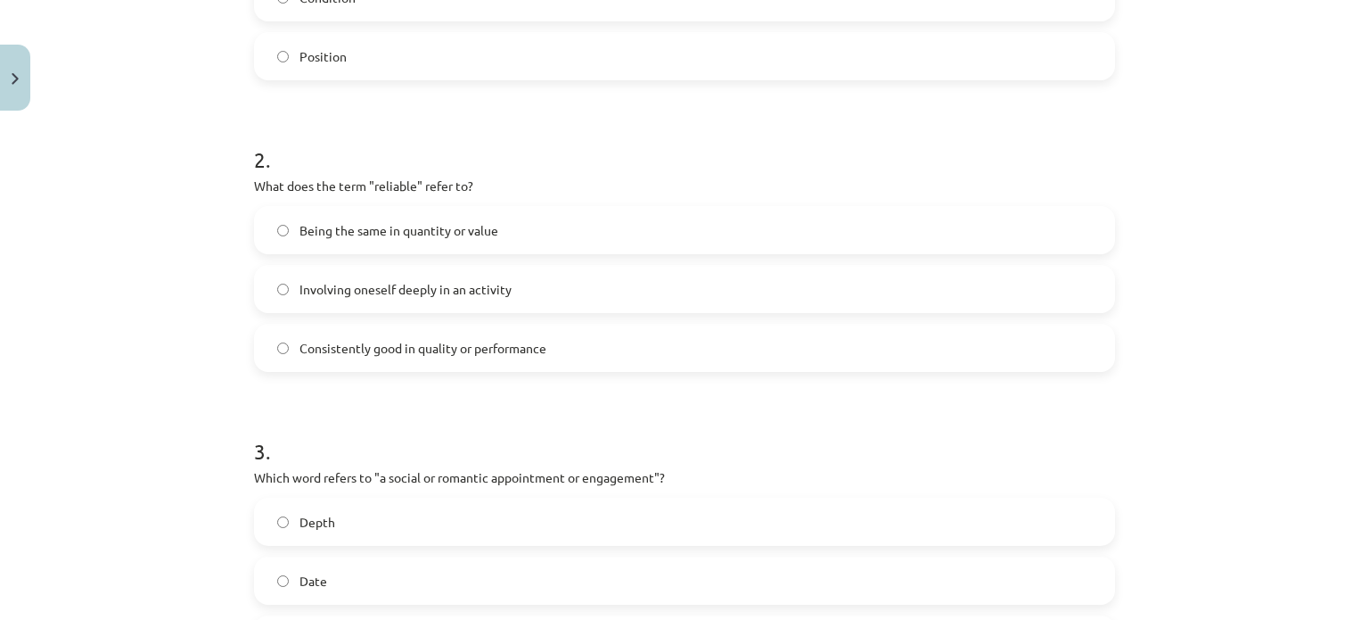
click at [367, 347] on span "Consistently good in quality or performance" at bounding box center [423, 348] width 247 height 19
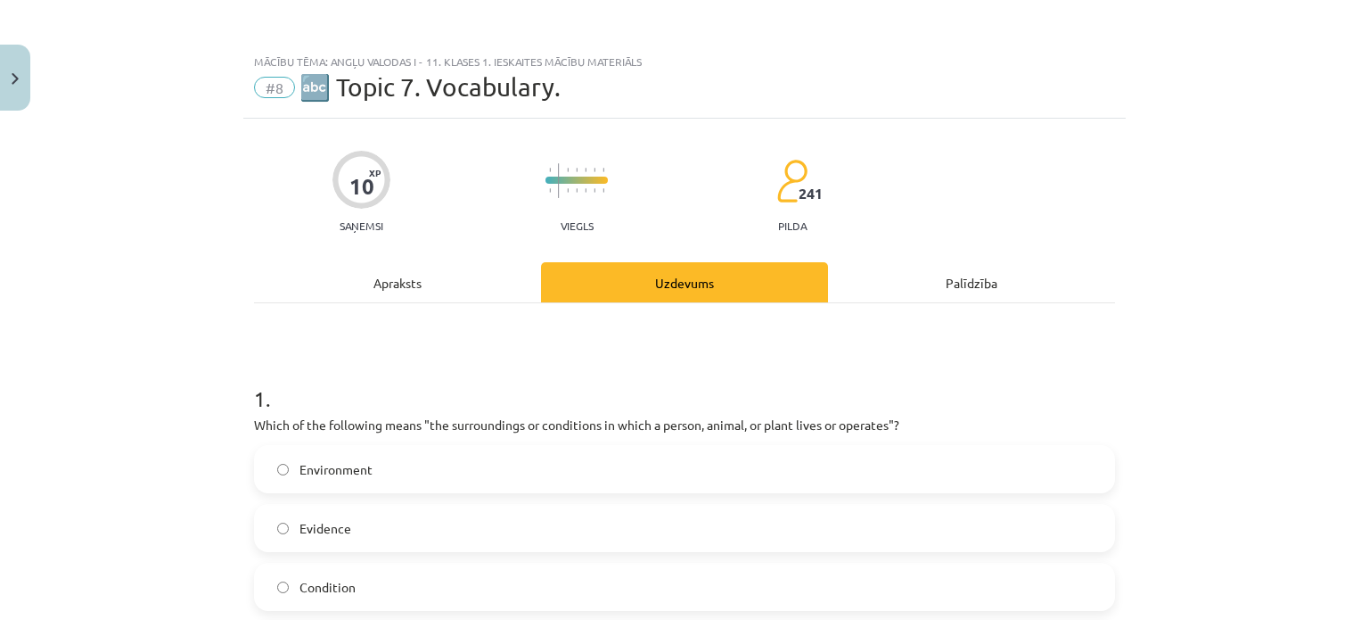
scroll to position [357, 0]
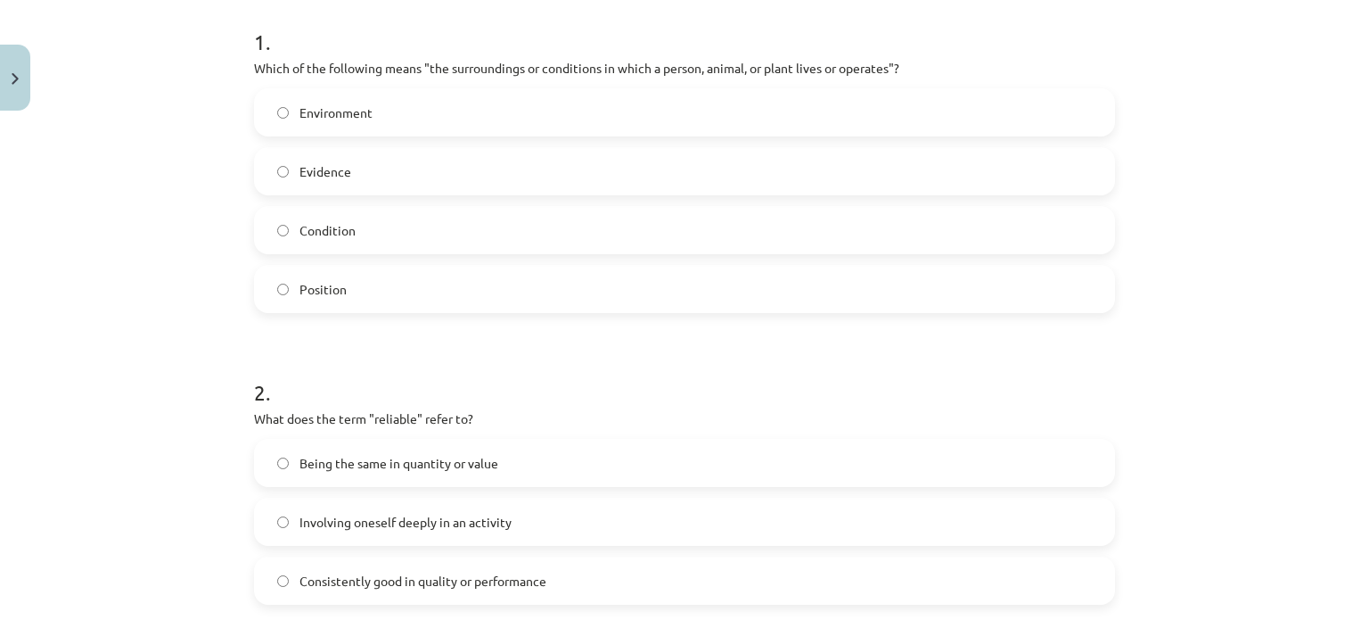
click at [414, 108] on label "Environment" at bounding box center [685, 112] width 858 height 45
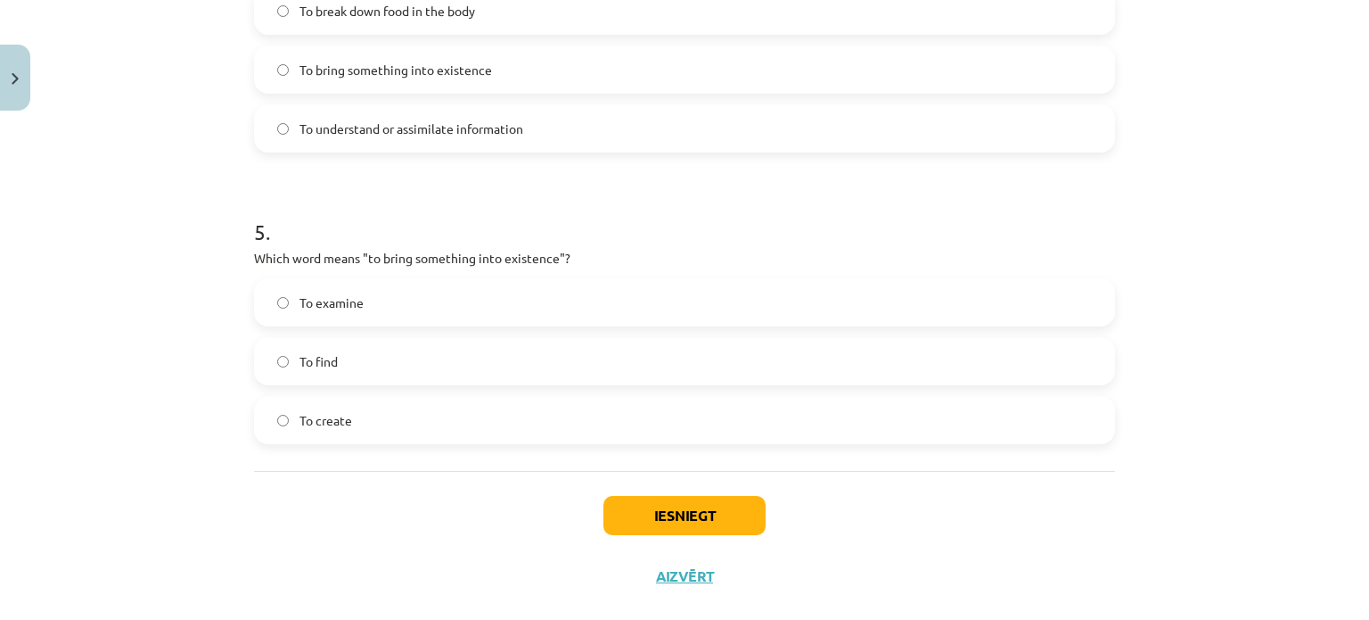
scroll to position [1422, 0]
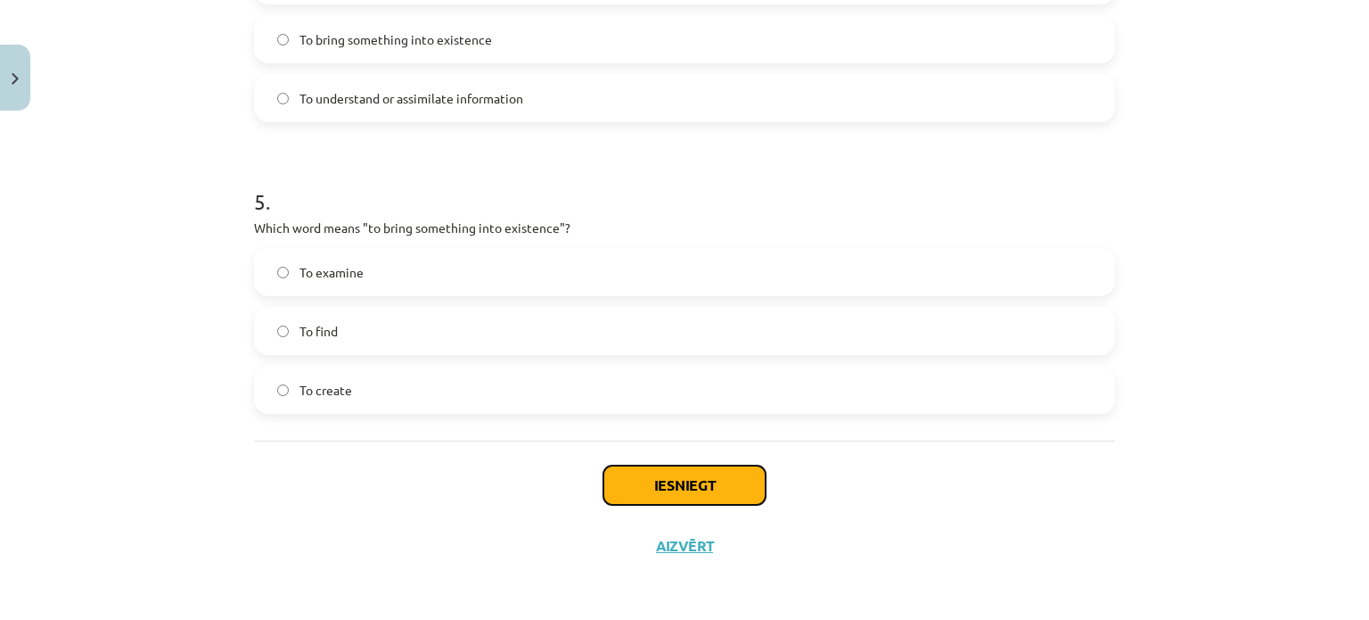
click at [630, 494] on button "Iesniegt" at bounding box center [684, 484] width 162 height 39
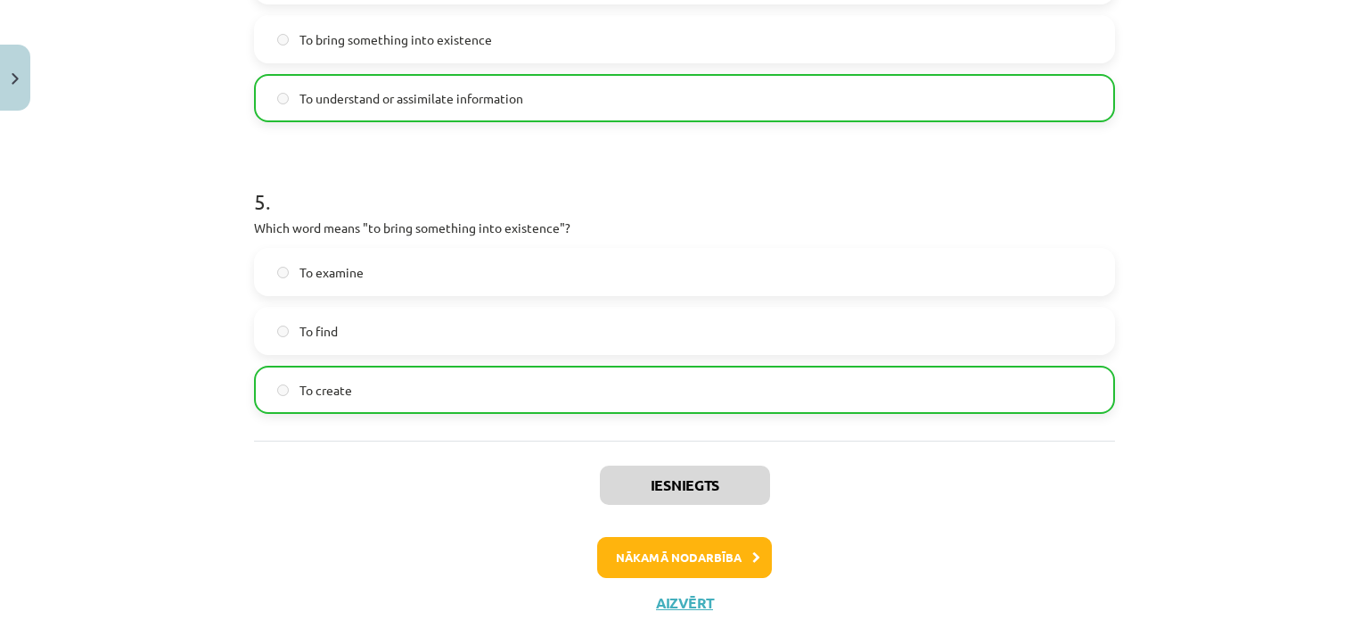
scroll to position [1478, 0]
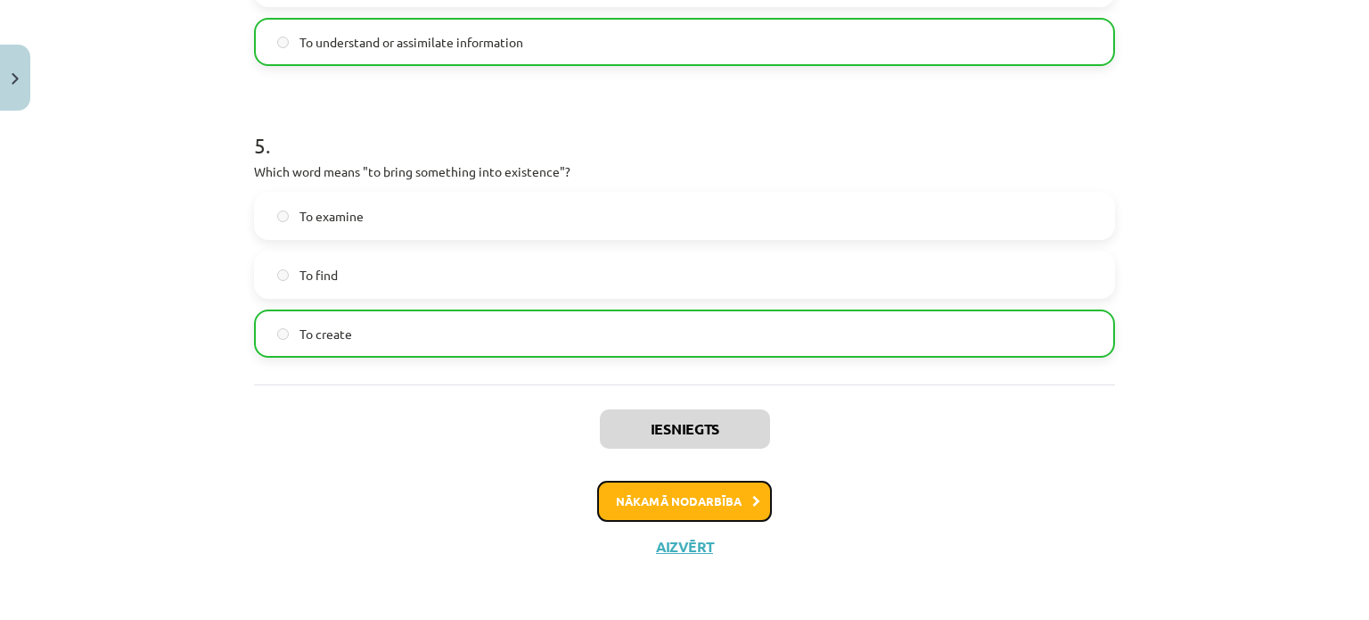
click at [741, 516] on button "Nākamā nodarbība" at bounding box center [684, 500] width 175 height 41
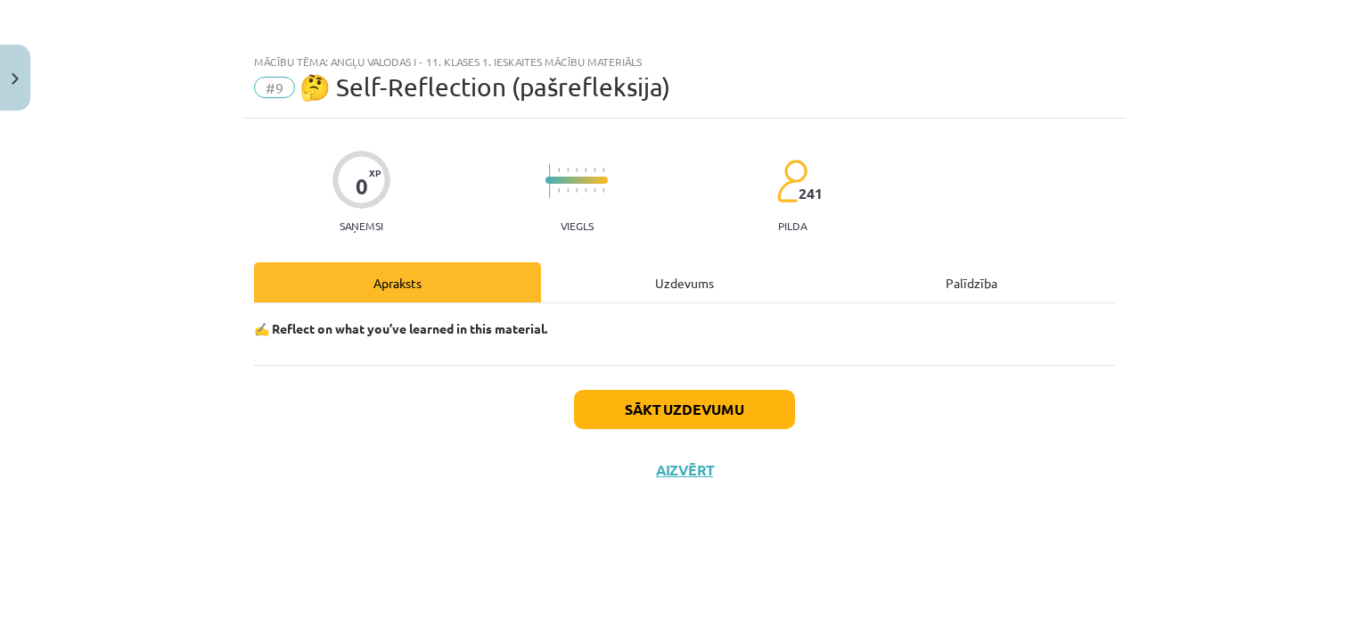
click at [642, 277] on div "Uzdevums" at bounding box center [684, 282] width 287 height 40
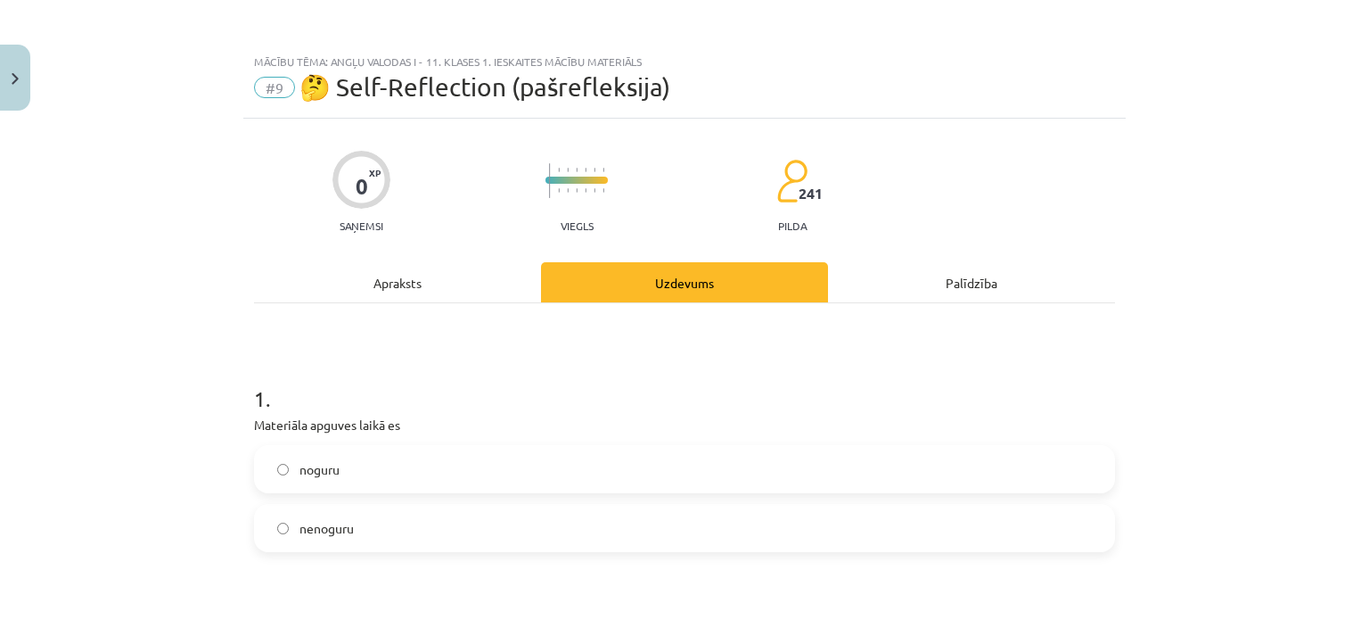
click at [378, 535] on label "nenoguru" at bounding box center [685, 527] width 858 height 45
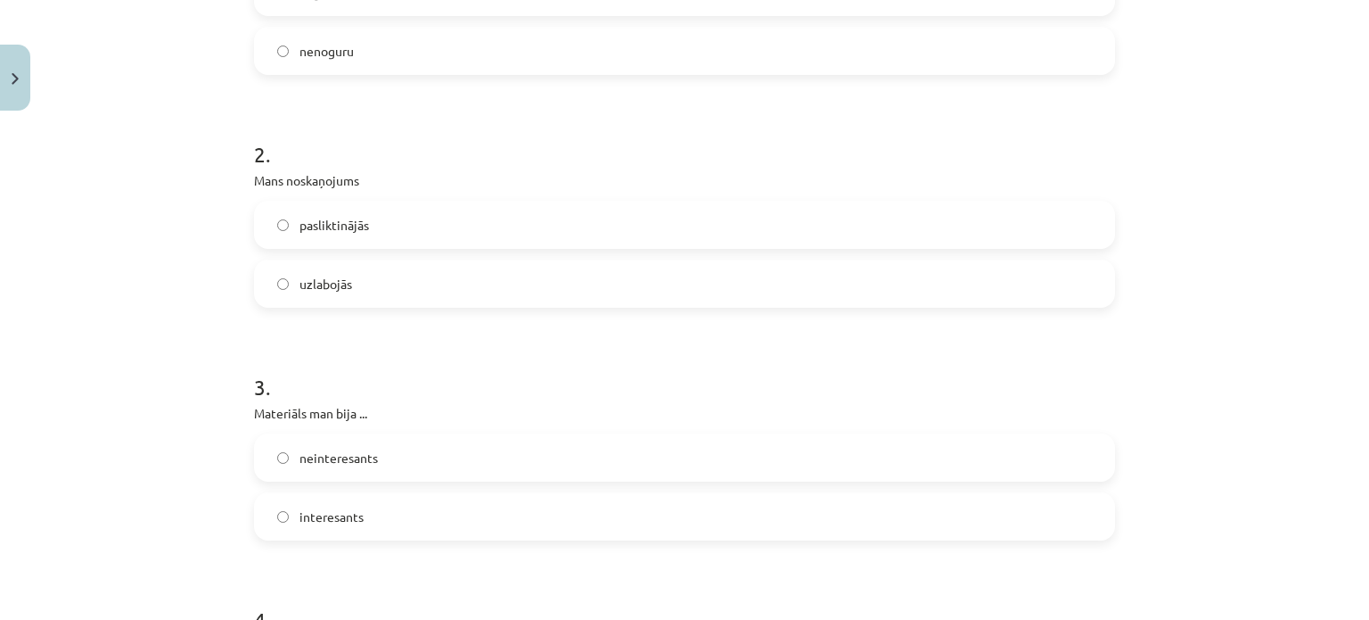
scroll to position [483, 0]
click at [353, 227] on label "pasliktinājās" at bounding box center [685, 218] width 858 height 45
click at [429, 264] on label "uzlabojās" at bounding box center [685, 277] width 858 height 45
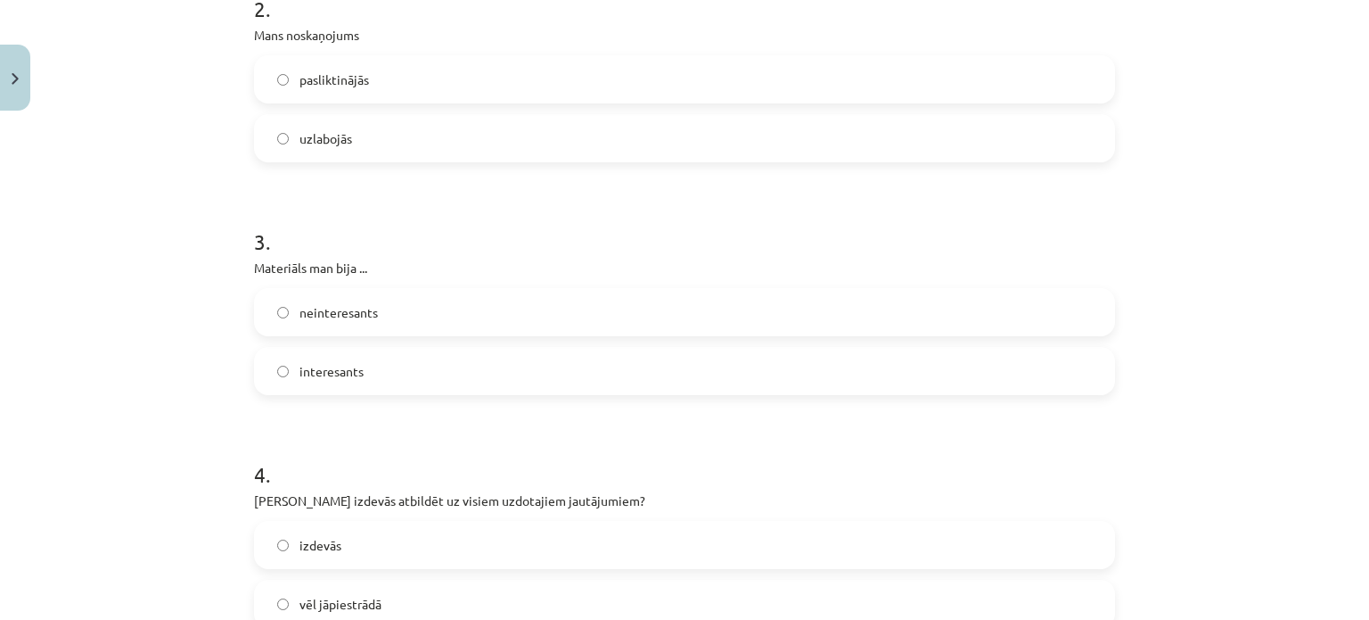
scroll to position [625, 0]
click at [454, 370] on label "interesants" at bounding box center [685, 368] width 858 height 45
click at [423, 545] on label "izdevās" at bounding box center [685, 542] width 858 height 45
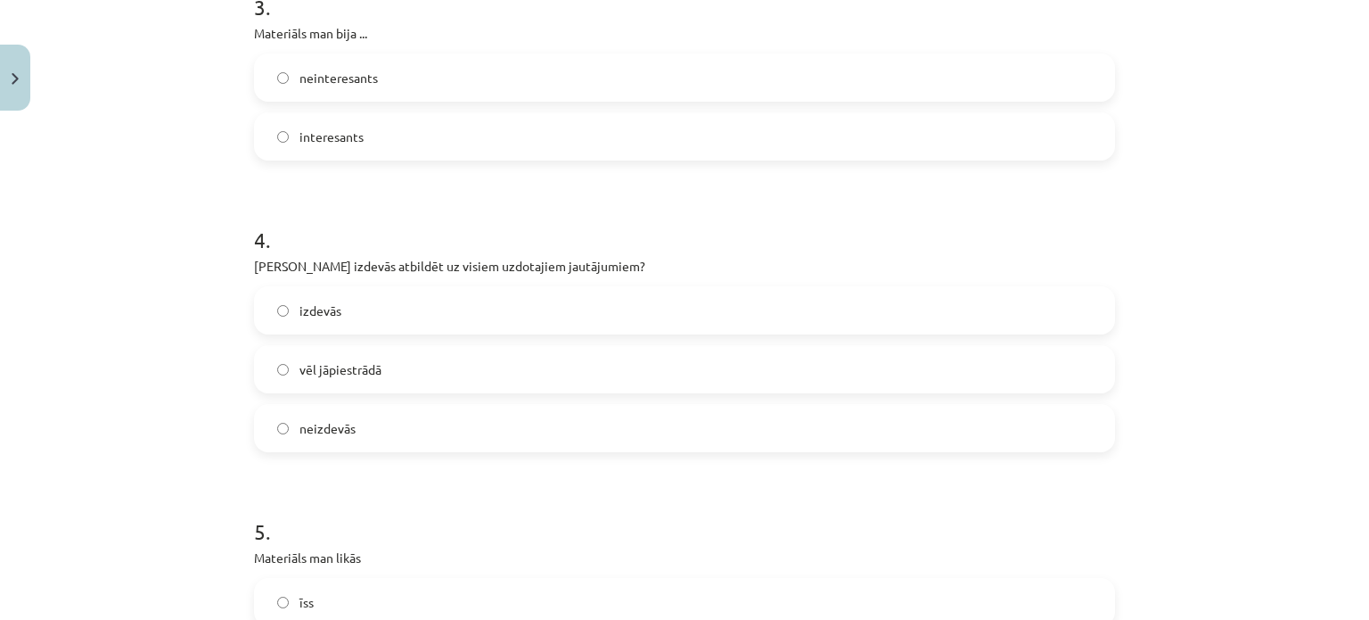
scroll to position [879, 0]
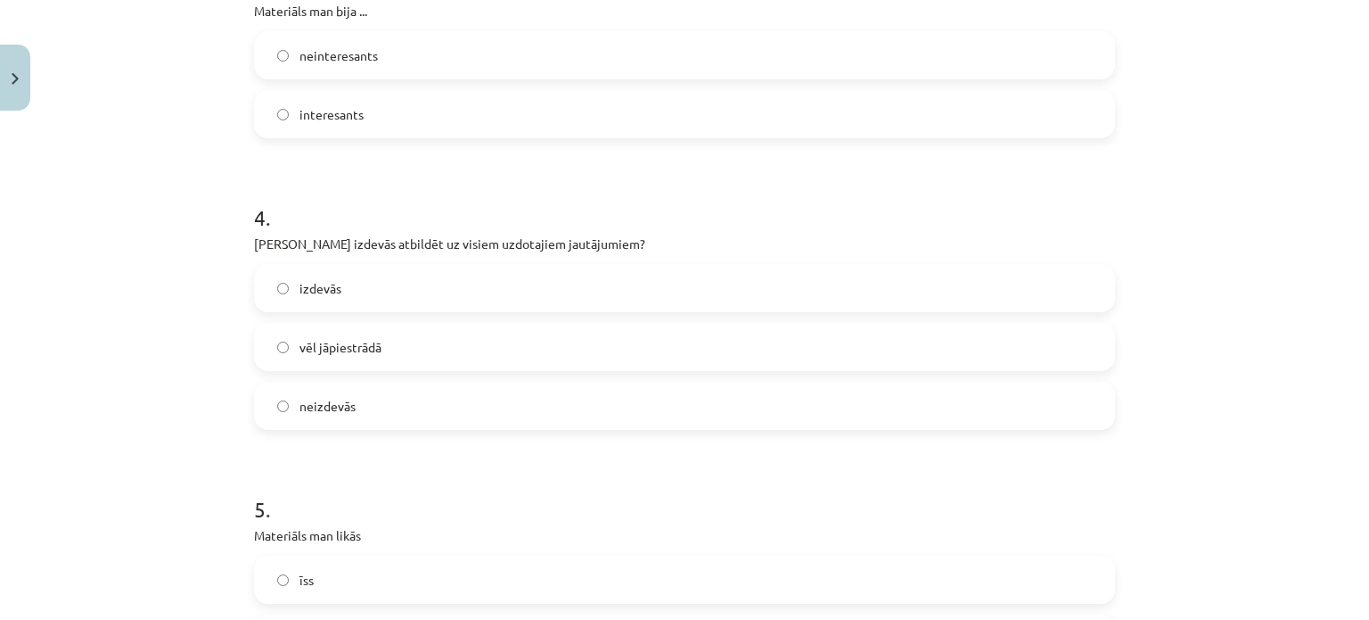
click at [415, 336] on label "vēl jāpiestrādā" at bounding box center [685, 346] width 858 height 45
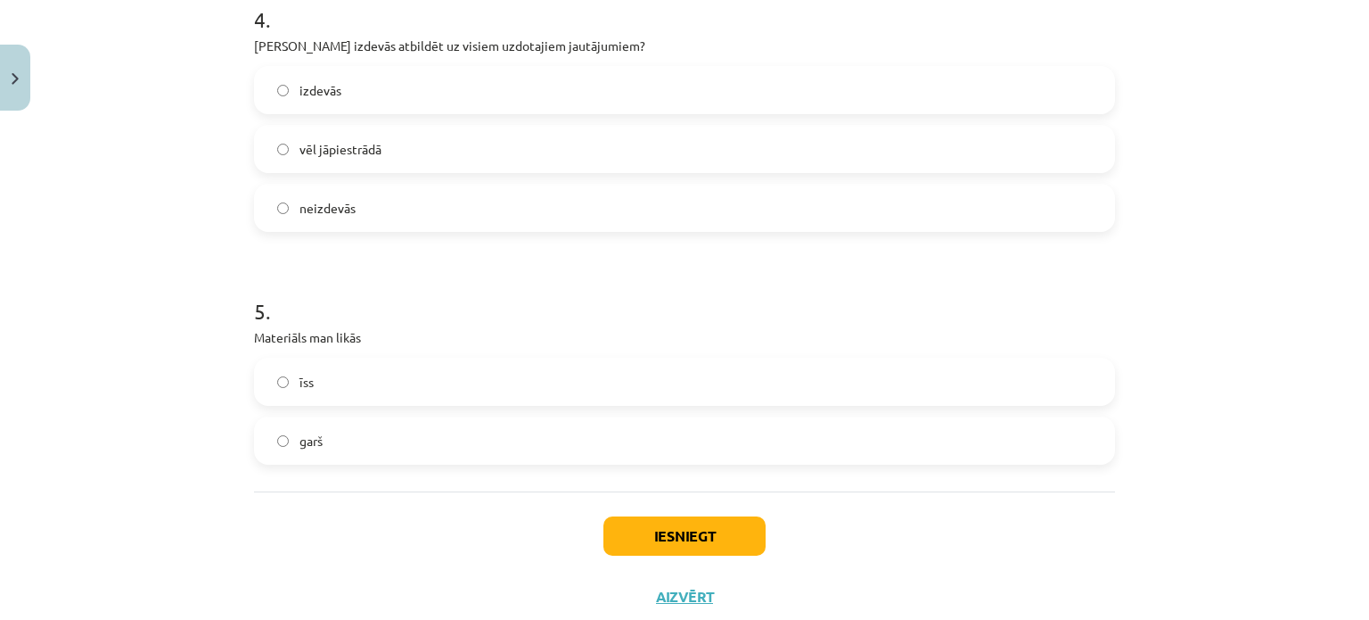
scroll to position [1121, 0]
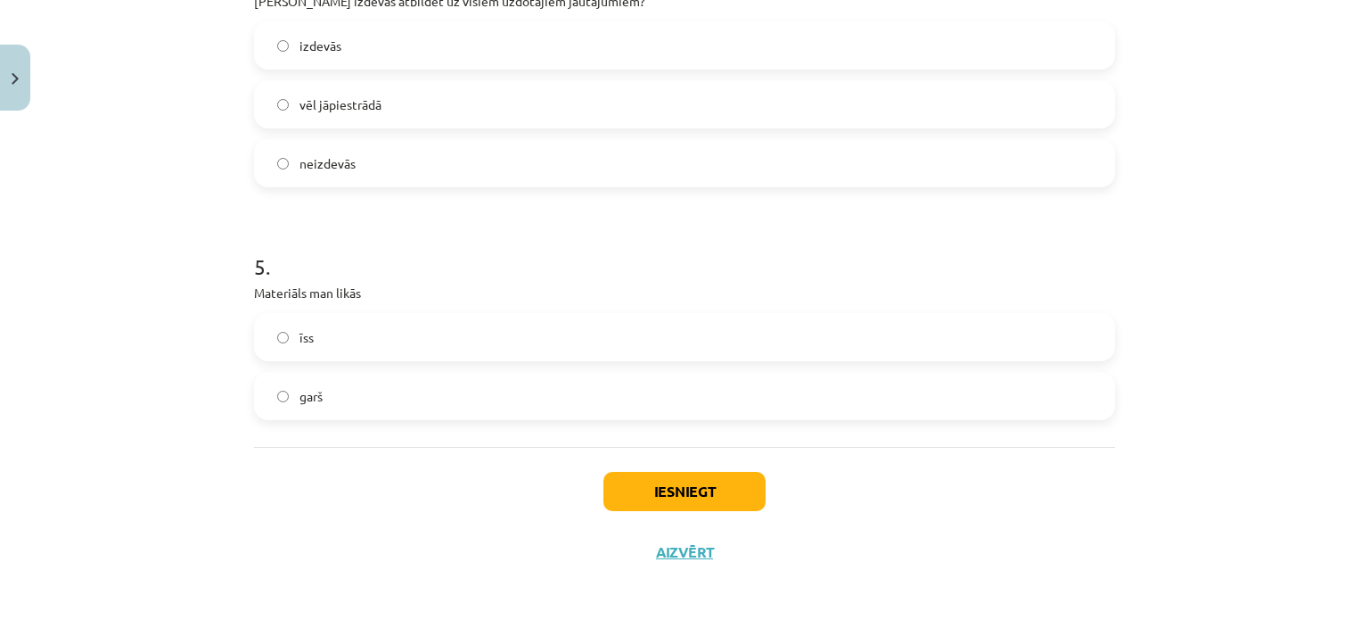
click at [386, 399] on label "garš" at bounding box center [685, 395] width 858 height 45
click at [647, 478] on button "Iesniegt" at bounding box center [684, 491] width 162 height 39
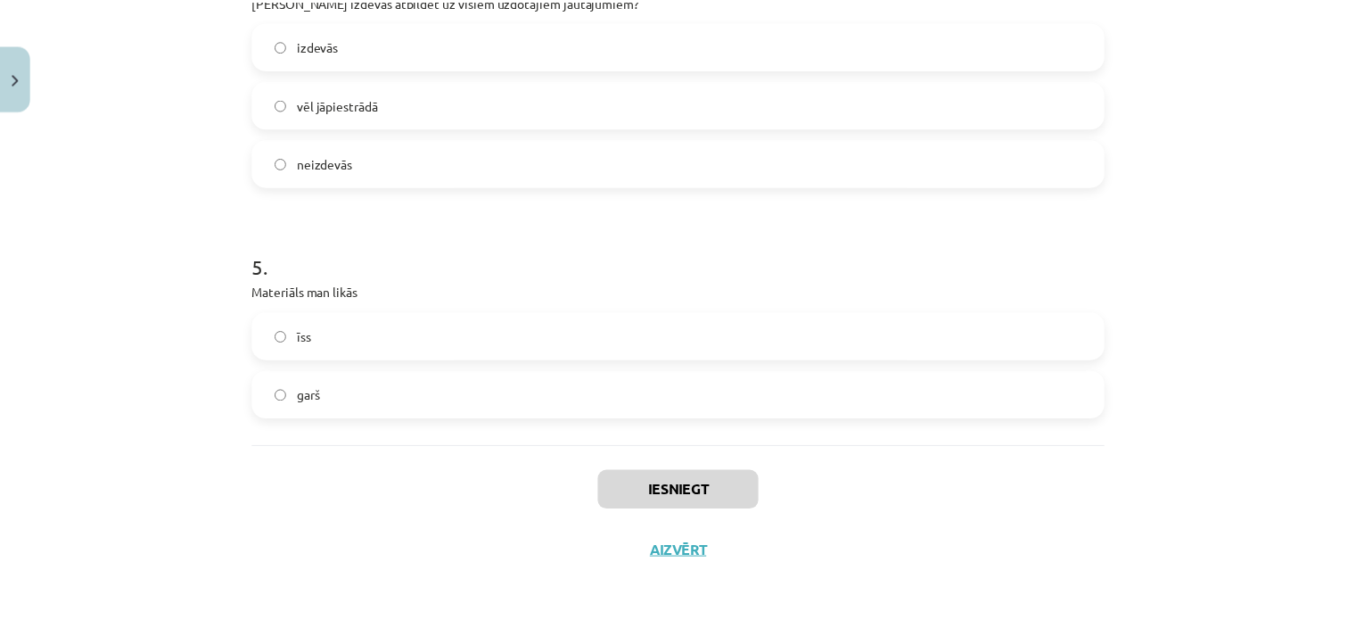
scroll to position [1146, 0]
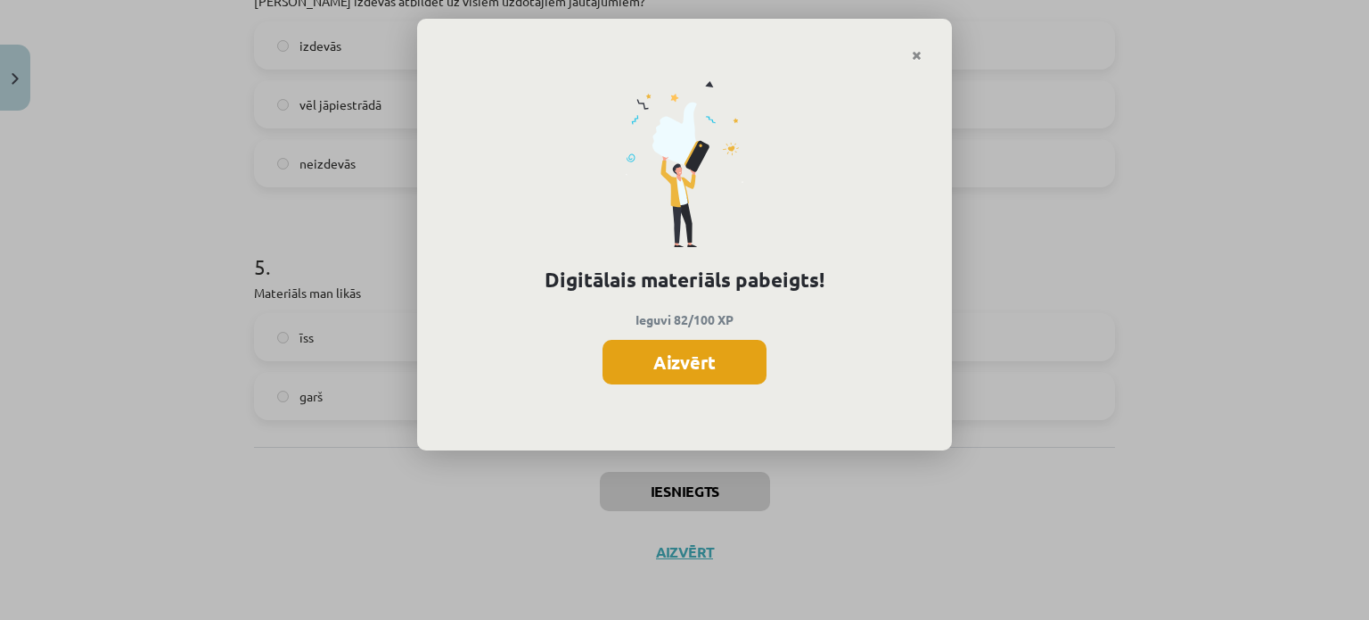
click at [688, 369] on button "Aizvērt" at bounding box center [685, 362] width 164 height 45
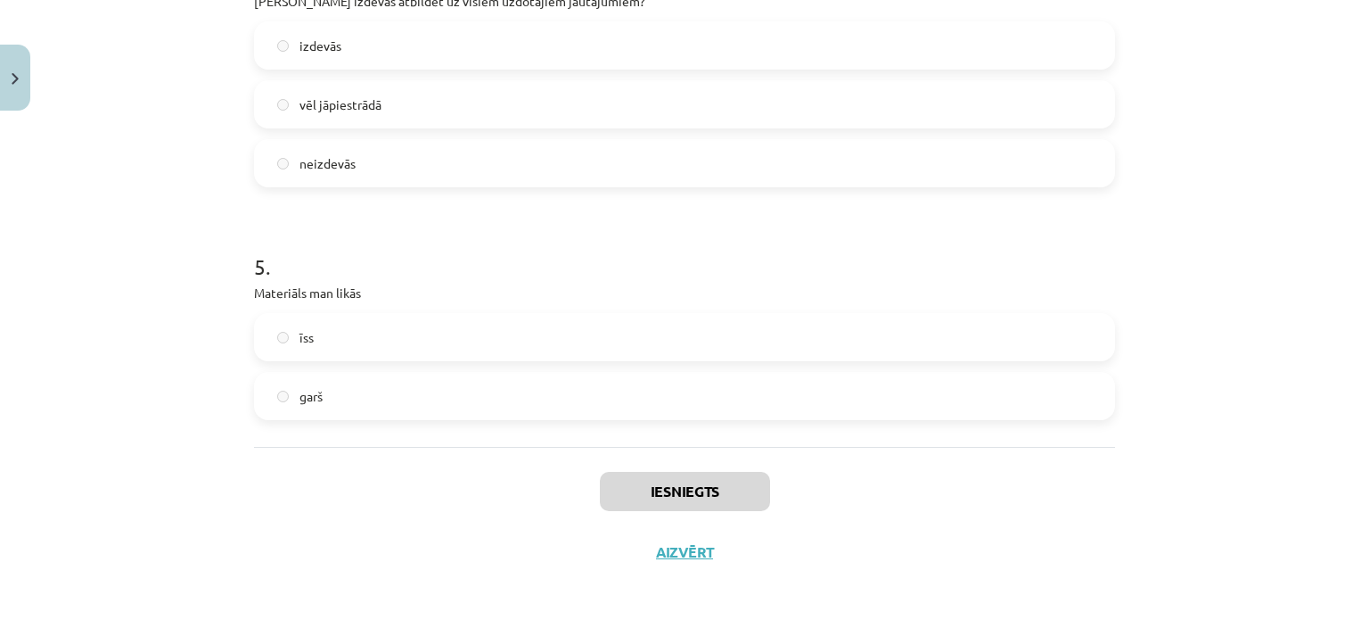
click at [688, 369] on div "īss garš" at bounding box center [684, 366] width 861 height 107
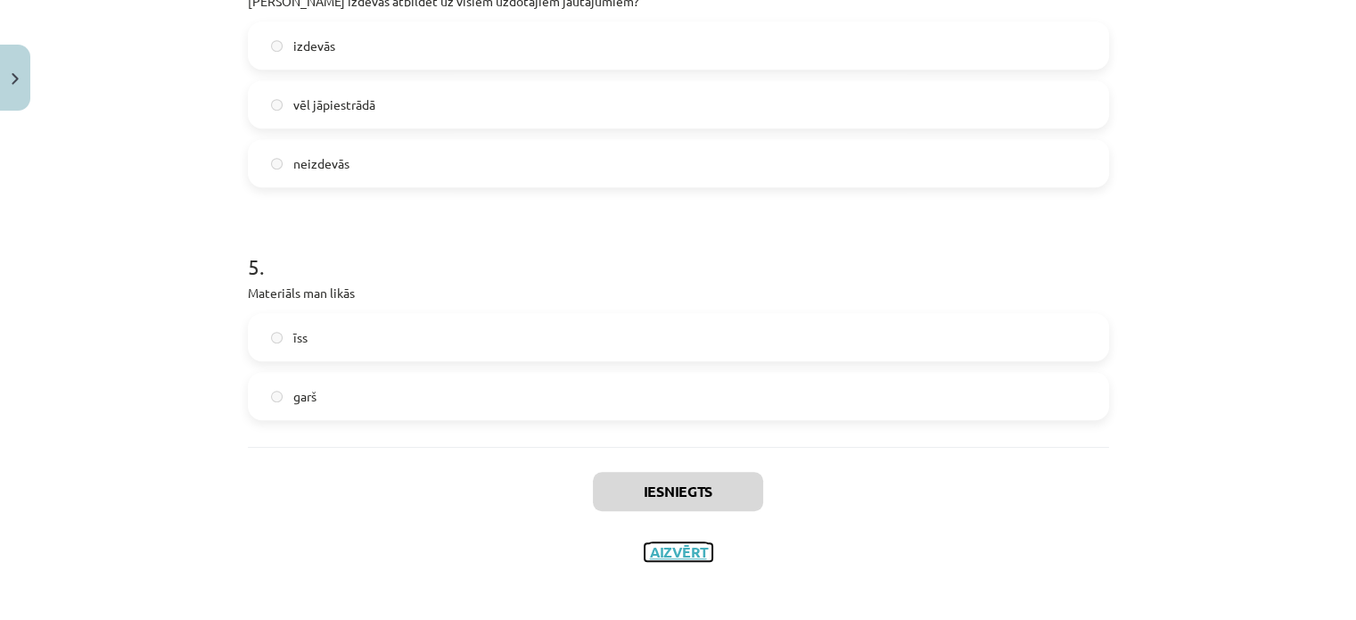
click at [682, 559] on button "Aizvērt" at bounding box center [678, 552] width 68 height 18
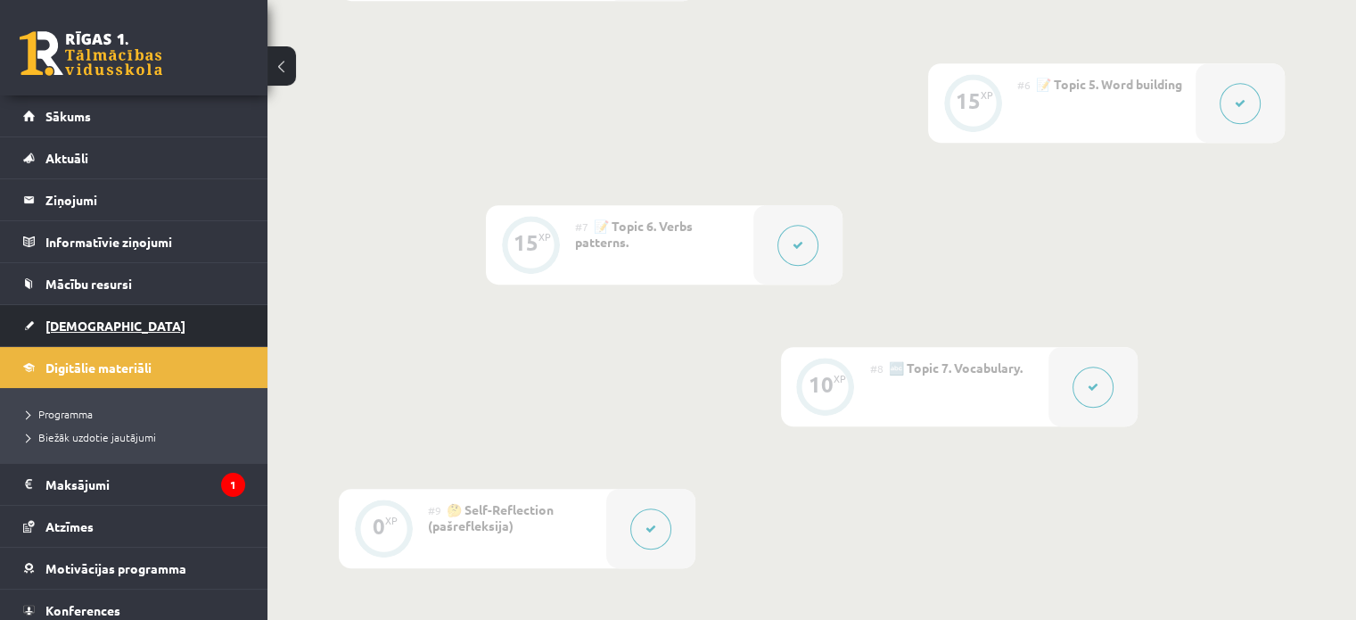
click at [59, 331] on span "[DEMOGRAPHIC_DATA]" at bounding box center [115, 325] width 140 height 16
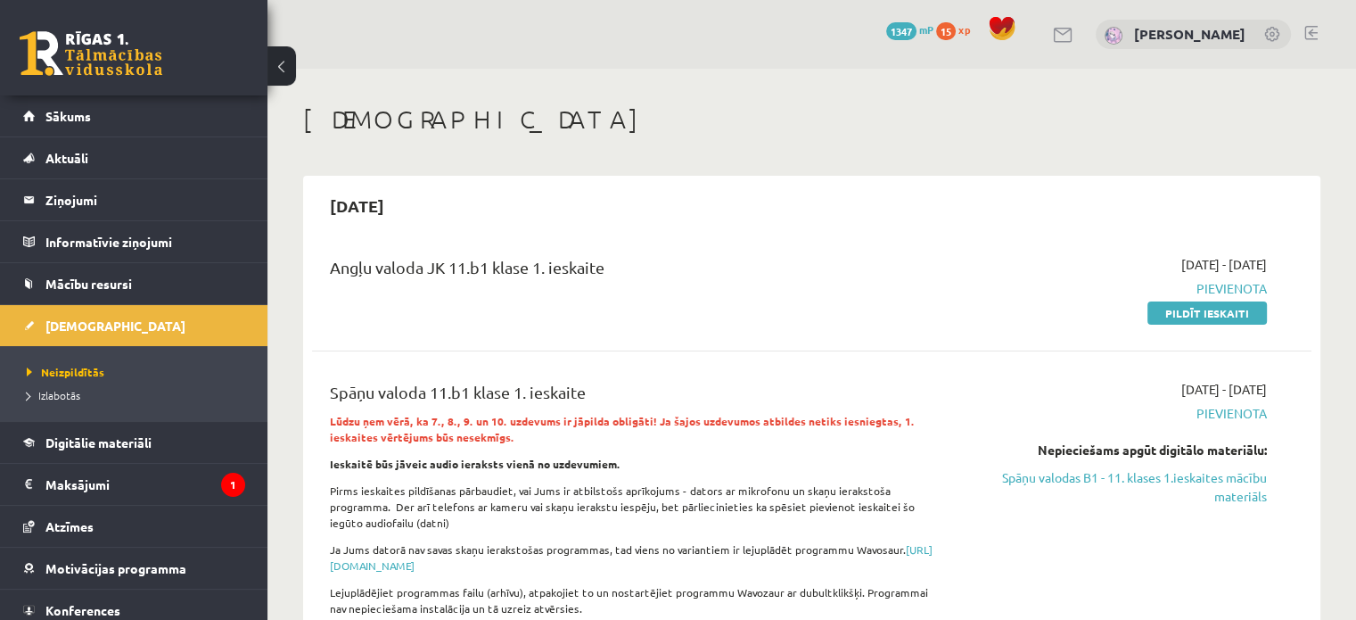
drag, startPoint x: 1225, startPoint y: 314, endPoint x: 836, endPoint y: 64, distance: 461.9
click at [1225, 314] on link "Pildīt ieskaiti" at bounding box center [1206, 312] width 119 height 23
